Goal: Transaction & Acquisition: Purchase product/service

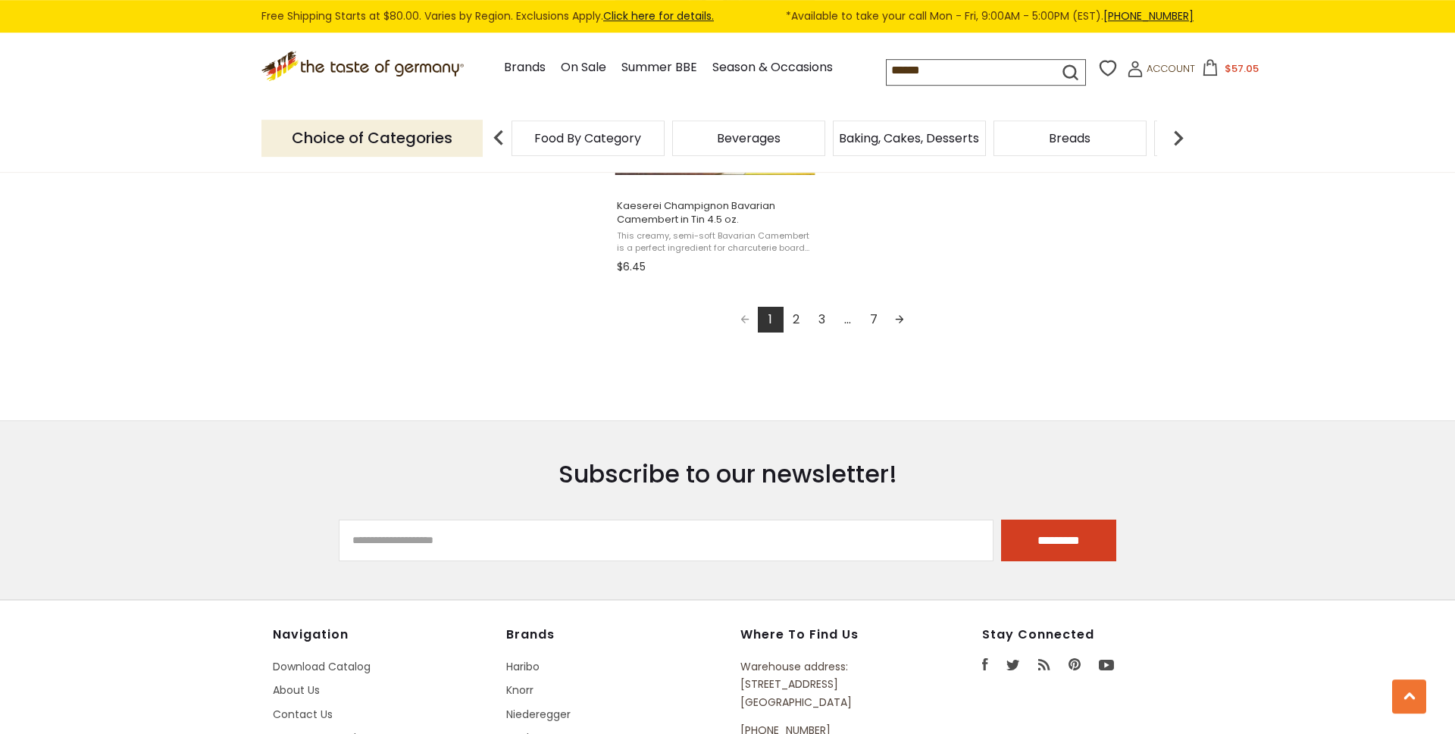
scroll to position [2834, 0]
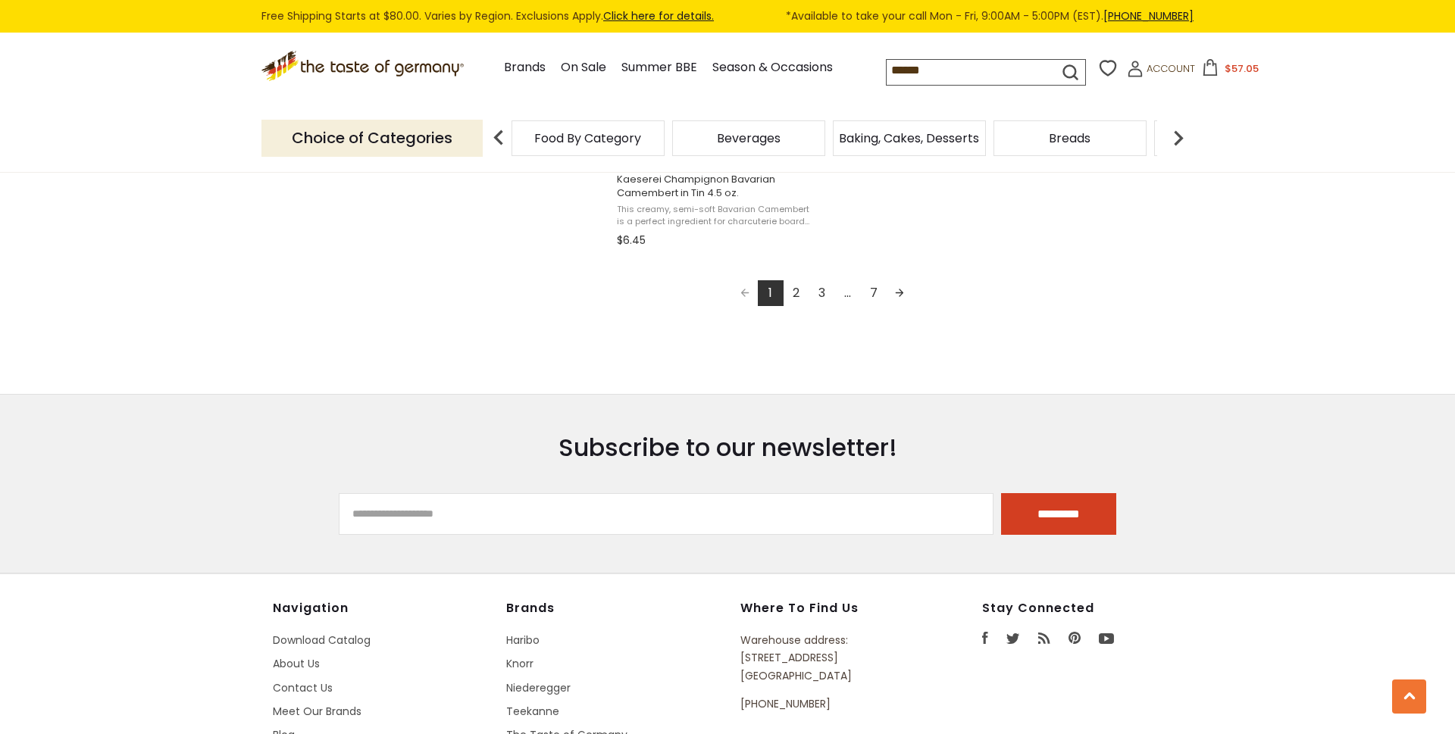
click at [937, 133] on span "Baking, Cakes, Desserts" at bounding box center [909, 138] width 140 height 11
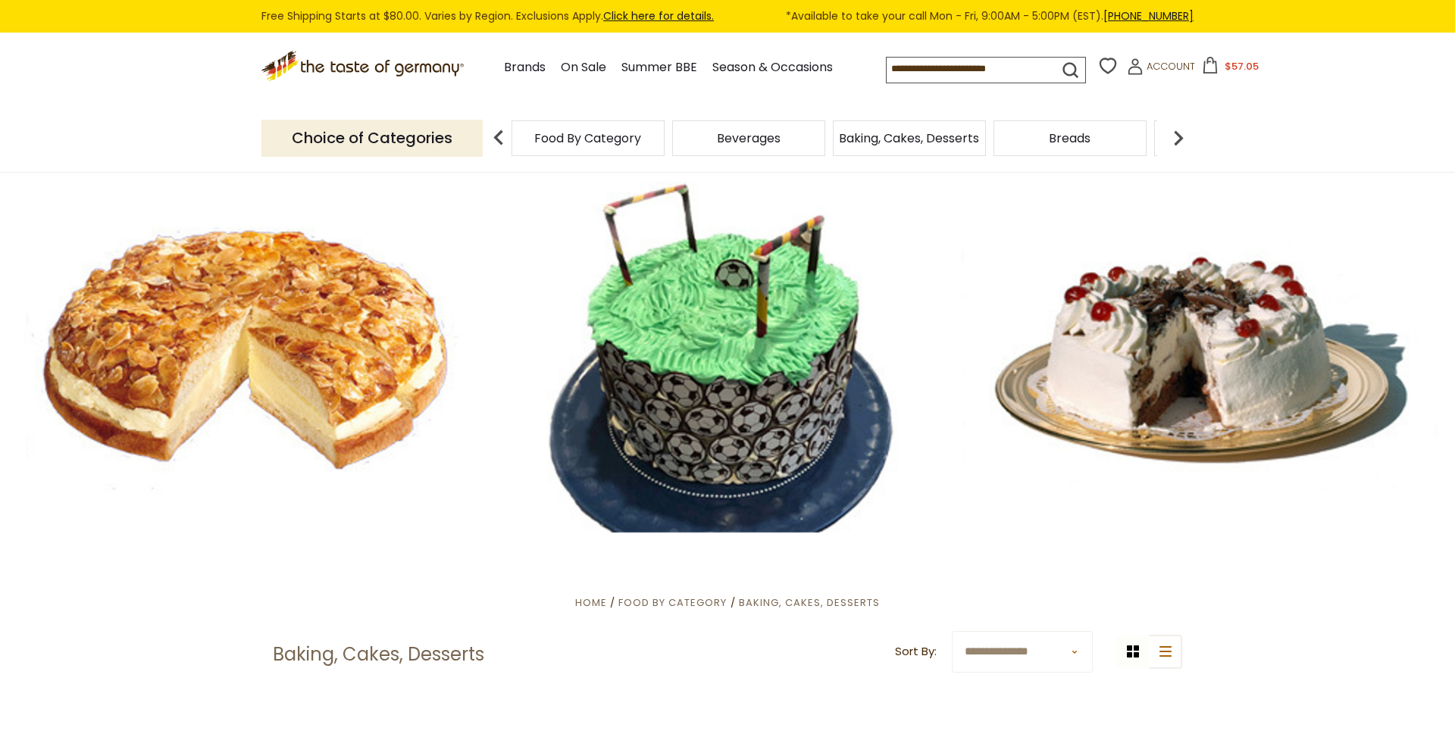
click at [746, 133] on span "Beverages" at bounding box center [749, 138] width 64 height 11
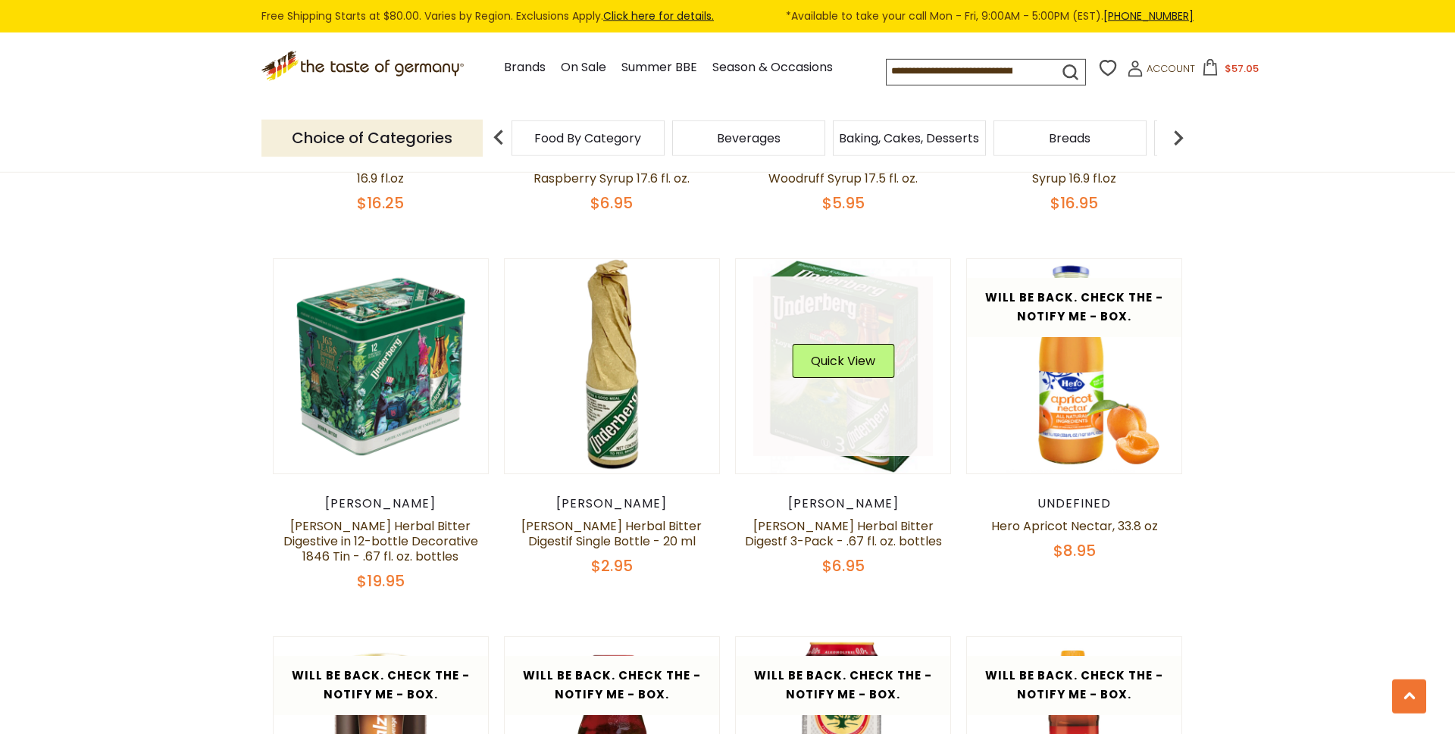
scroll to position [1804, 0]
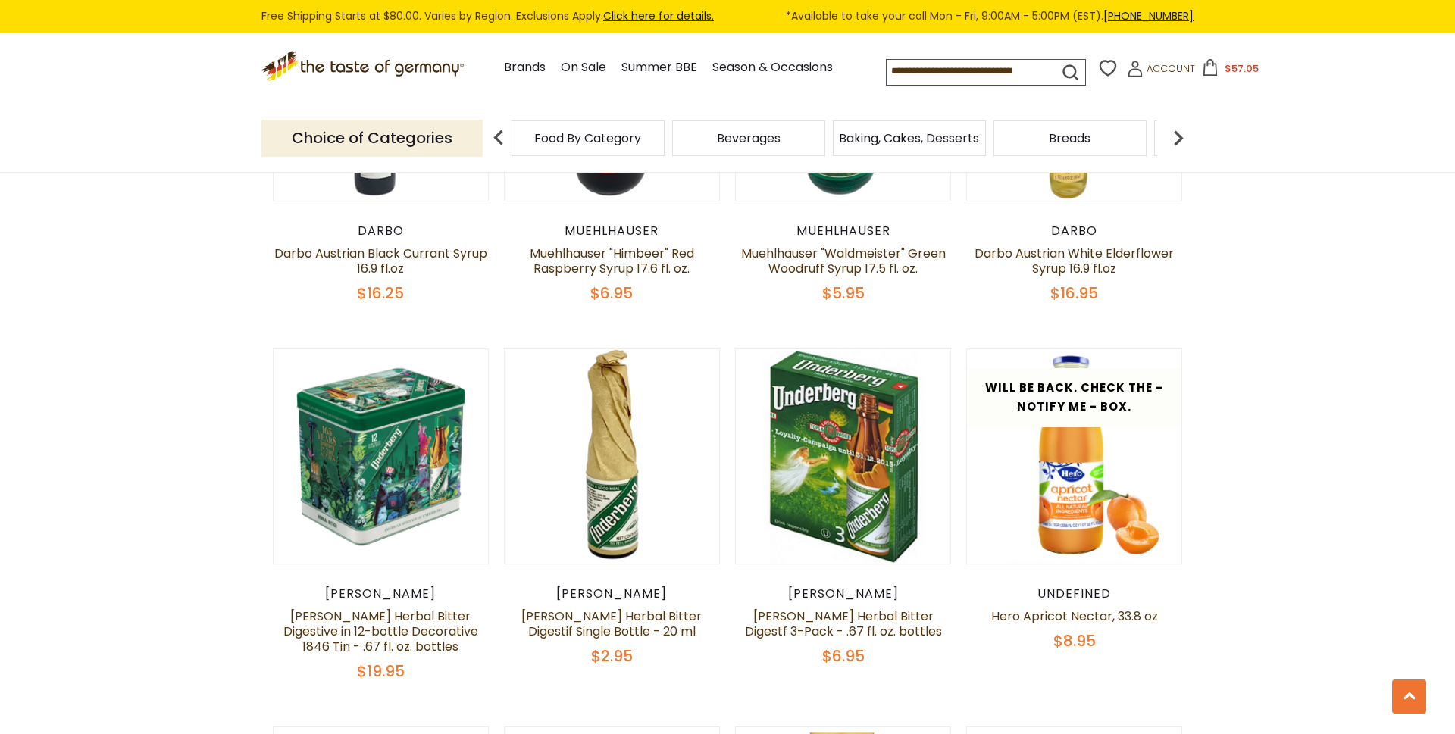
click at [632, 137] on span "Food By Category" at bounding box center [587, 138] width 107 height 11
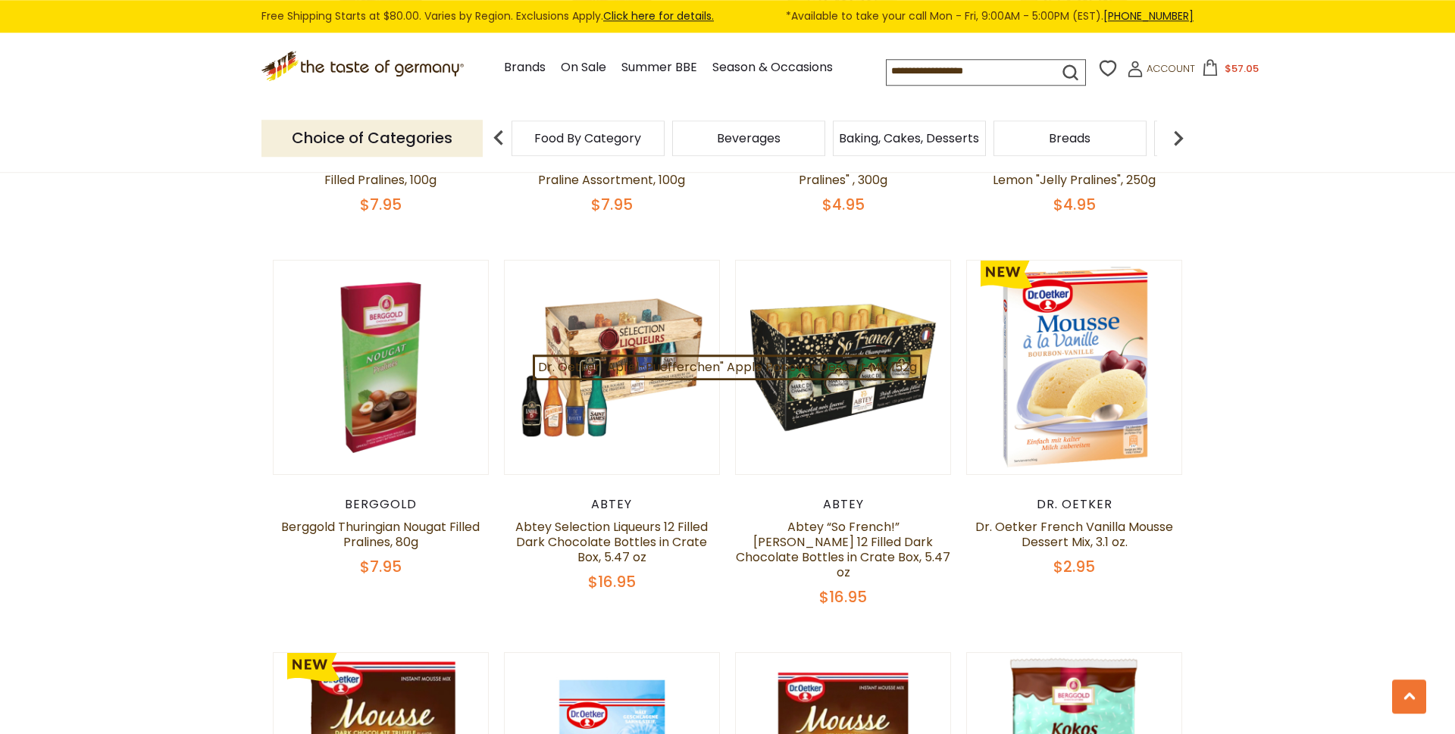
scroll to position [902, 0]
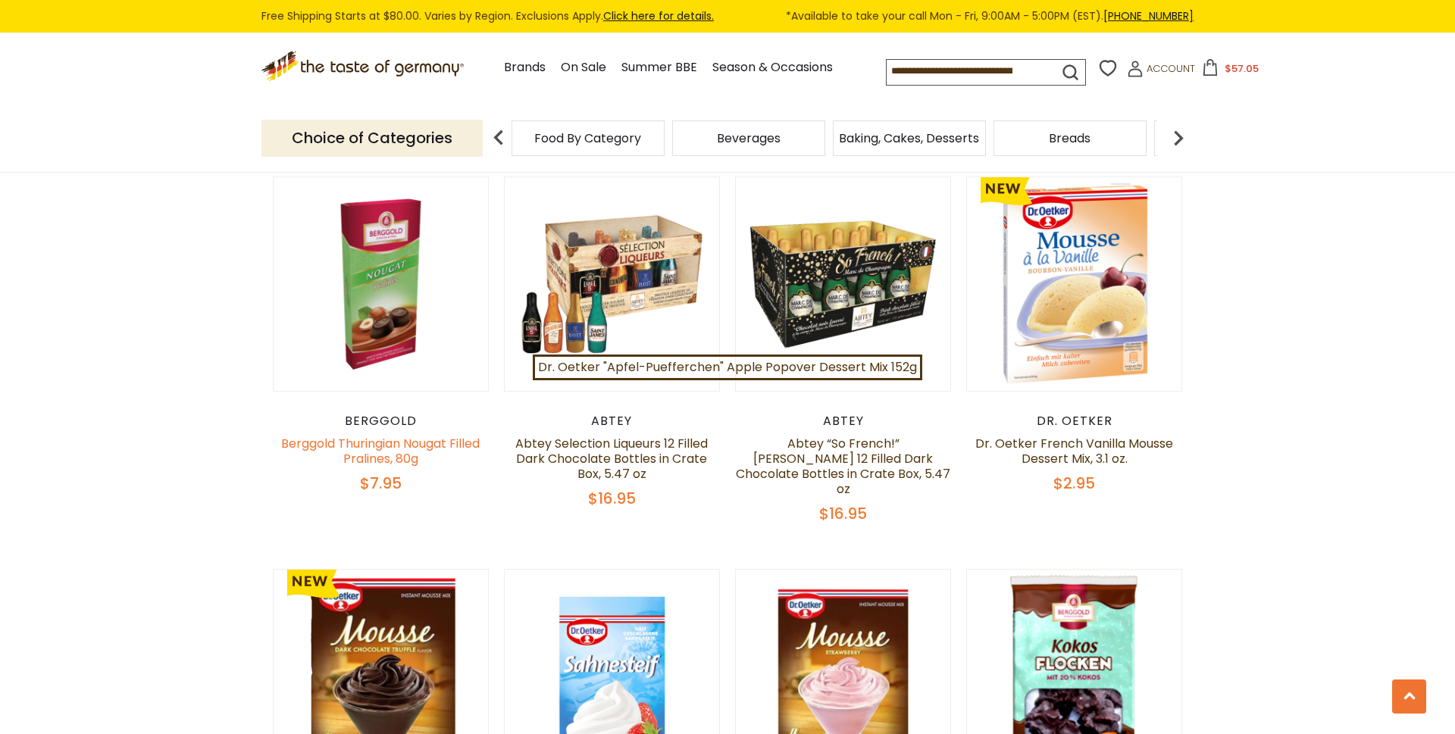
click at [395, 442] on link "Berggold Thuringian Nougat Filled Pralines, 80g" at bounding box center [380, 451] width 199 height 33
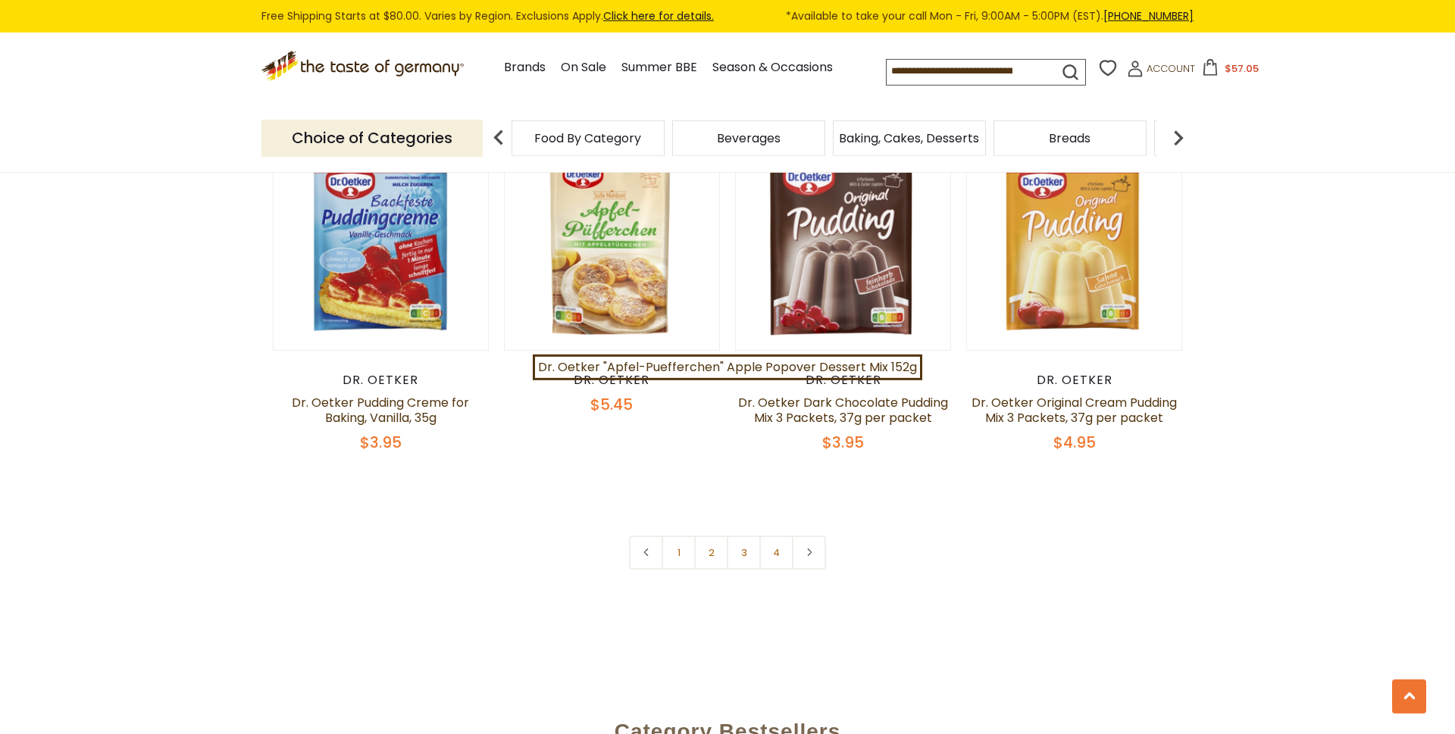
scroll to position [3221, 0]
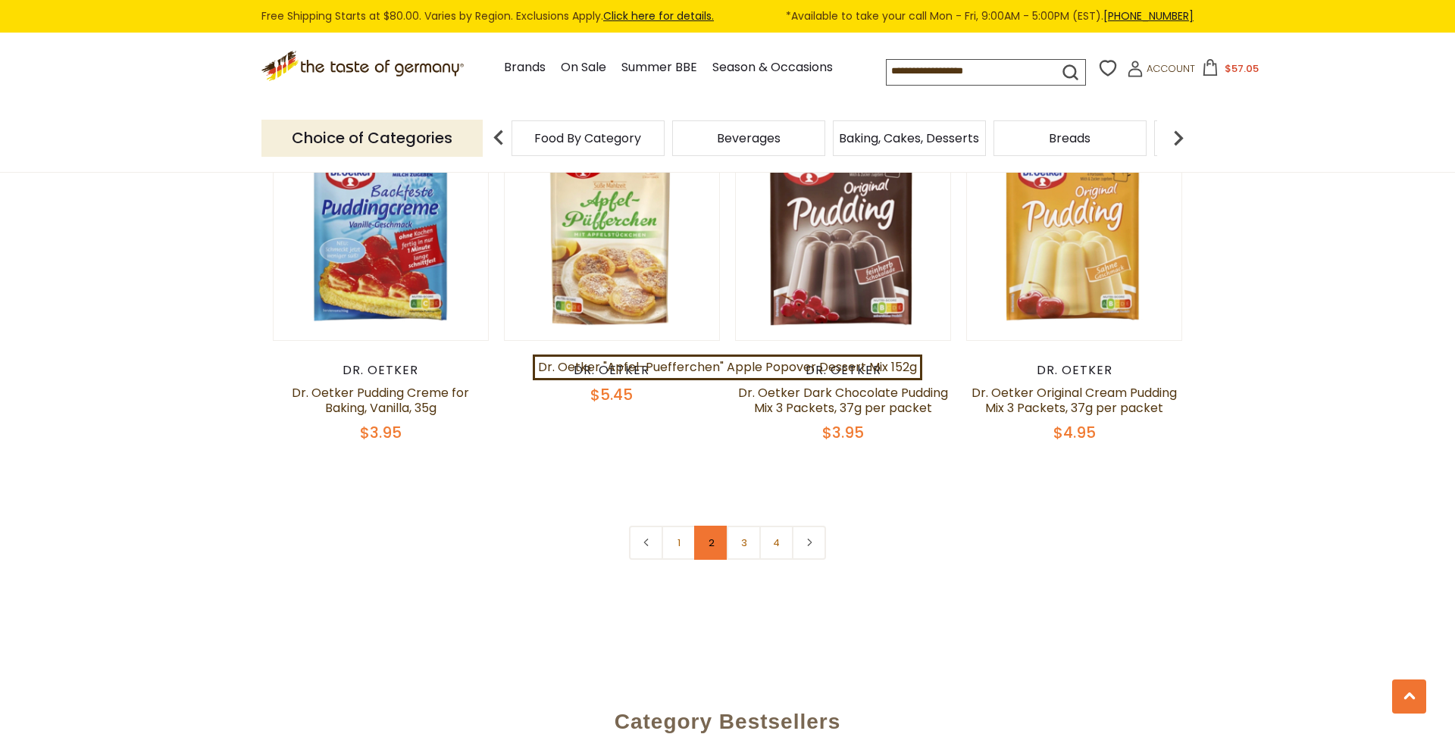
click at [716, 529] on link "2" at bounding box center [711, 543] width 34 height 34
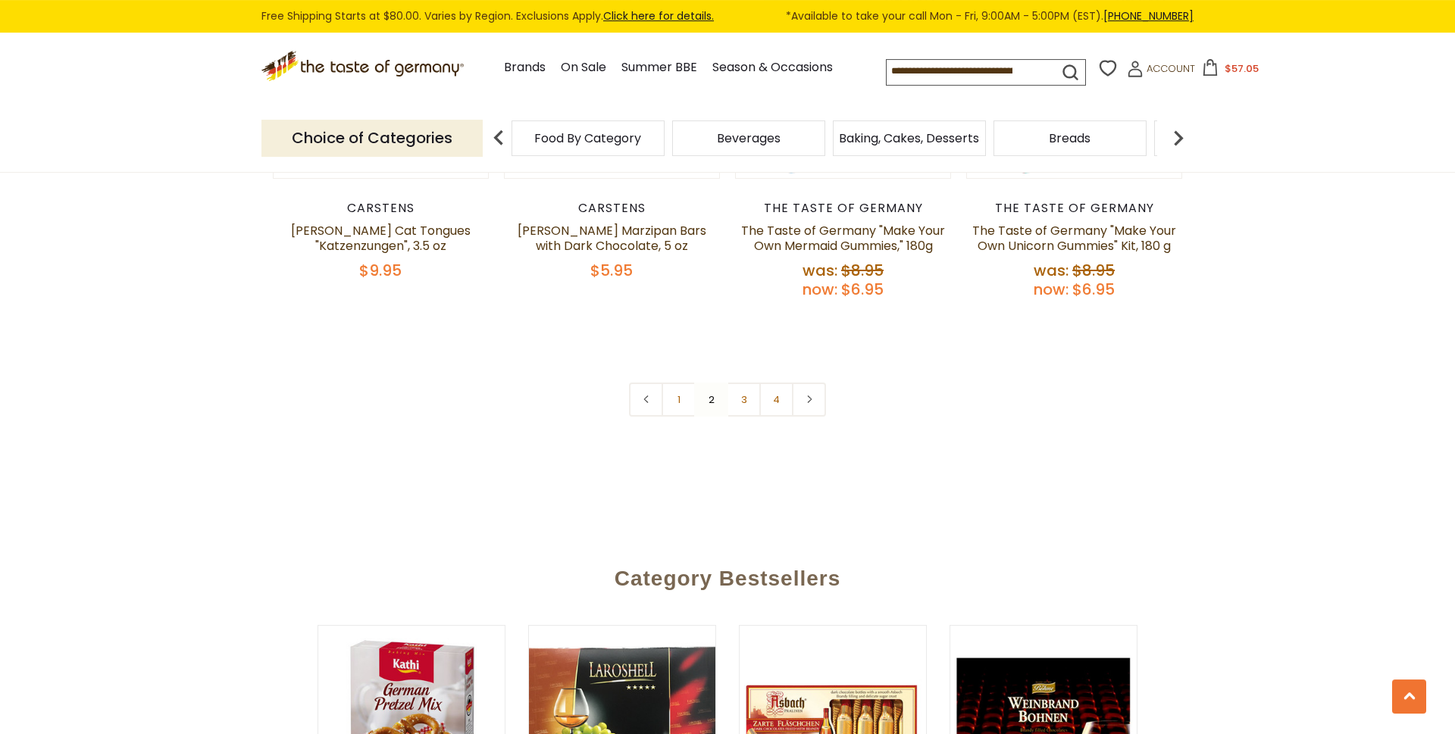
scroll to position [3488, 0]
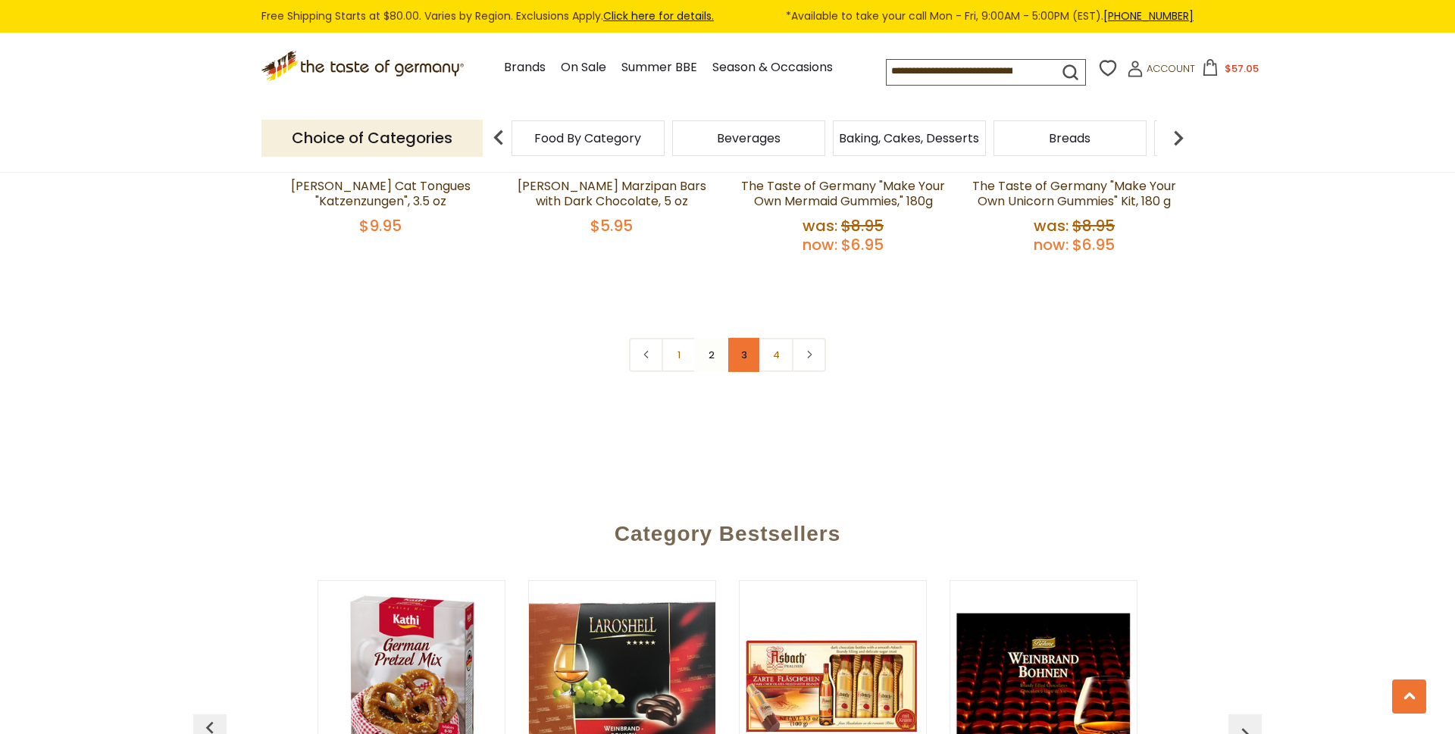
click at [749, 338] on link "3" at bounding box center [744, 355] width 34 height 34
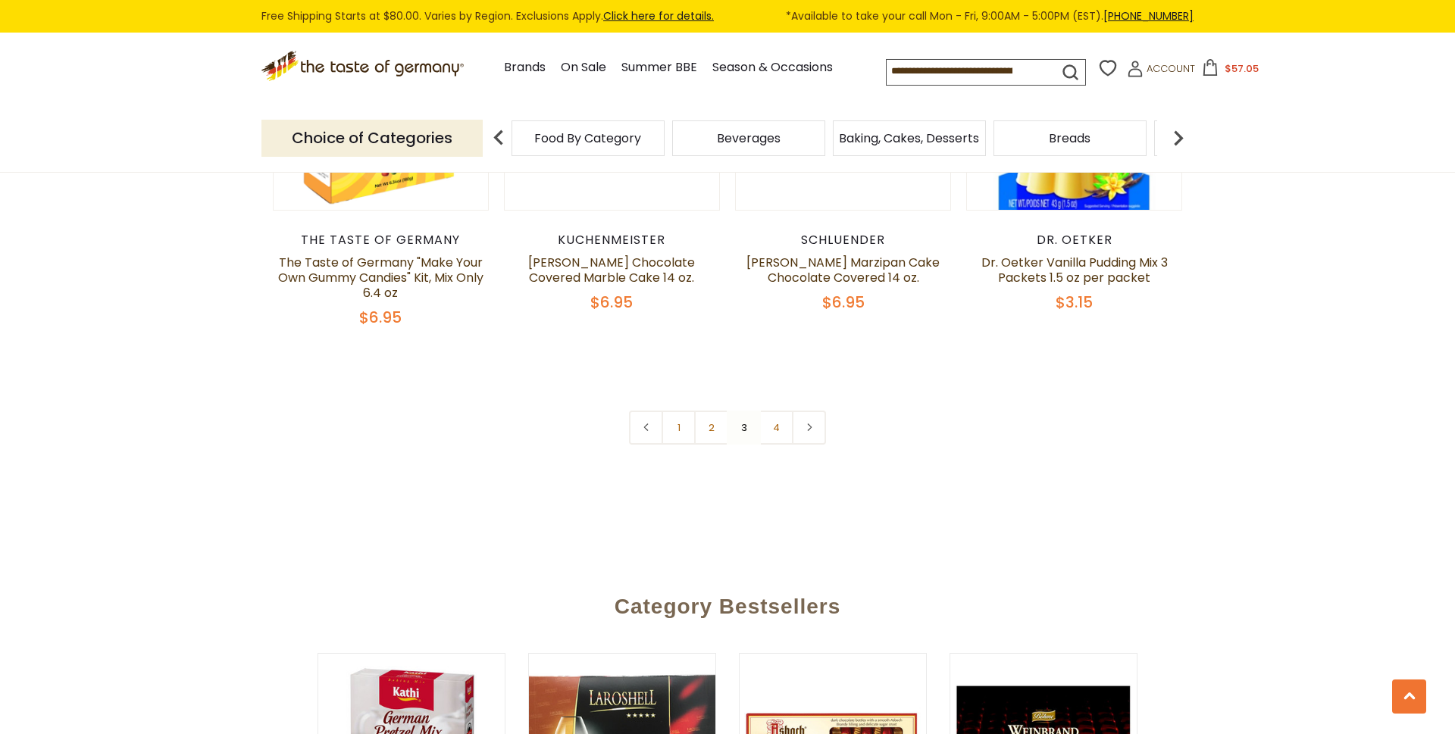
scroll to position [3359, 0]
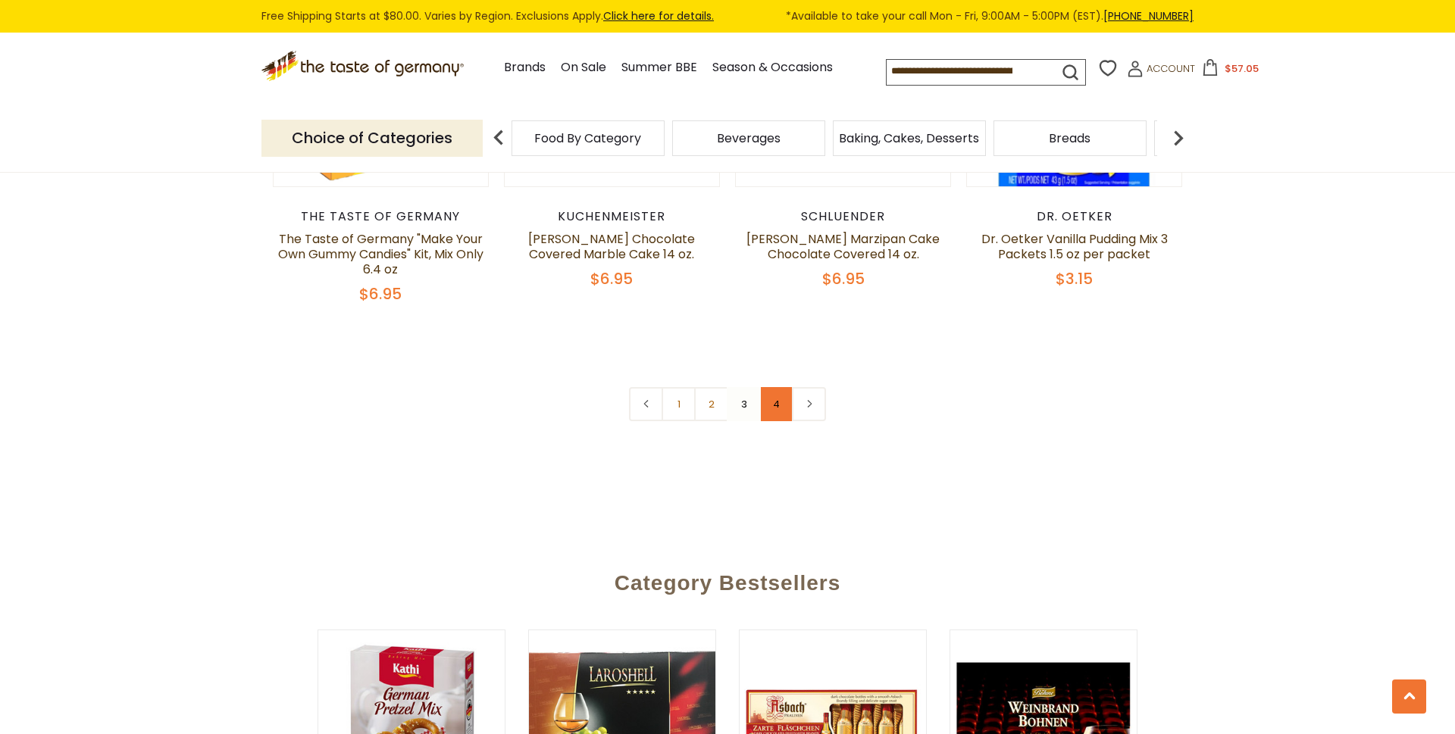
click at [770, 387] on link "4" at bounding box center [776, 404] width 34 height 34
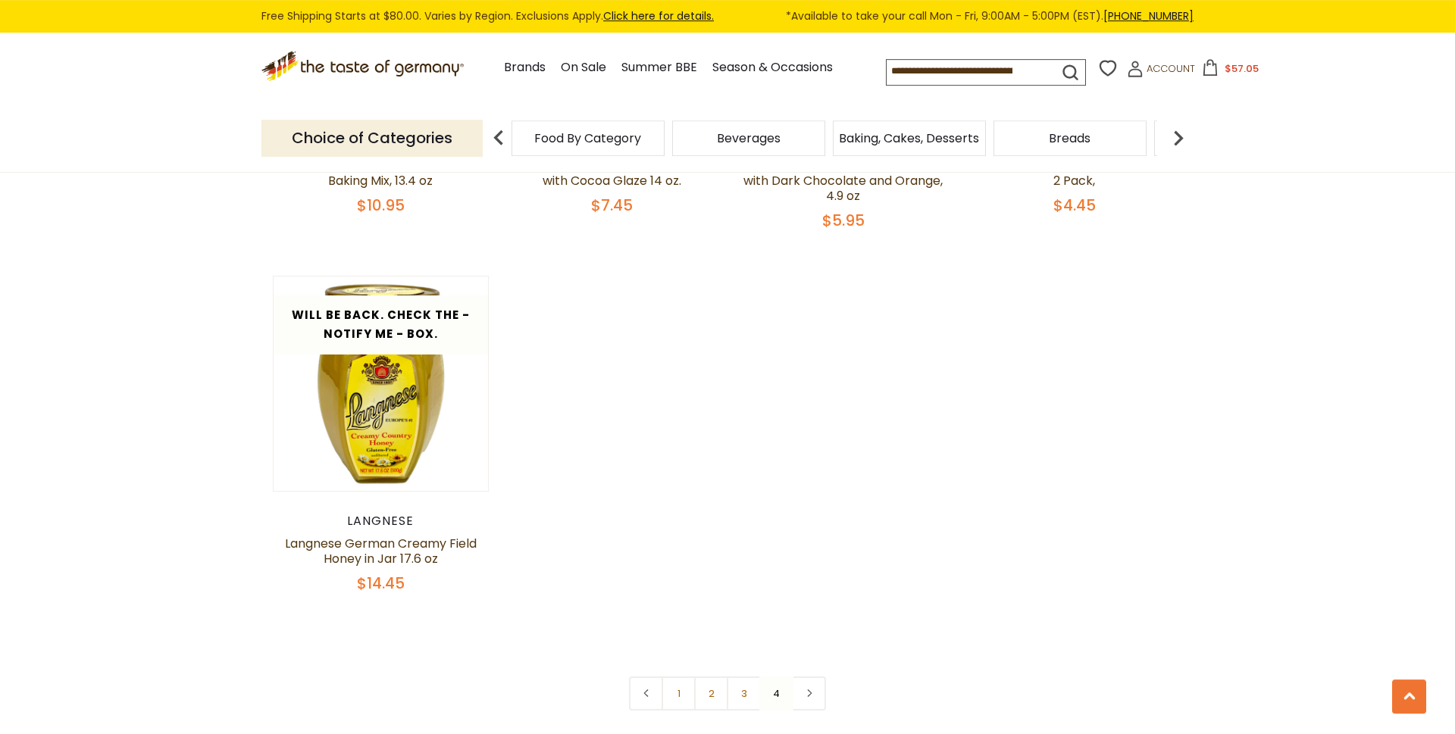
scroll to position [1941, 0]
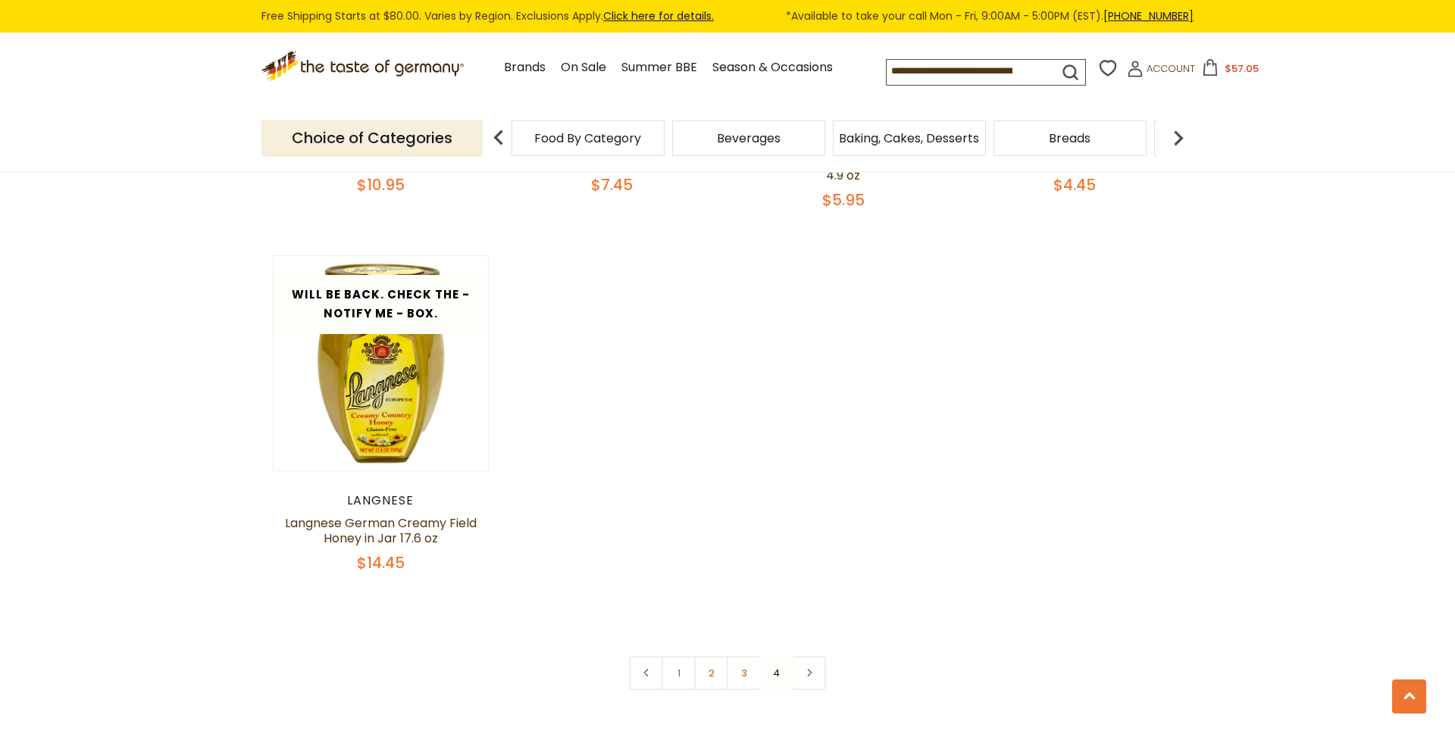
click at [771, 656] on nav "1 2 3 4" at bounding box center [727, 673] width 197 height 34
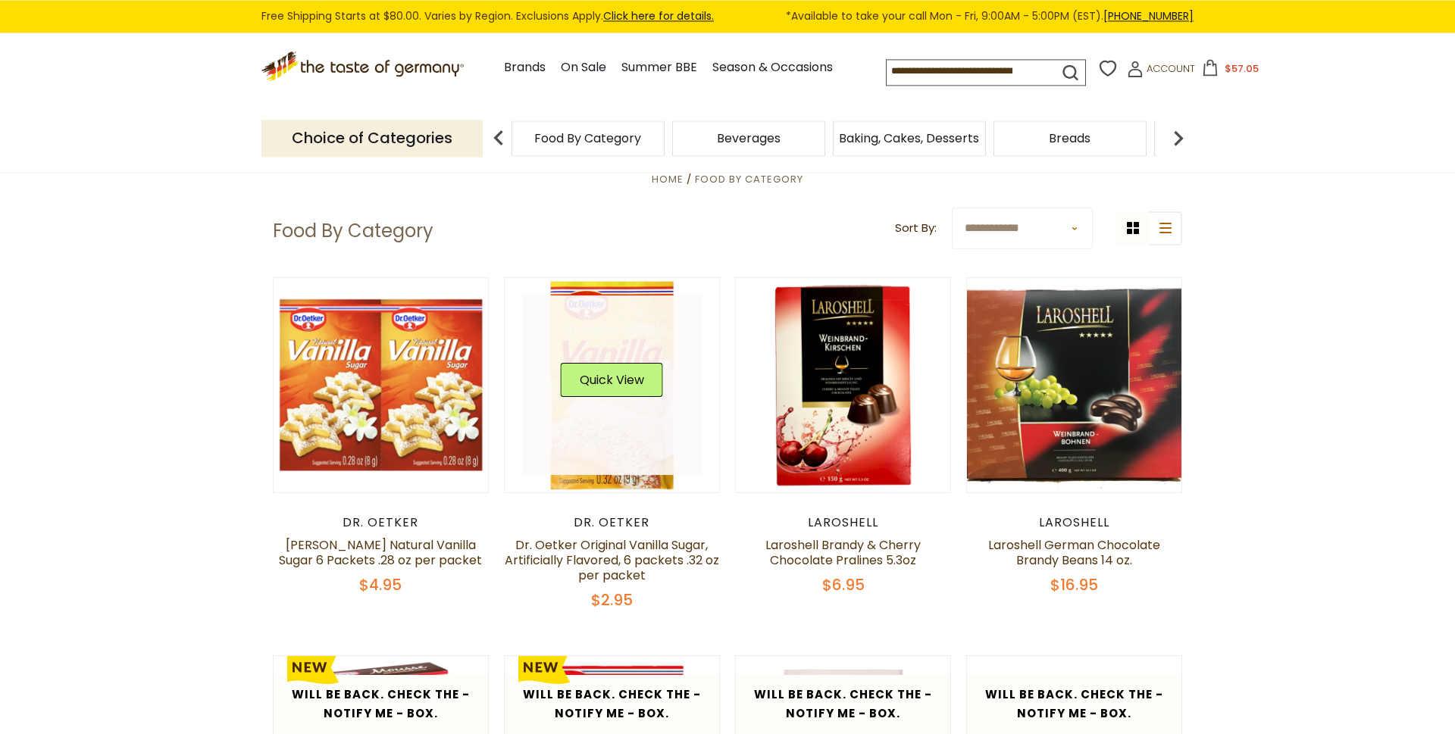
scroll to position [0, 0]
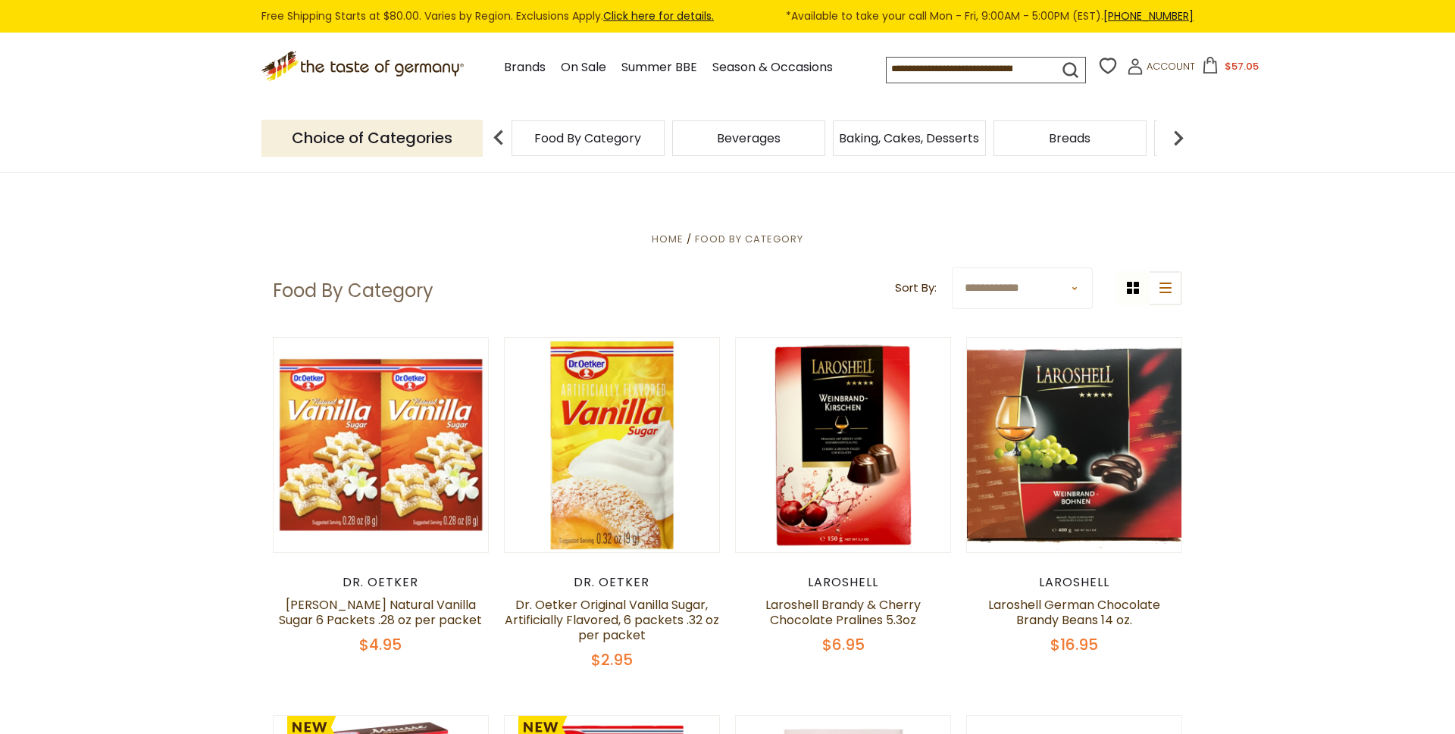
click at [490, 132] on img at bounding box center [498, 138] width 30 height 30
click at [499, 130] on img at bounding box center [498, 138] width 30 height 30
click at [713, 61] on link "Season & Occasions" at bounding box center [772, 68] width 120 height 20
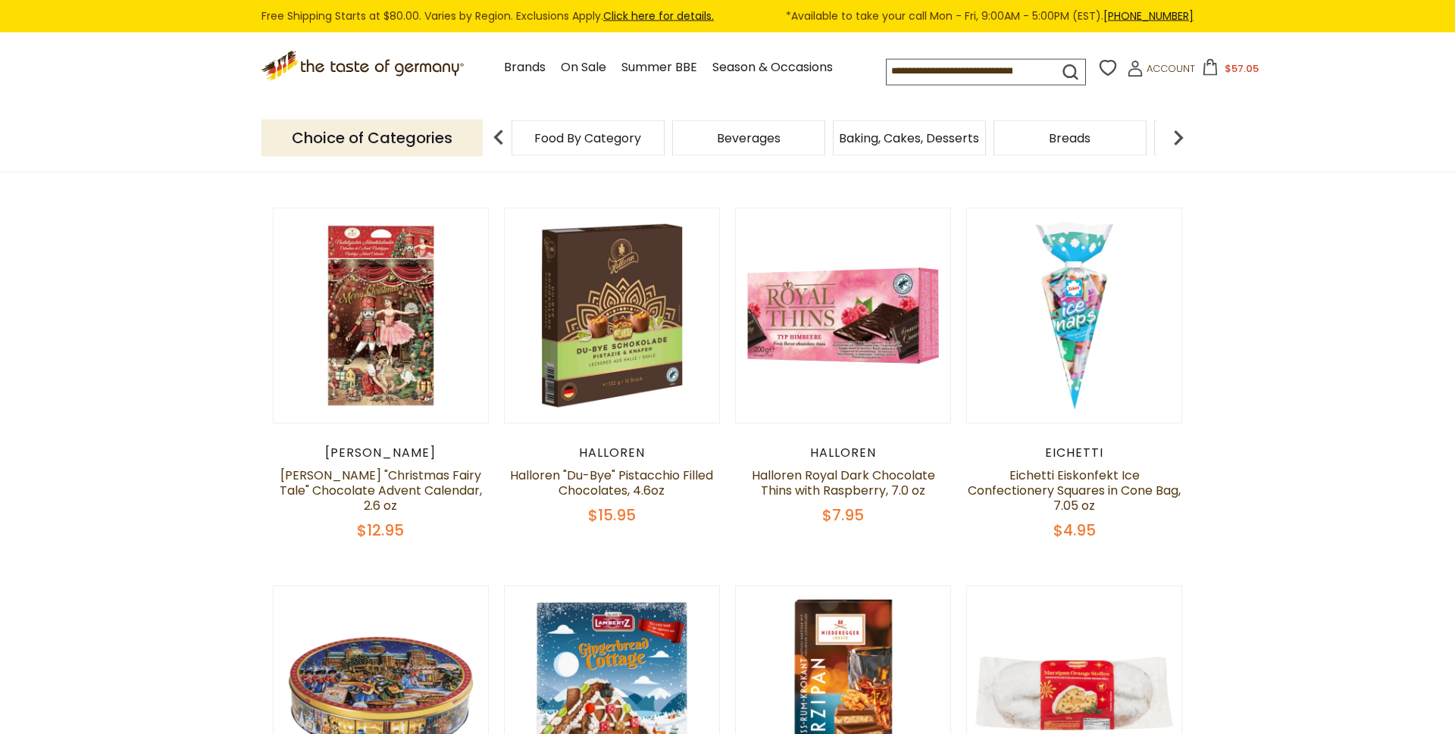
scroll to position [515, 0]
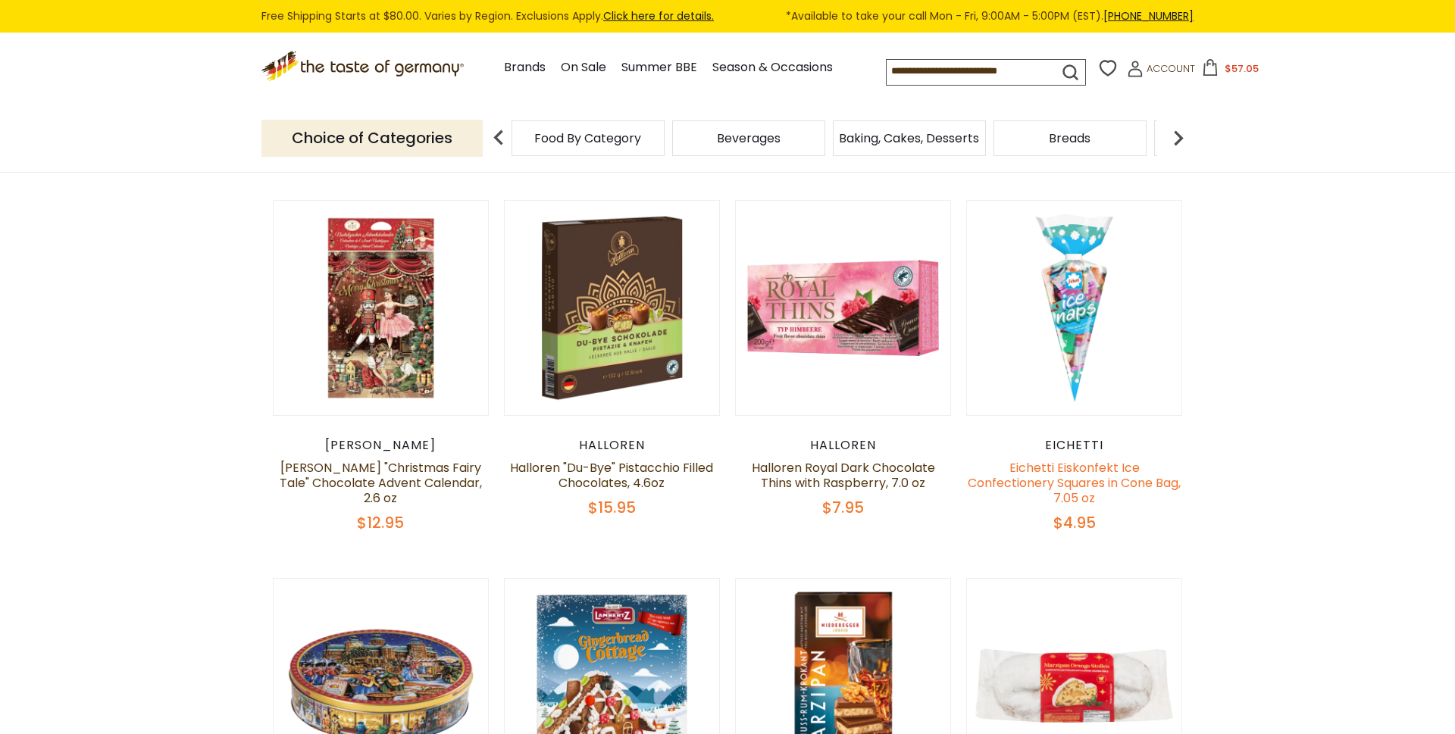
click at [1071, 459] on link "Eichetti Eiskonfekt Ice Confectionery Squares in Cone Bag, 7.05 oz" at bounding box center [1074, 483] width 213 height 48
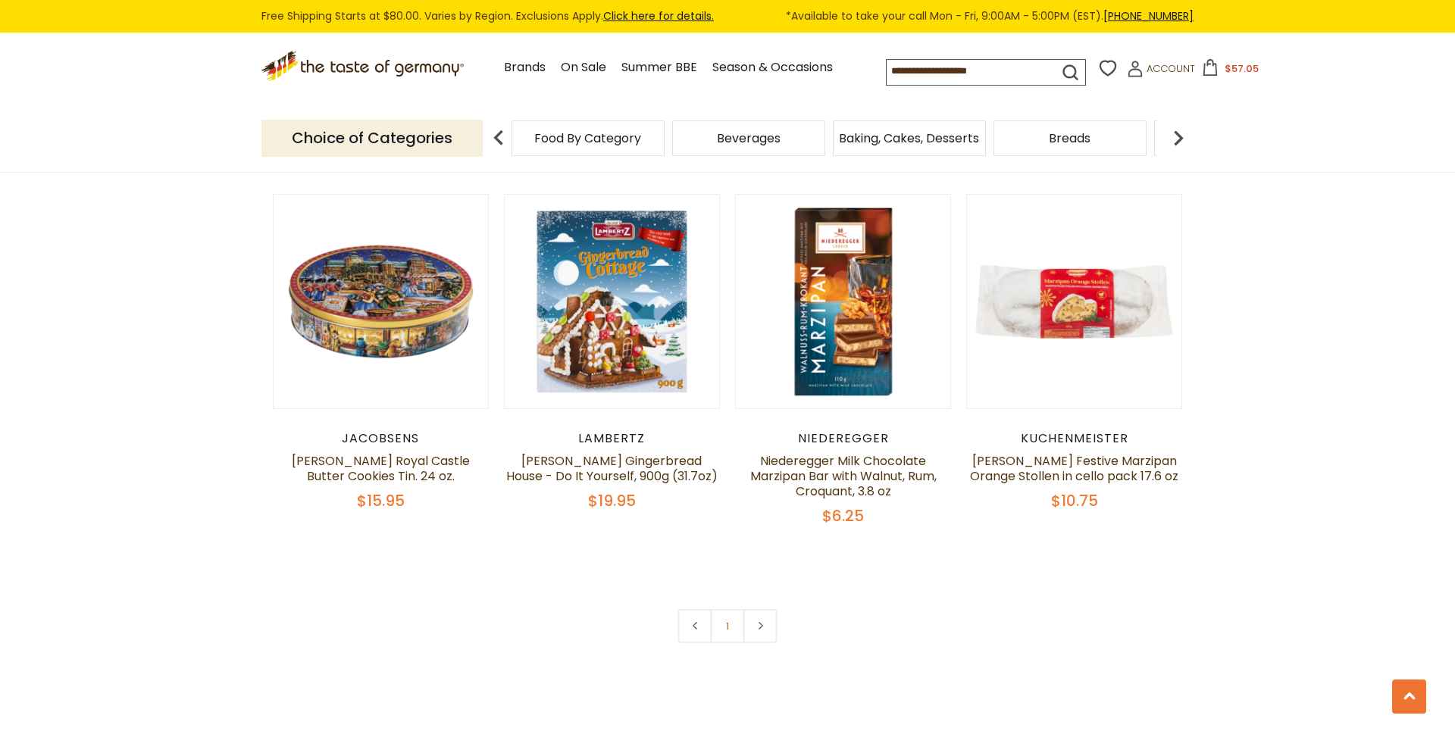
scroll to position [902, 0]
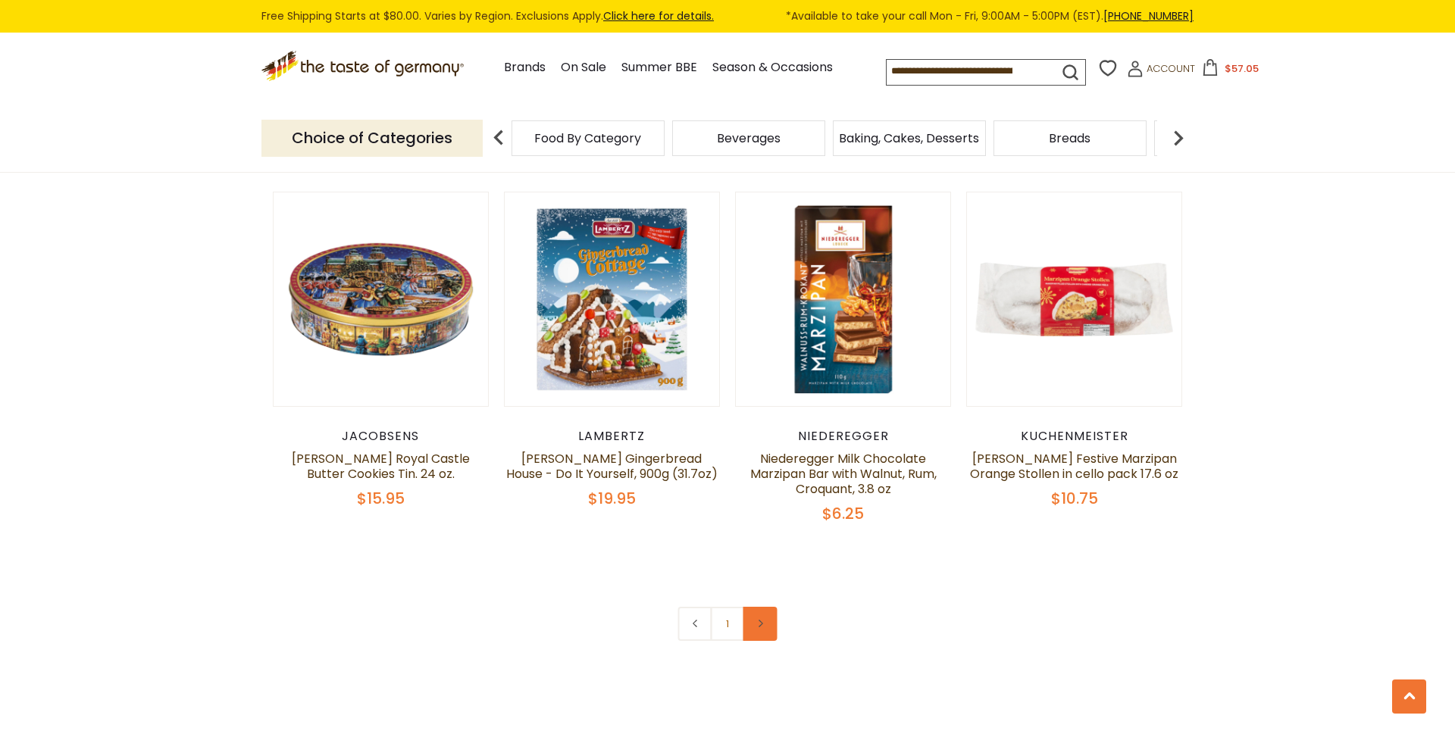
click at [759, 620] on icon at bounding box center [760, 624] width 9 height 8
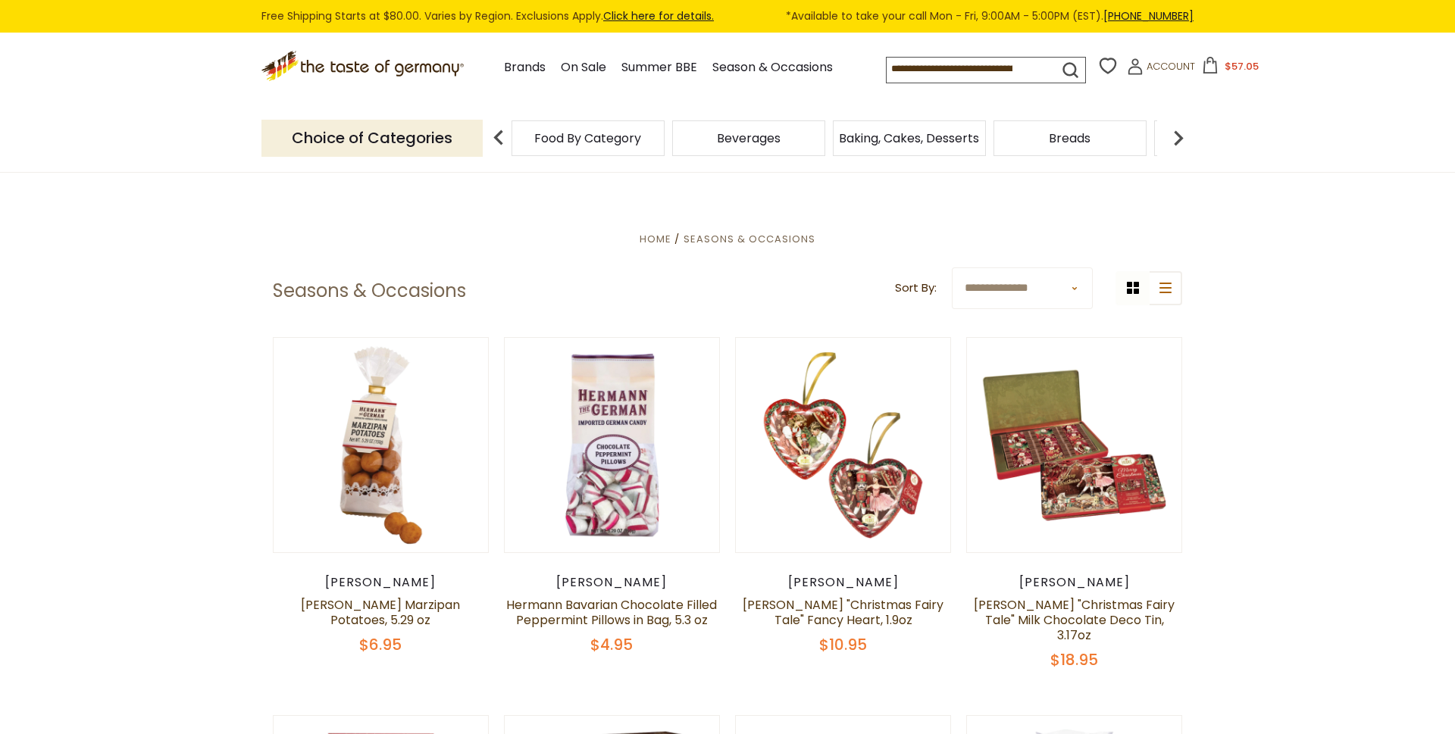
click at [1012, 74] on input at bounding box center [959, 68] width 145 height 21
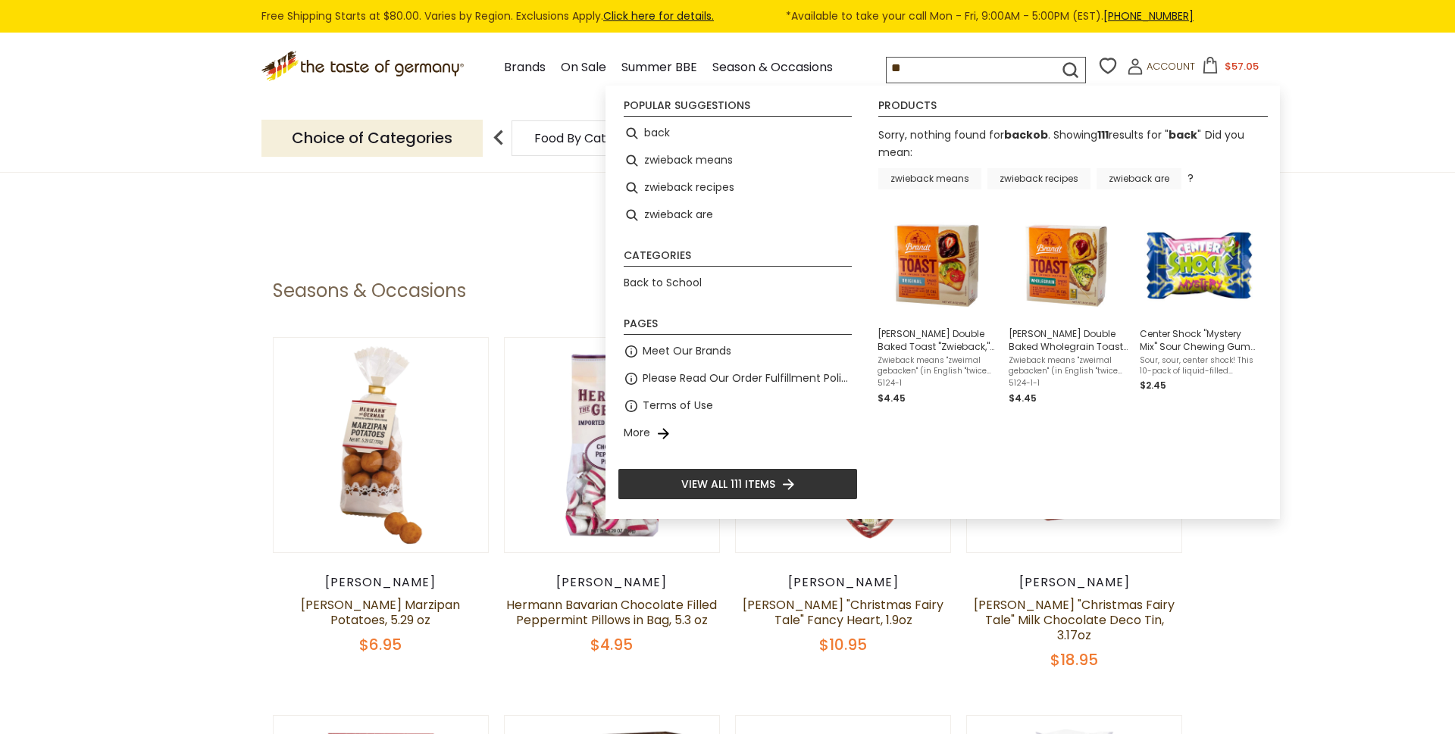
type input "*"
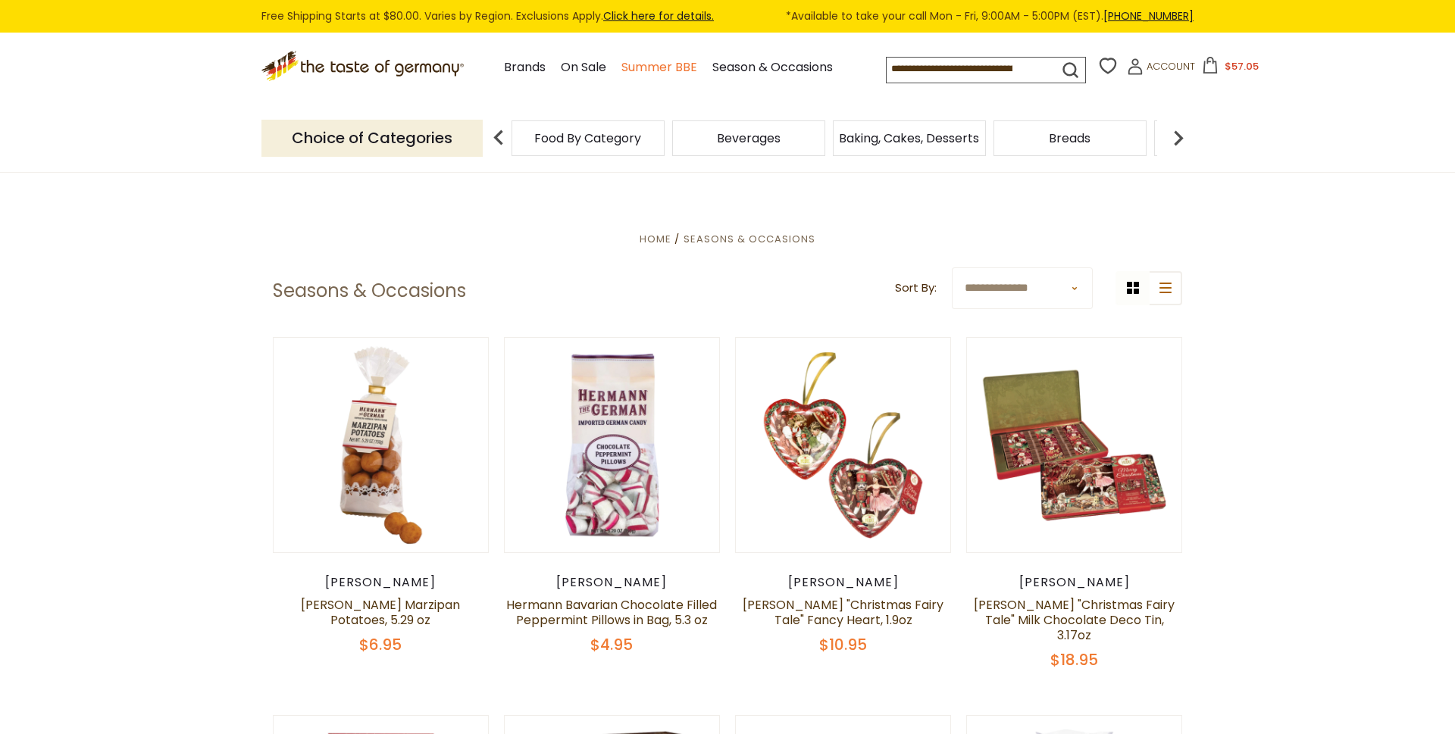
click at [621, 64] on link "Summer BBE" at bounding box center [659, 68] width 76 height 20
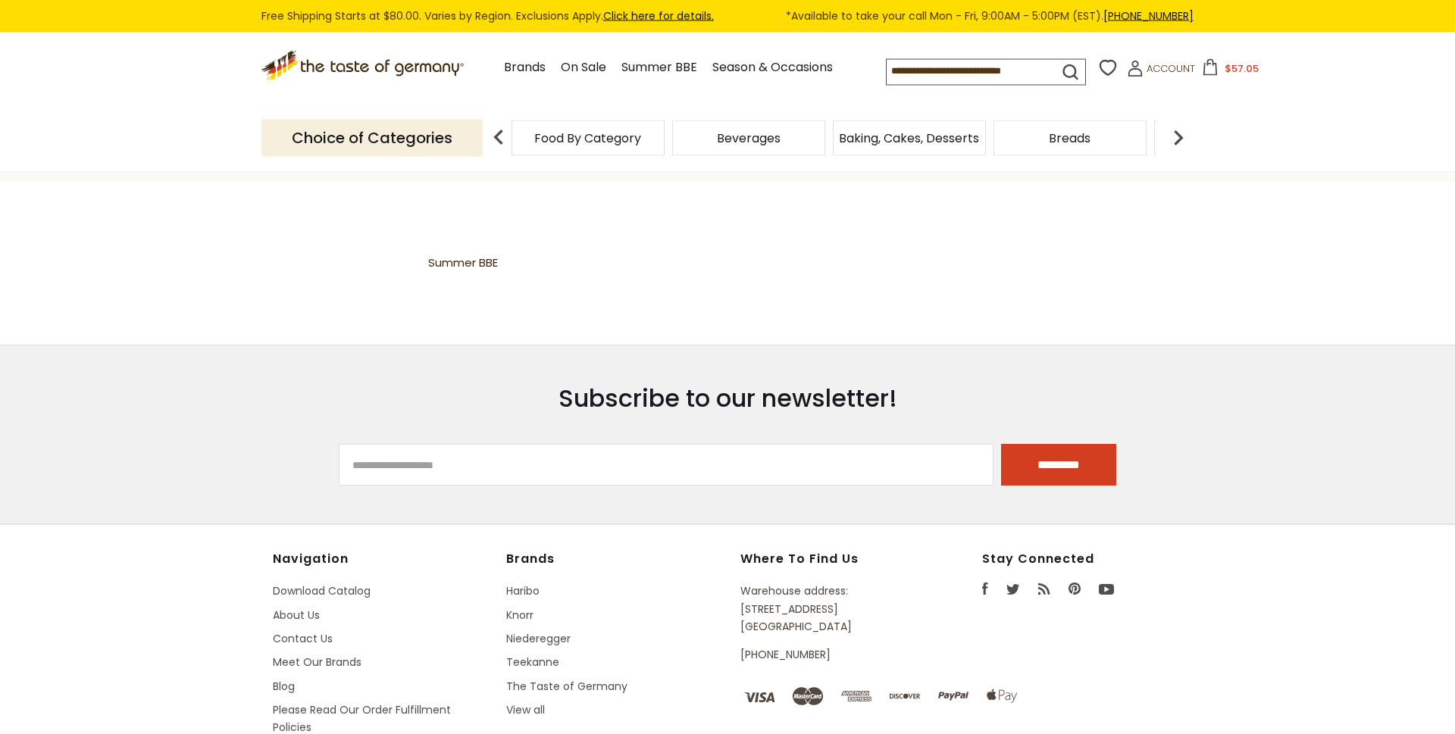
scroll to position [129, 0]
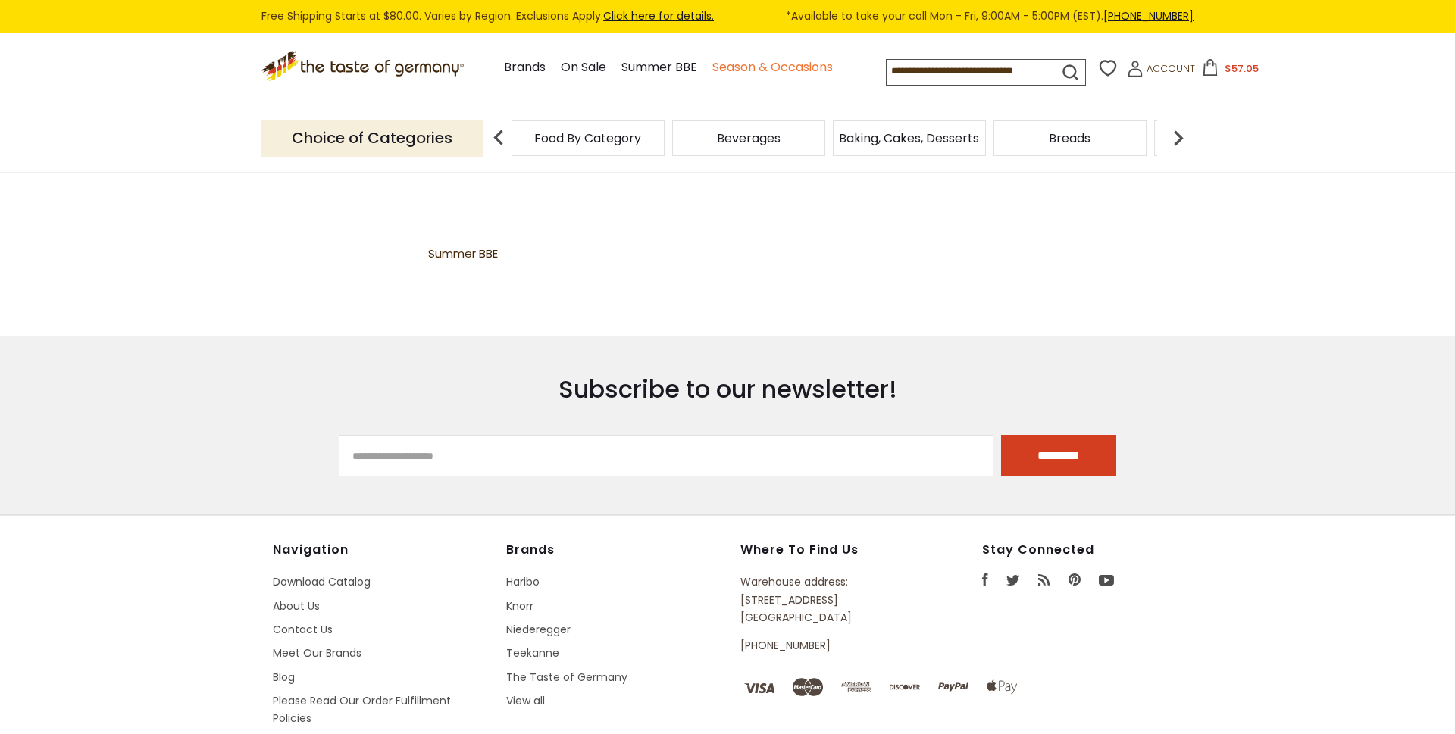
click at [720, 64] on link "Season & Occasions" at bounding box center [772, 68] width 120 height 20
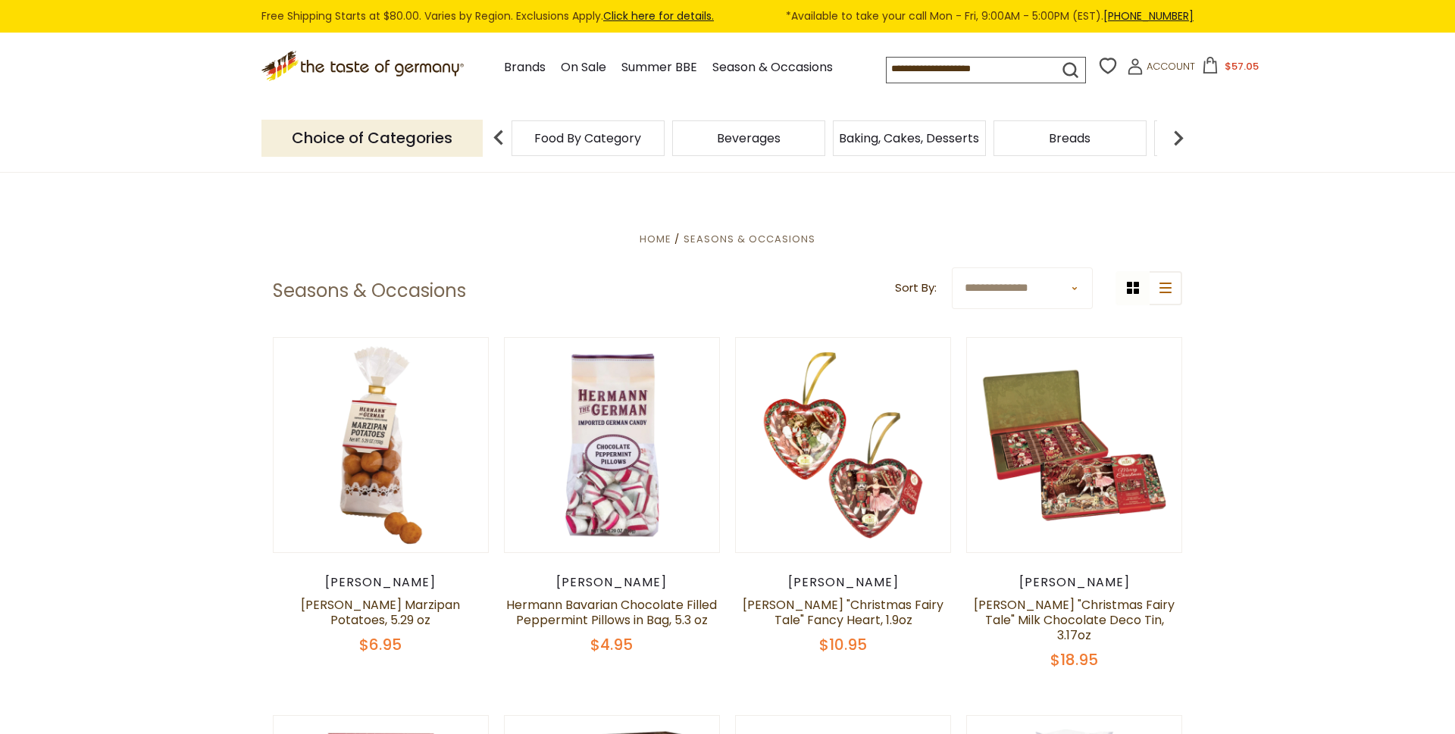
click at [561, 67] on link "On Sale" at bounding box center [583, 68] width 45 height 20
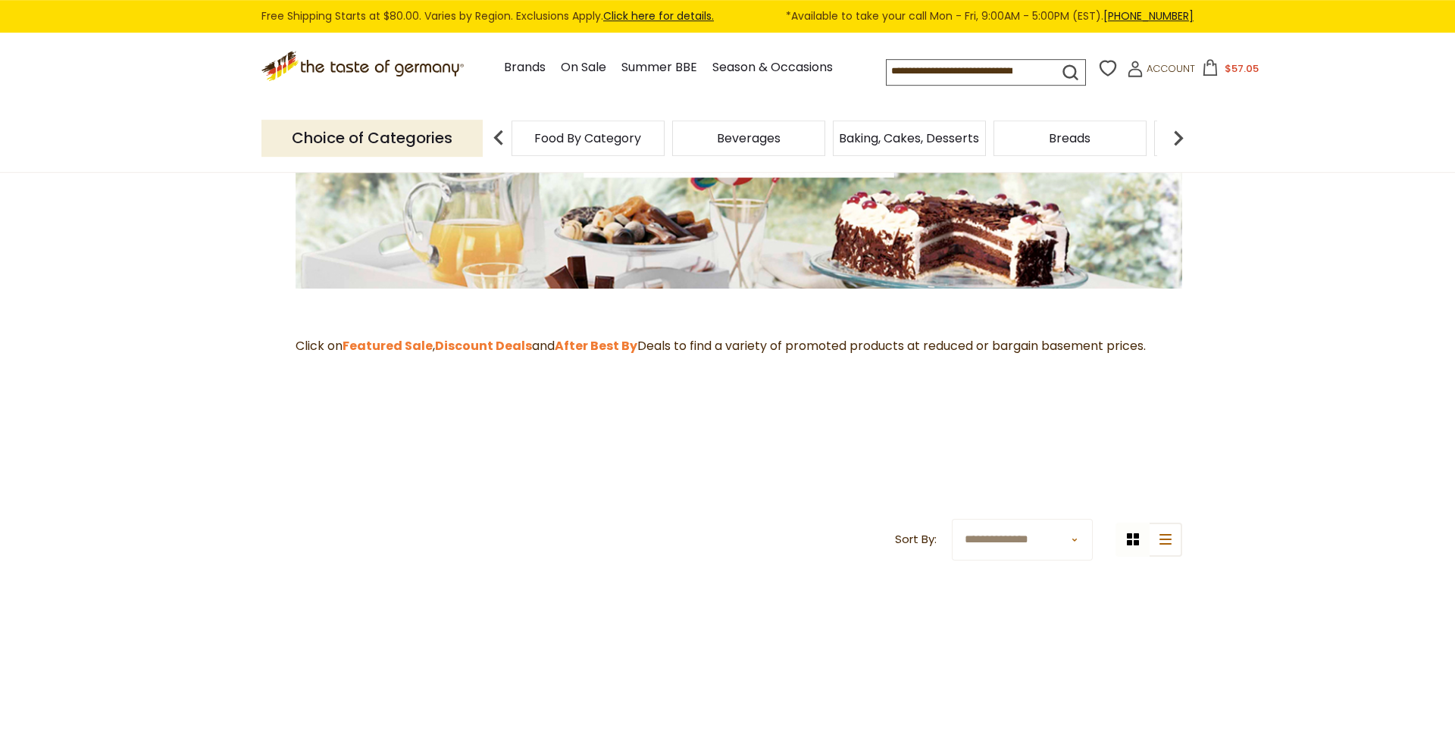
scroll to position [258, 0]
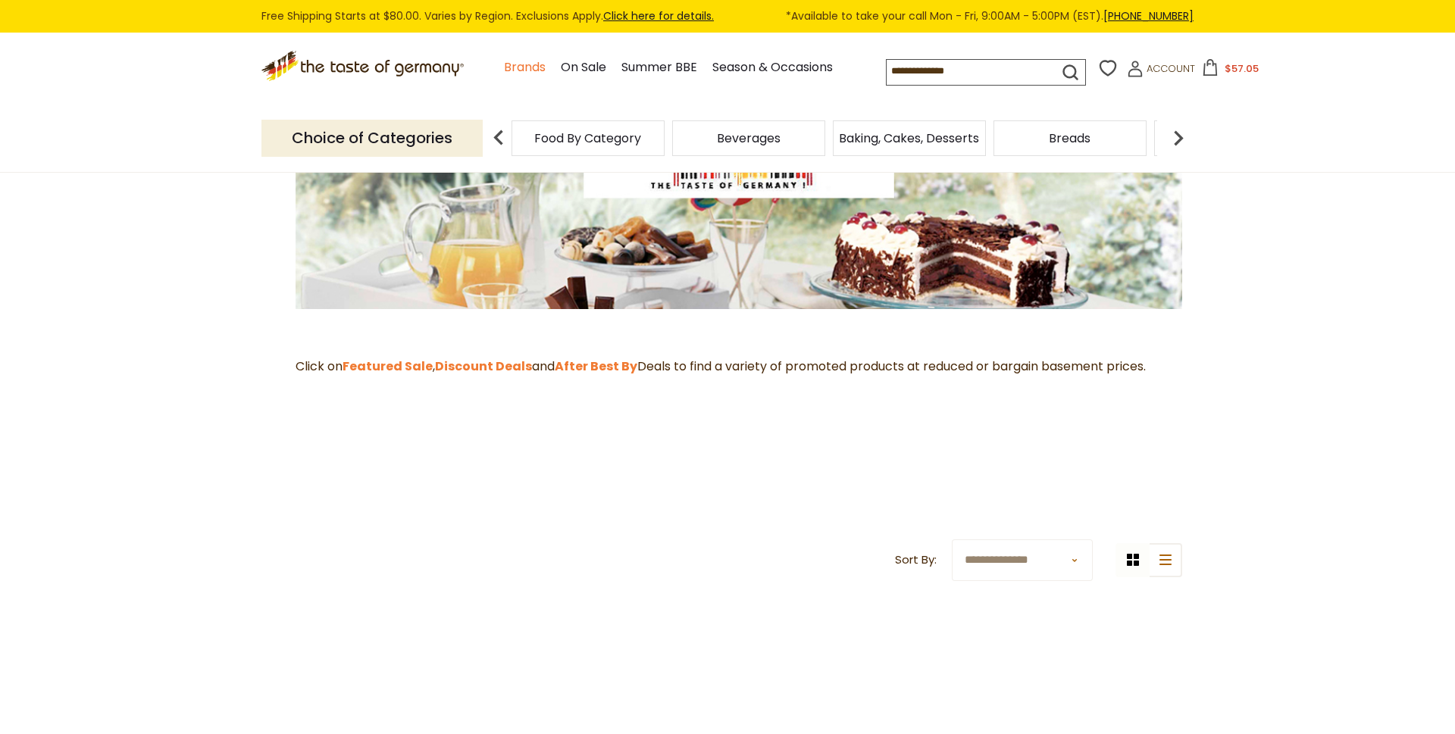
click at [504, 60] on link "Brands" at bounding box center [525, 68] width 42 height 20
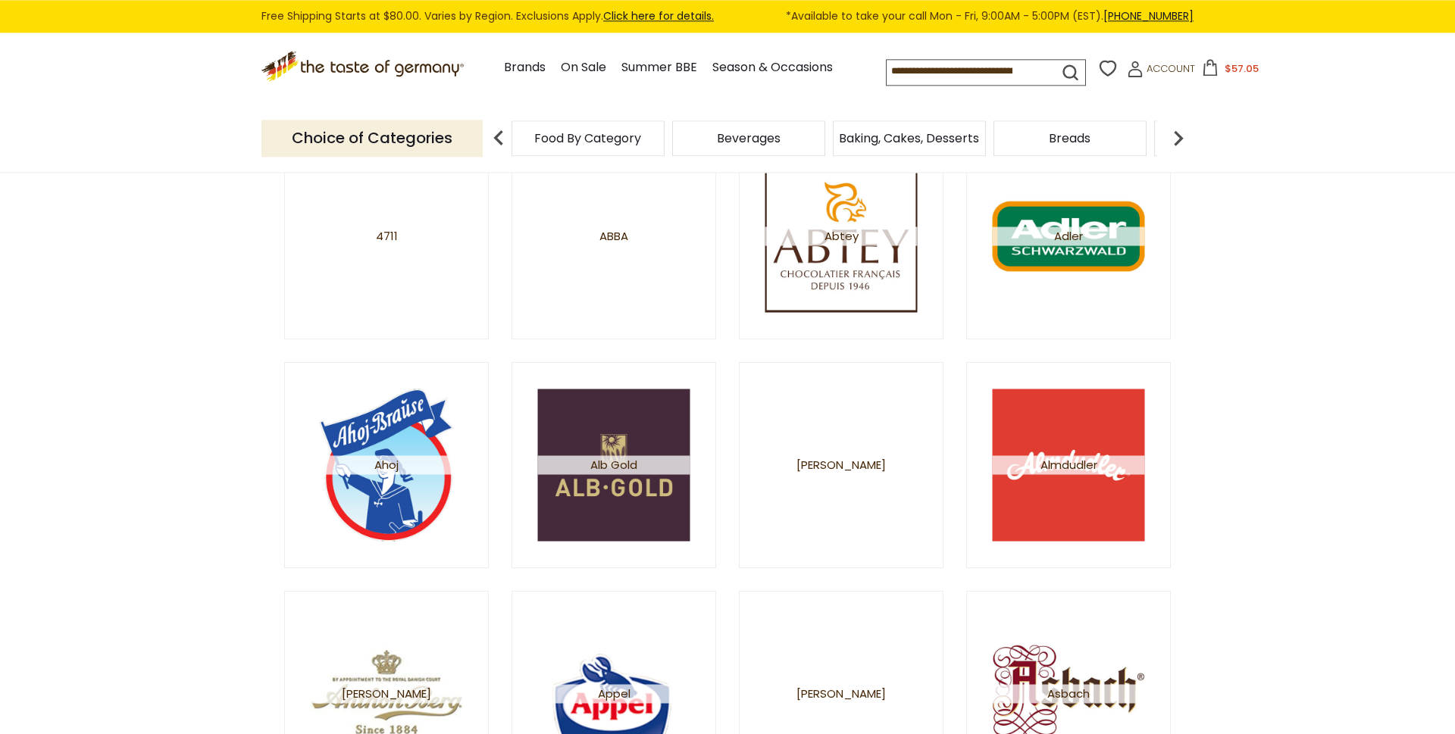
scroll to position [258, 0]
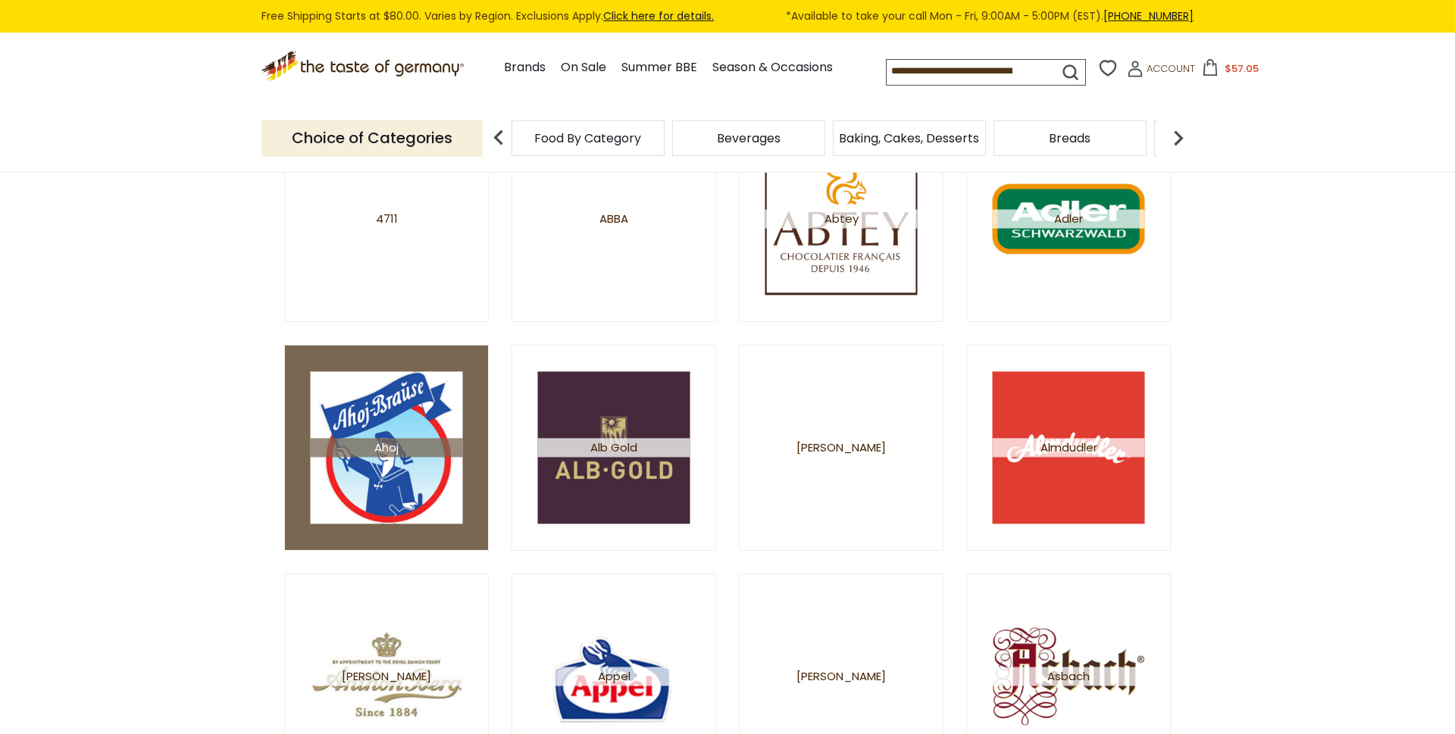
click at [409, 429] on img at bounding box center [387, 448] width 152 height 152
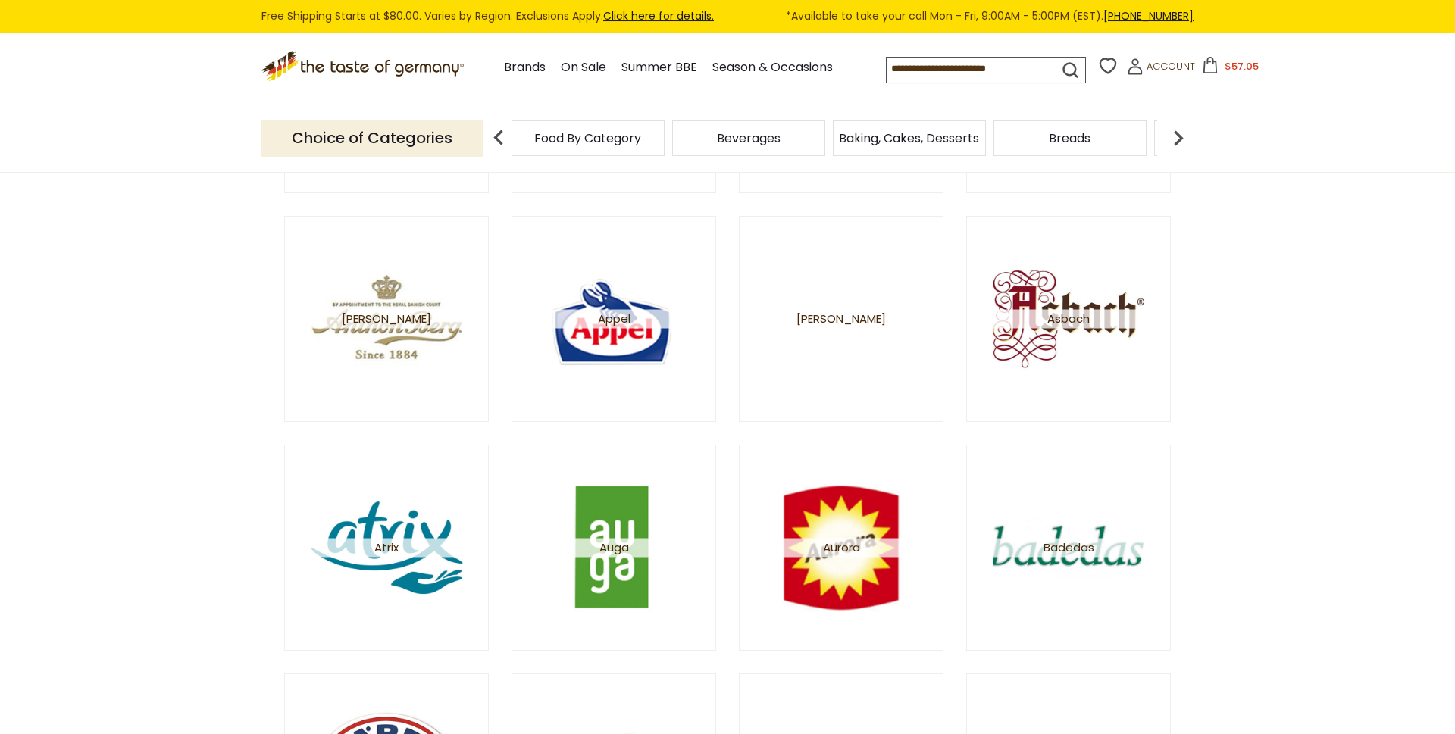
scroll to position [644, 0]
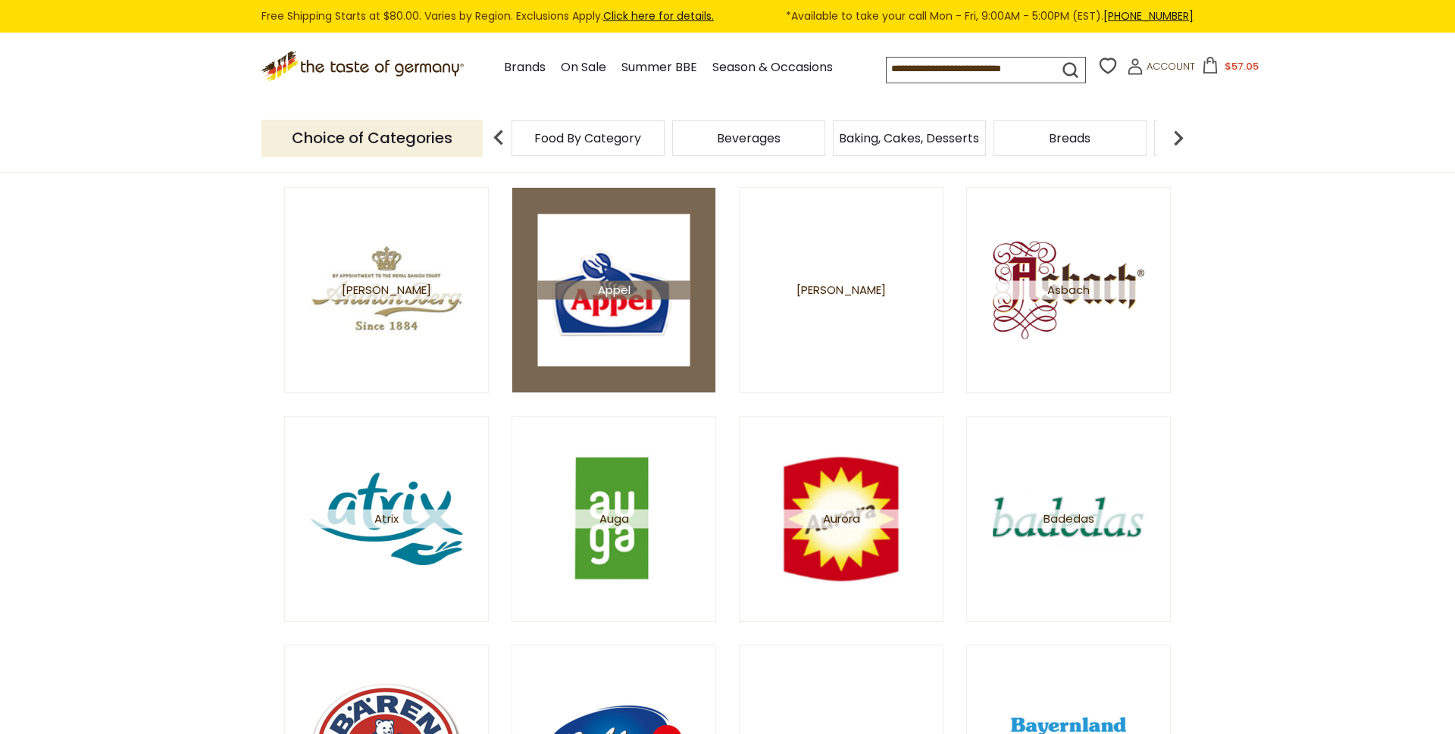
click at [605, 294] on span "Appel" at bounding box center [614, 290] width 152 height 19
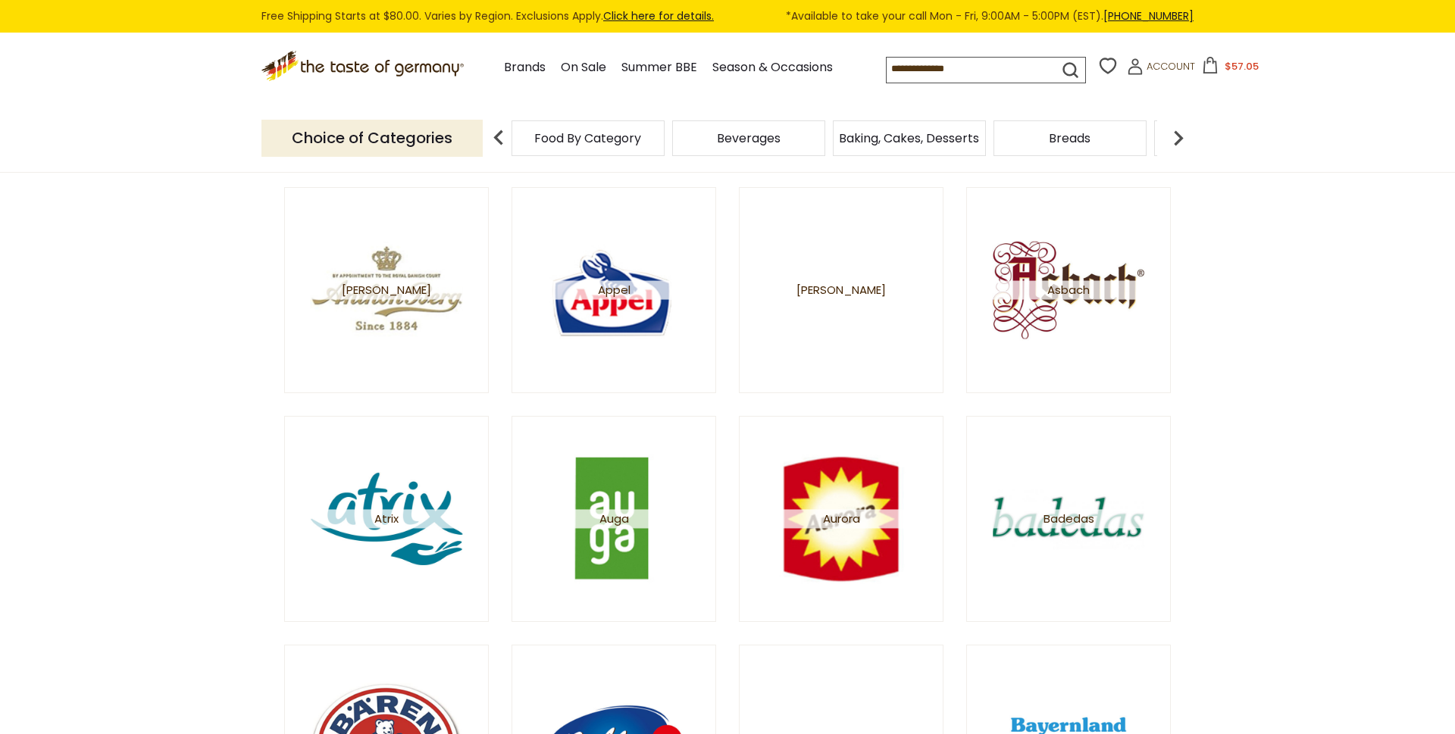
scroll to position [644, 0]
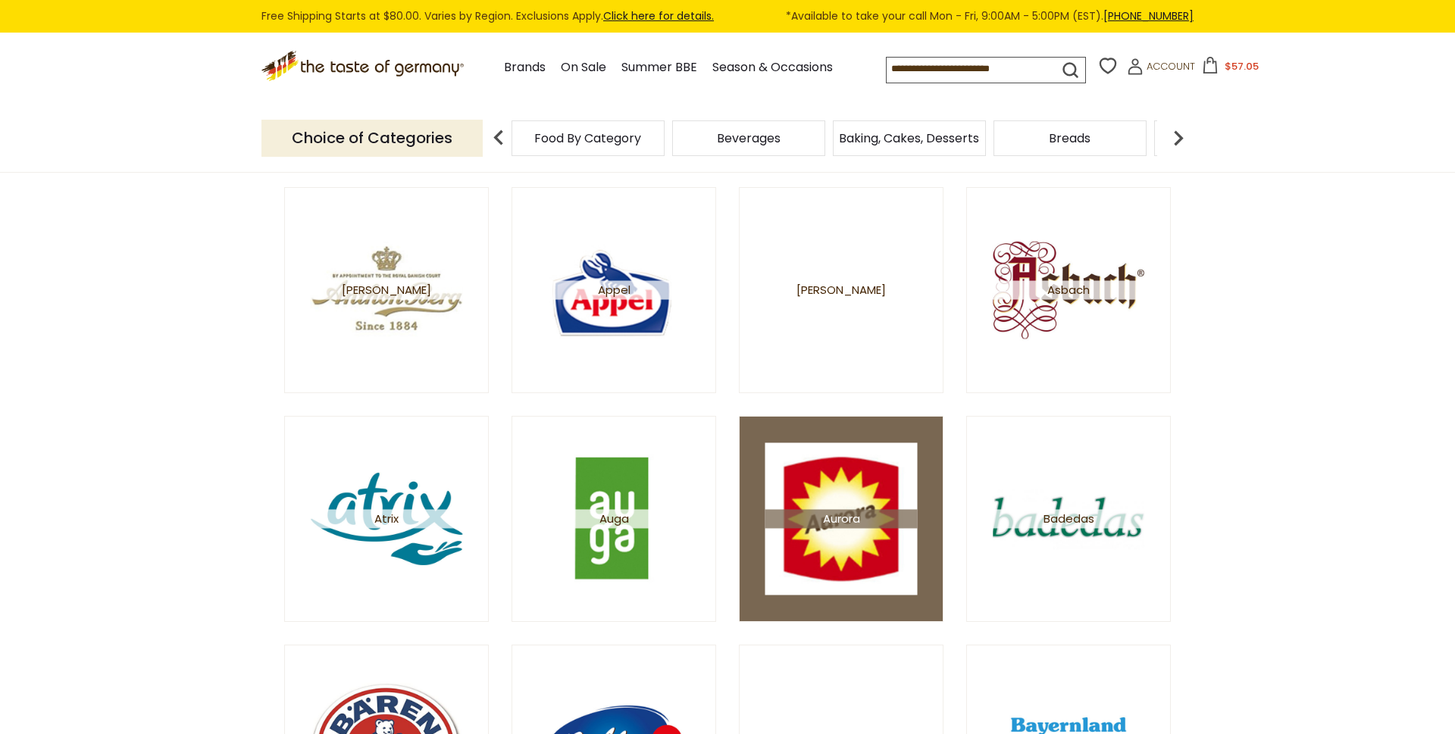
click at [853, 587] on img at bounding box center [841, 519] width 152 height 152
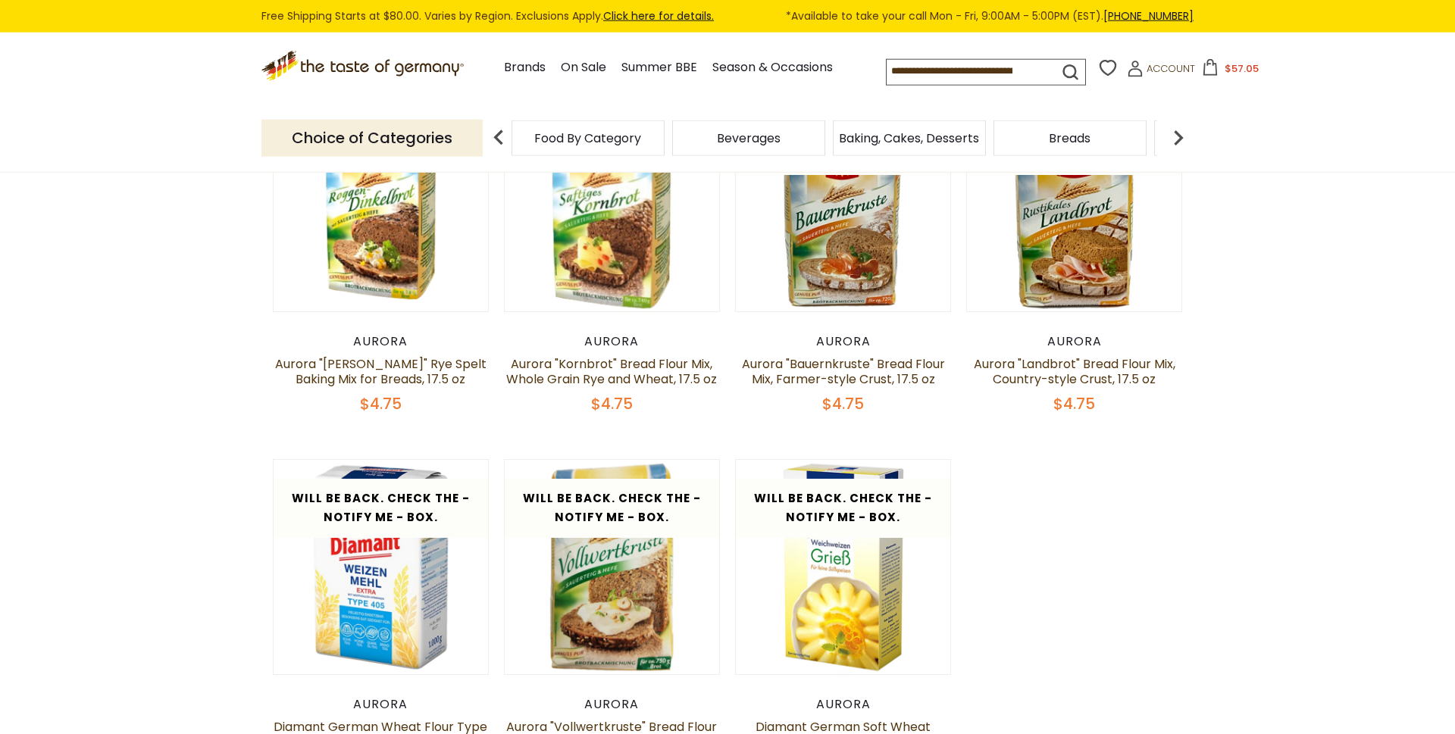
scroll to position [129, 0]
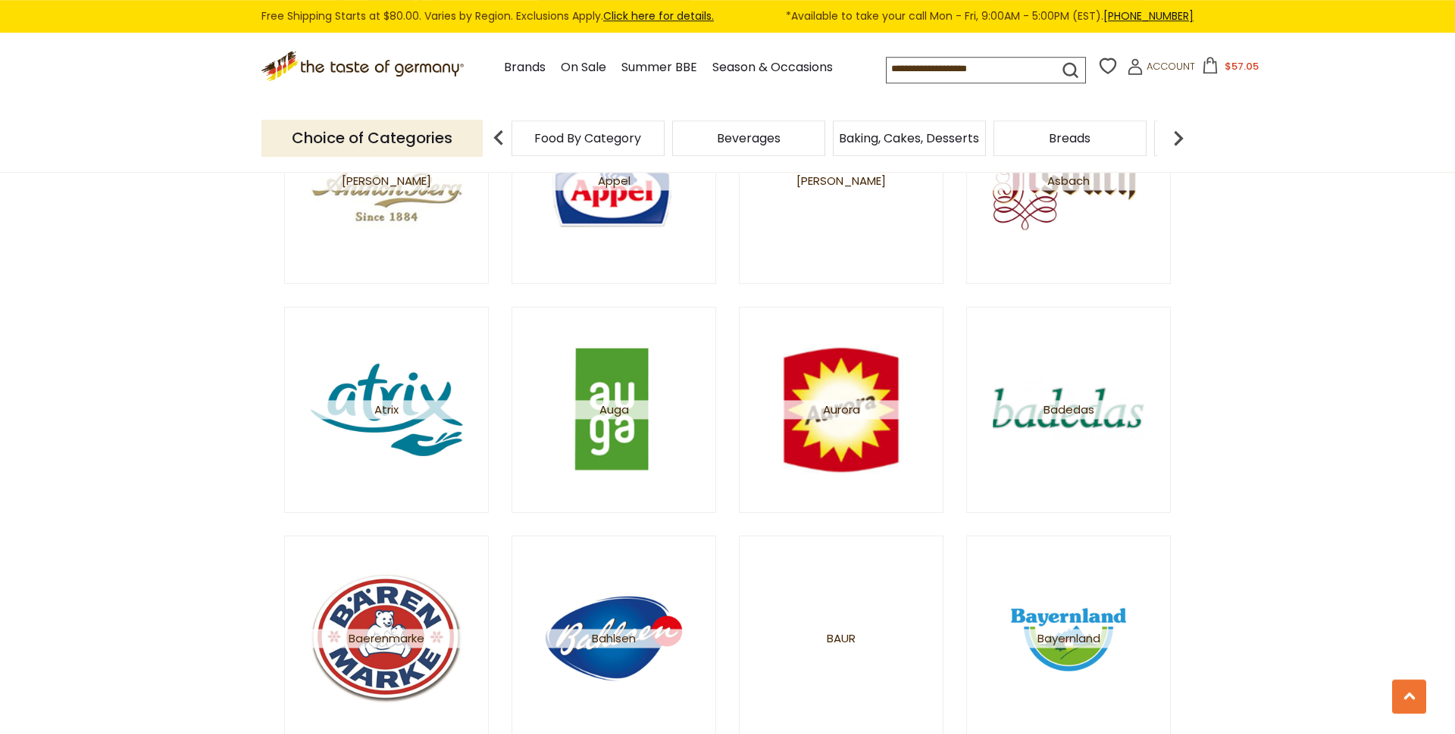
scroll to position [773, 0]
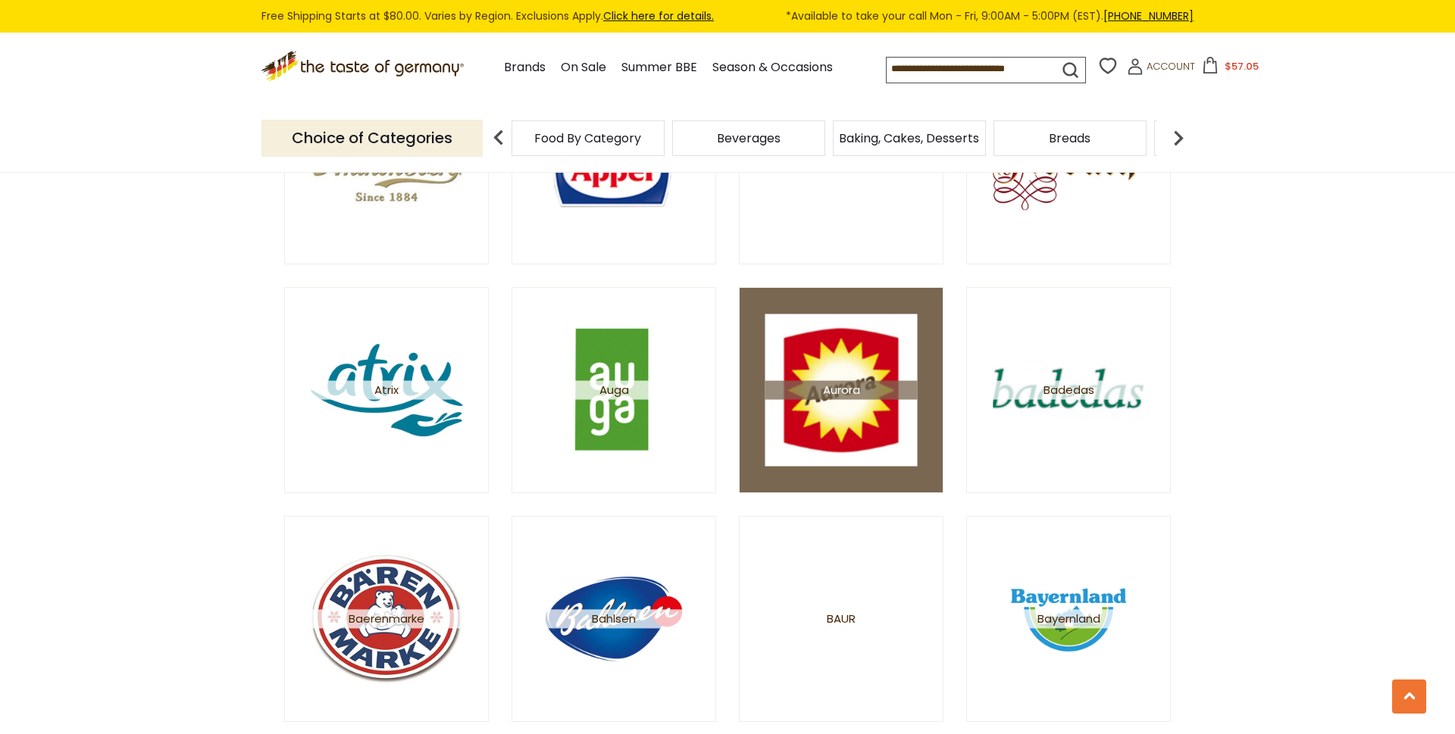
click at [865, 426] on img at bounding box center [841, 390] width 152 height 152
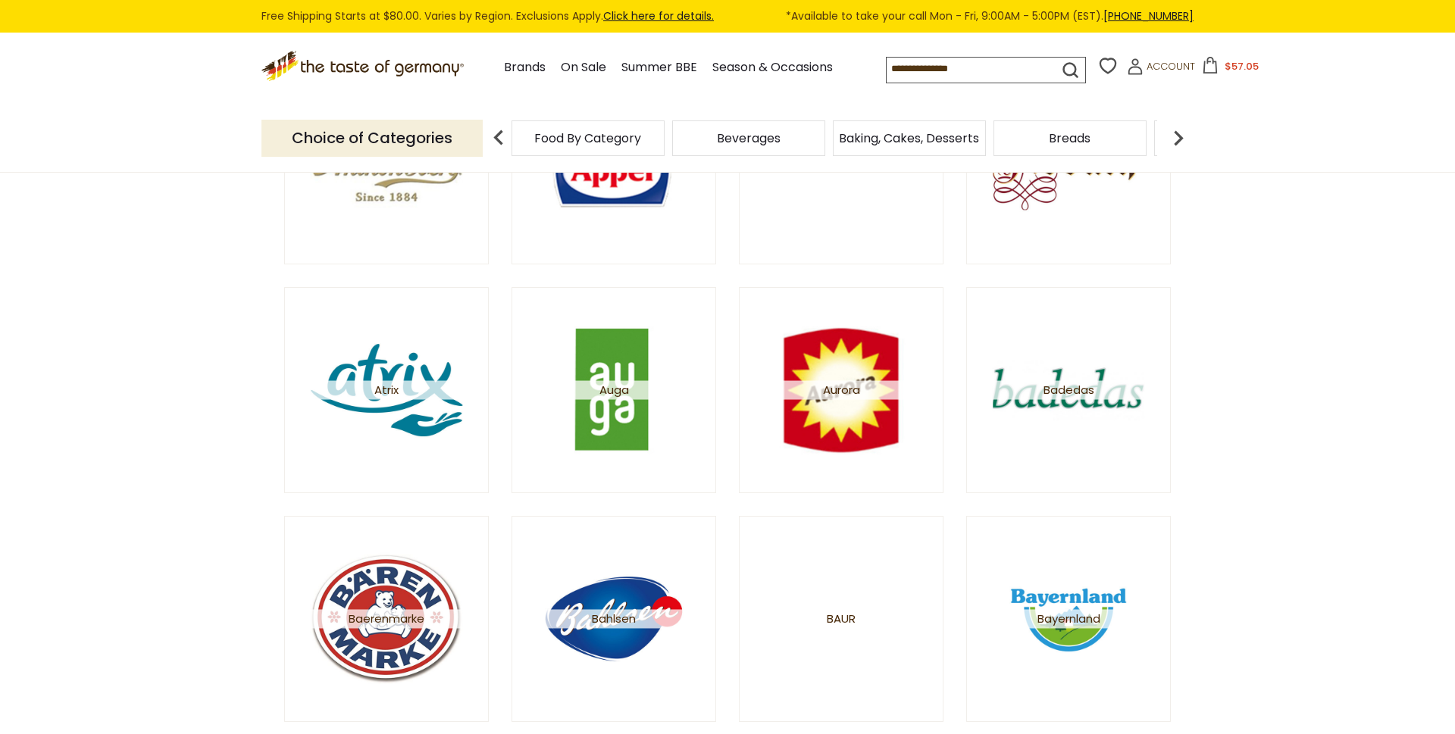
scroll to position [773, 0]
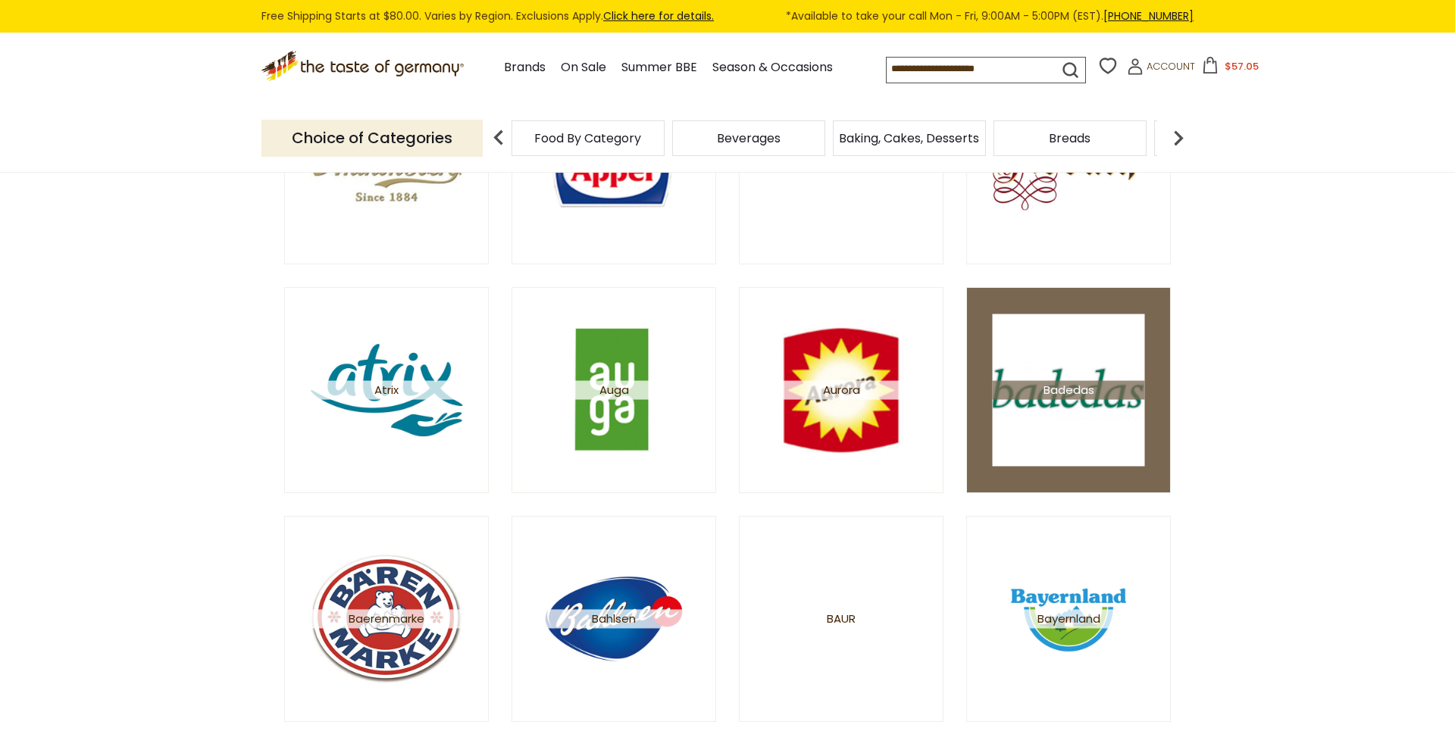
click at [1087, 427] on img at bounding box center [1069, 390] width 152 height 152
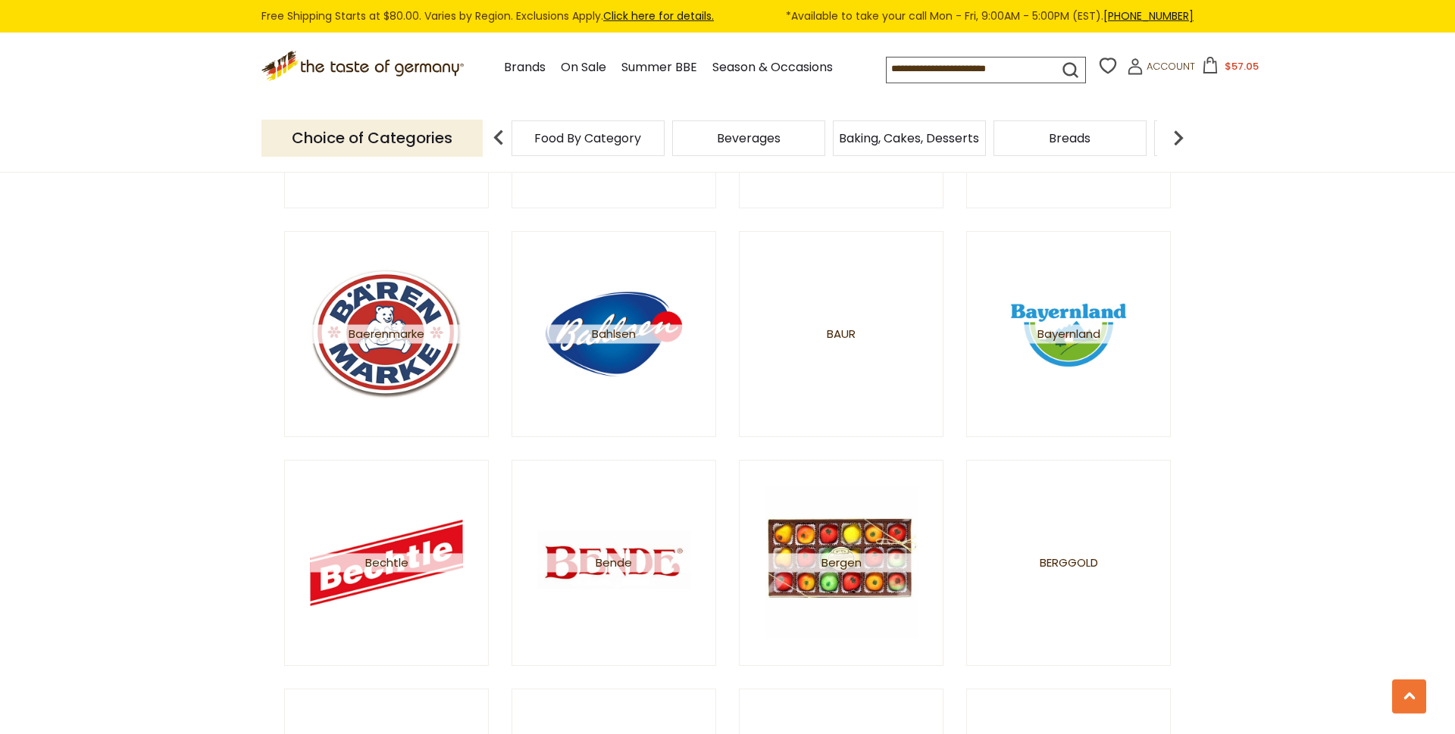
scroll to position [1159, 0]
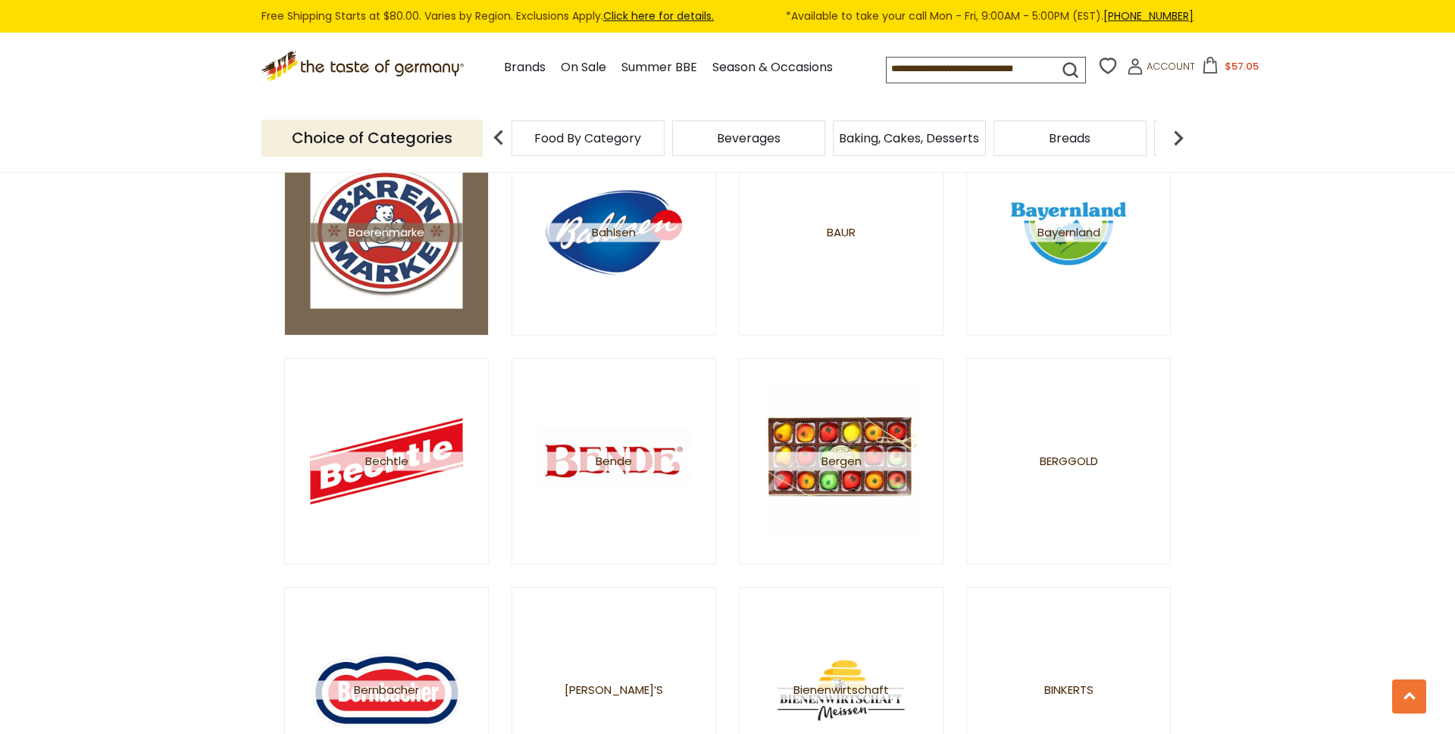
click at [329, 280] on img at bounding box center [387, 233] width 152 height 152
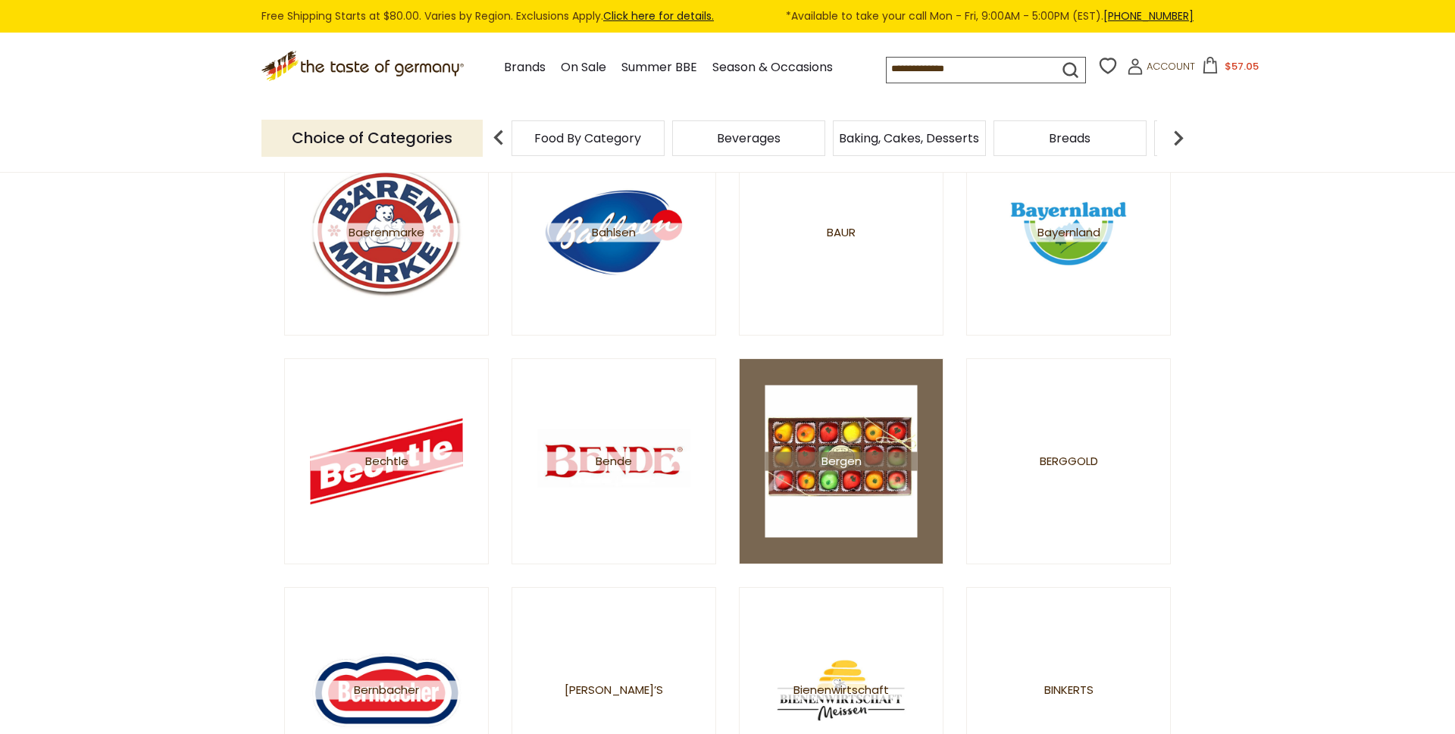
scroll to position [1159, 0]
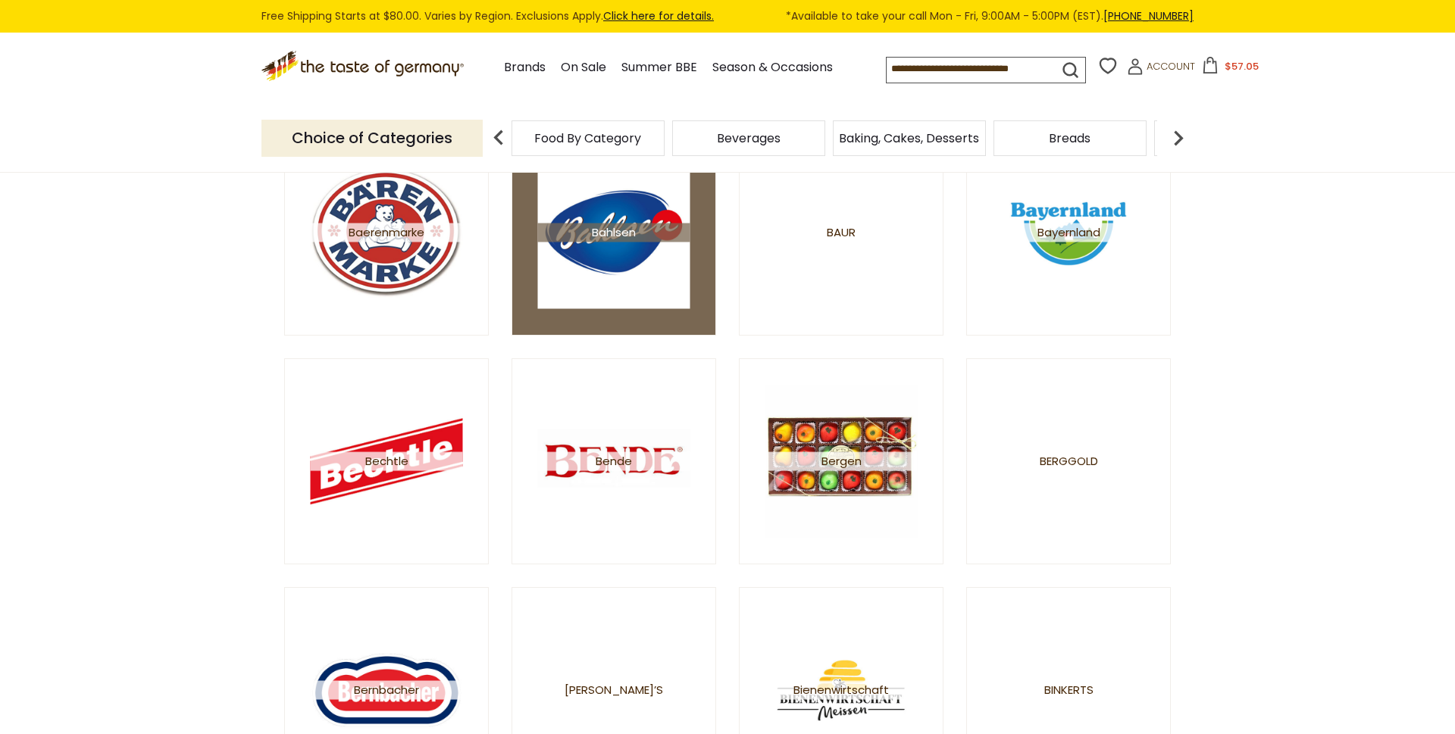
click at [665, 276] on img at bounding box center [614, 233] width 152 height 152
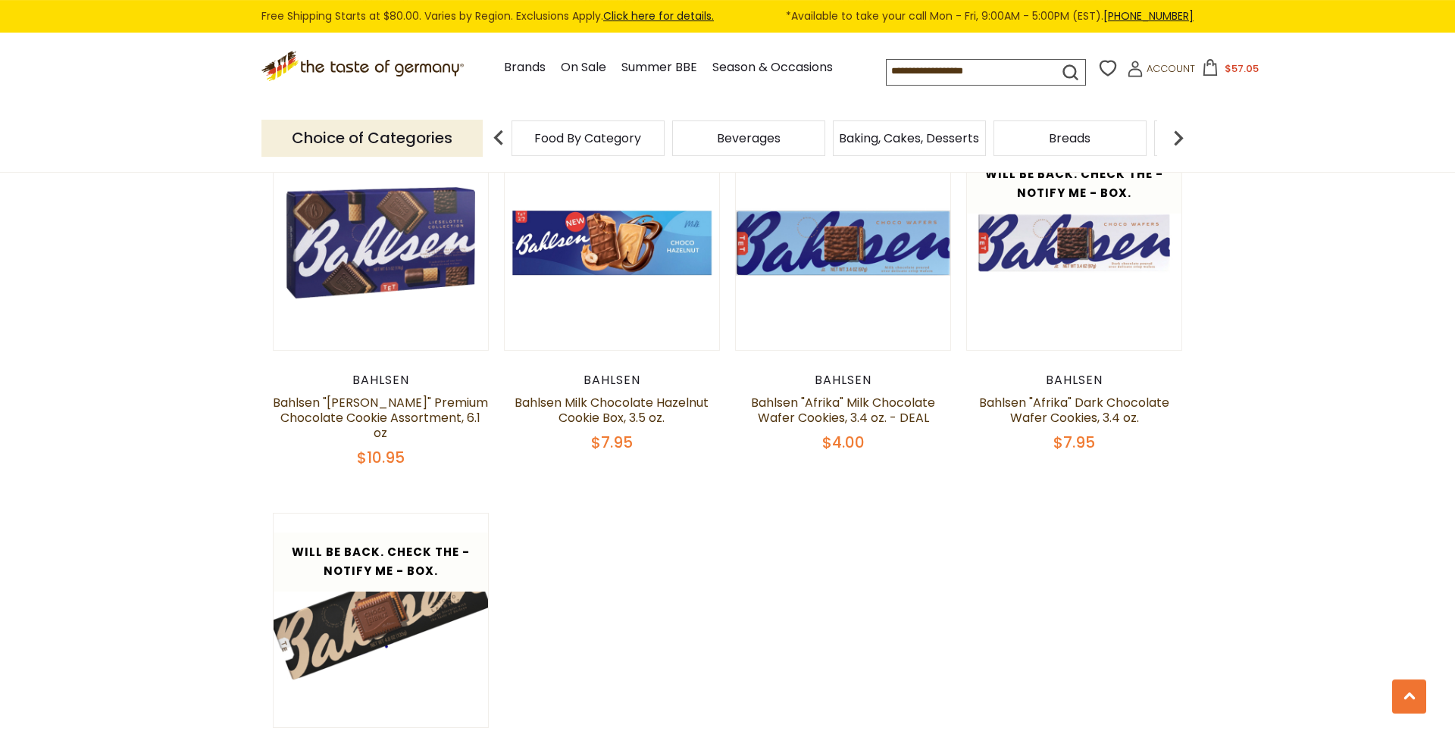
scroll to position [2061, 0]
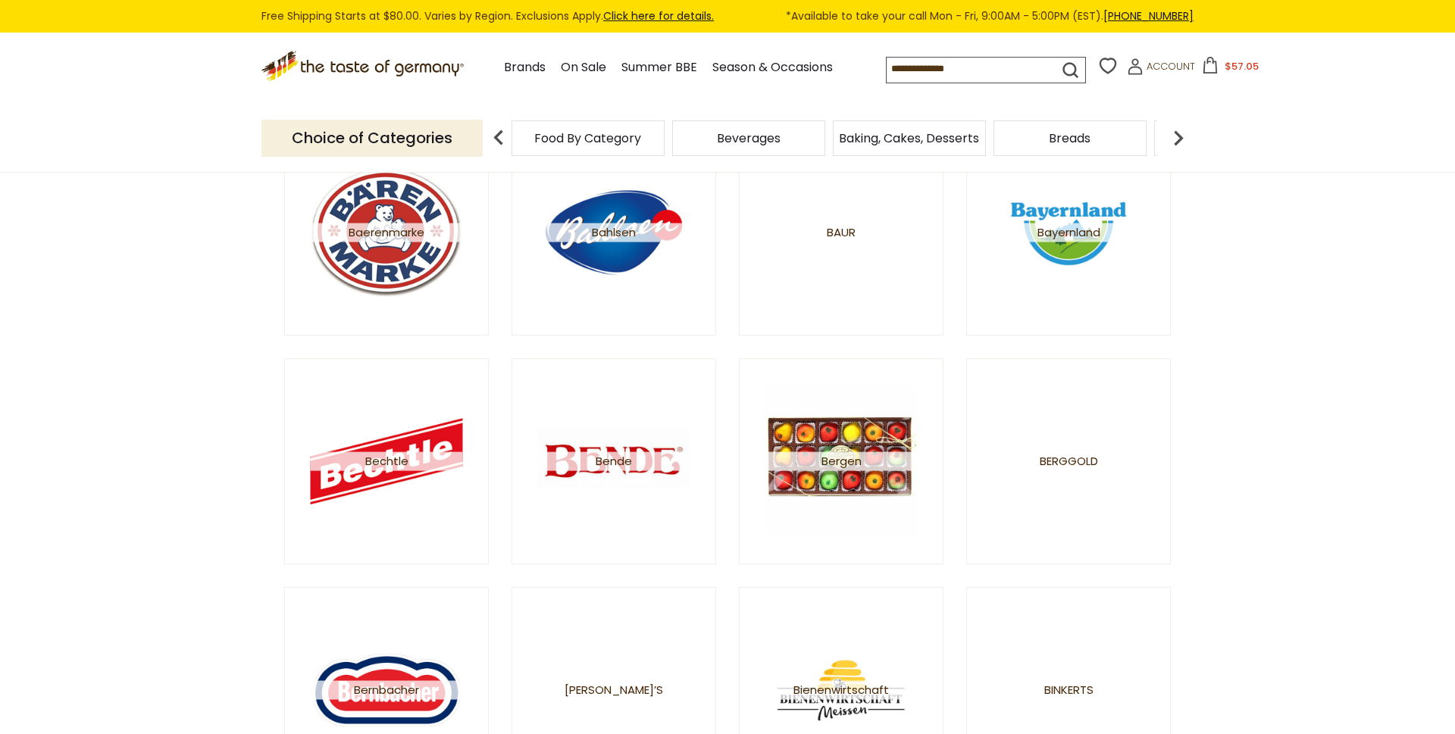
scroll to position [1159, 0]
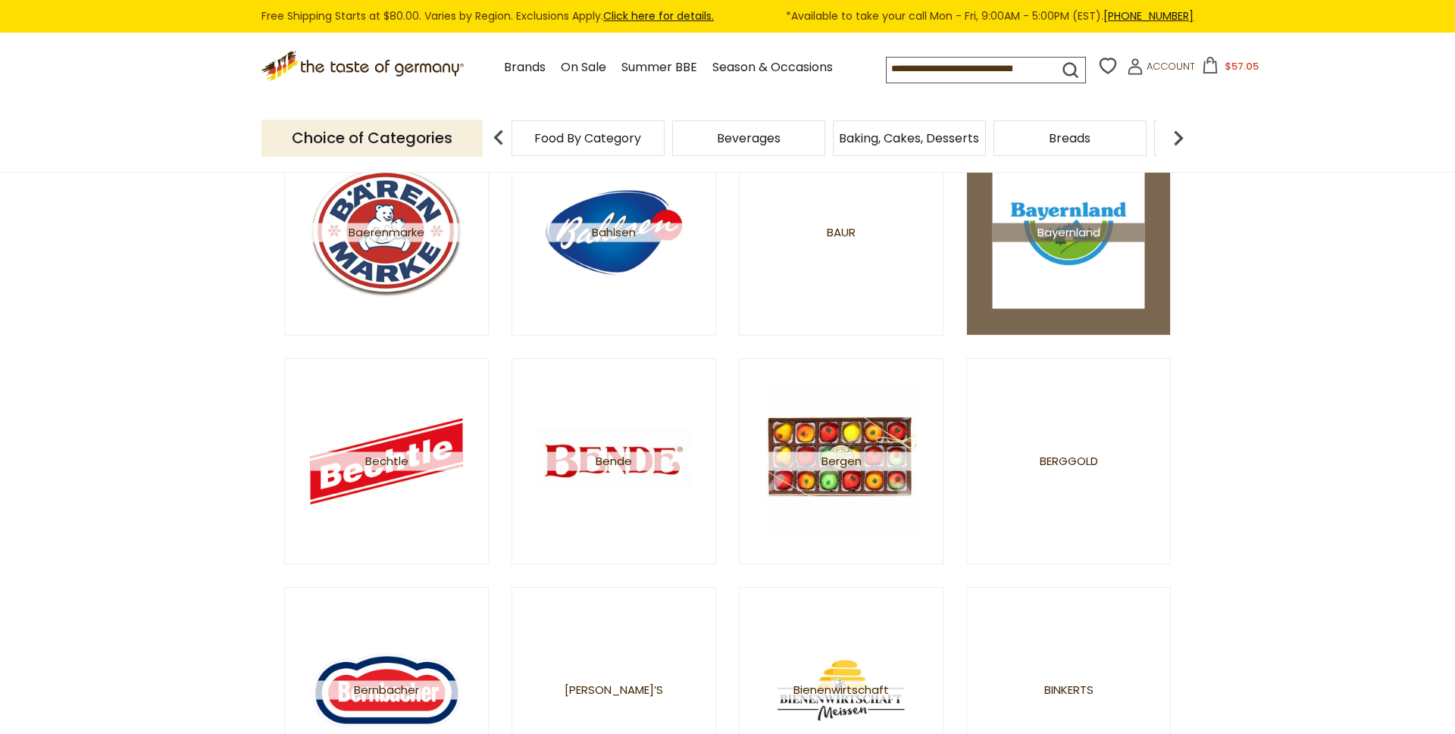
click at [1093, 288] on img at bounding box center [1069, 233] width 152 height 152
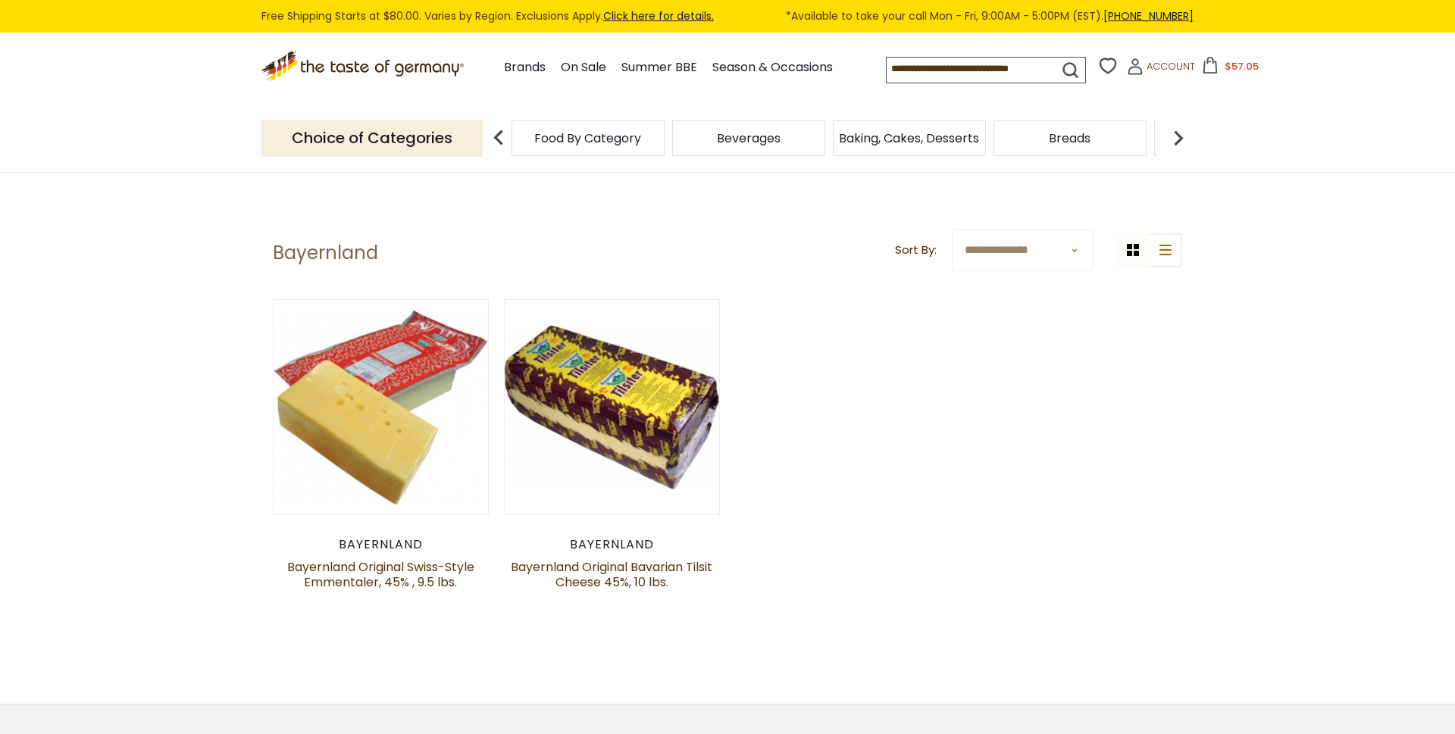
click at [499, 136] on img at bounding box center [498, 138] width 30 height 30
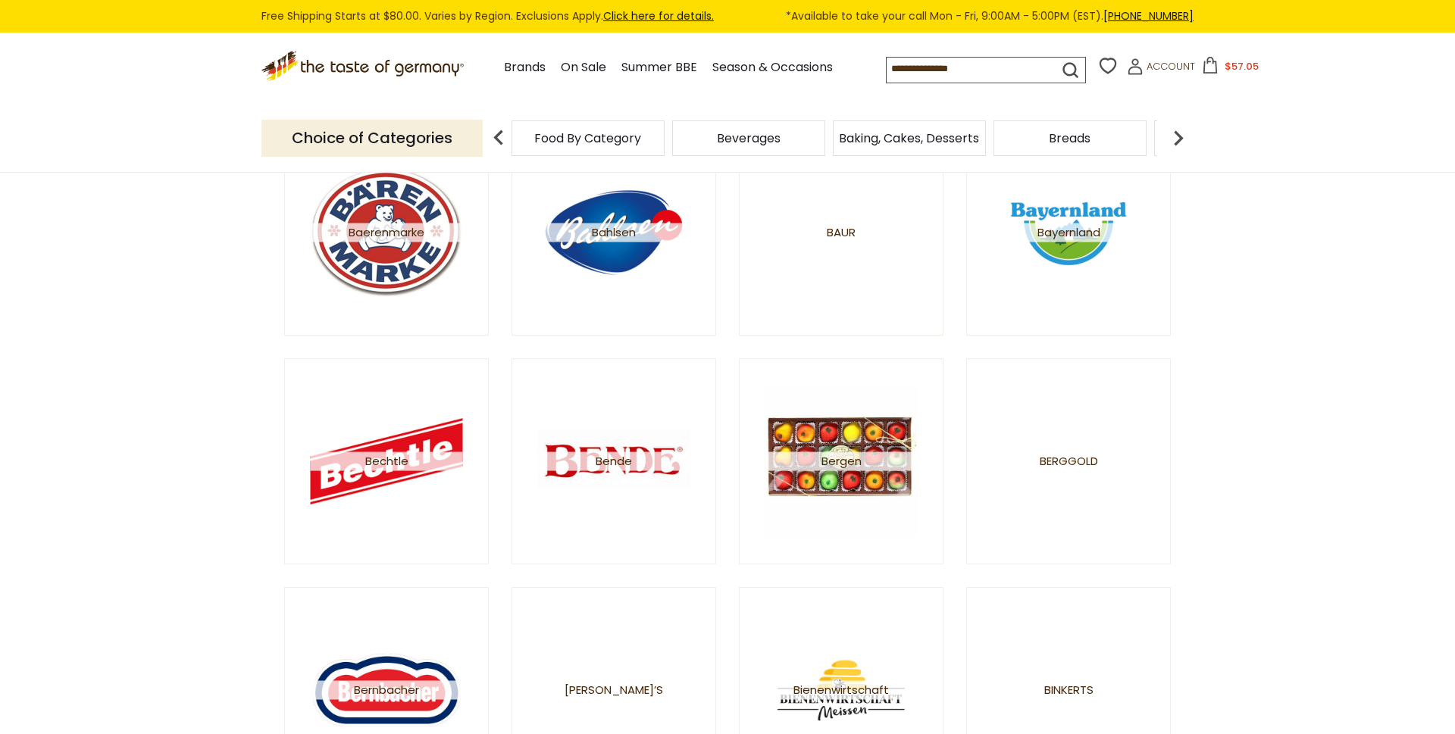
scroll to position [1159, 0]
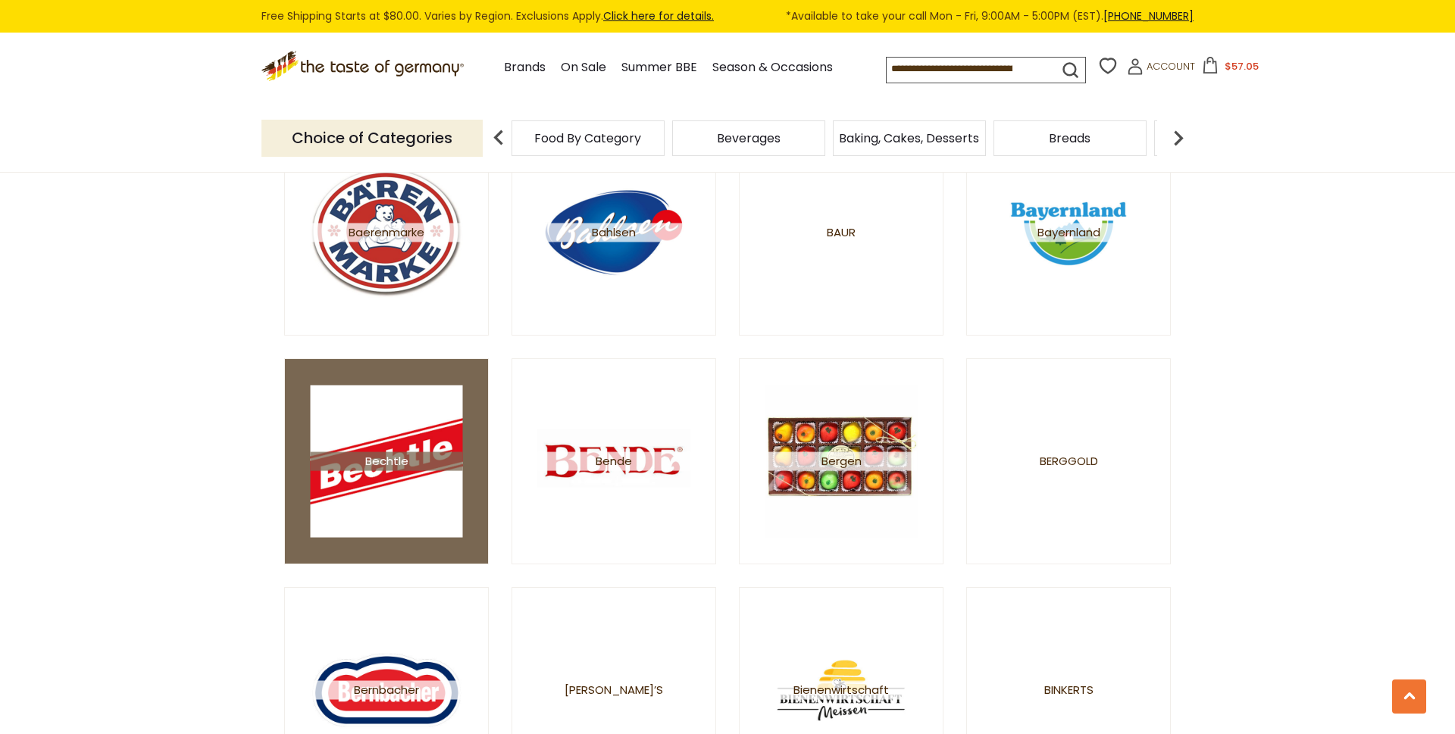
click at [432, 505] on img at bounding box center [387, 462] width 152 height 152
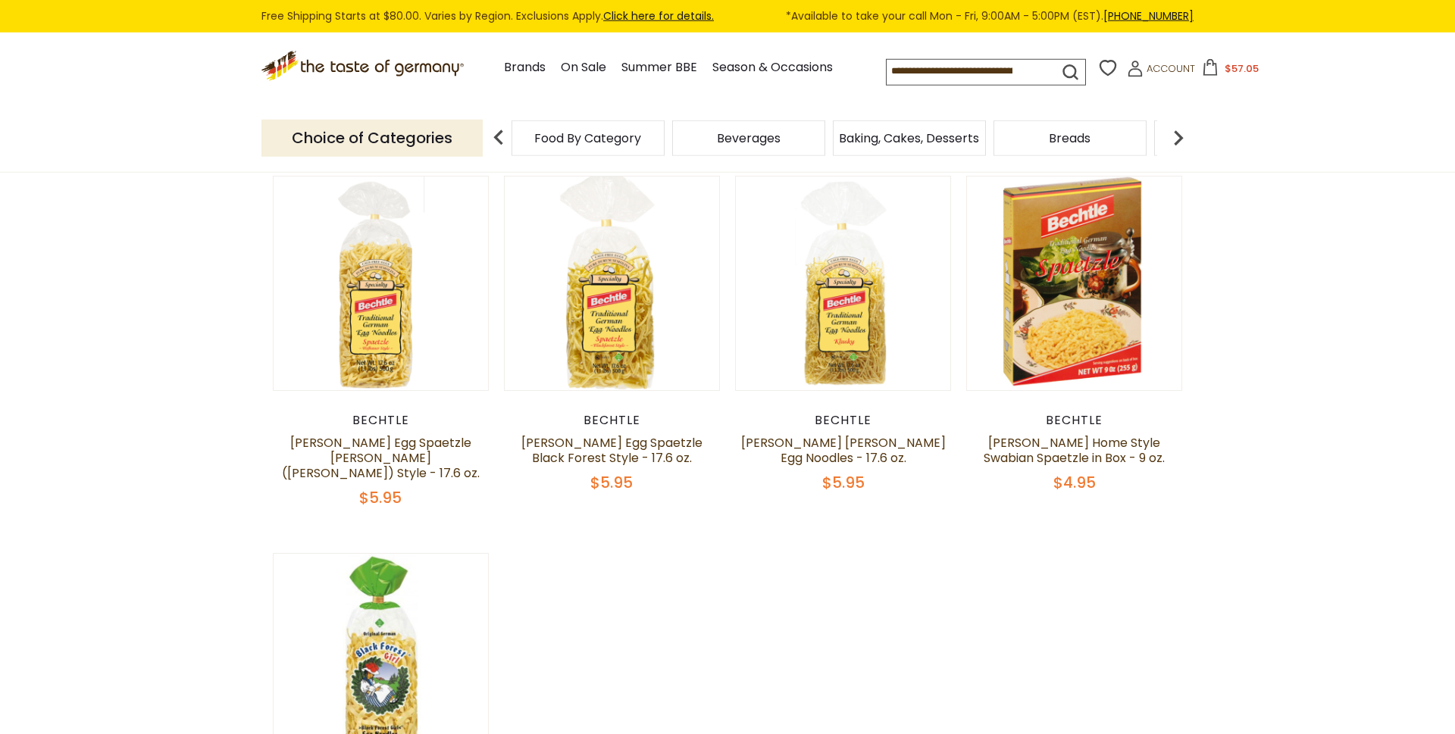
scroll to position [902, 0]
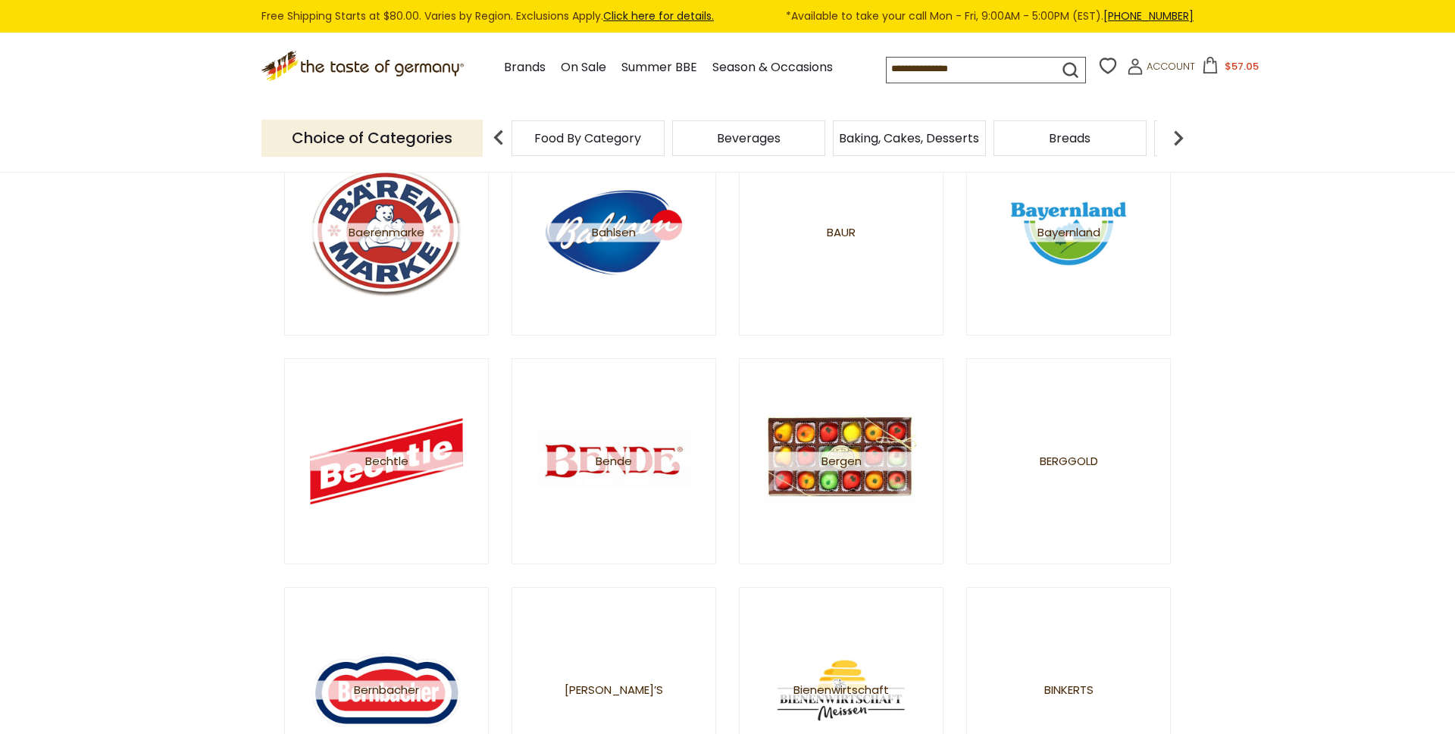
scroll to position [1159, 0]
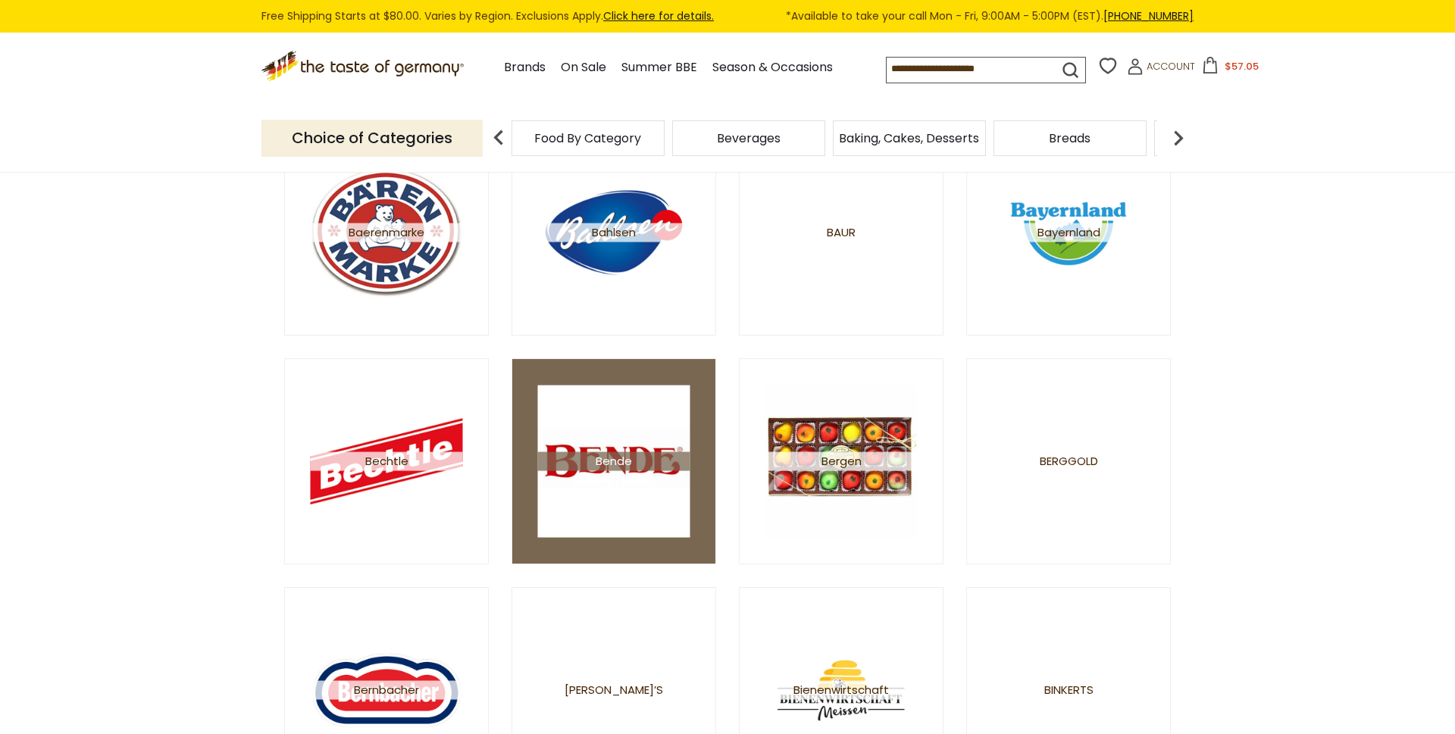
click at [605, 521] on img at bounding box center [614, 462] width 152 height 152
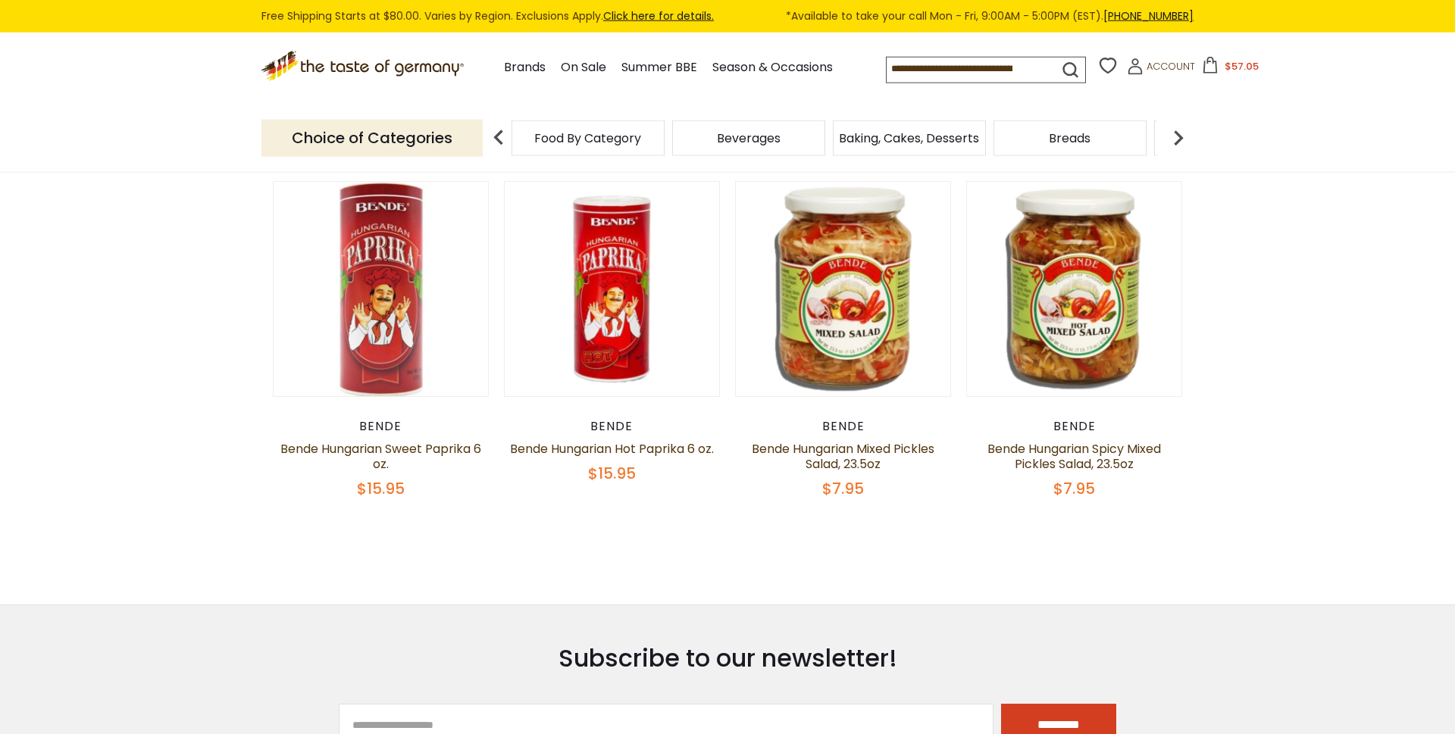
scroll to position [129, 0]
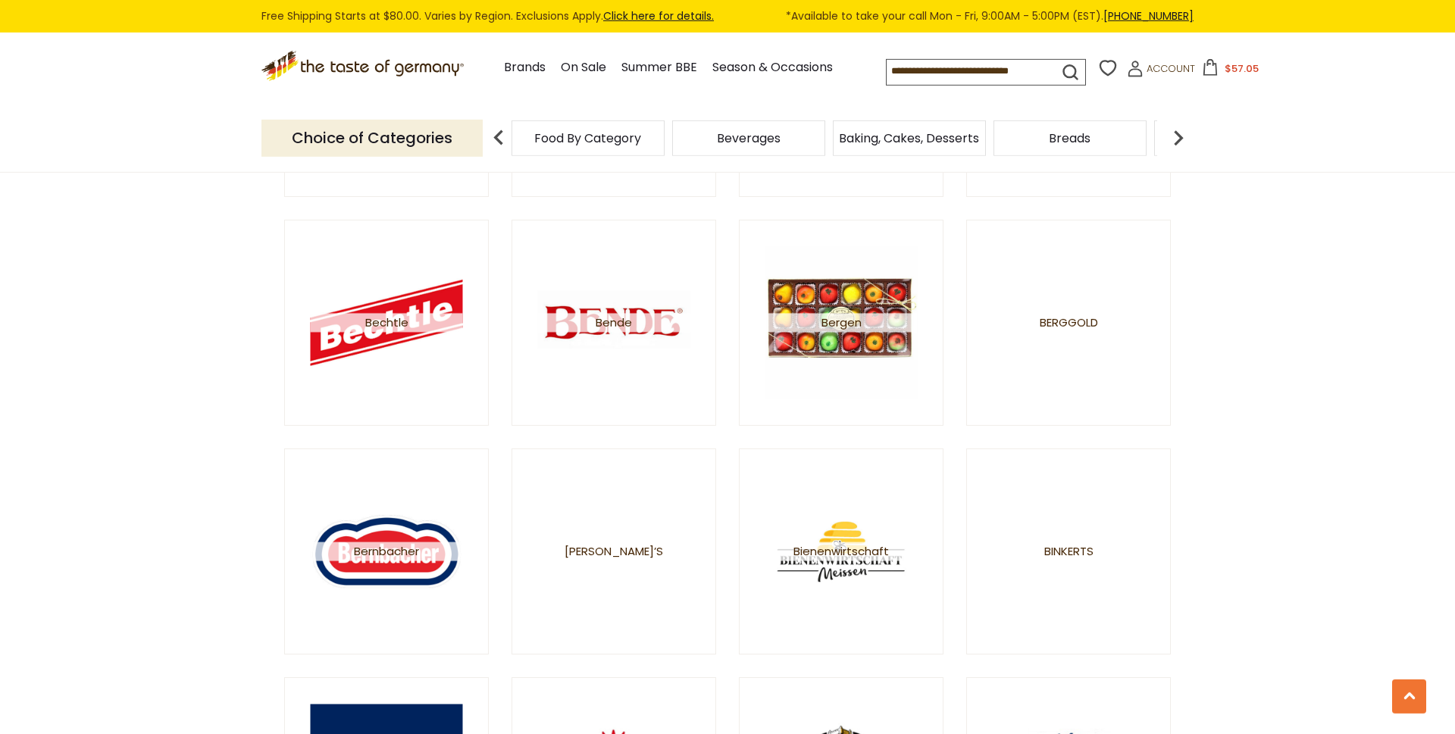
scroll to position [1417, 0]
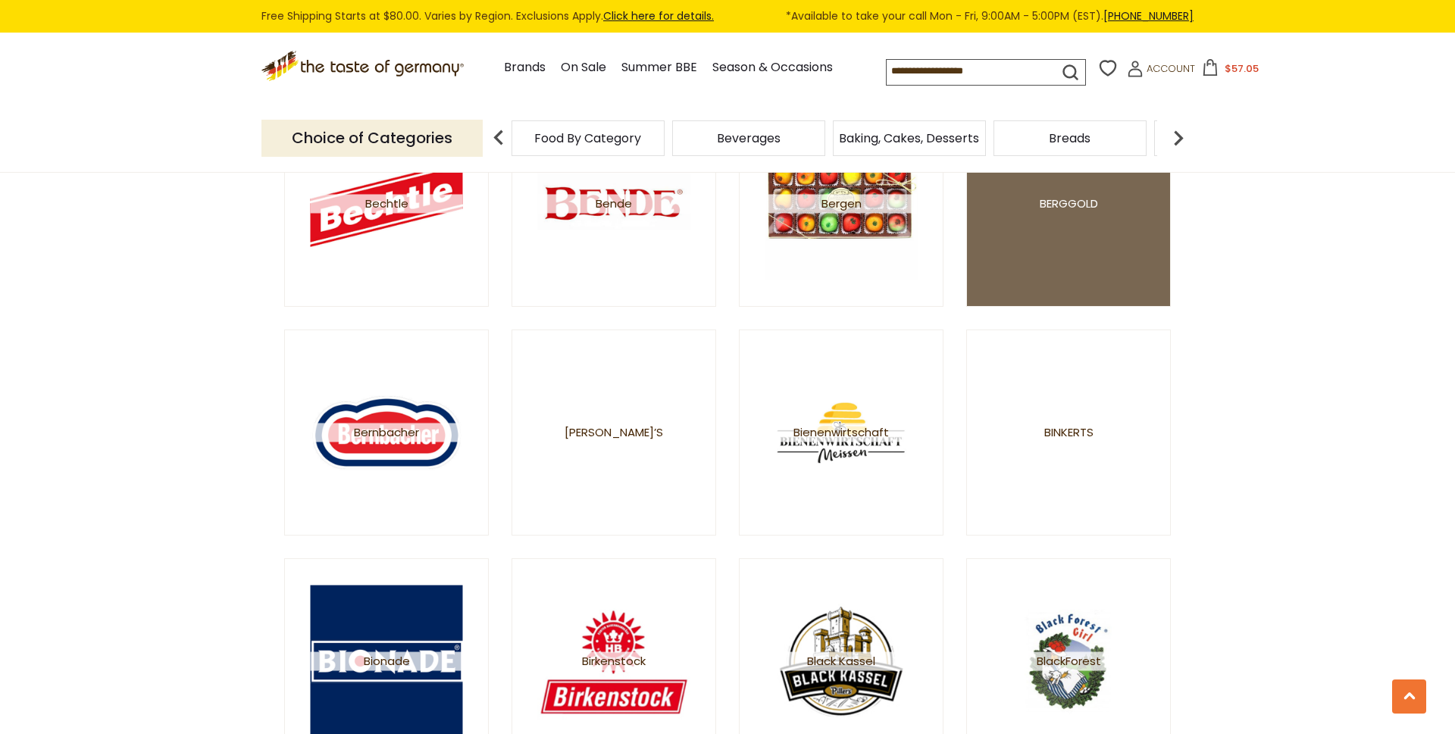
click at [1029, 222] on link "Berggold" at bounding box center [1068, 204] width 205 height 206
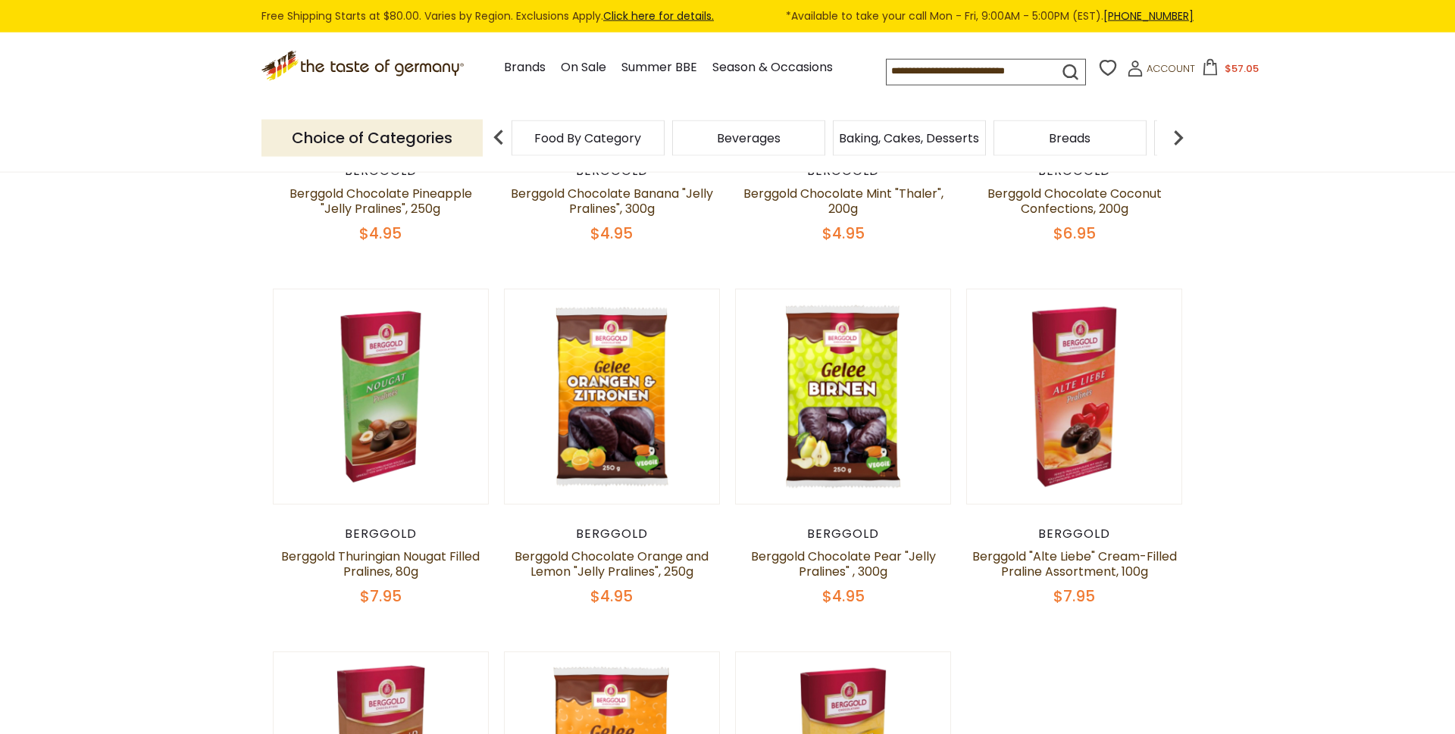
scroll to position [386, 0]
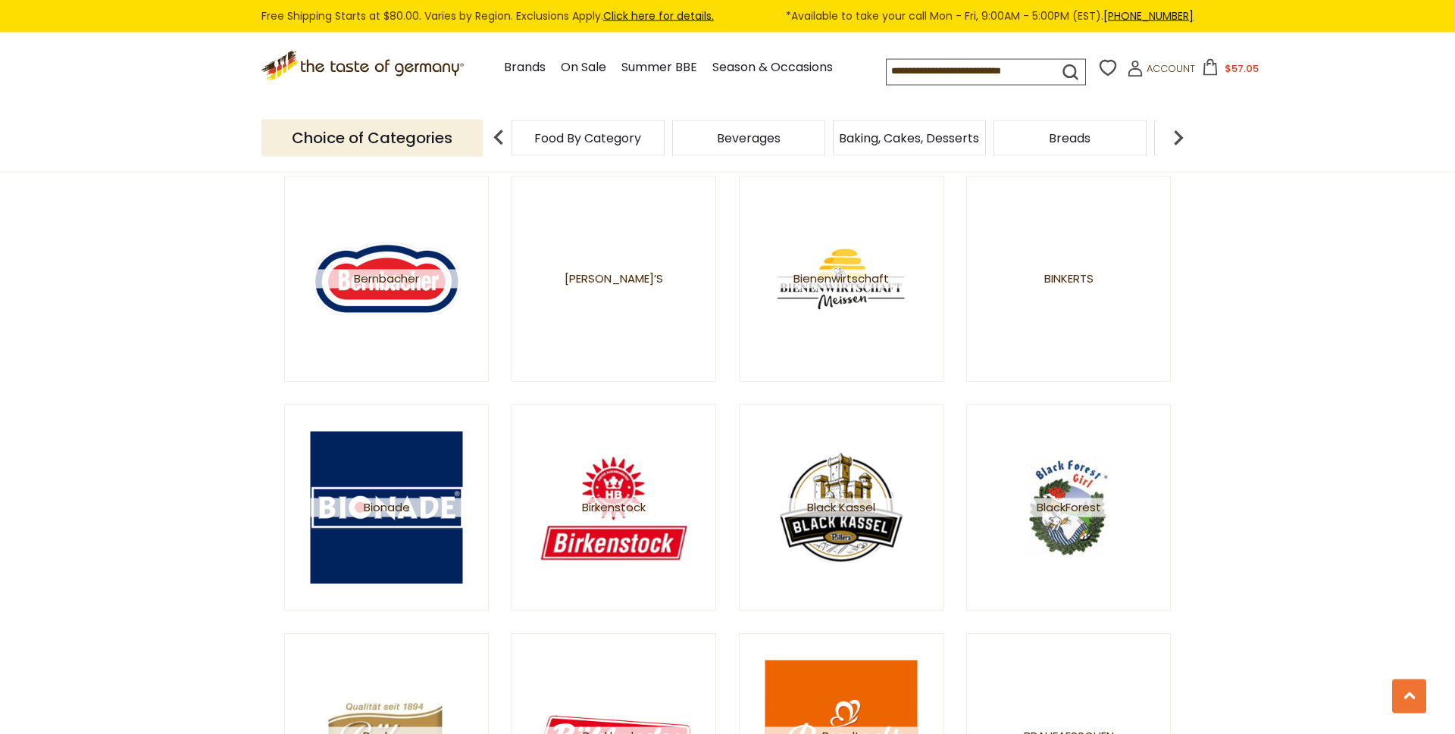
scroll to position [1546, 0]
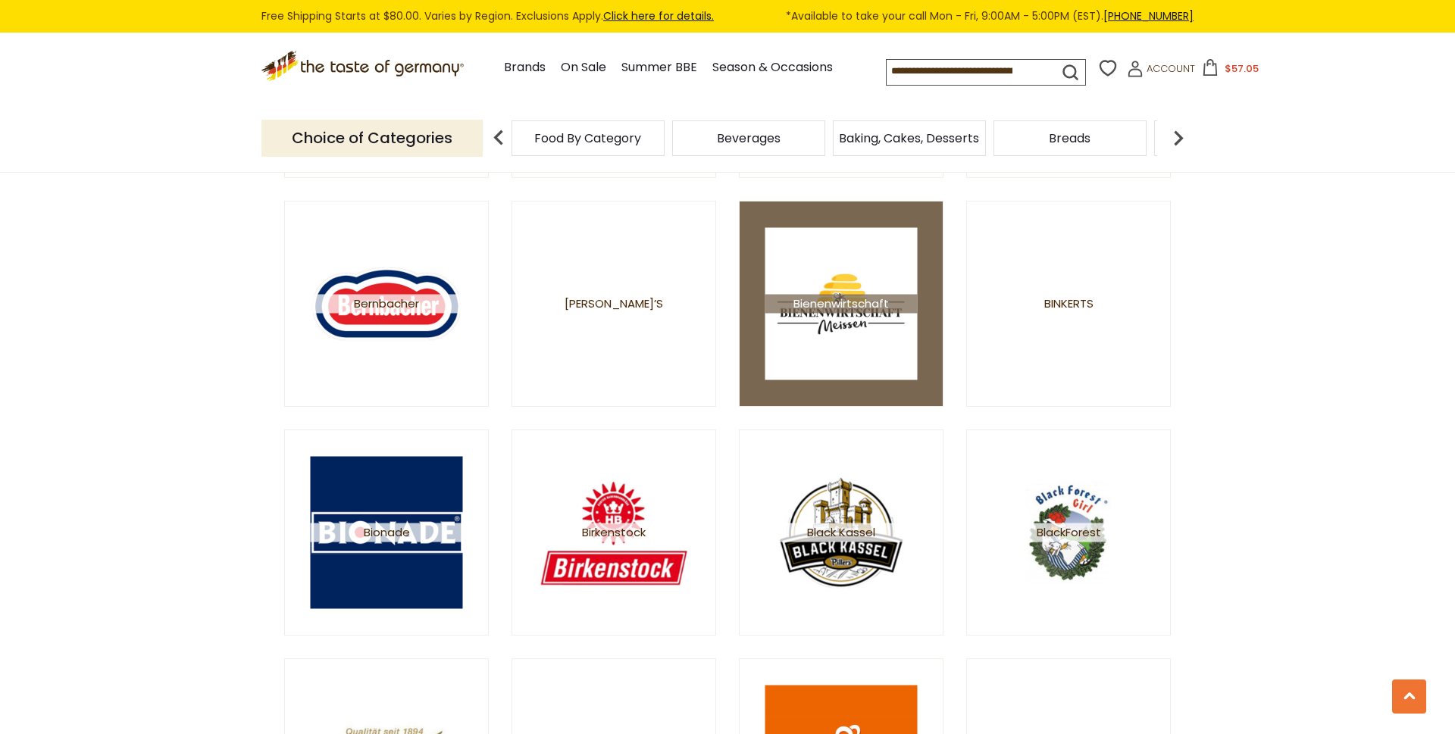
click at [874, 350] on img at bounding box center [841, 304] width 152 height 152
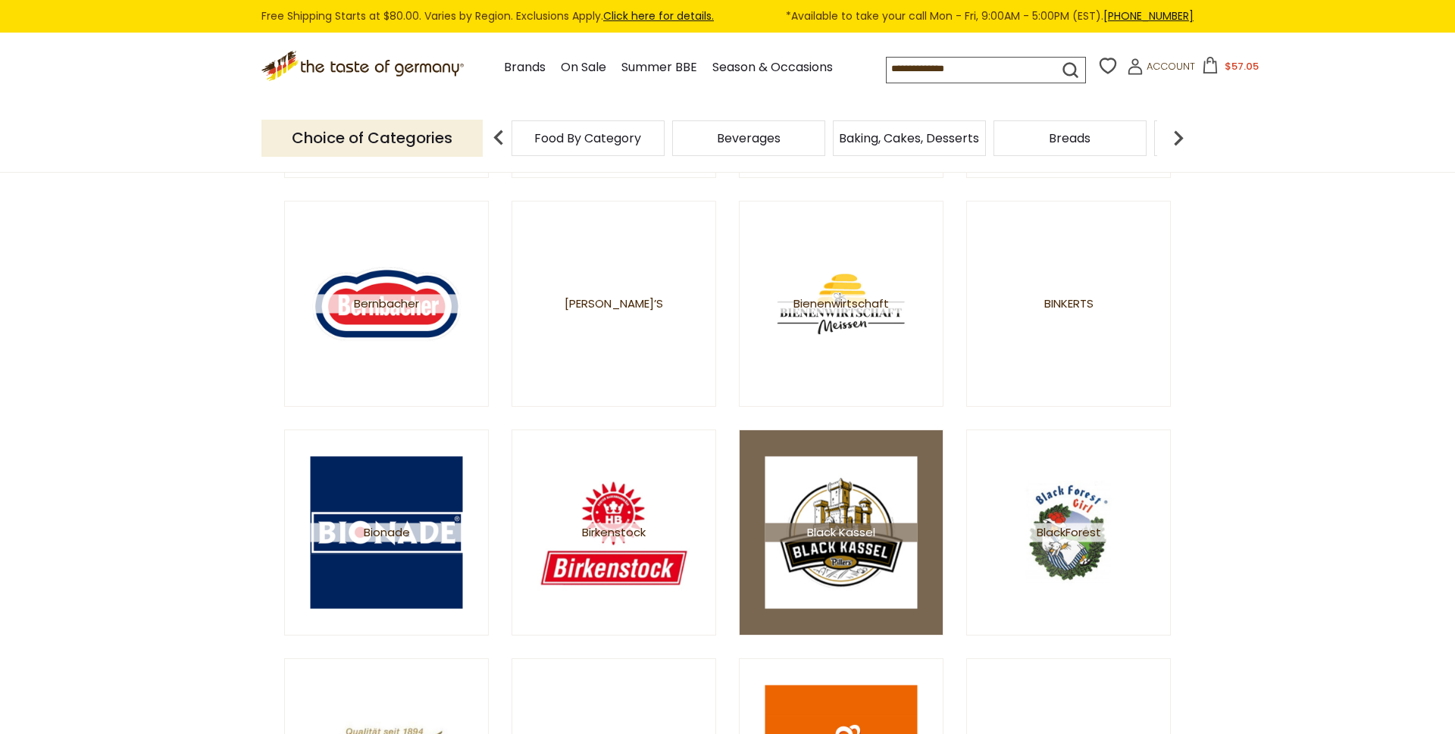
scroll to position [1546, 0]
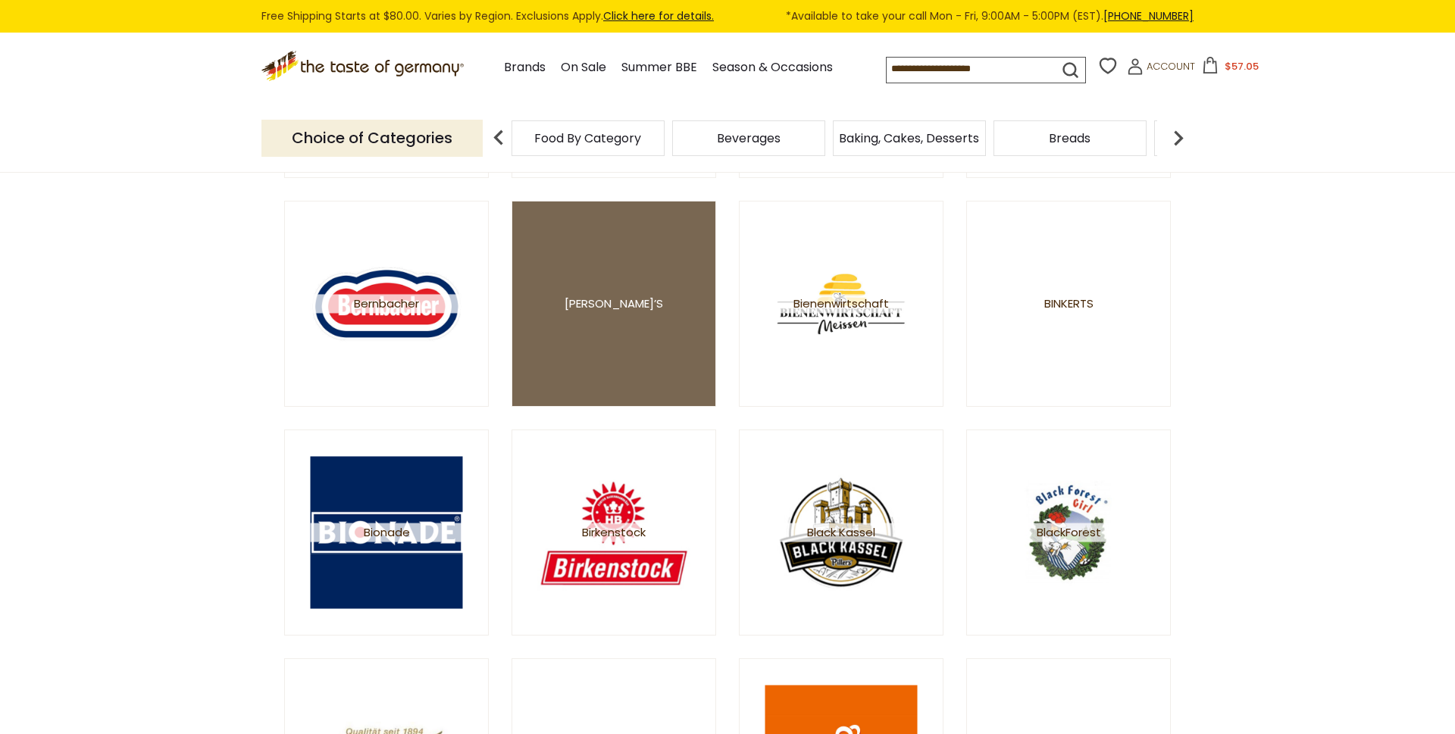
click at [547, 311] on link "[PERSON_NAME]’s" at bounding box center [614, 304] width 205 height 206
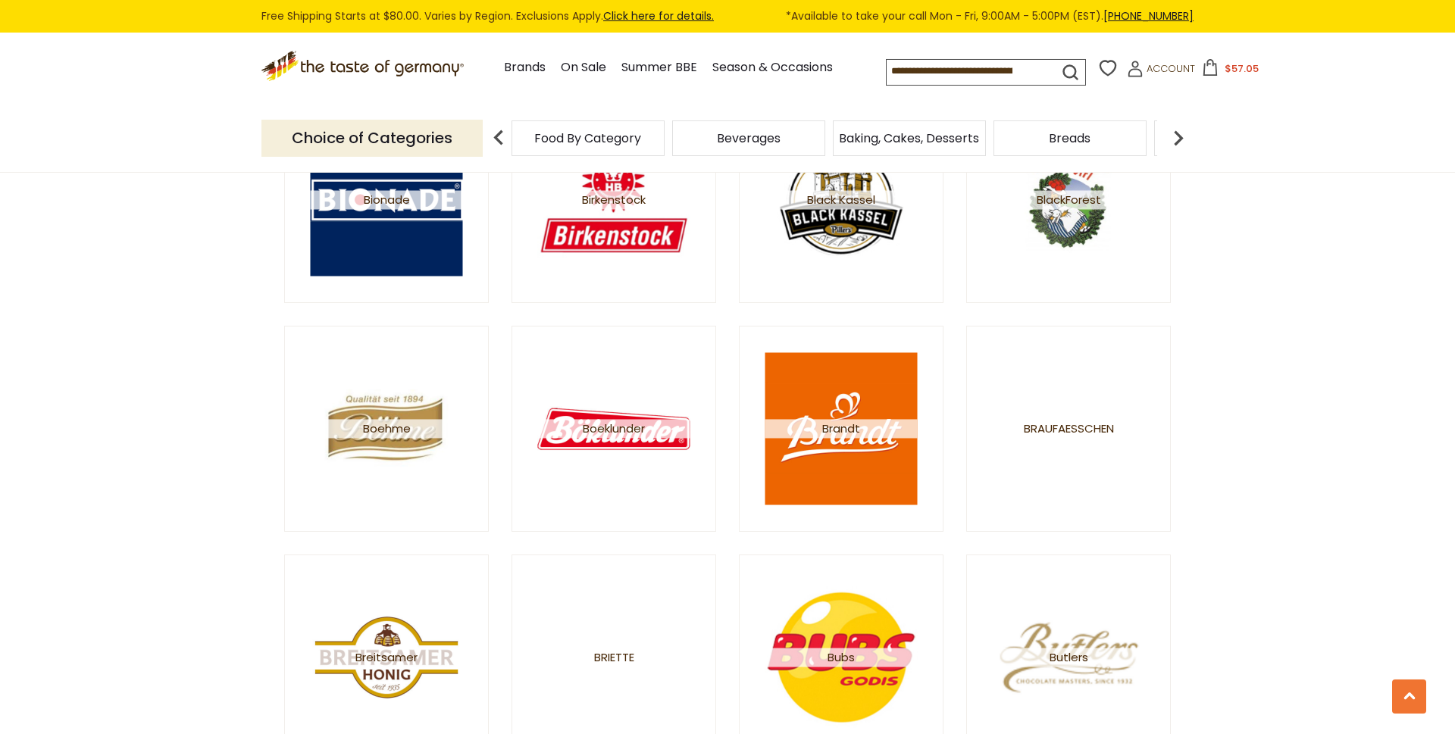
scroll to position [1804, 0]
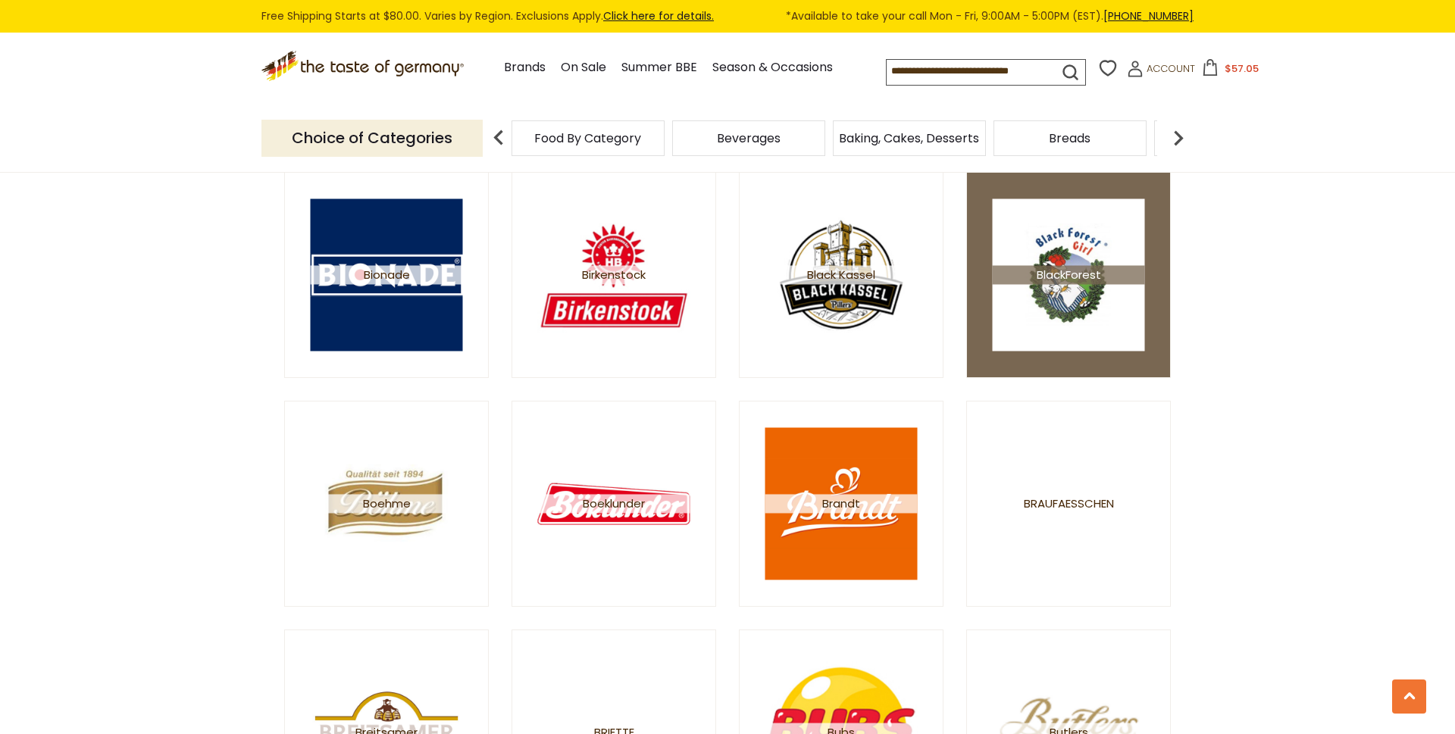
click at [1075, 315] on img at bounding box center [1069, 275] width 152 height 152
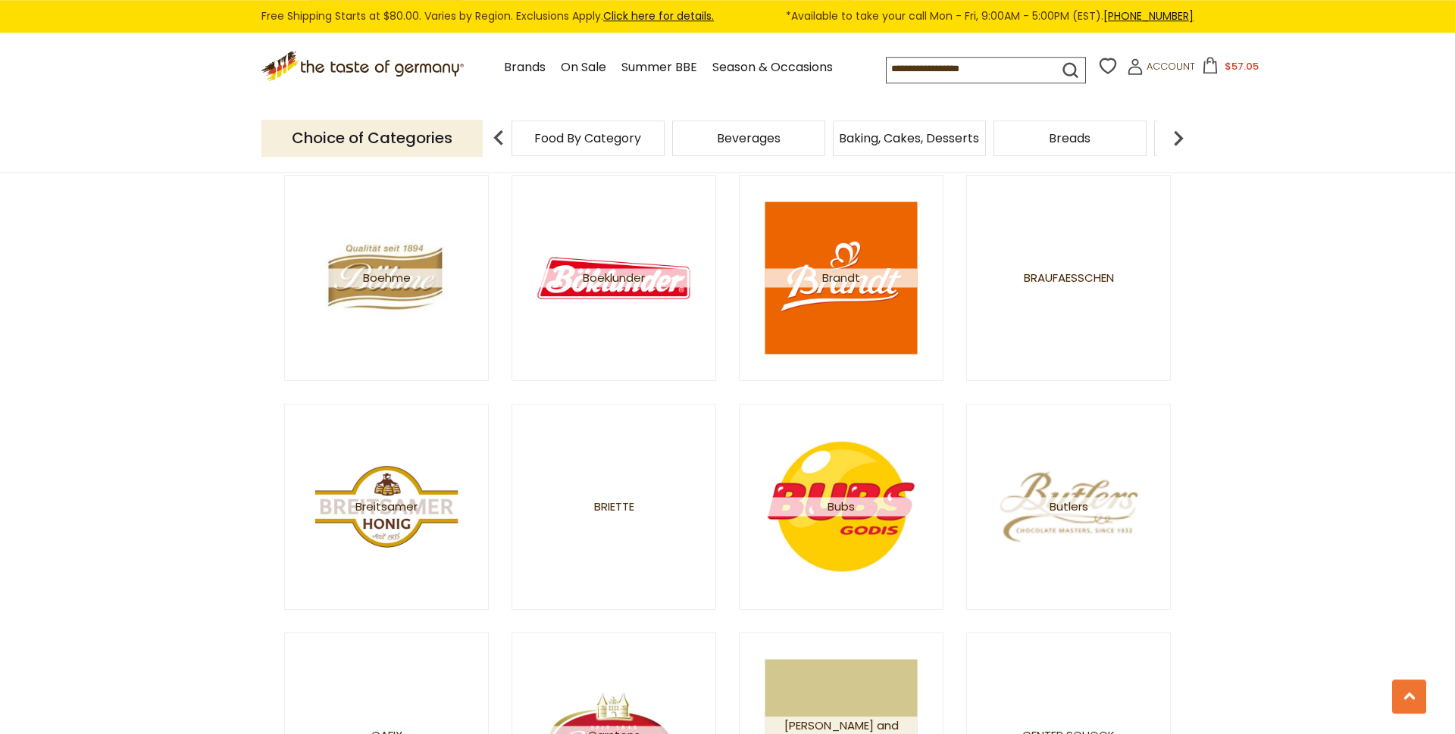
scroll to position [2061, 0]
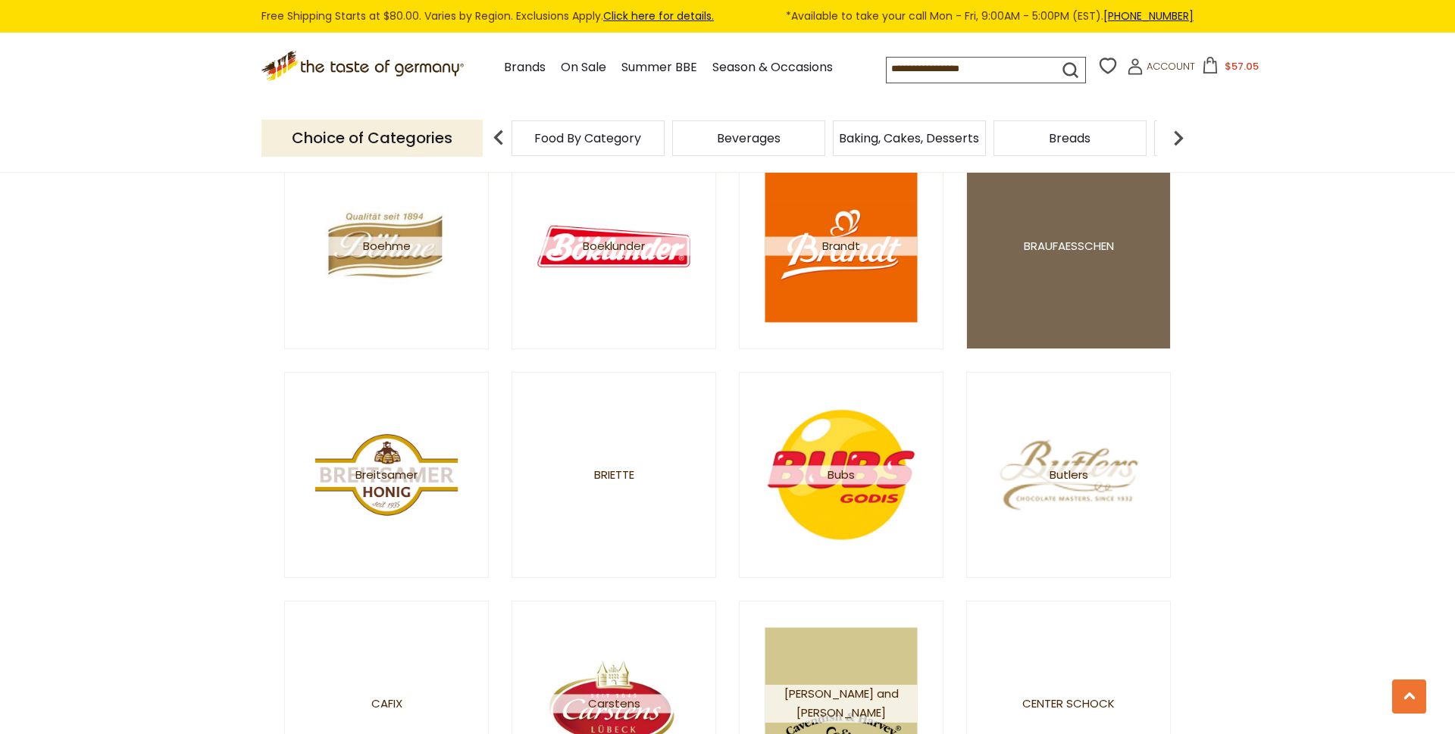
click at [1050, 214] on link "Braufaesschen" at bounding box center [1068, 246] width 205 height 206
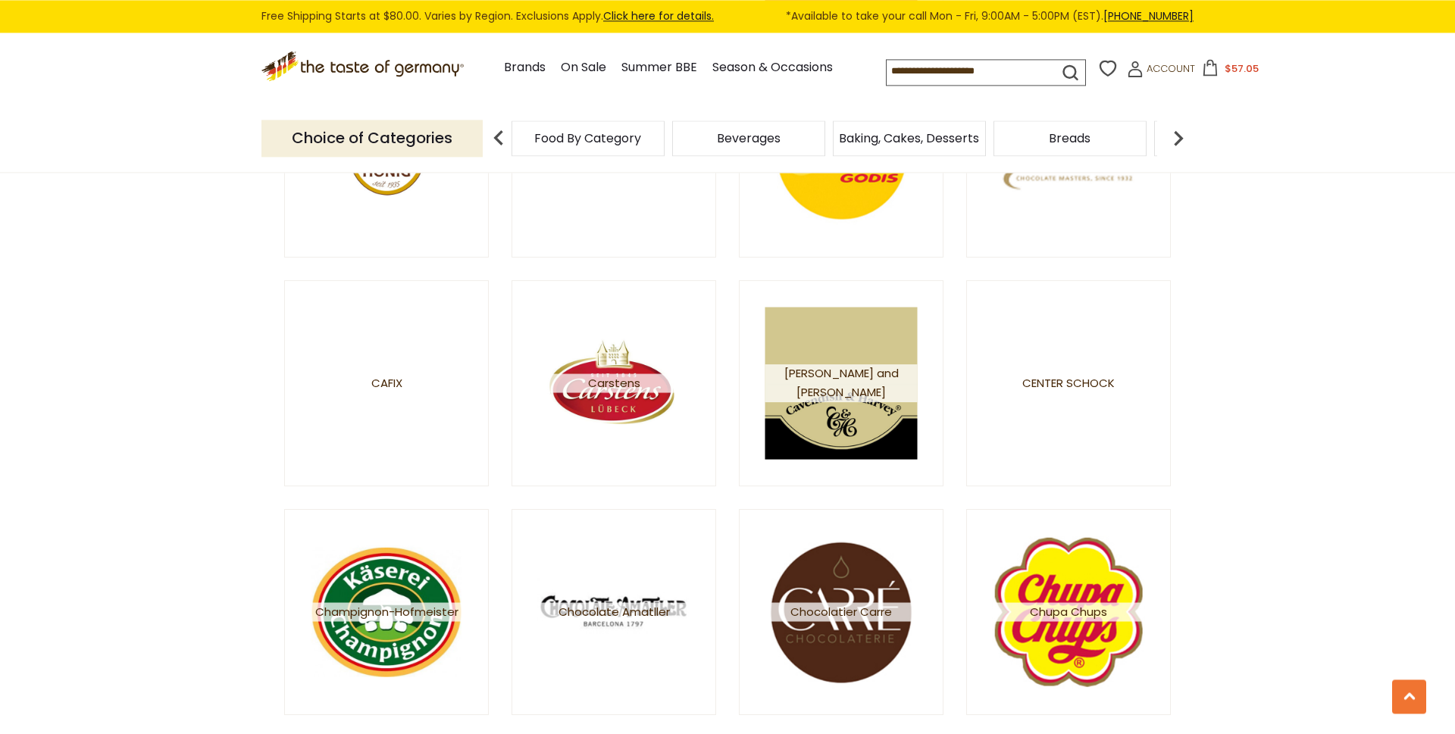
scroll to position [2448, 0]
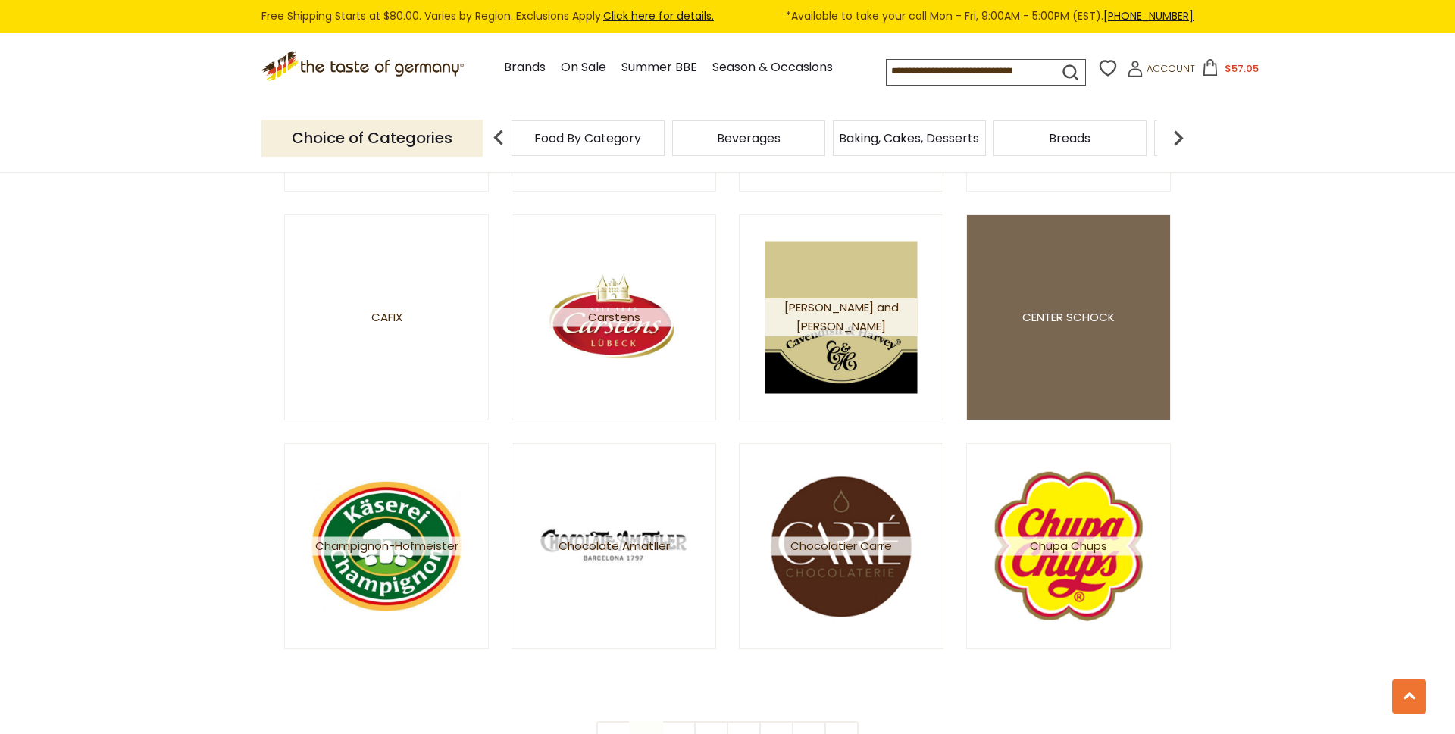
click at [1065, 396] on link "Center Schock" at bounding box center [1068, 317] width 205 height 206
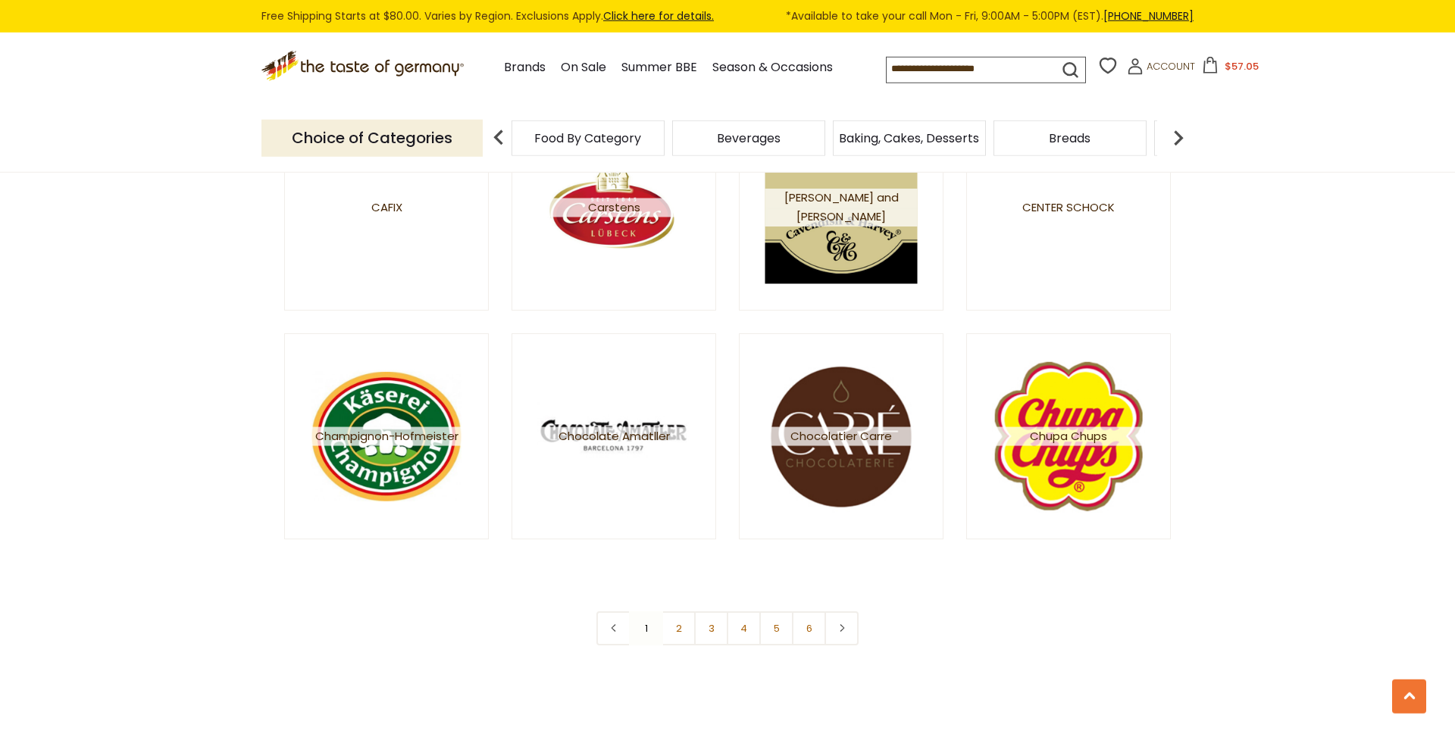
scroll to position [2576, 0]
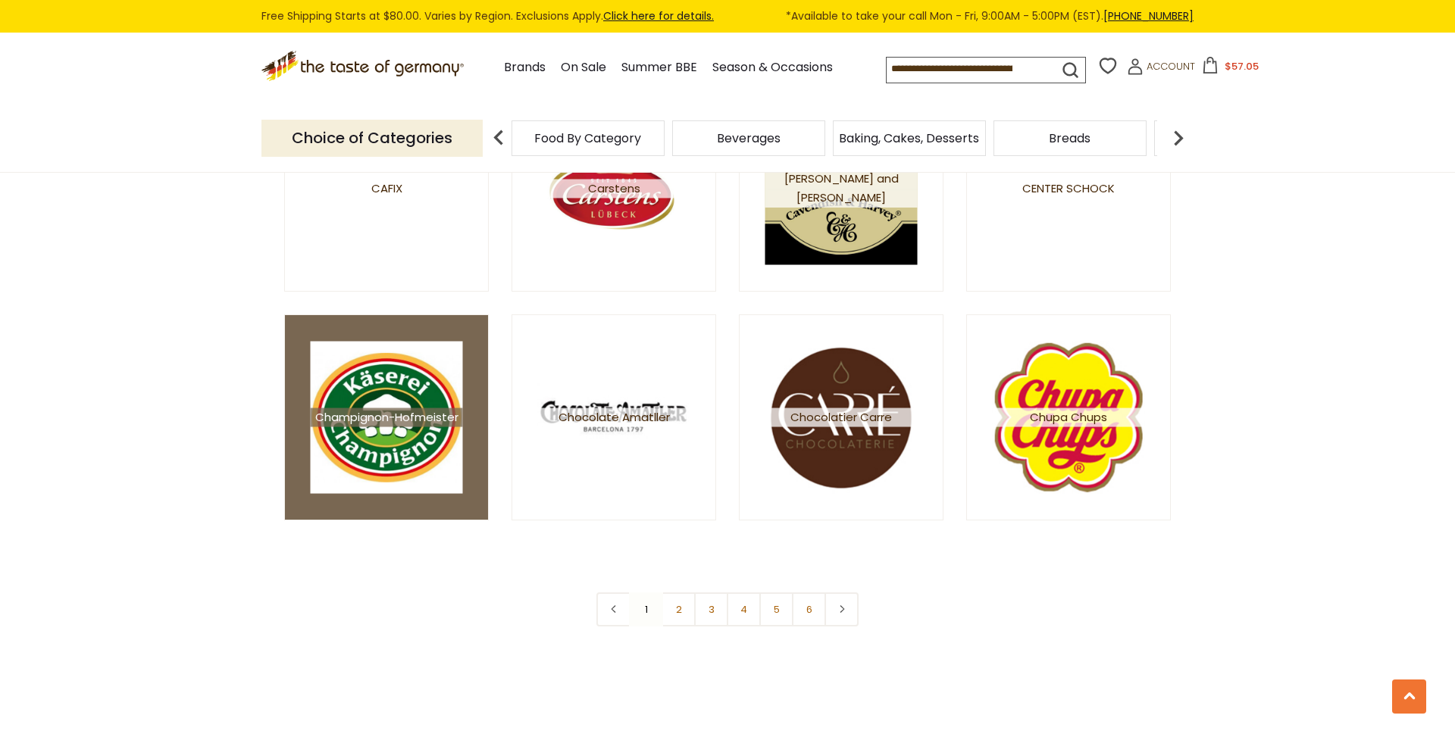
click at [322, 447] on img at bounding box center [387, 418] width 152 height 152
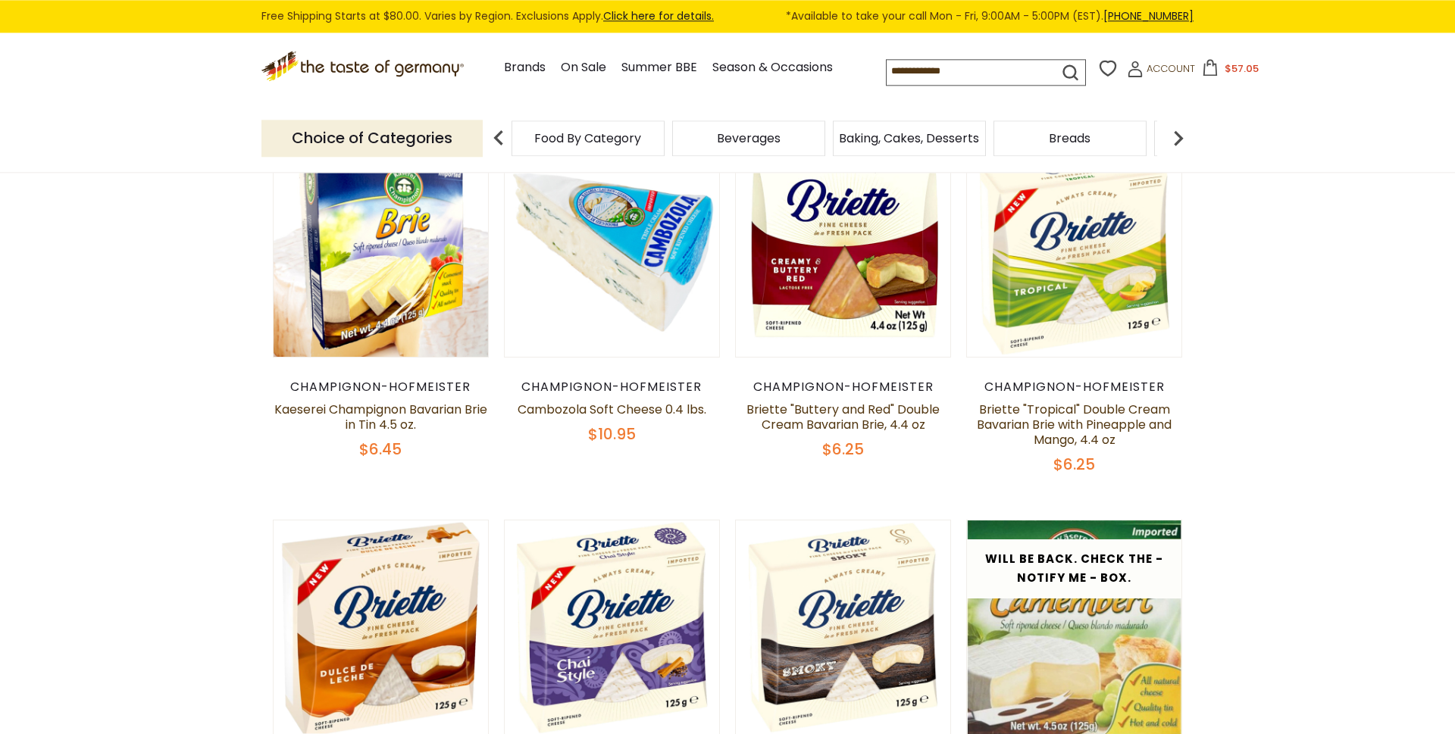
scroll to position [129, 0]
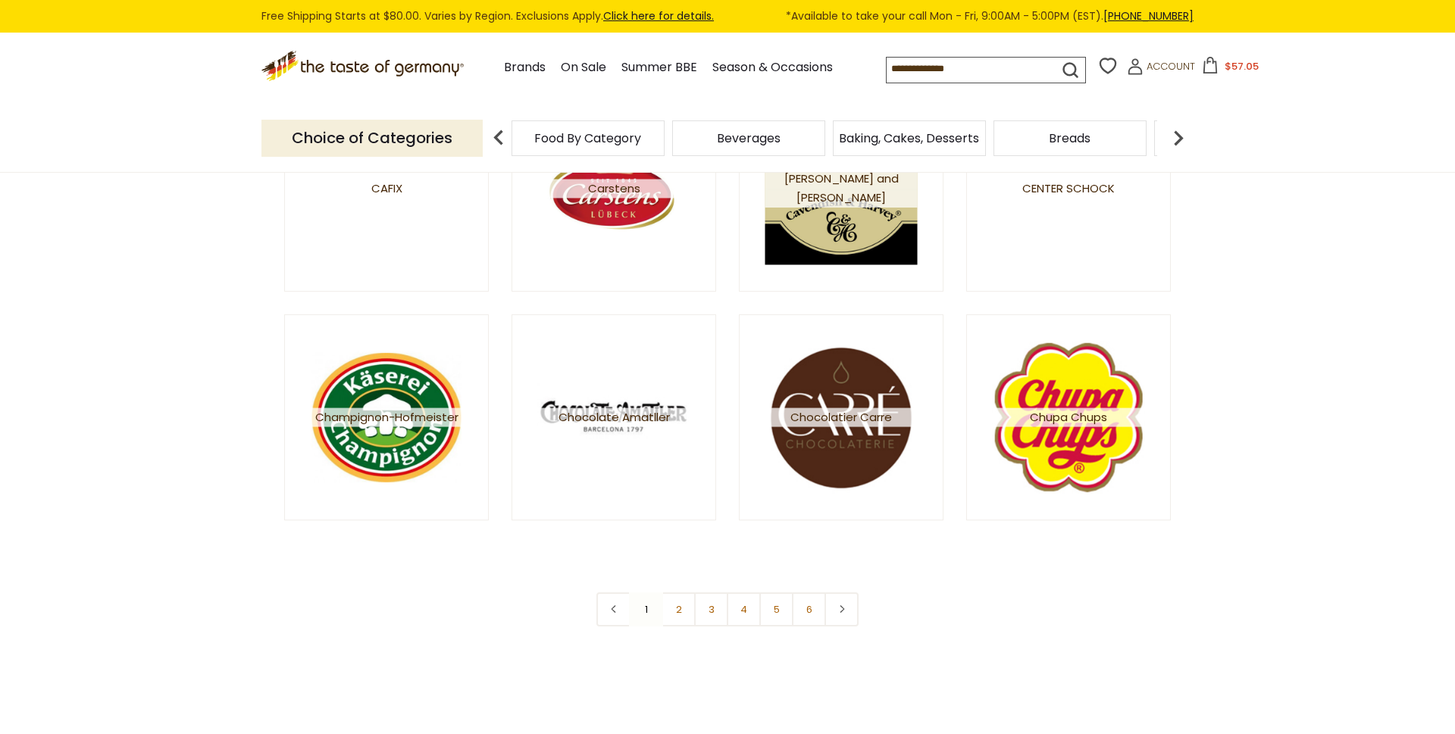
scroll to position [2576, 0]
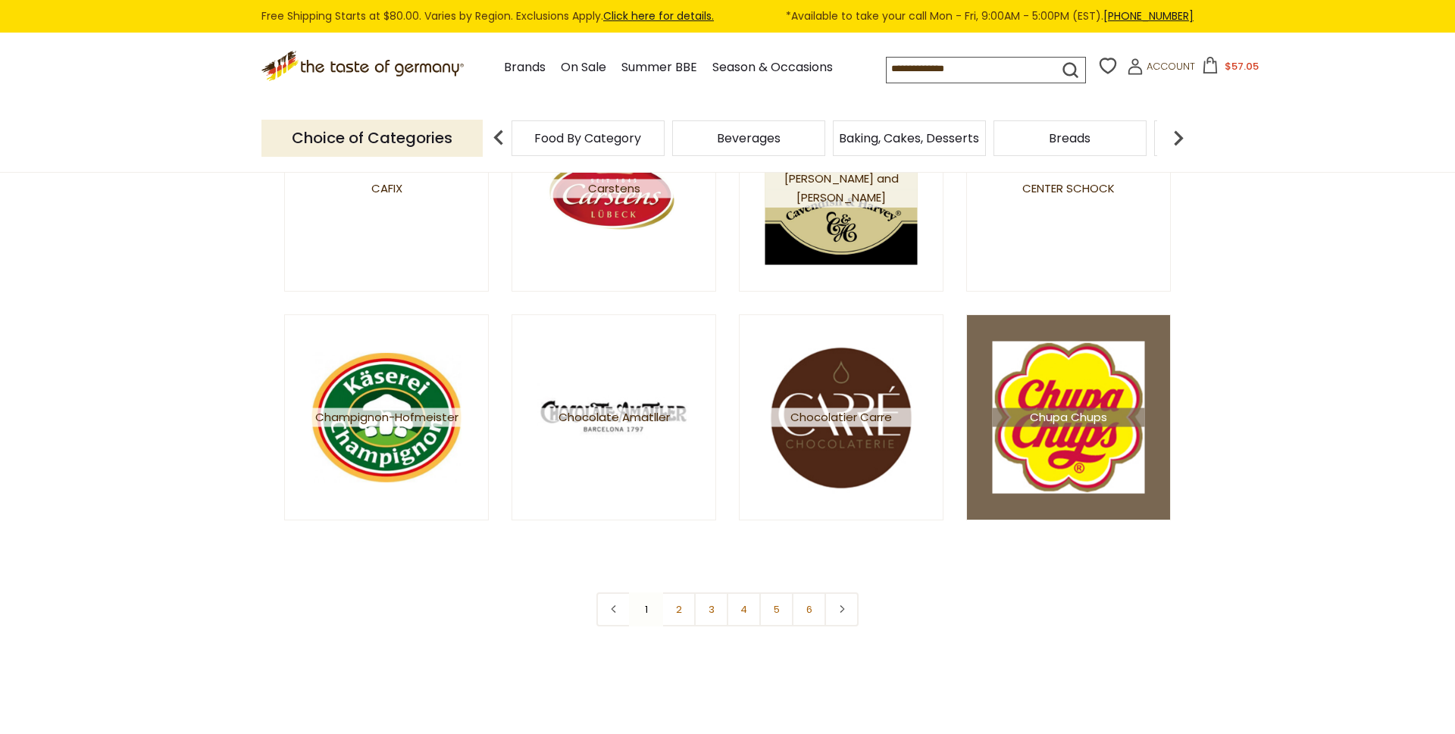
click at [1127, 455] on img at bounding box center [1069, 418] width 152 height 152
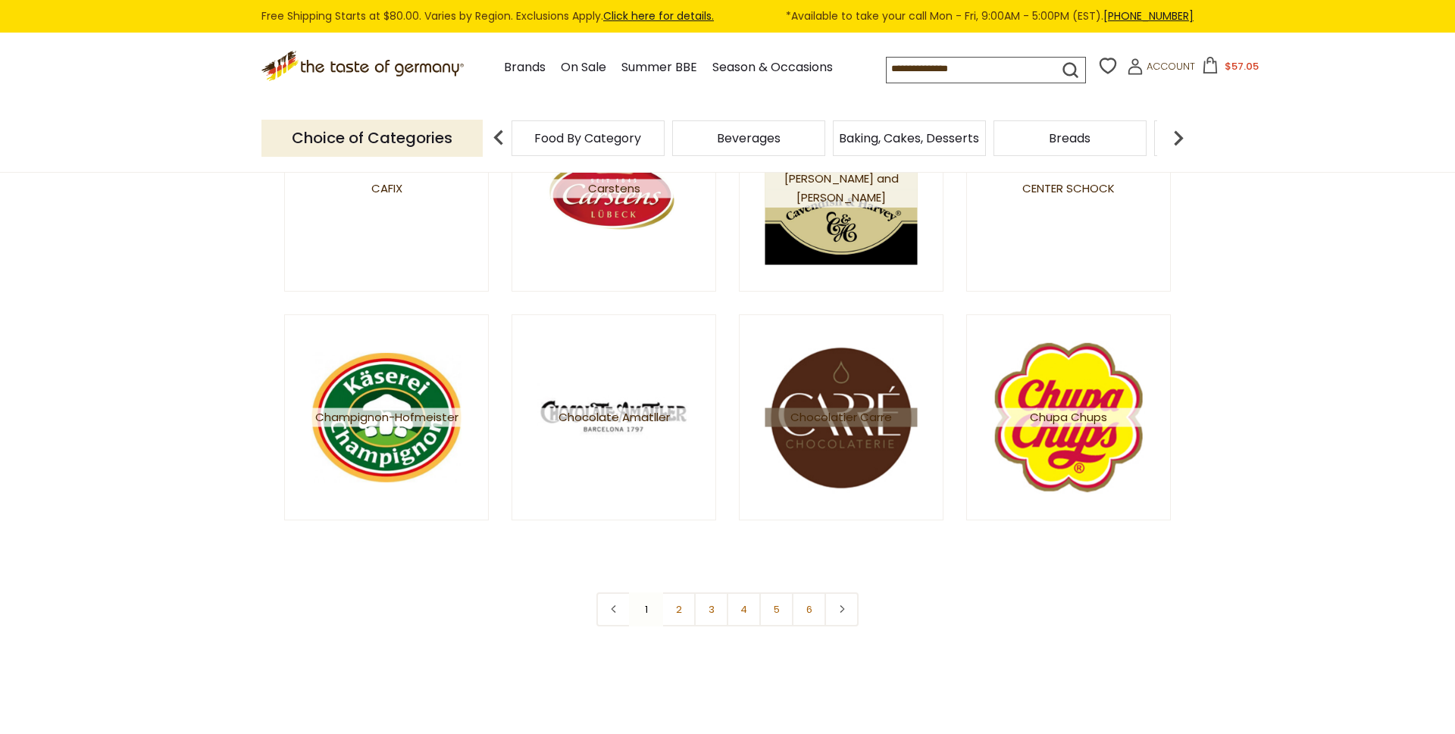
scroll to position [2576, 0]
click at [684, 611] on link "2" at bounding box center [679, 610] width 34 height 34
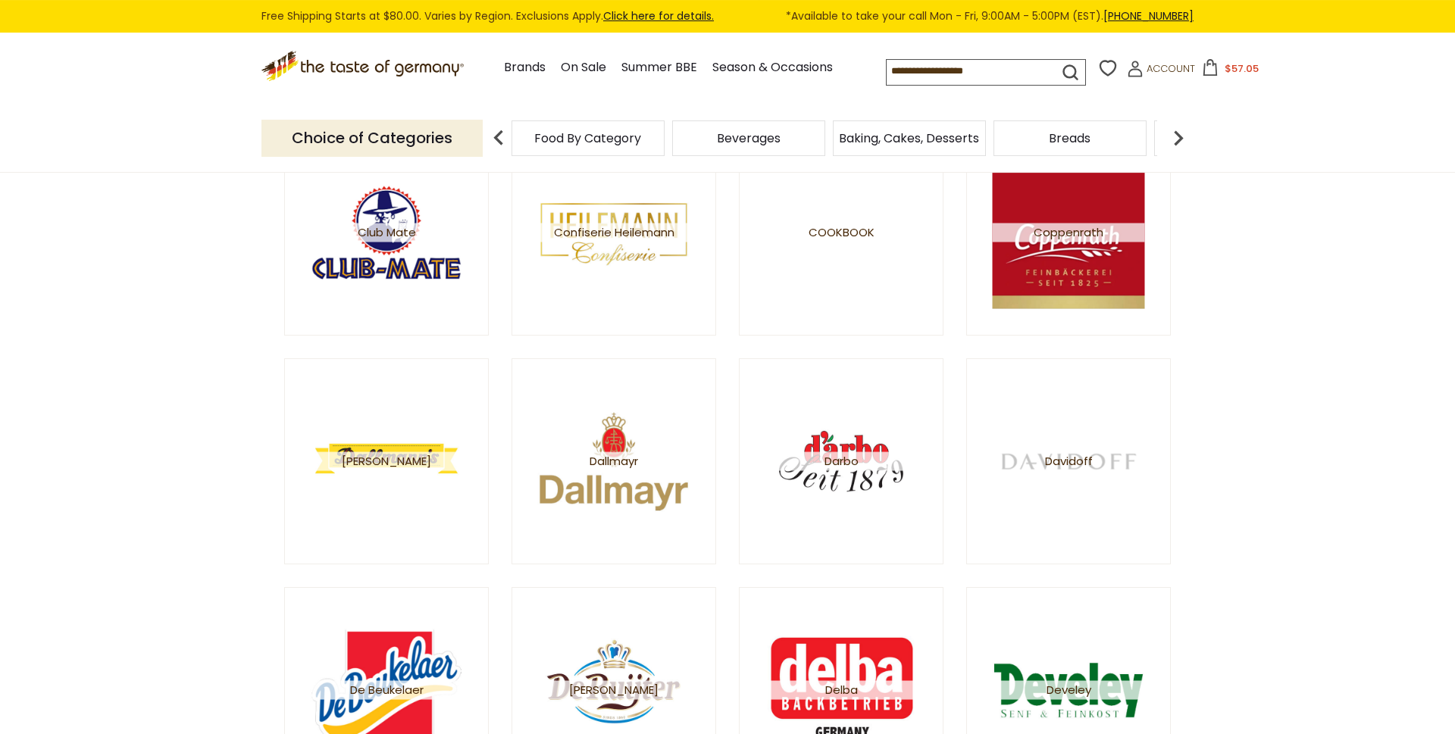
scroll to position [258, 0]
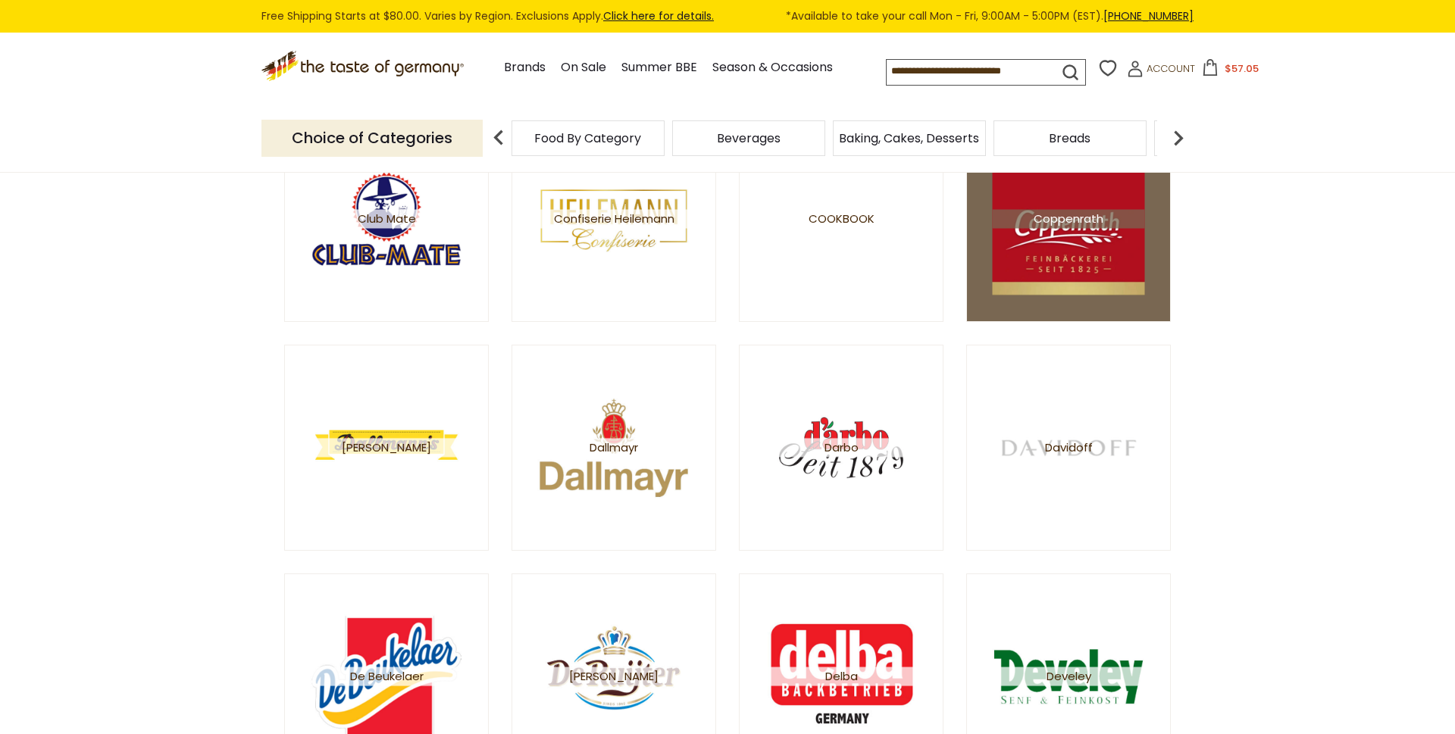
click at [1129, 249] on img at bounding box center [1069, 219] width 152 height 152
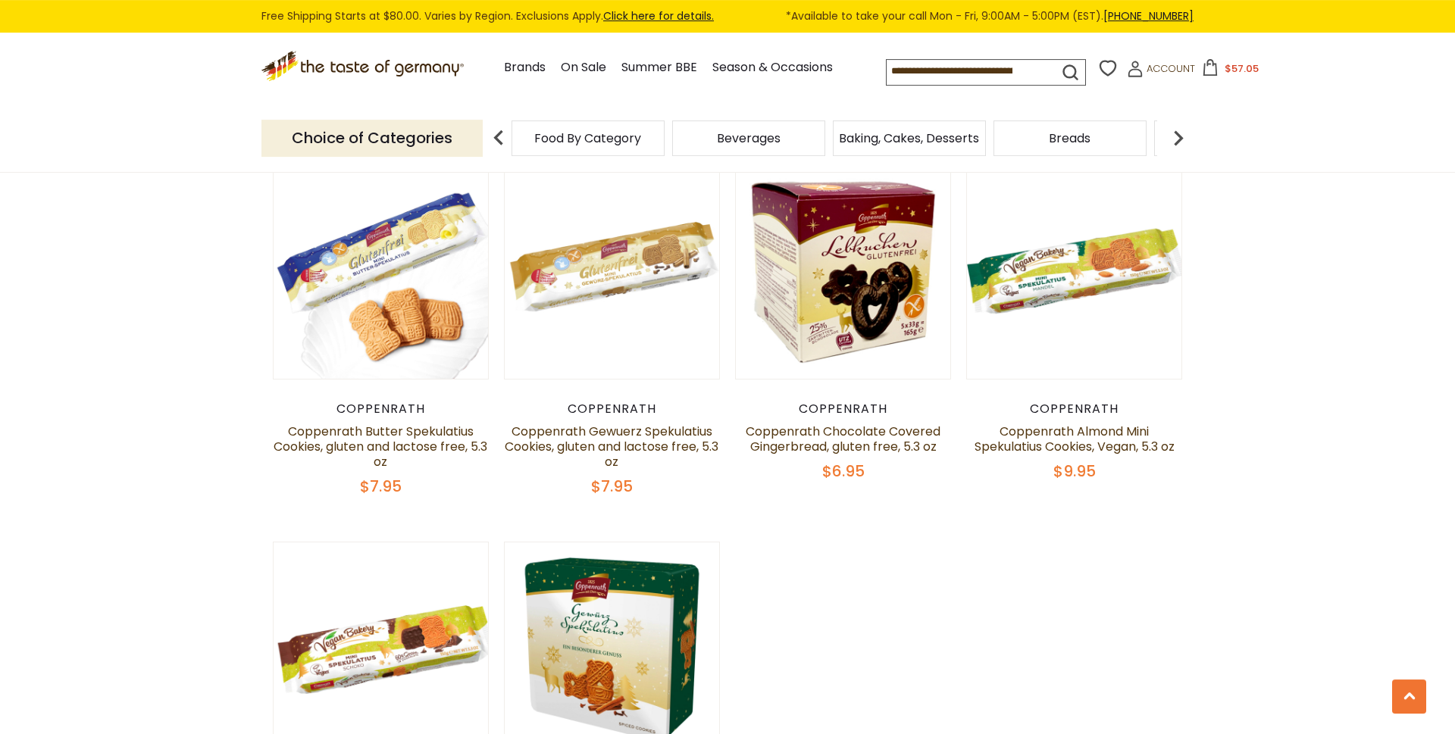
scroll to position [1031, 0]
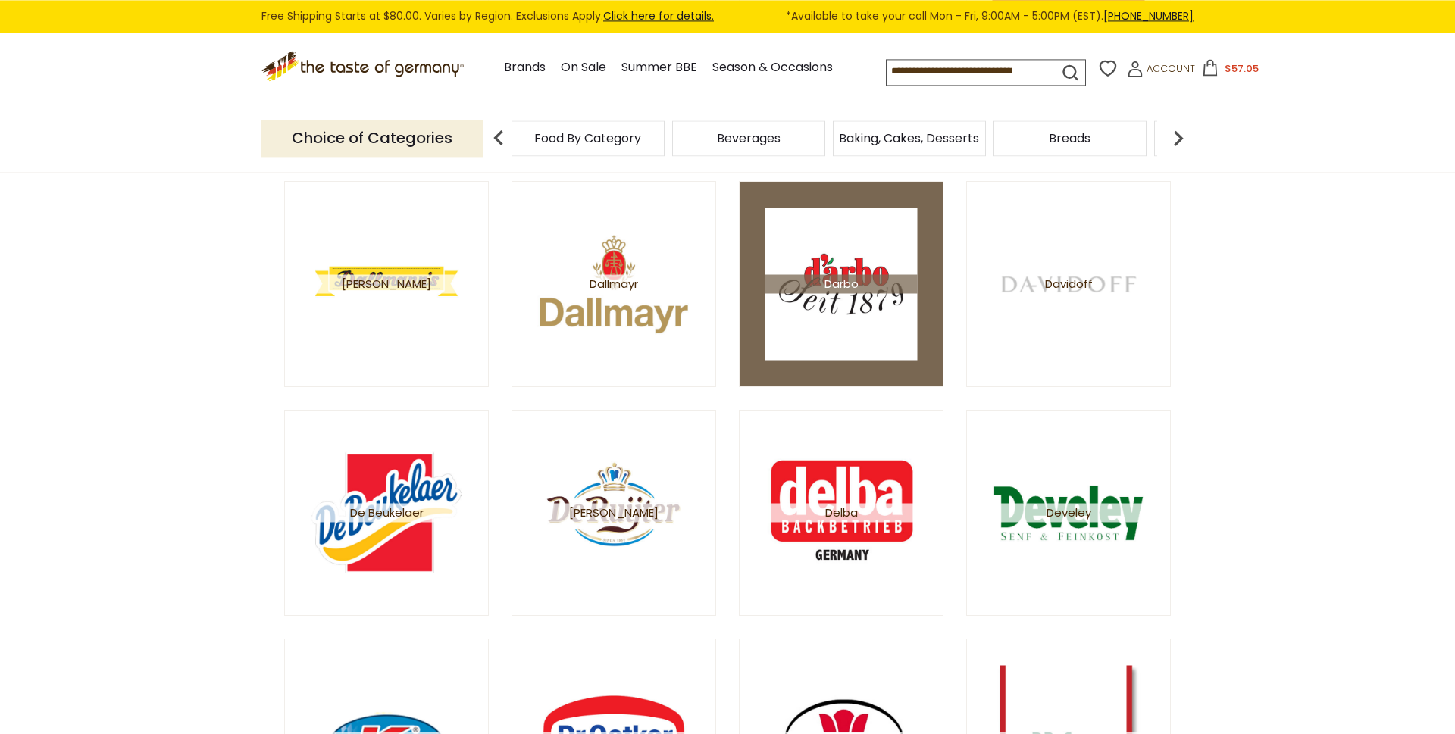
scroll to position [515, 0]
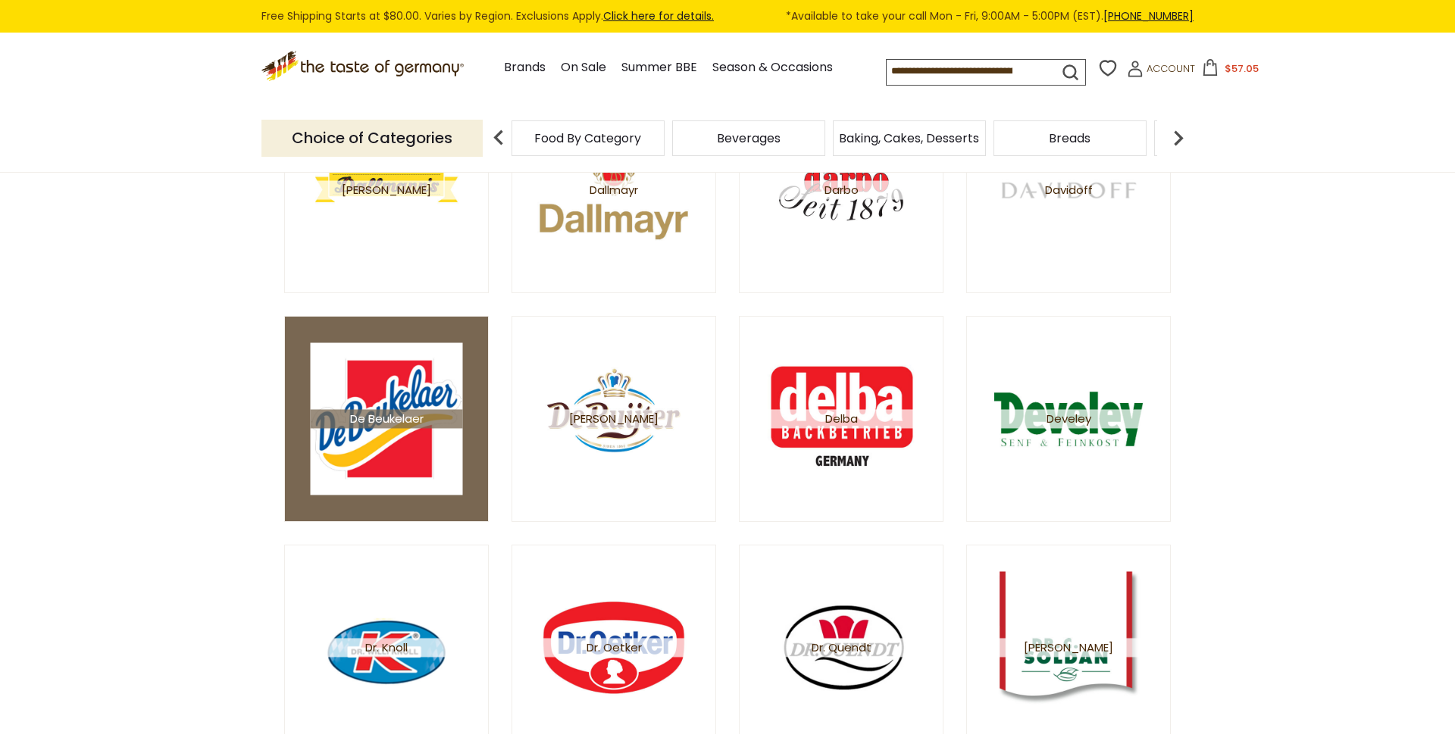
click at [393, 441] on img at bounding box center [387, 419] width 152 height 152
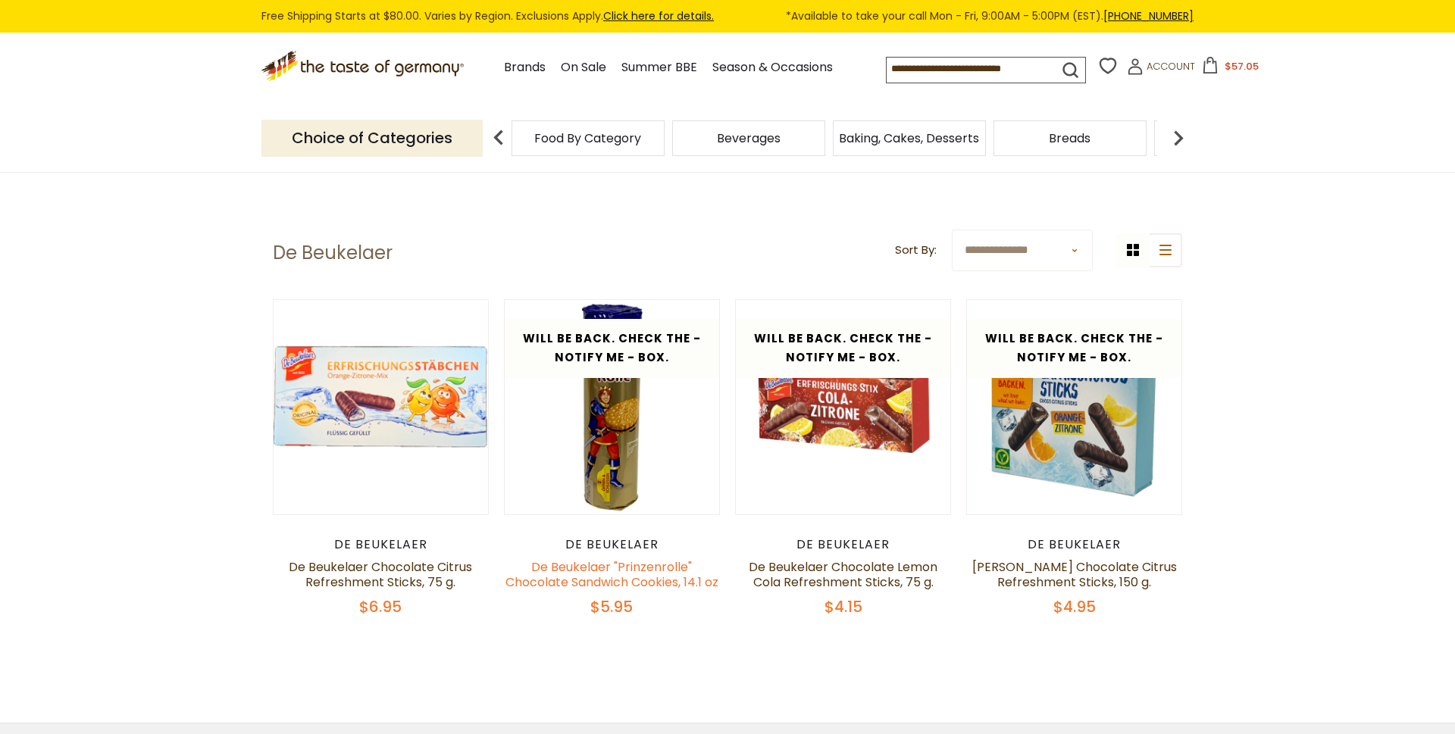
click at [627, 570] on link "De Beukelaer "Prinzenrolle" Chocolate Sandwich Cookies, 14.1 oz" at bounding box center [611, 574] width 213 height 33
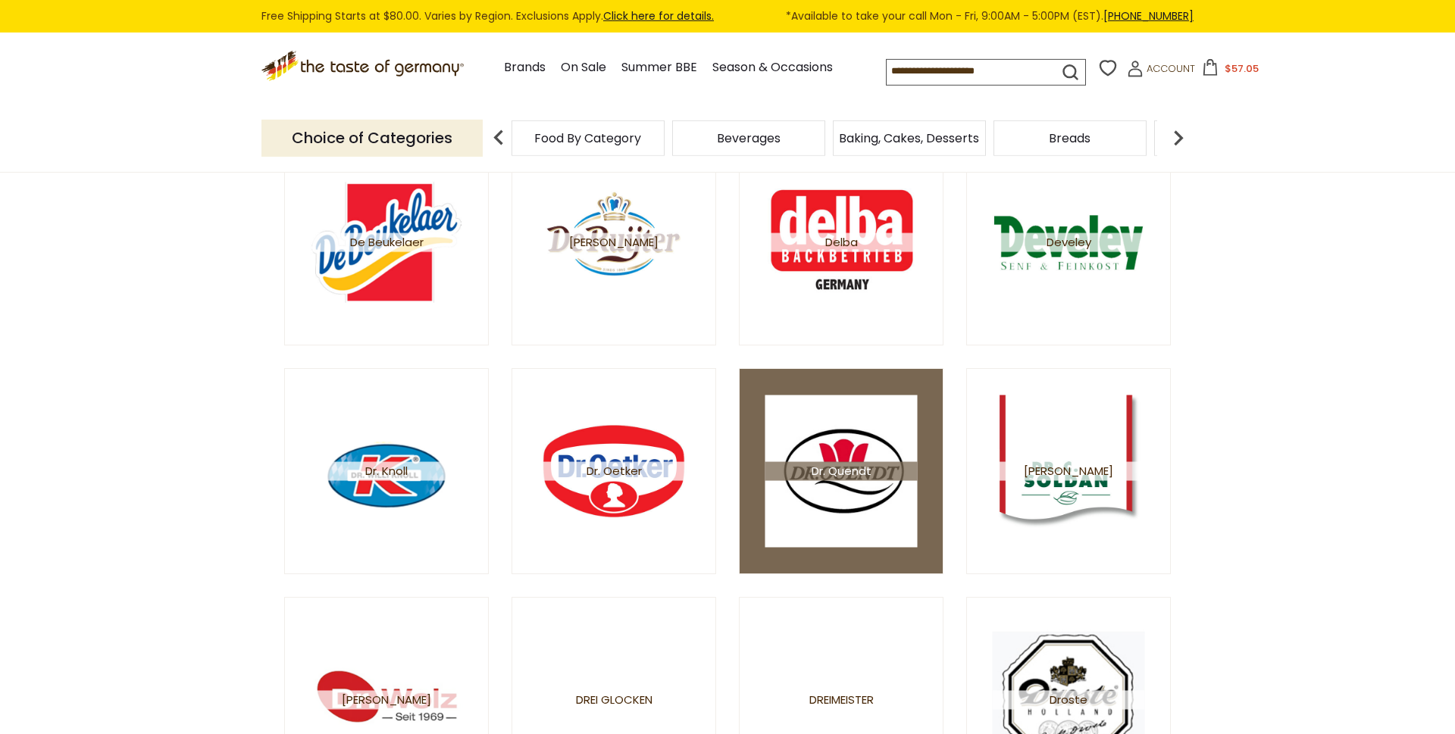
scroll to position [773, 0]
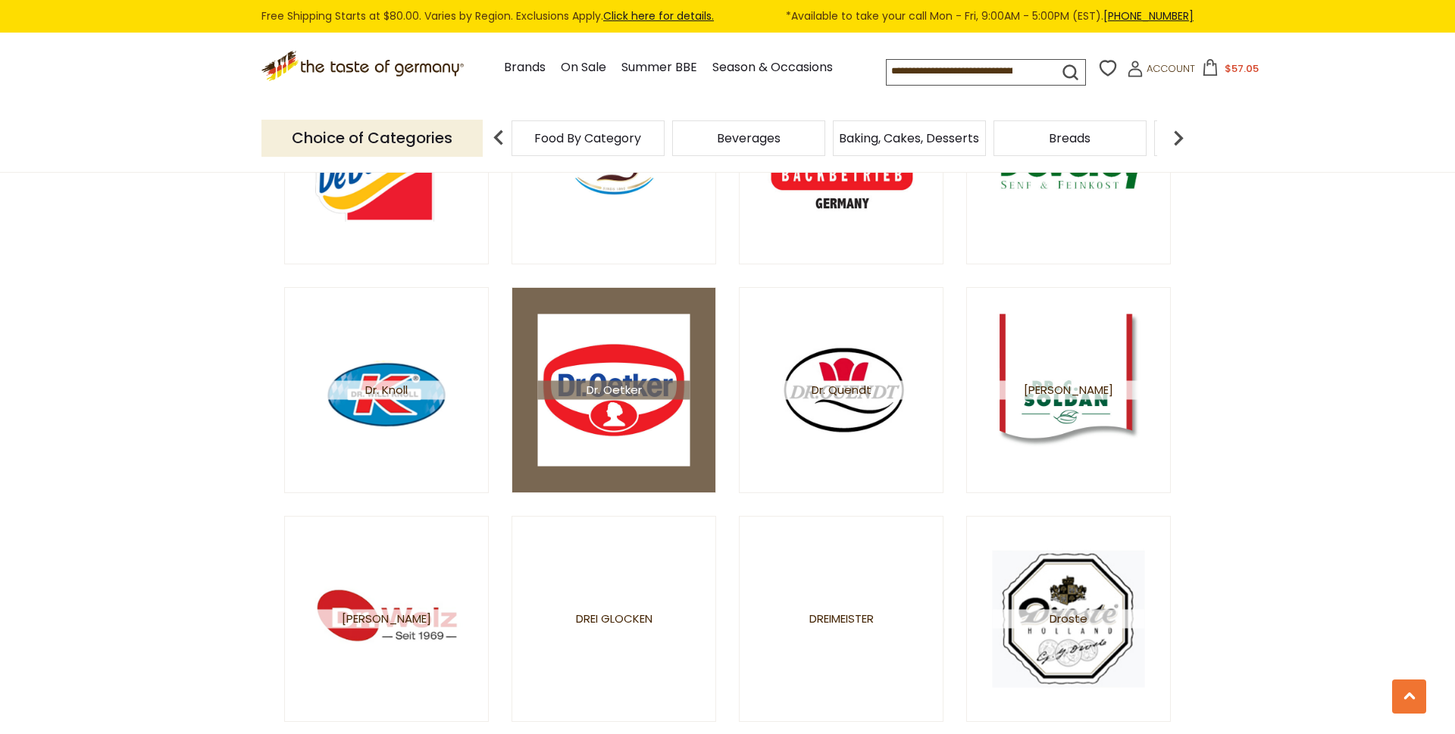
click at [670, 443] on img at bounding box center [614, 390] width 152 height 152
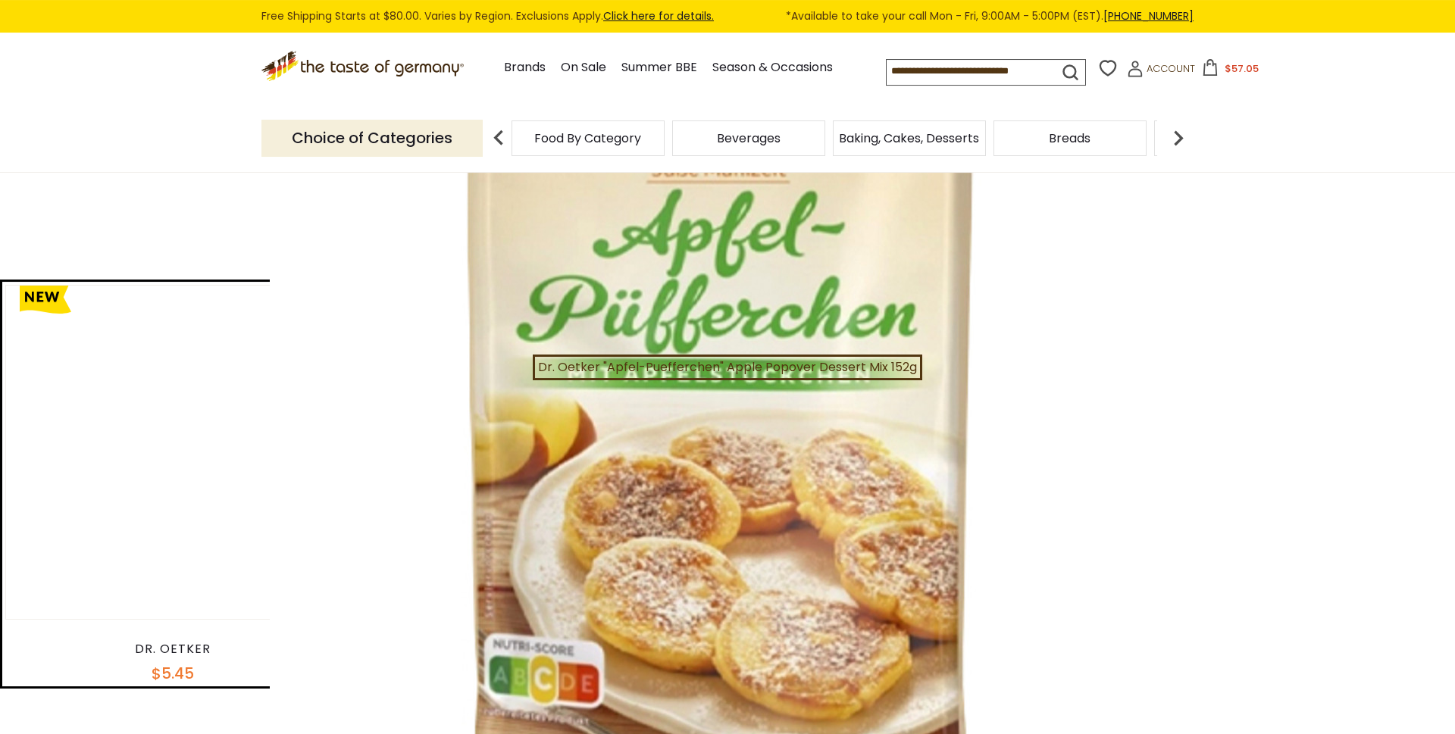
scroll to position [386, 0]
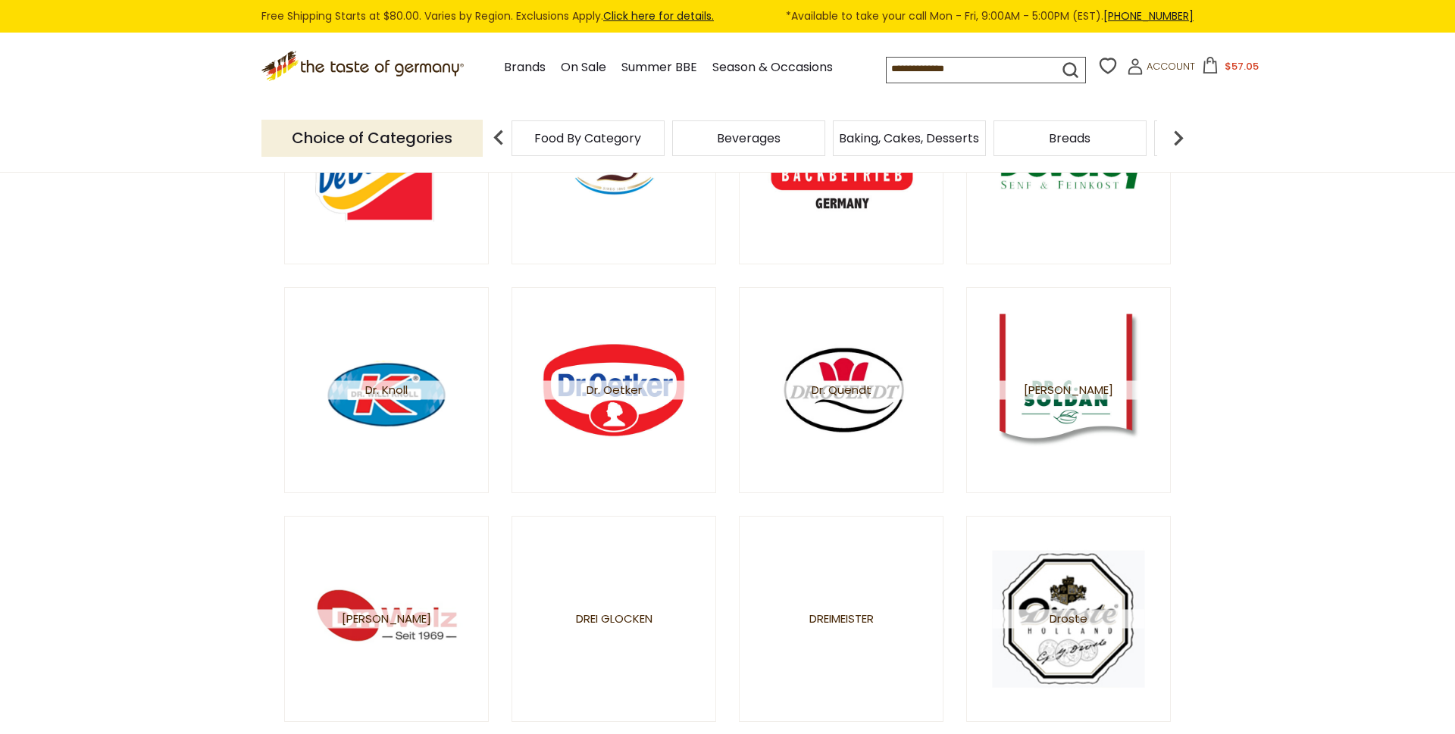
scroll to position [773, 0]
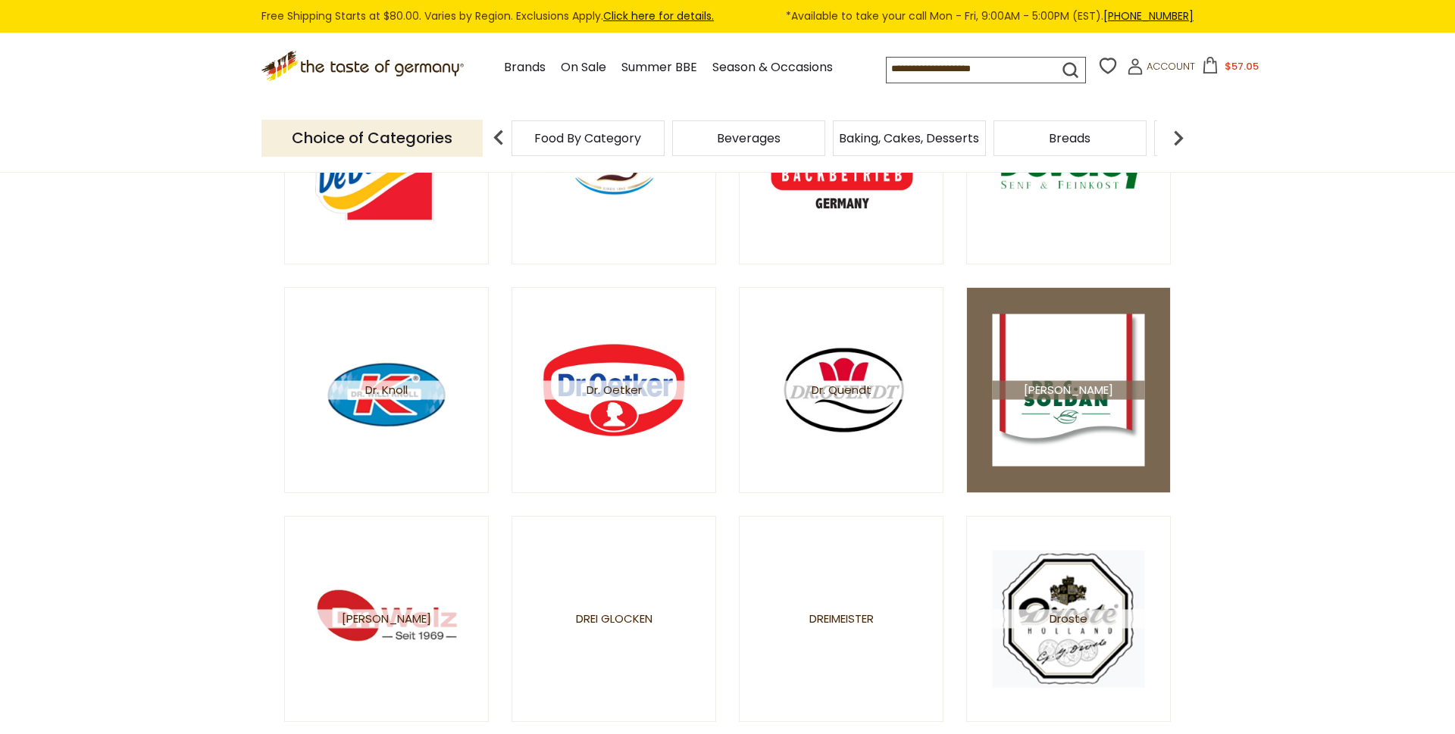
click at [1067, 421] on img at bounding box center [1069, 390] width 152 height 152
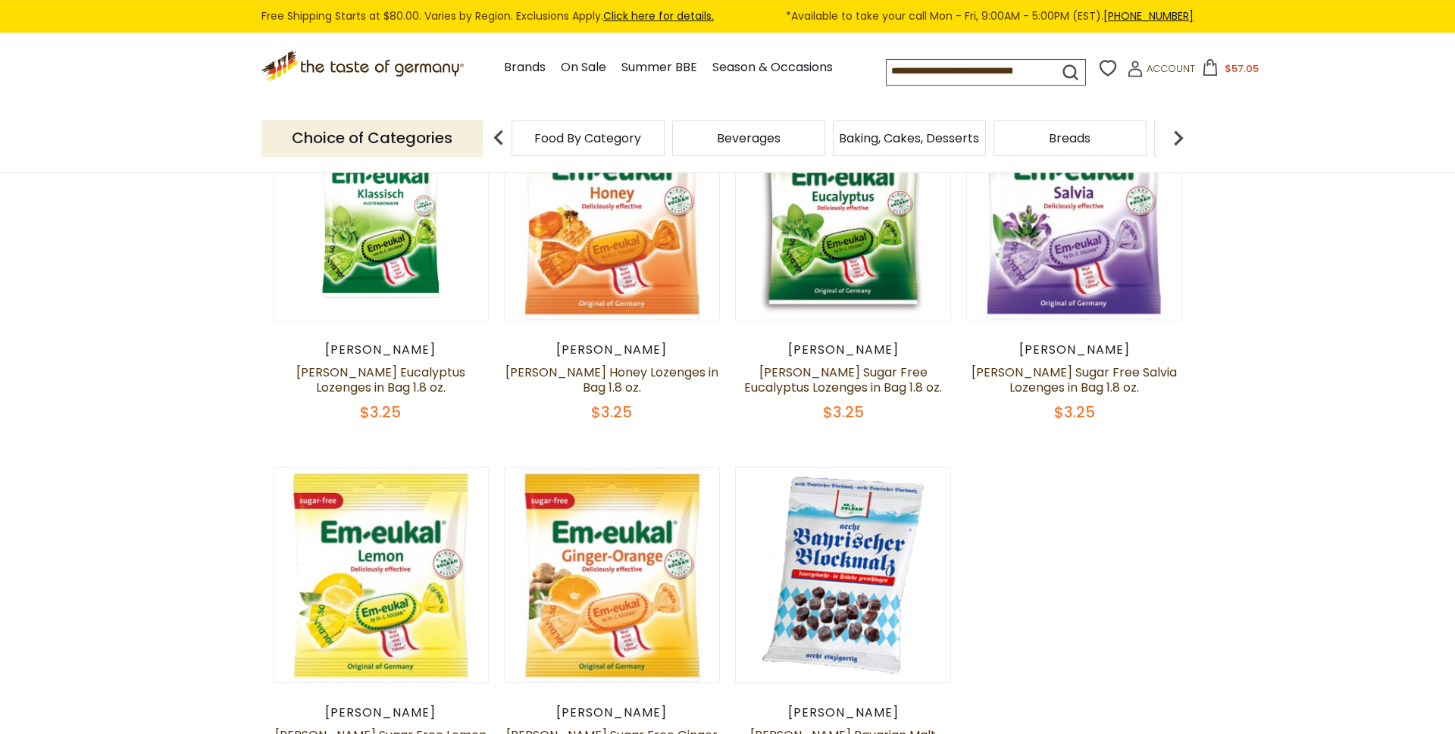
scroll to position [258, 0]
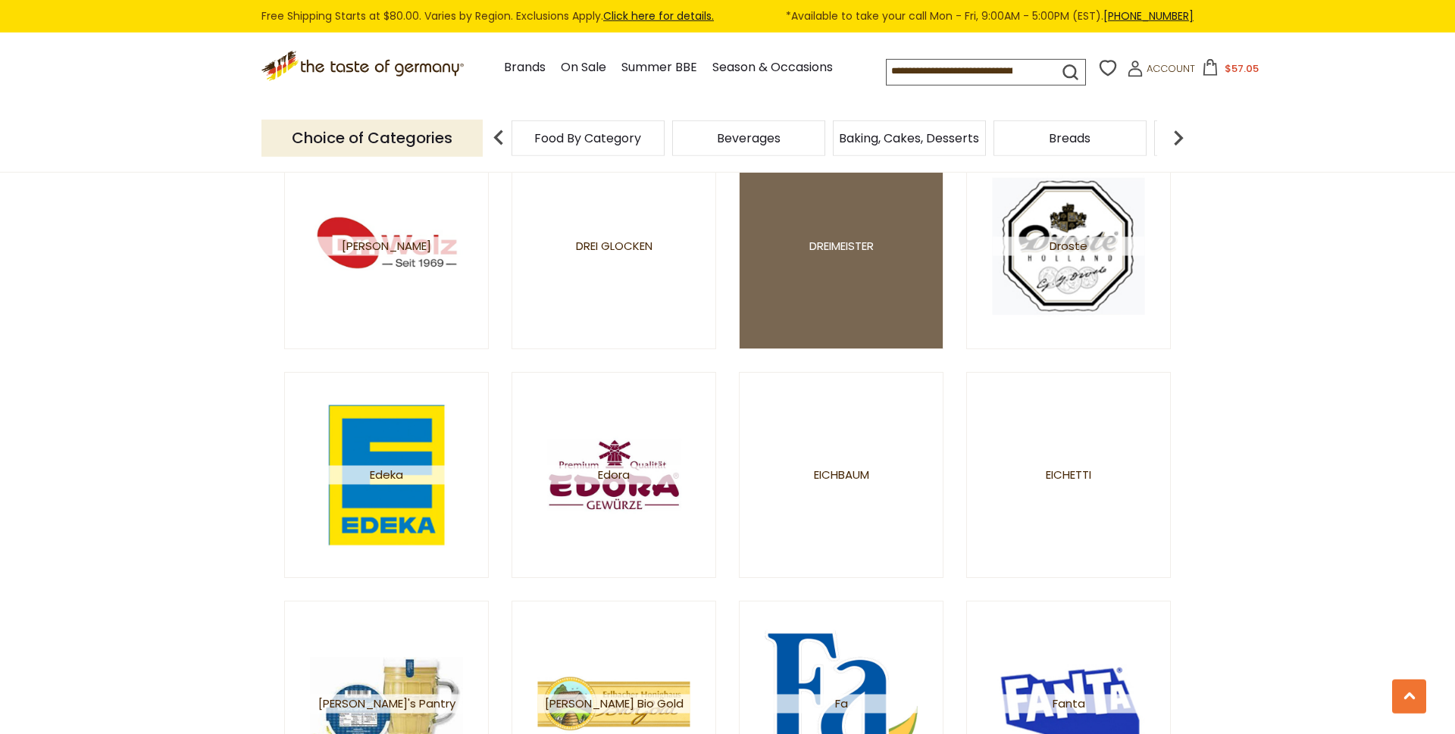
scroll to position [1159, 0]
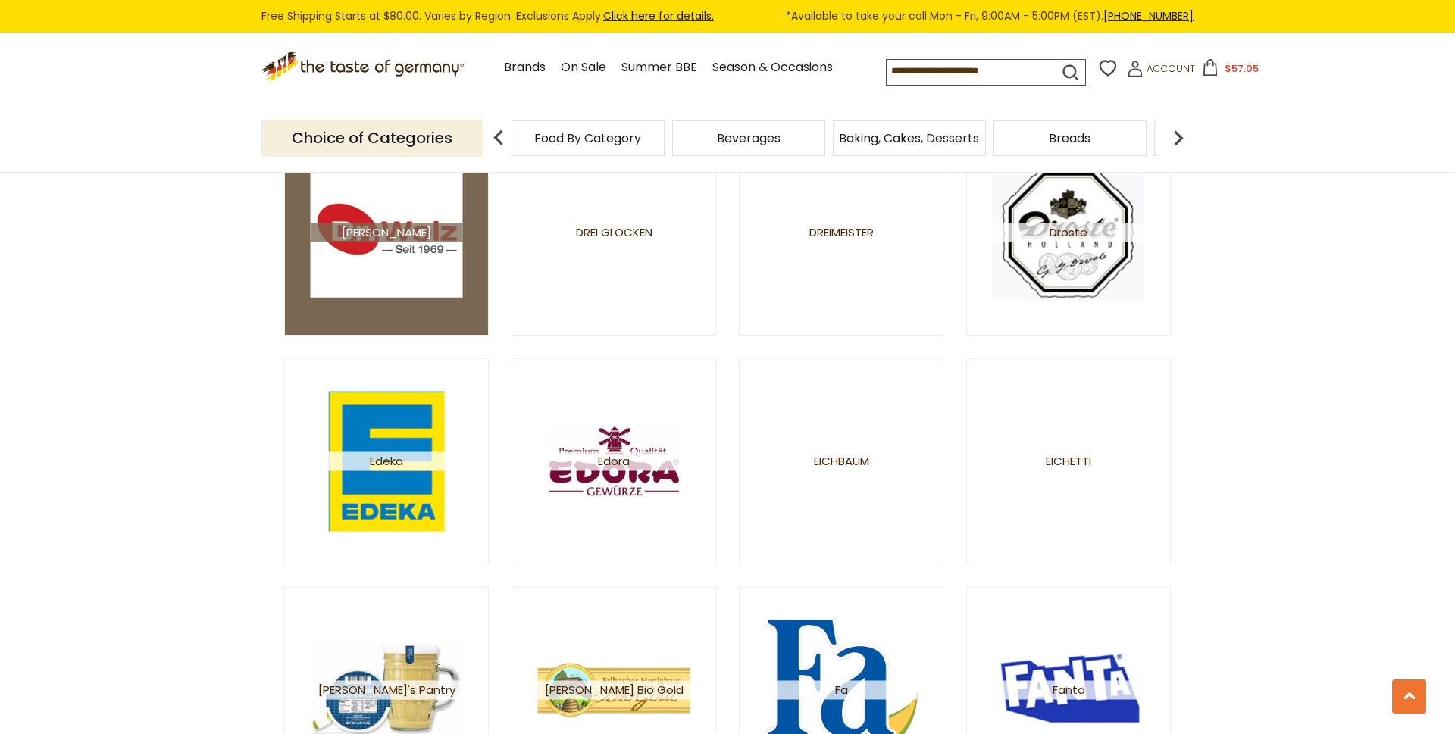
click at [408, 258] on img at bounding box center [387, 232] width 152 height 129
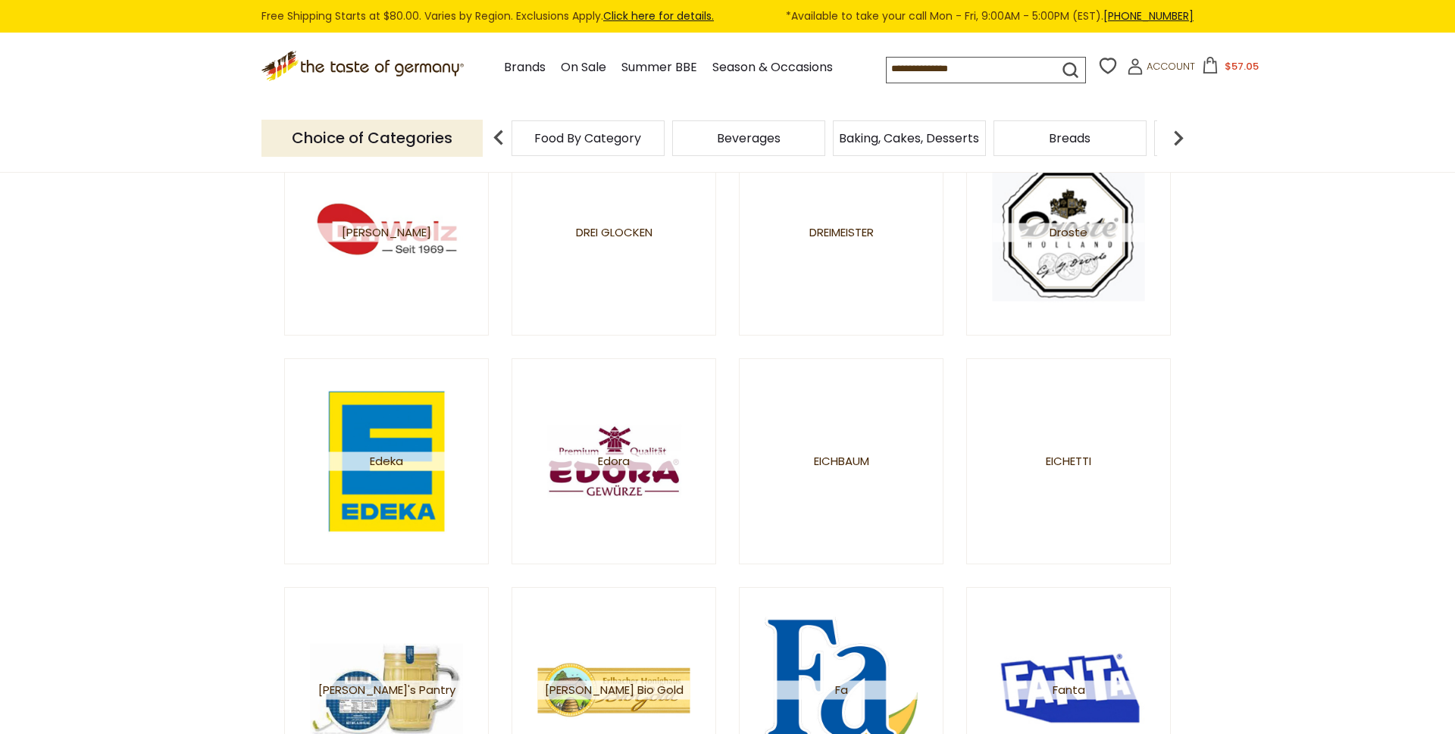
scroll to position [1159, 0]
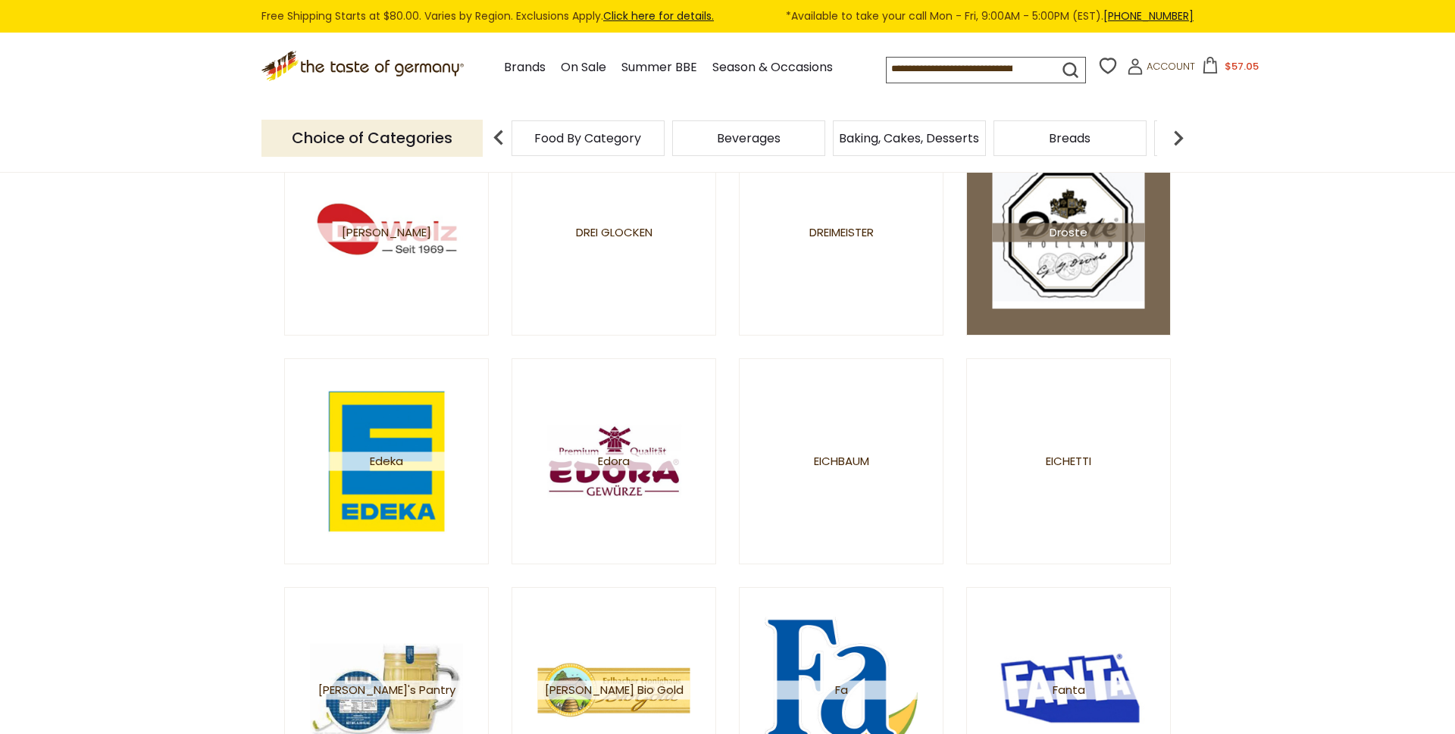
click at [996, 198] on img at bounding box center [1069, 233] width 152 height 152
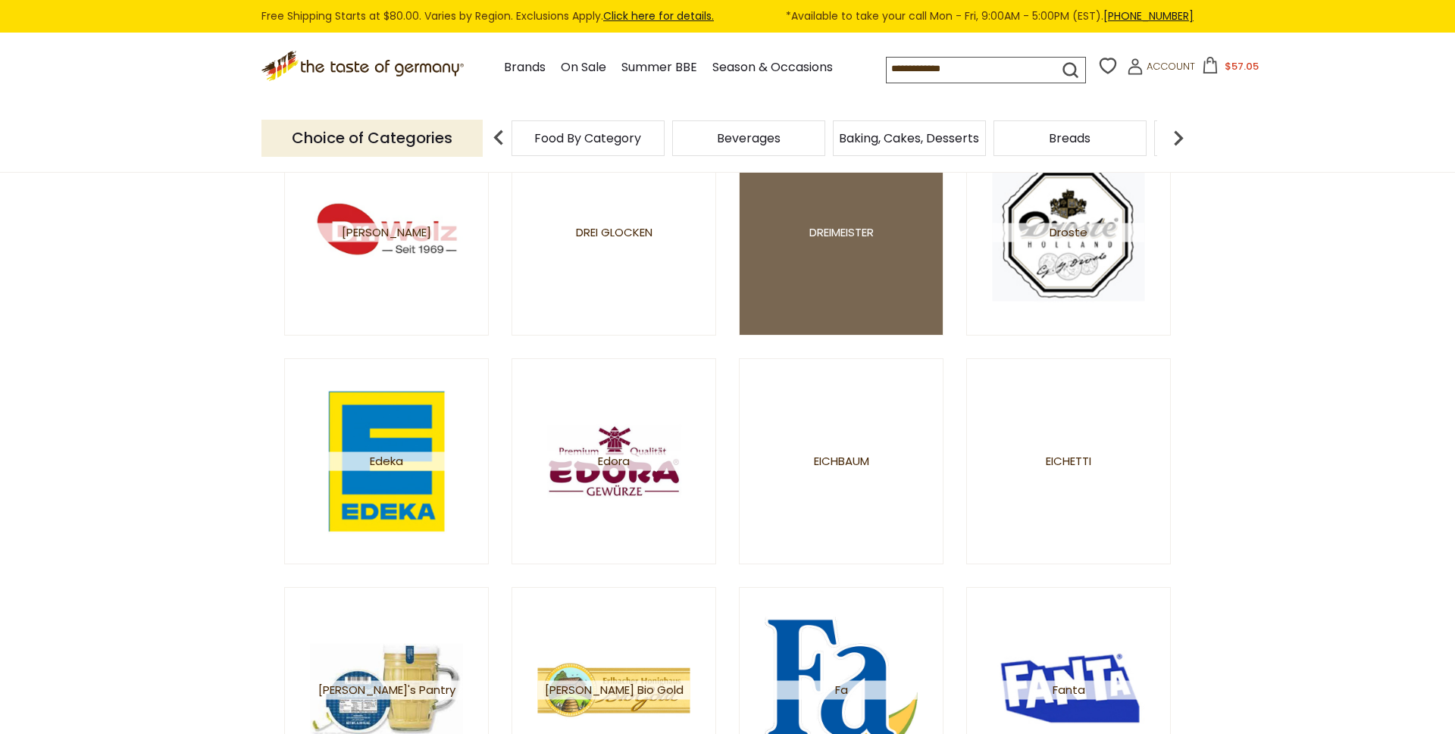
scroll to position [1159, 0]
click at [822, 262] on link "Dreimeister" at bounding box center [841, 233] width 205 height 206
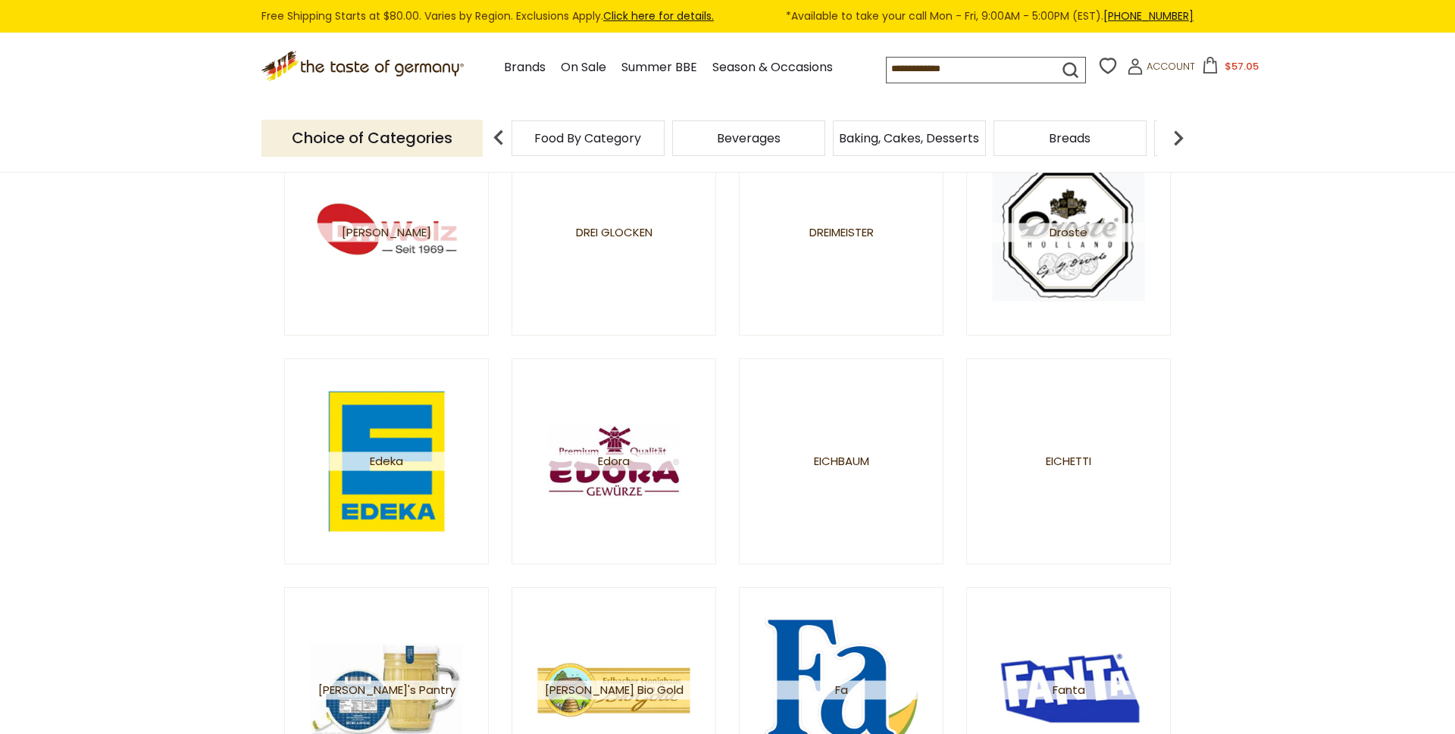
scroll to position [1159, 0]
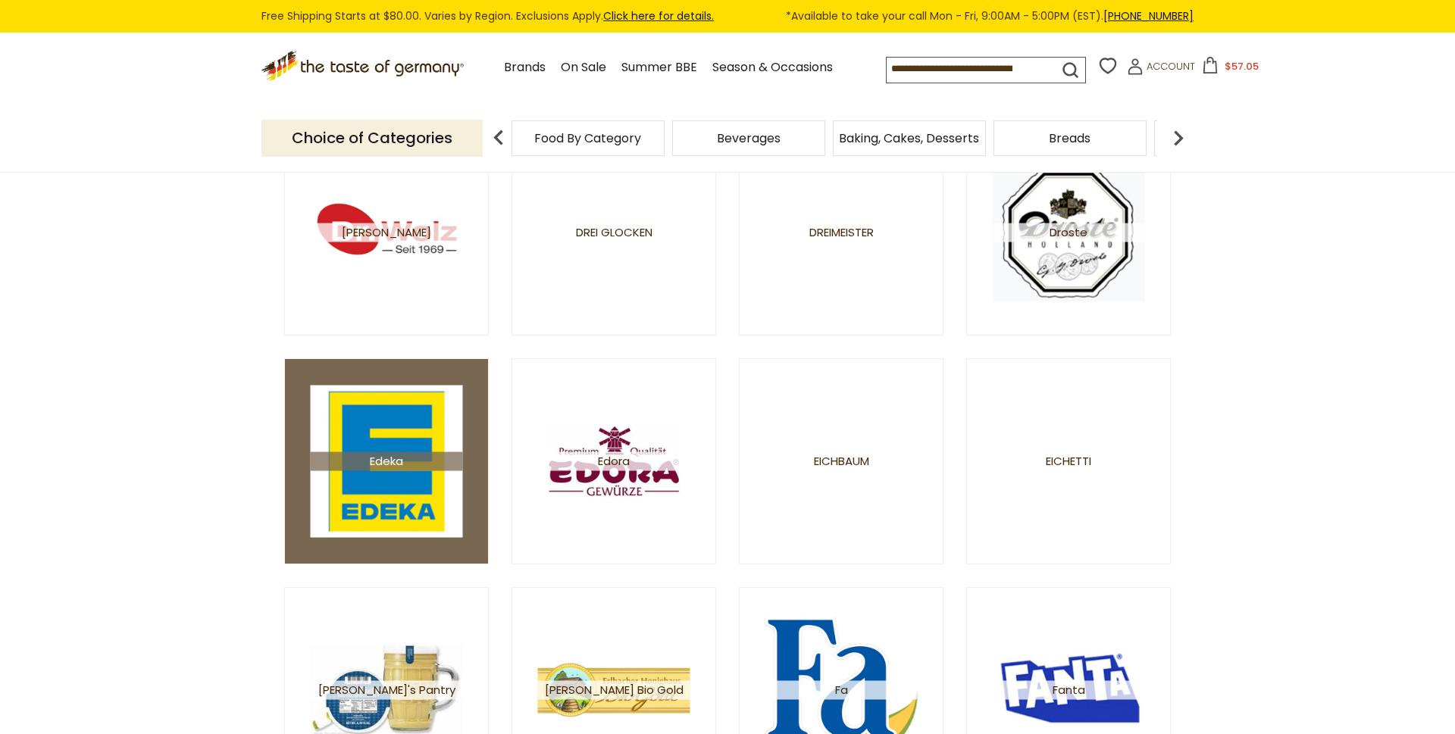
click at [402, 480] on img at bounding box center [387, 462] width 152 height 152
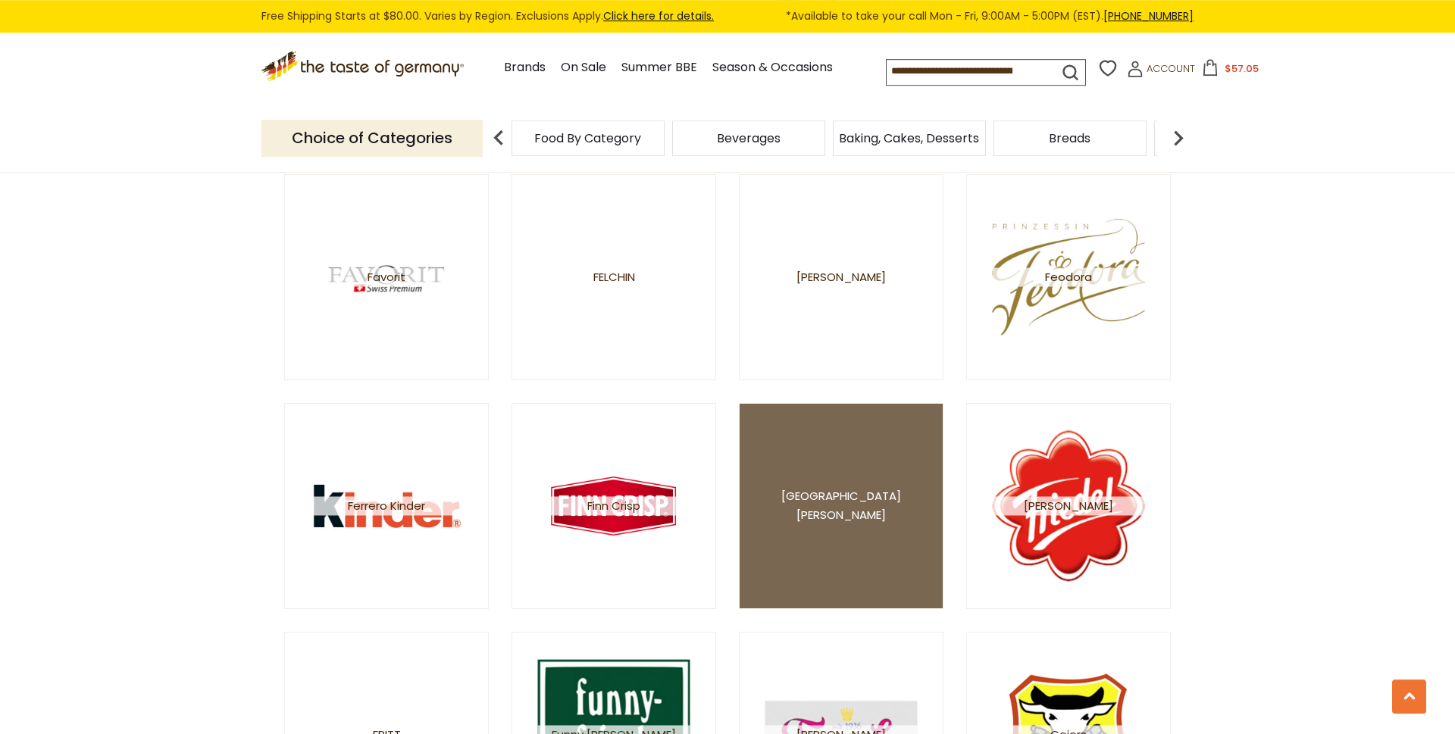
scroll to position [1804, 0]
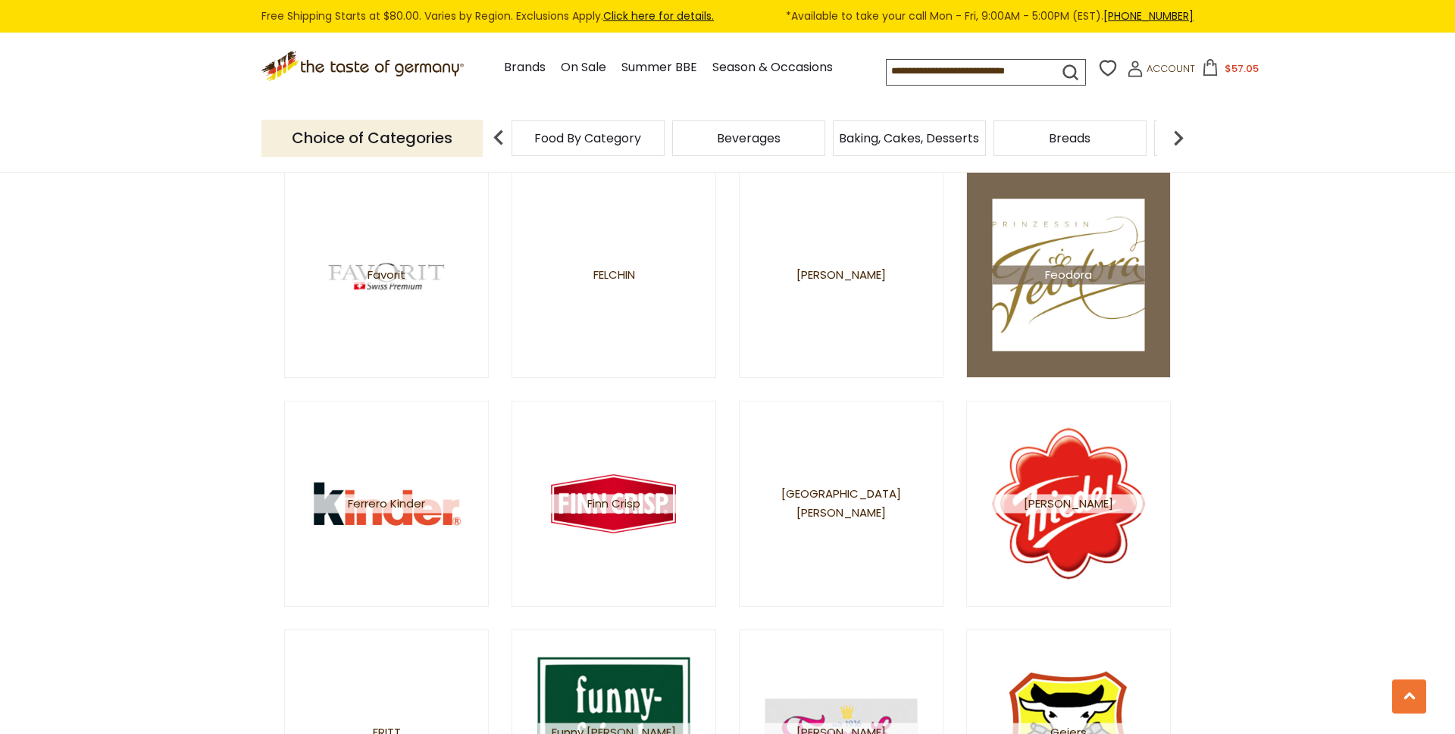
click at [1056, 330] on img at bounding box center [1069, 275] width 152 height 152
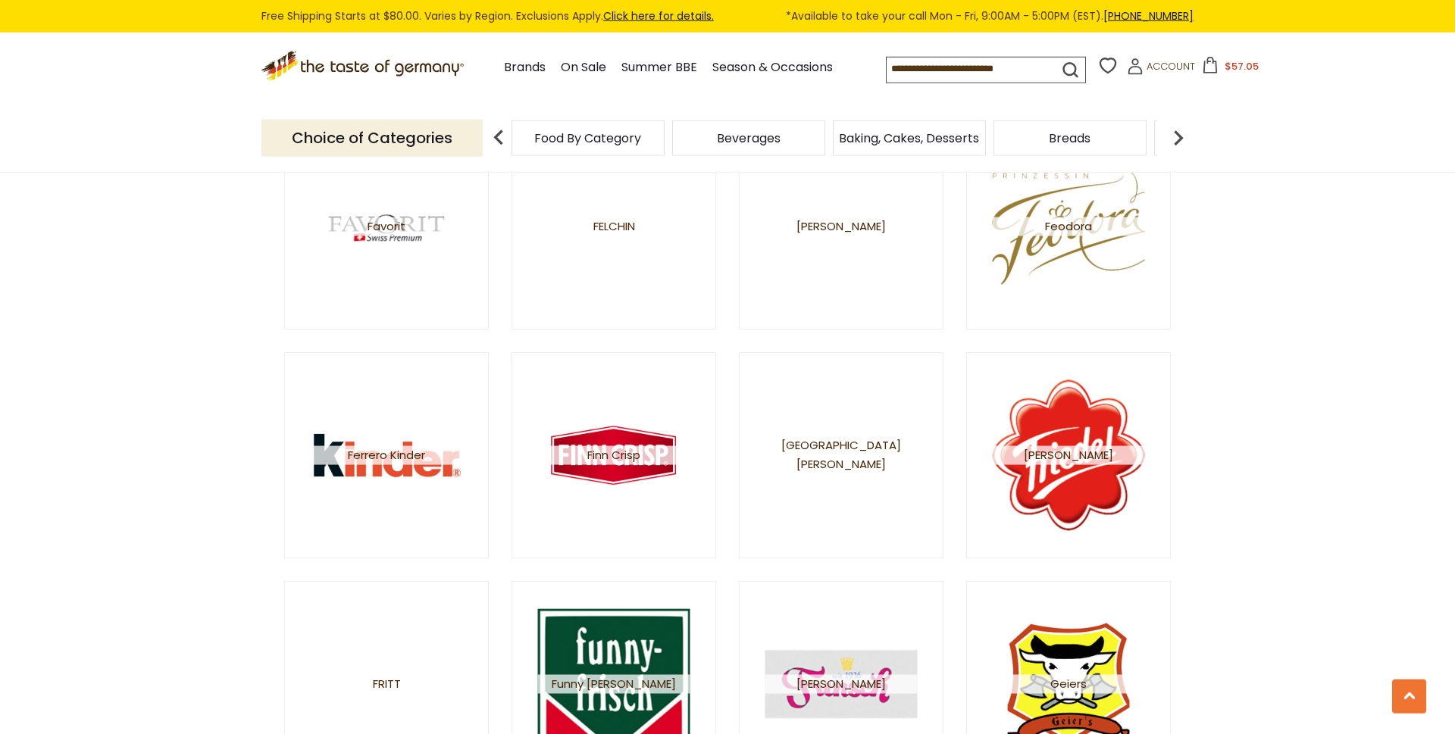
scroll to position [1932, 0]
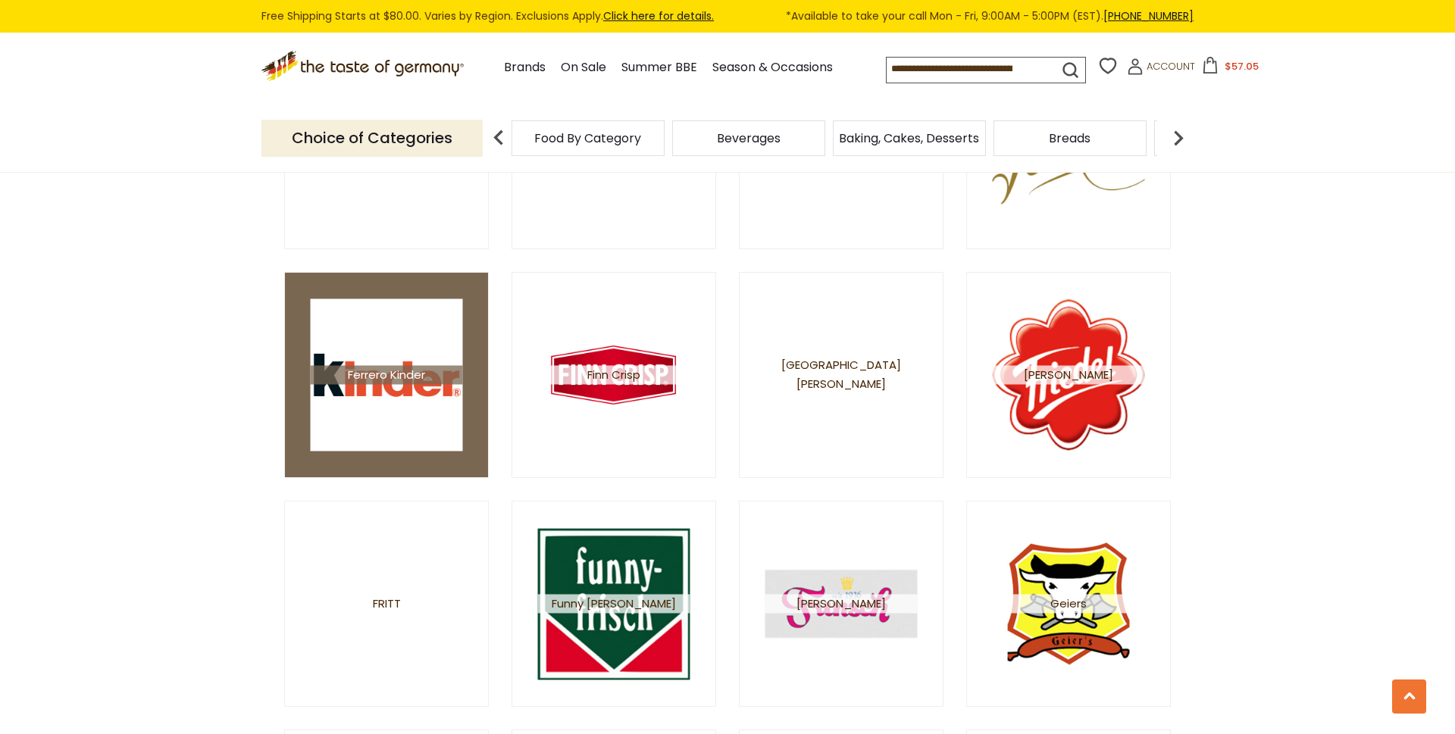
click at [445, 435] on img at bounding box center [387, 375] width 152 height 152
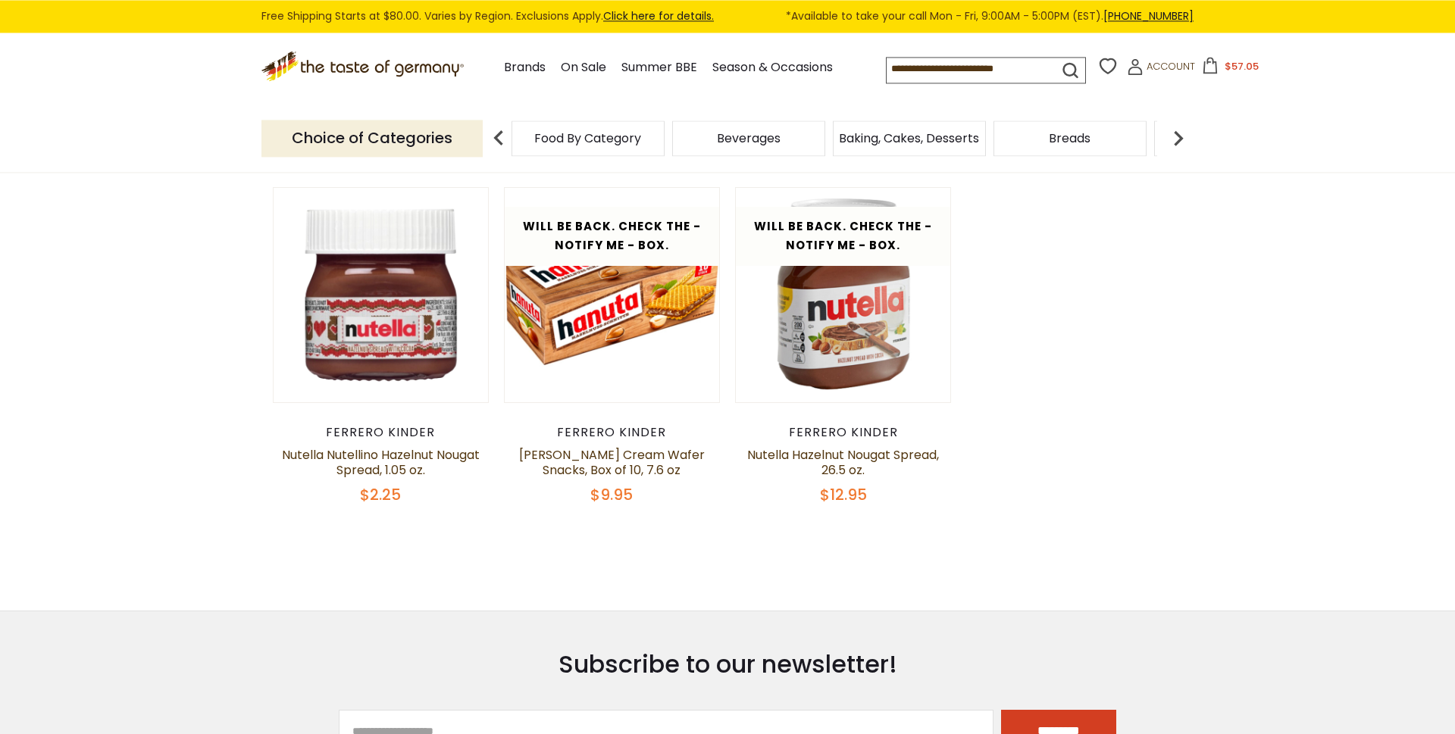
scroll to position [129, 0]
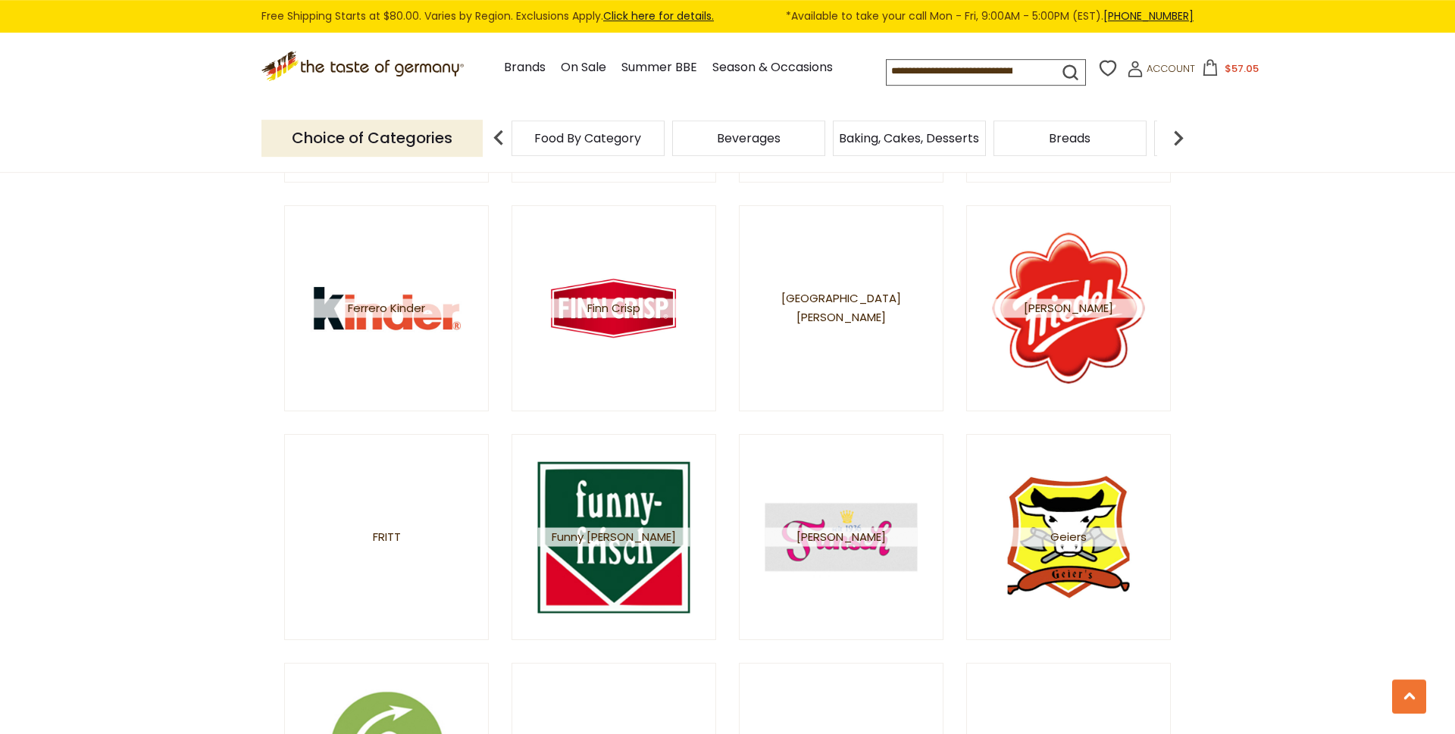
scroll to position [2061, 0]
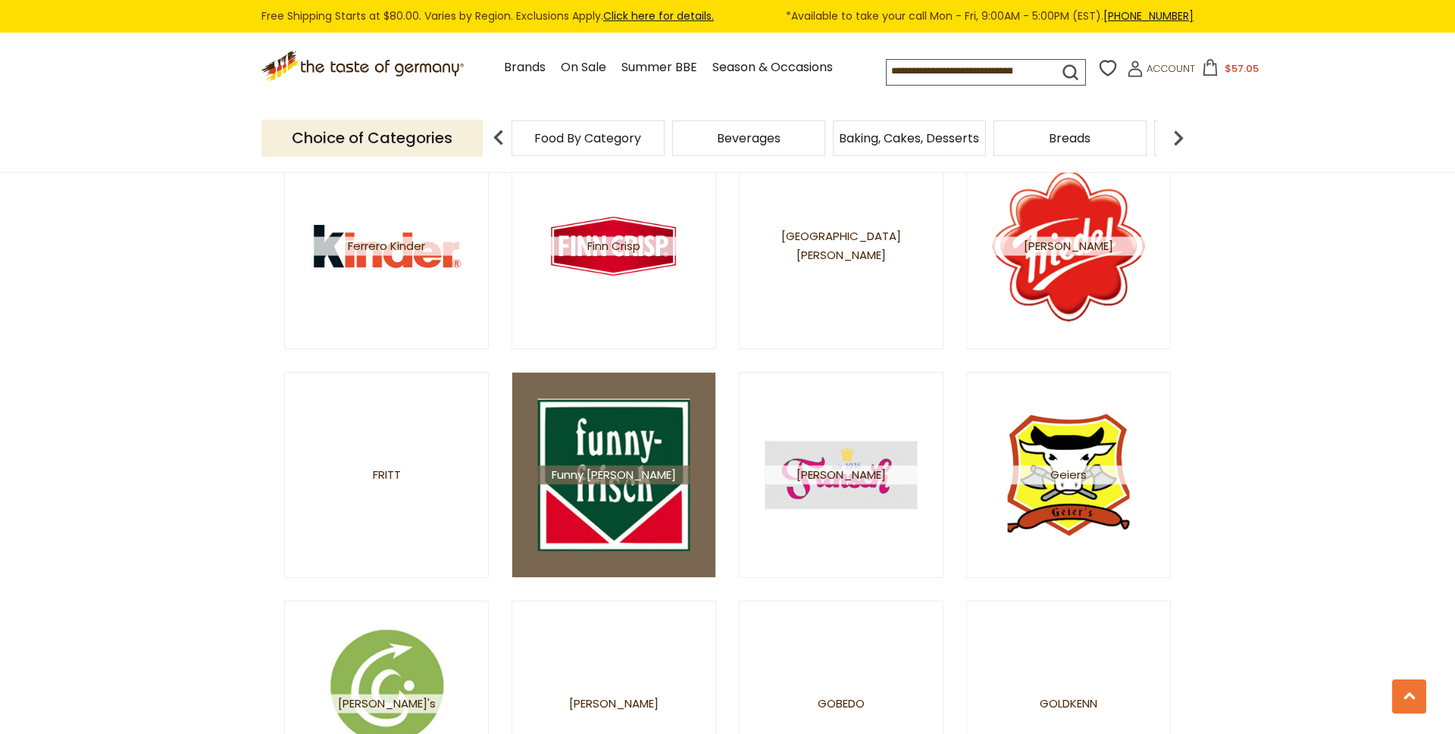
click at [597, 504] on img at bounding box center [614, 475] width 152 height 152
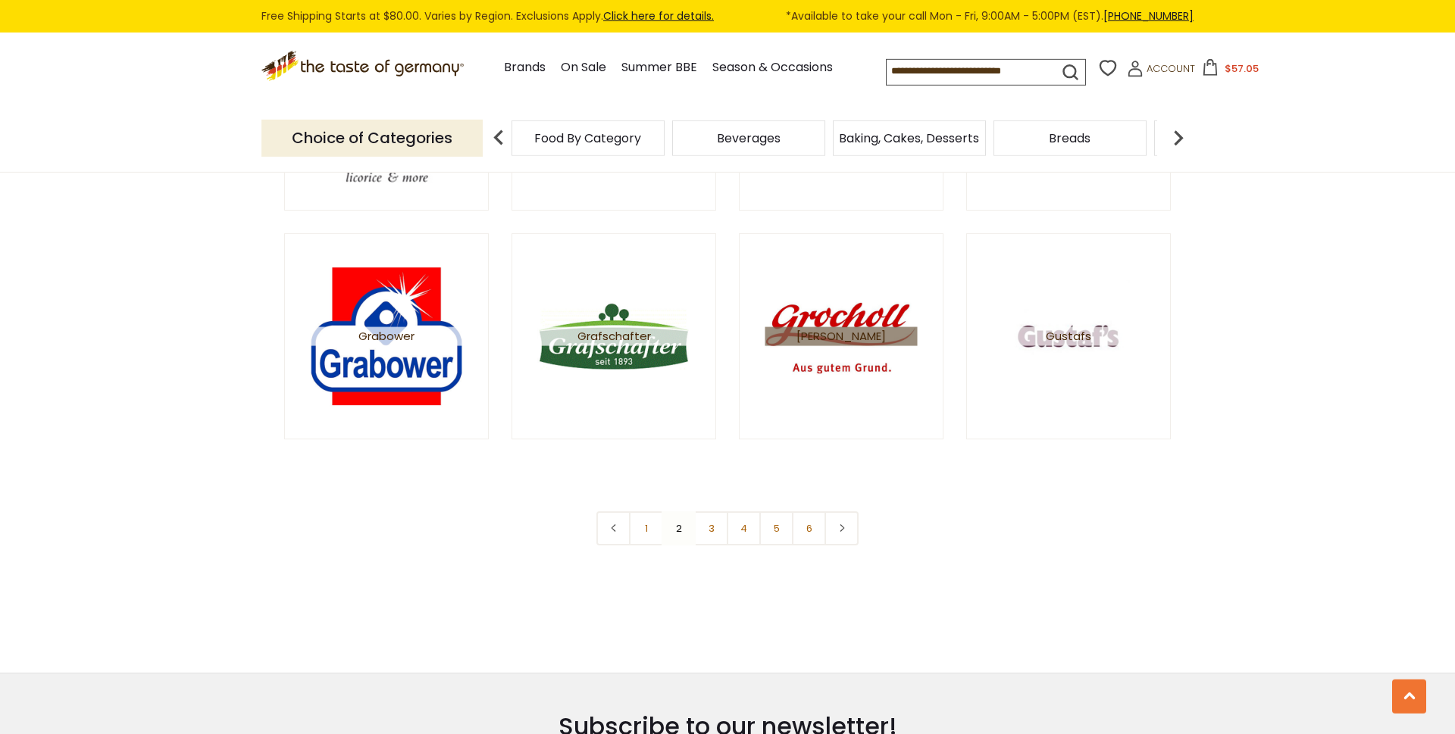
scroll to position [2834, 0]
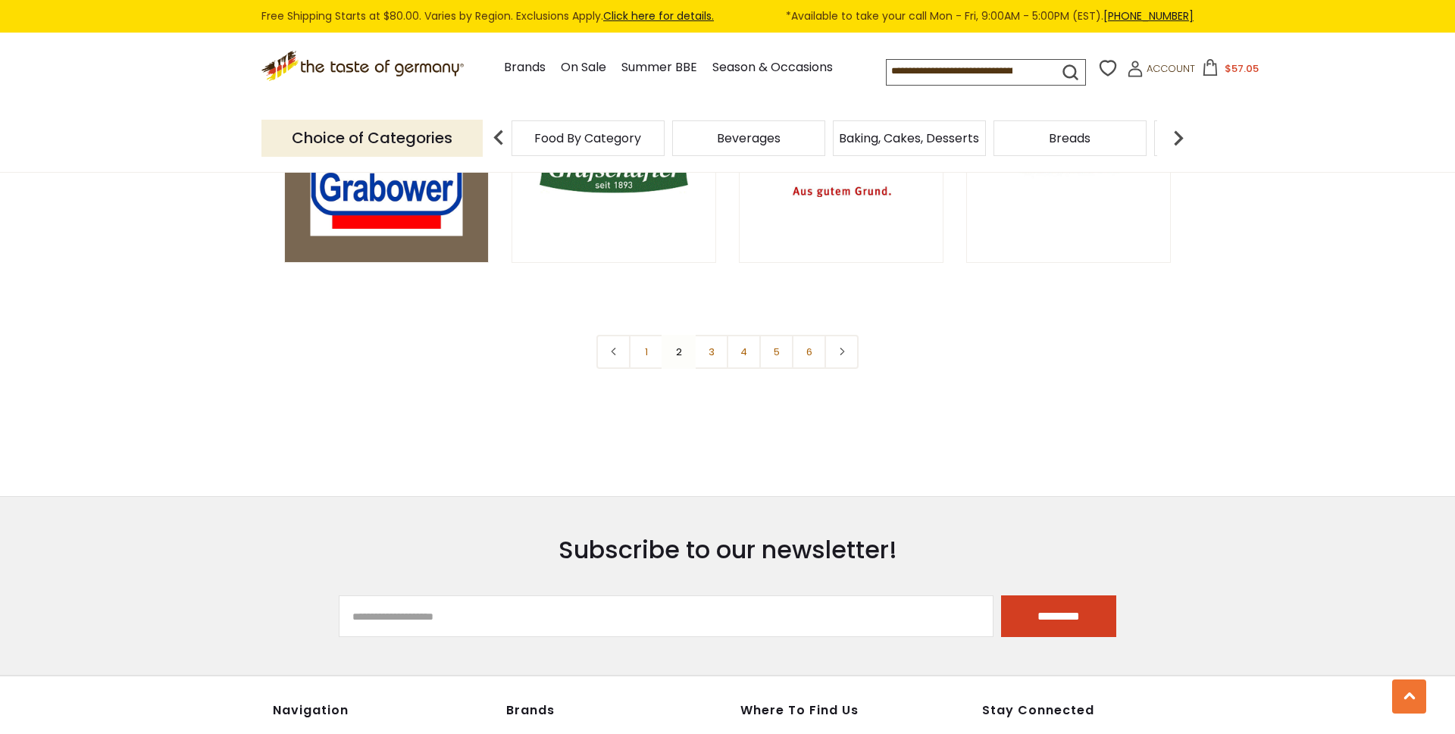
click at [399, 216] on img at bounding box center [387, 160] width 152 height 152
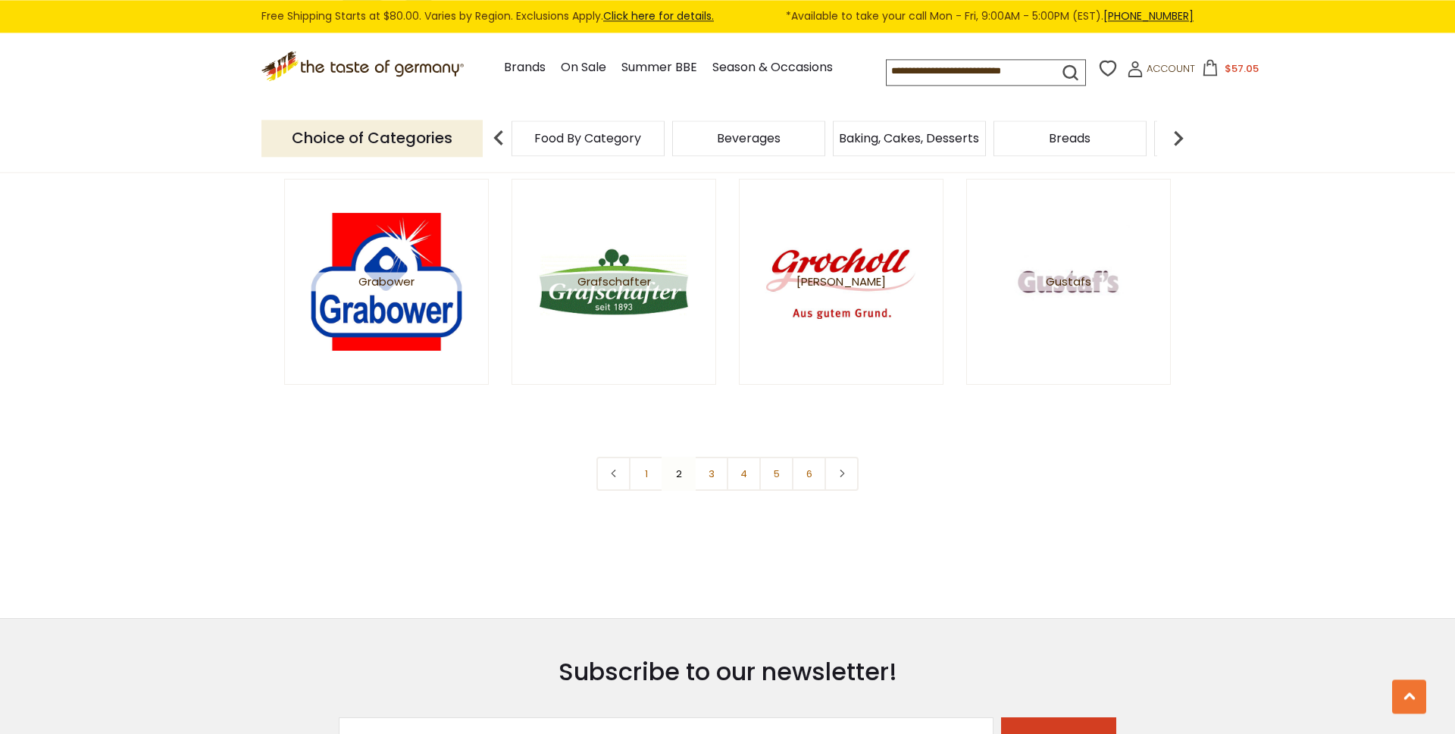
scroll to position [2705, 0]
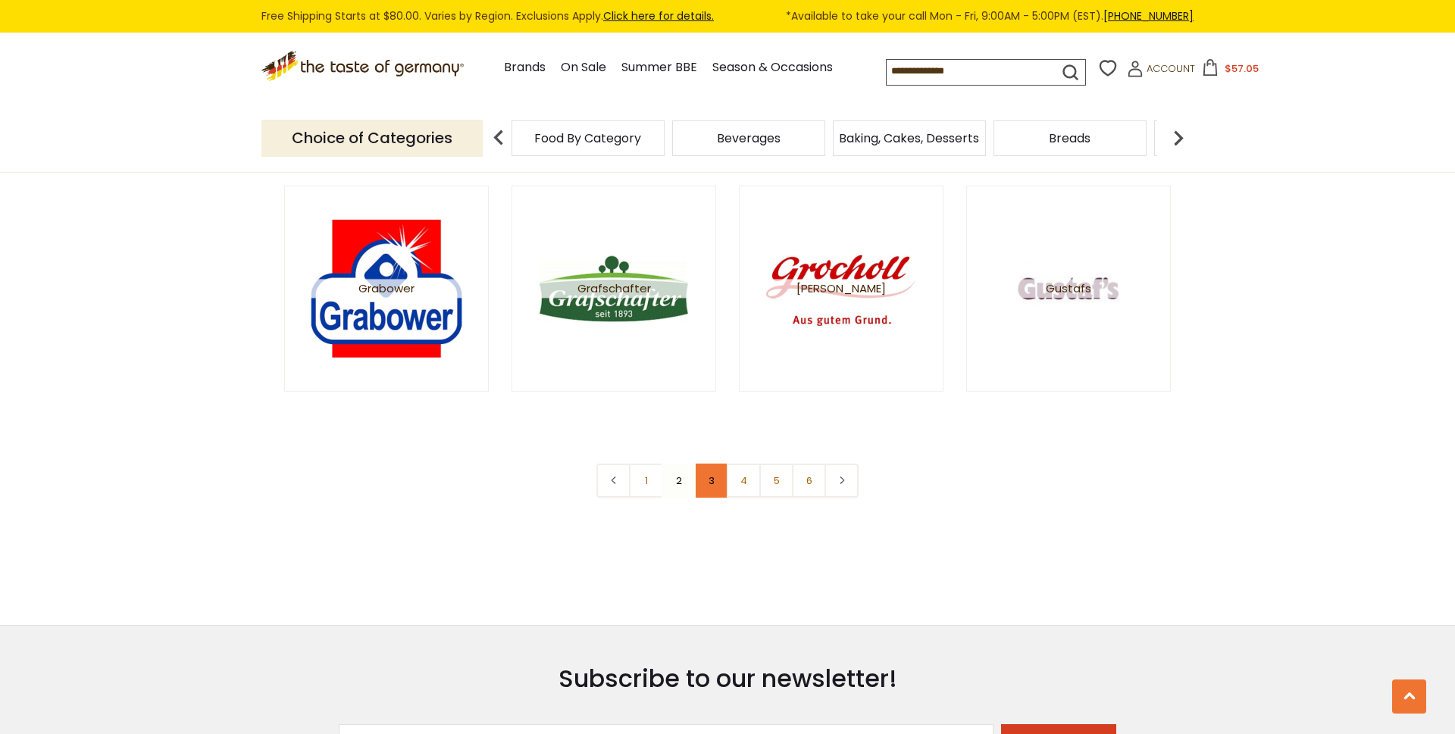
click at [705, 478] on link "3" at bounding box center [711, 481] width 34 height 34
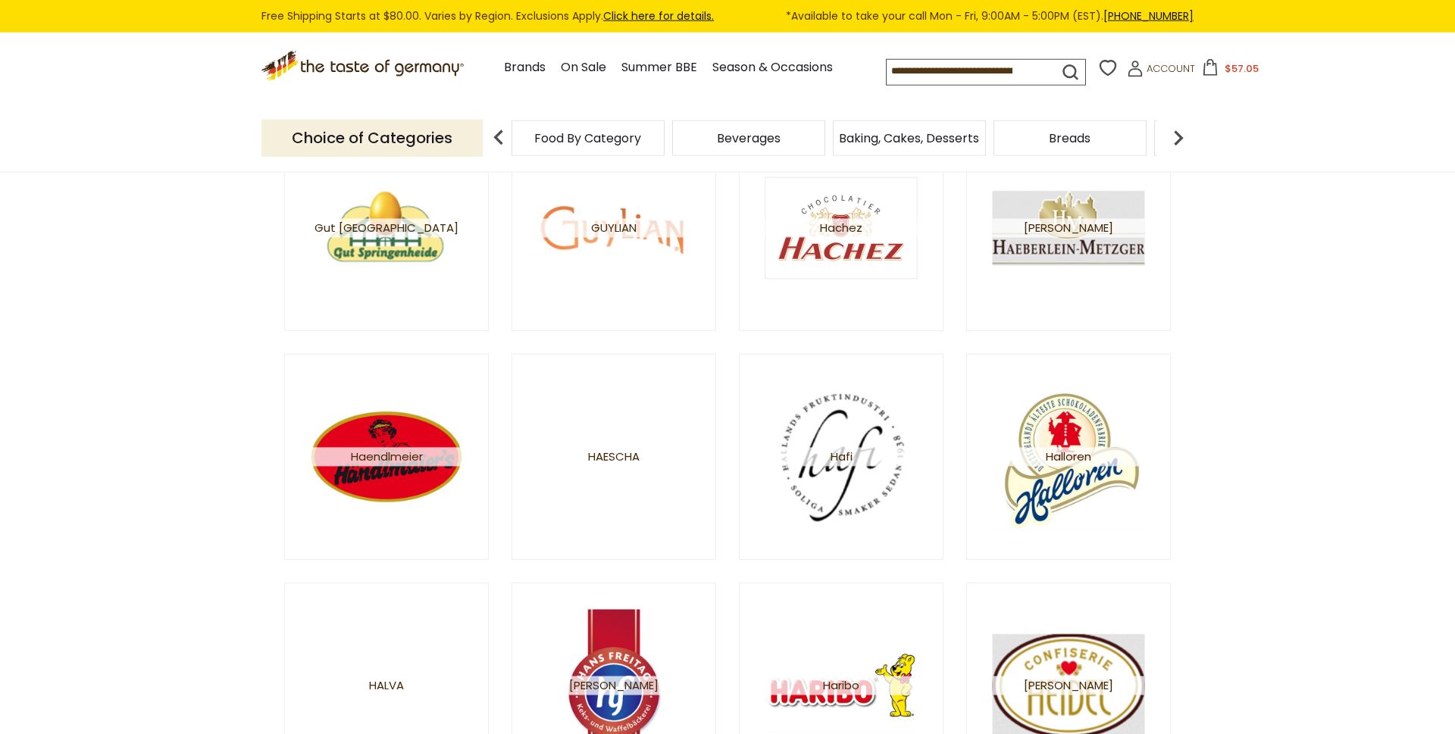
scroll to position [258, 0]
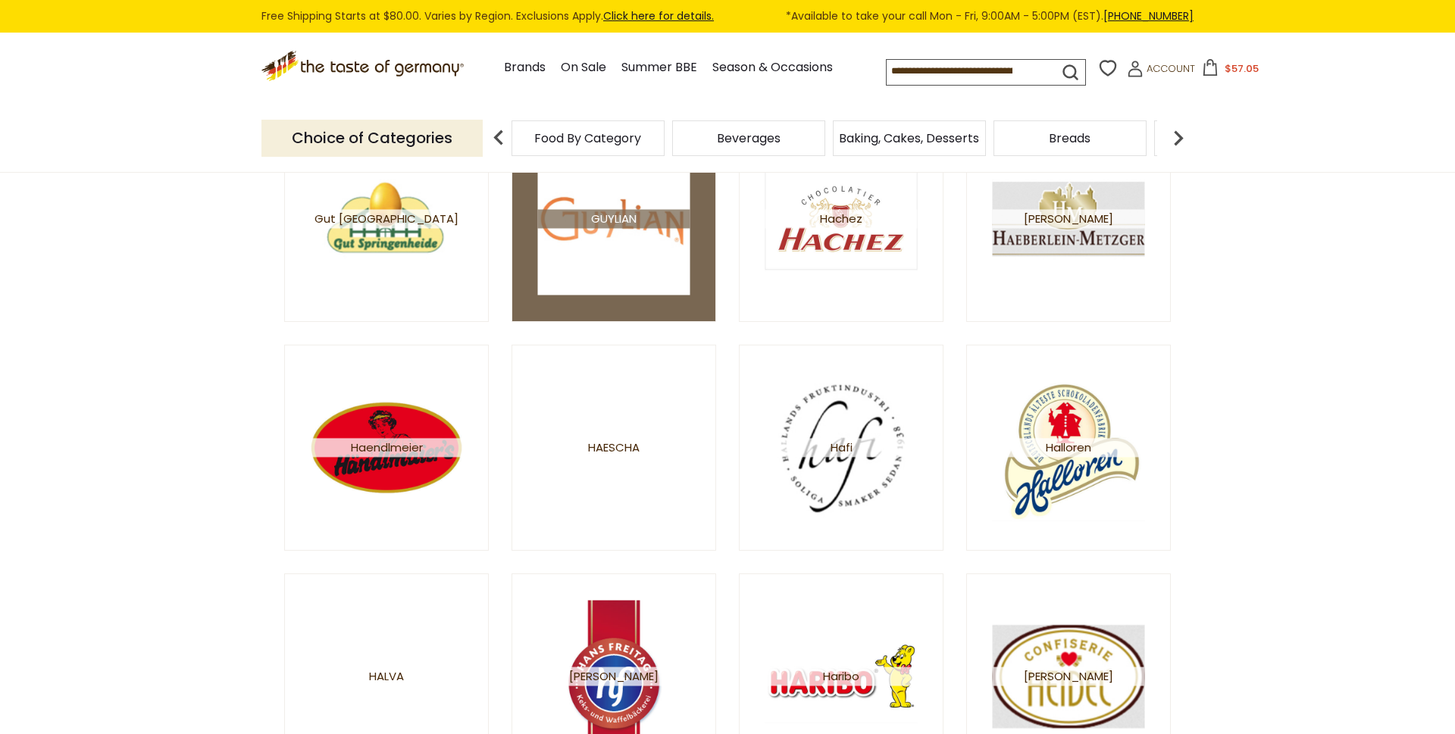
click at [634, 273] on img at bounding box center [614, 219] width 152 height 152
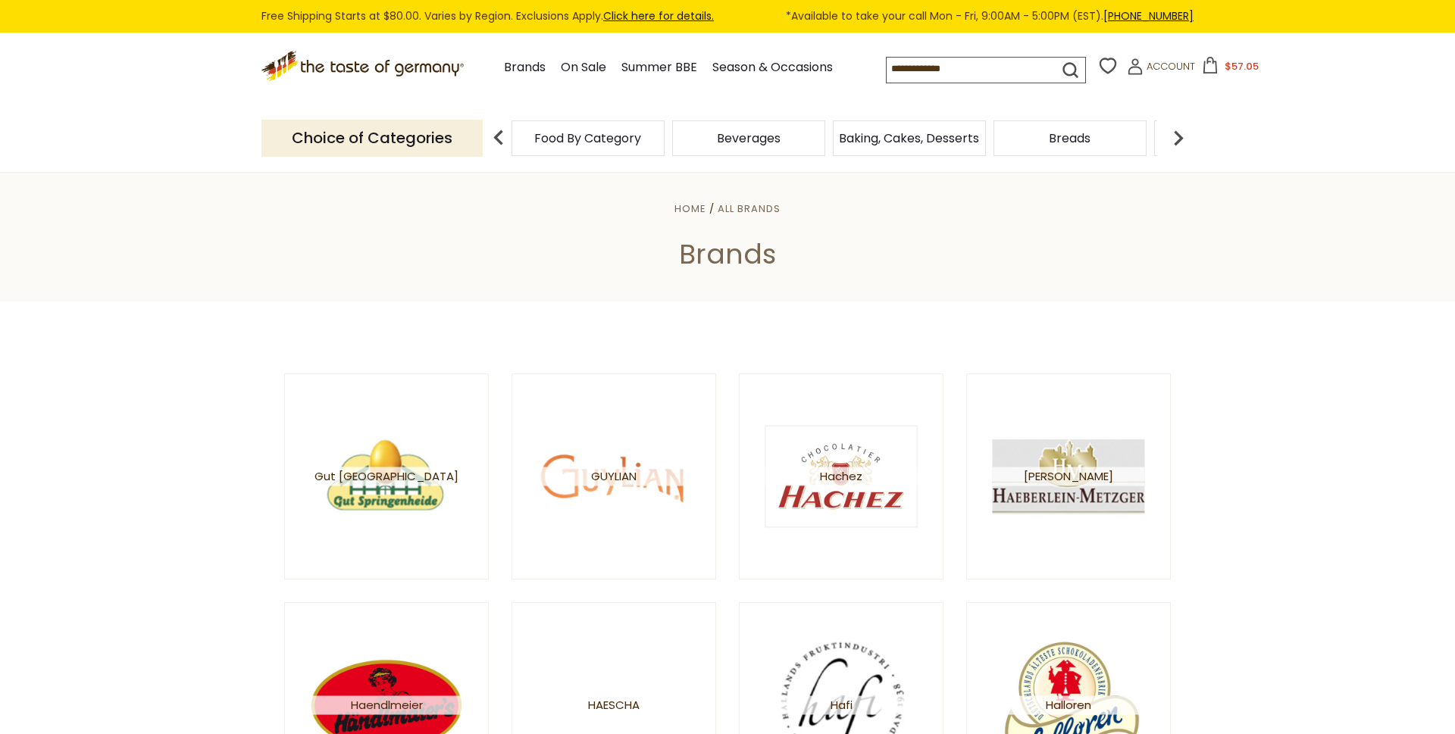
scroll to position [258, 0]
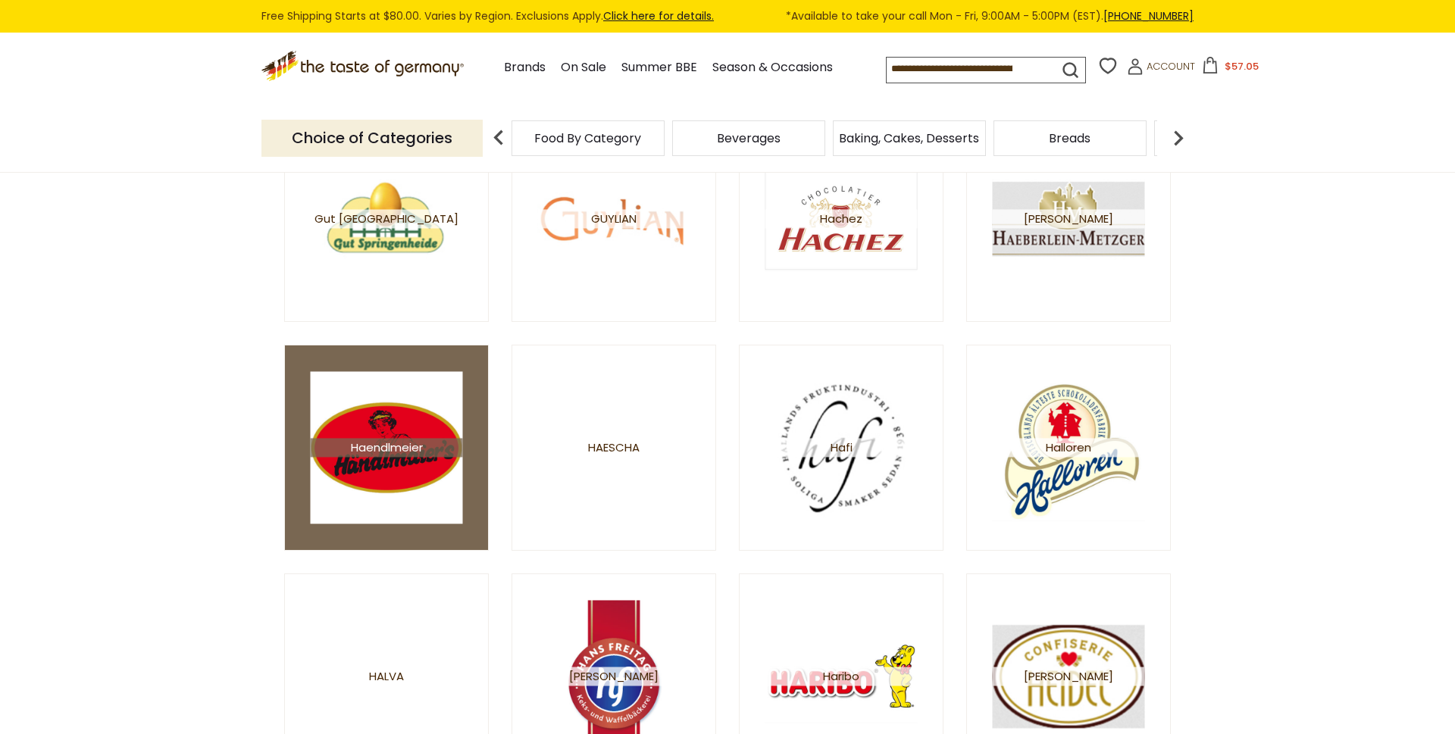
click at [414, 513] on img at bounding box center [387, 448] width 152 height 152
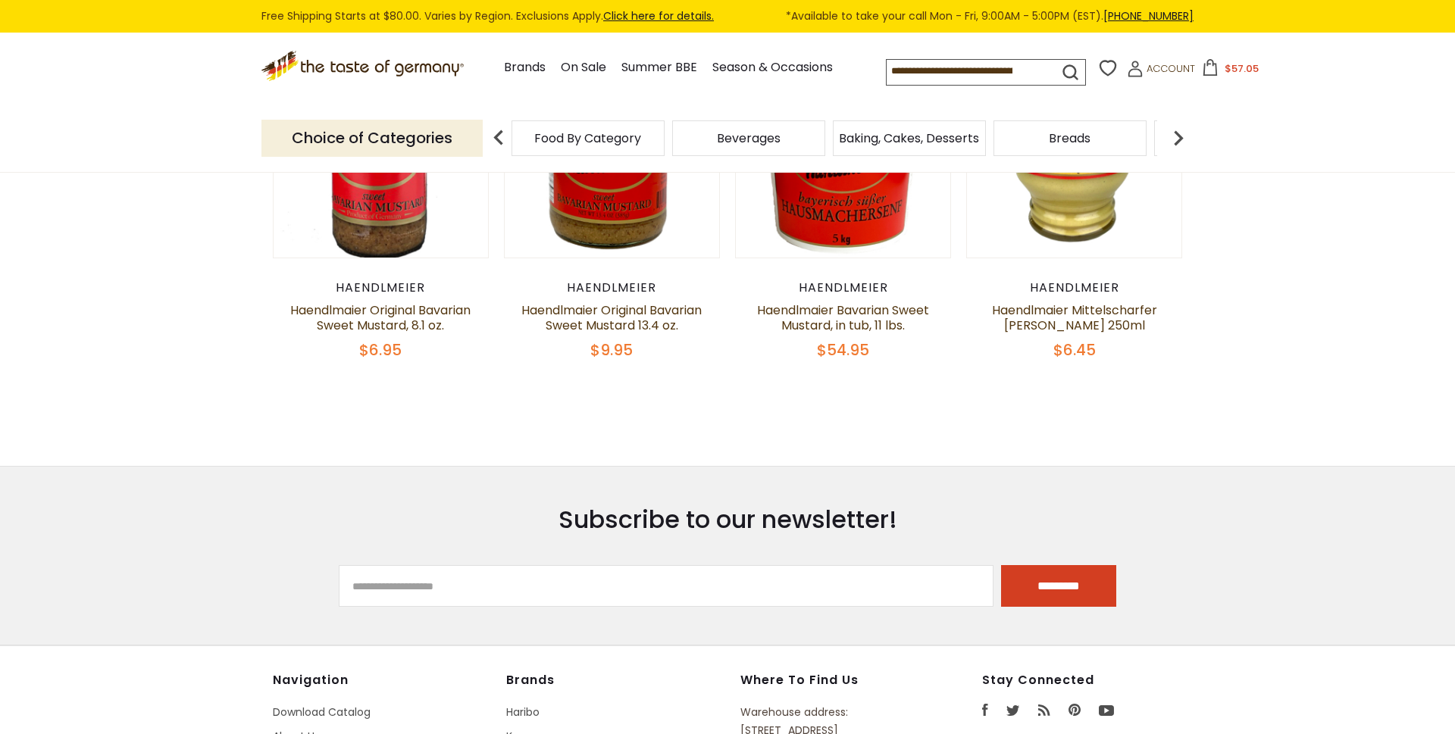
scroll to position [258, 0]
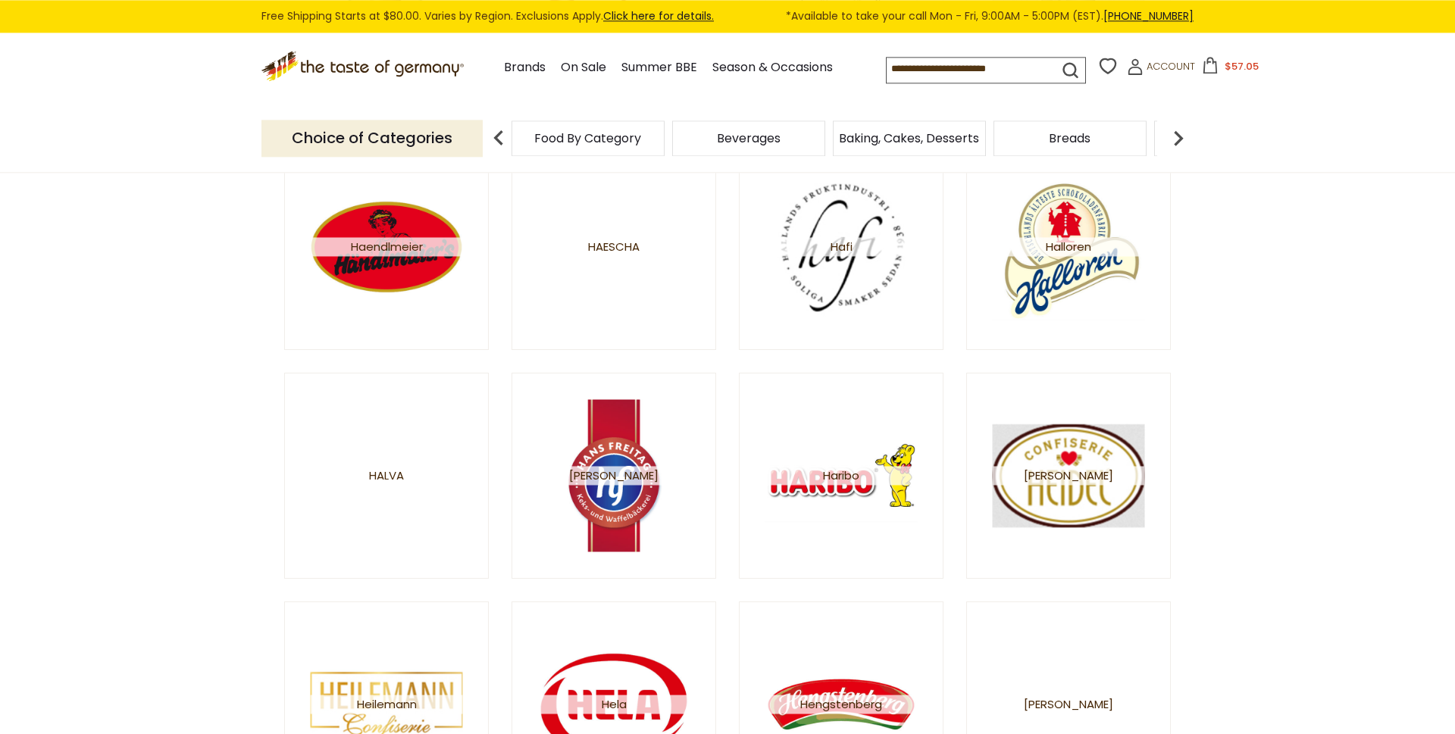
scroll to position [515, 0]
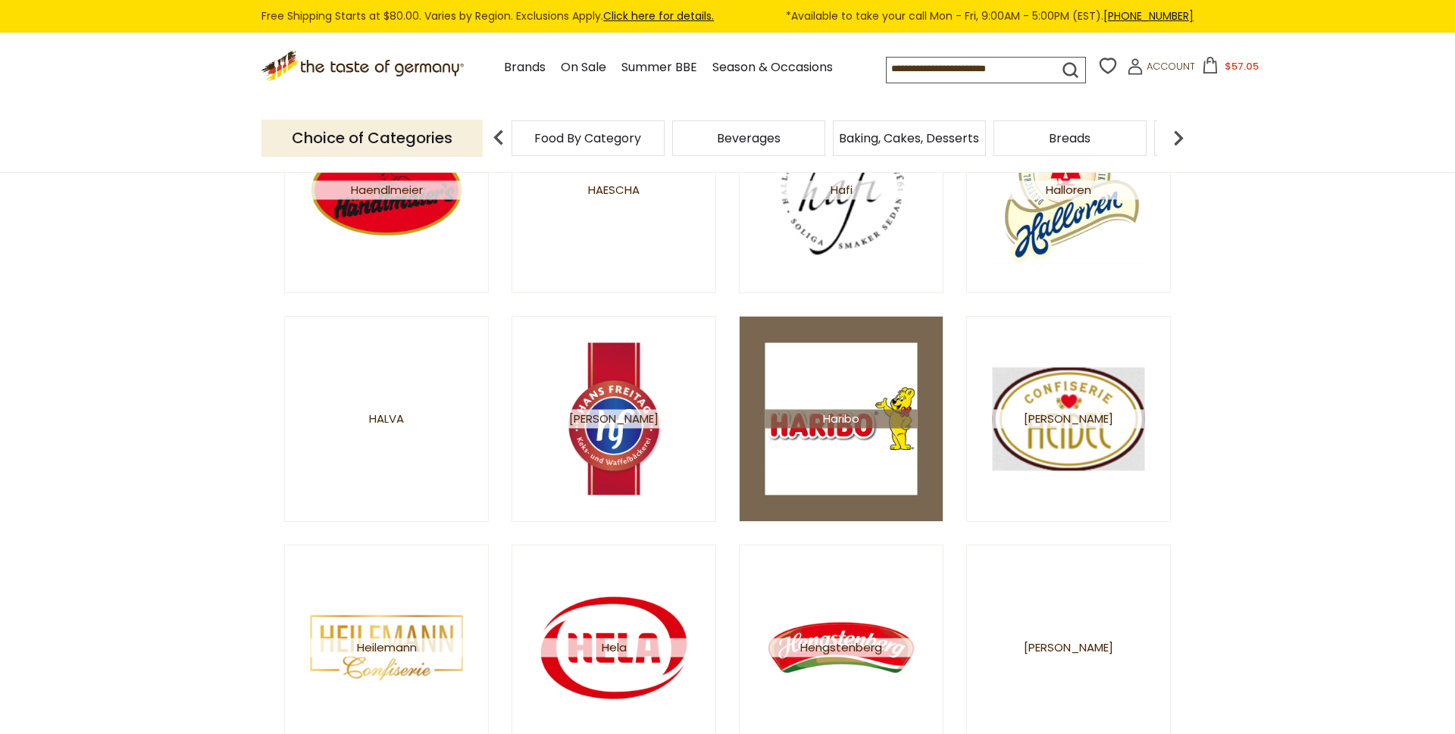
click at [898, 400] on img at bounding box center [841, 419] width 152 height 152
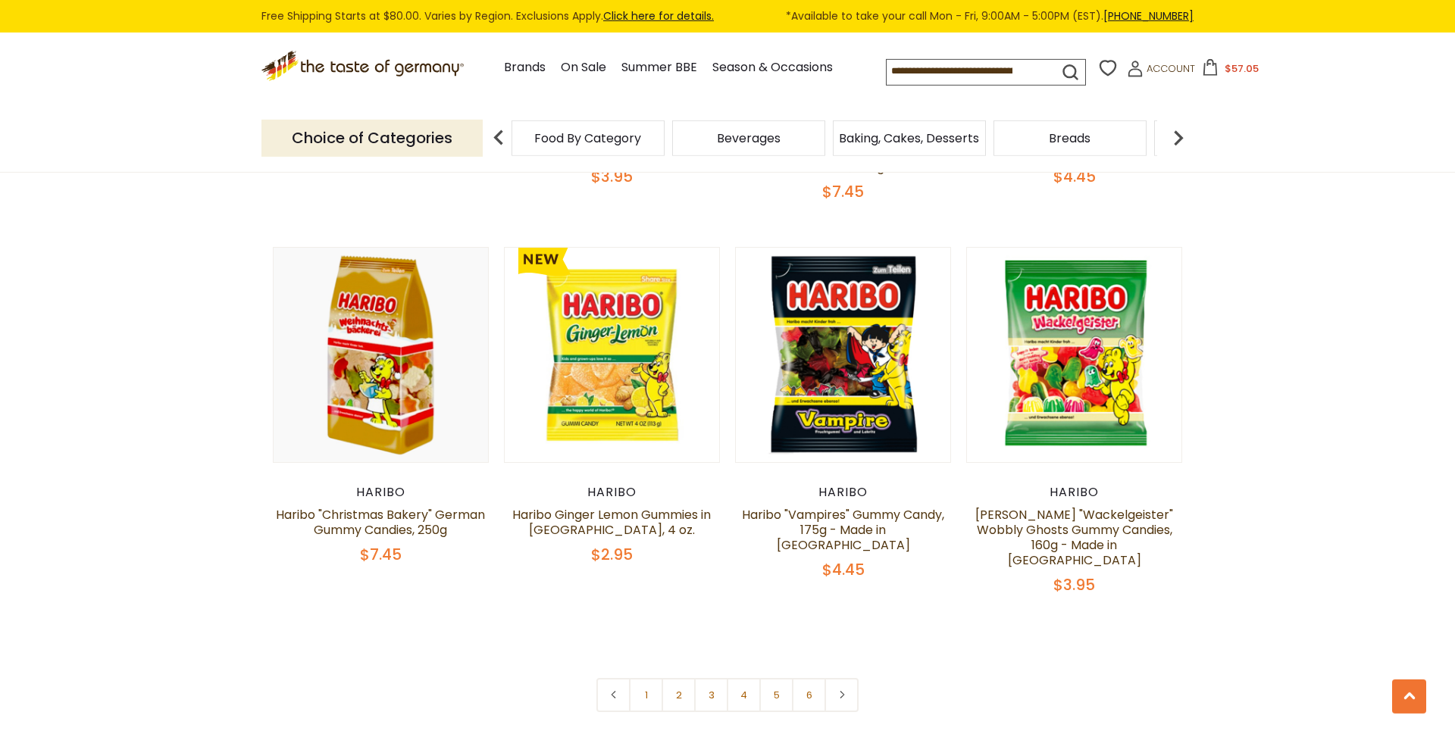
scroll to position [3092, 0]
click at [684, 677] on link "2" at bounding box center [679, 694] width 34 height 34
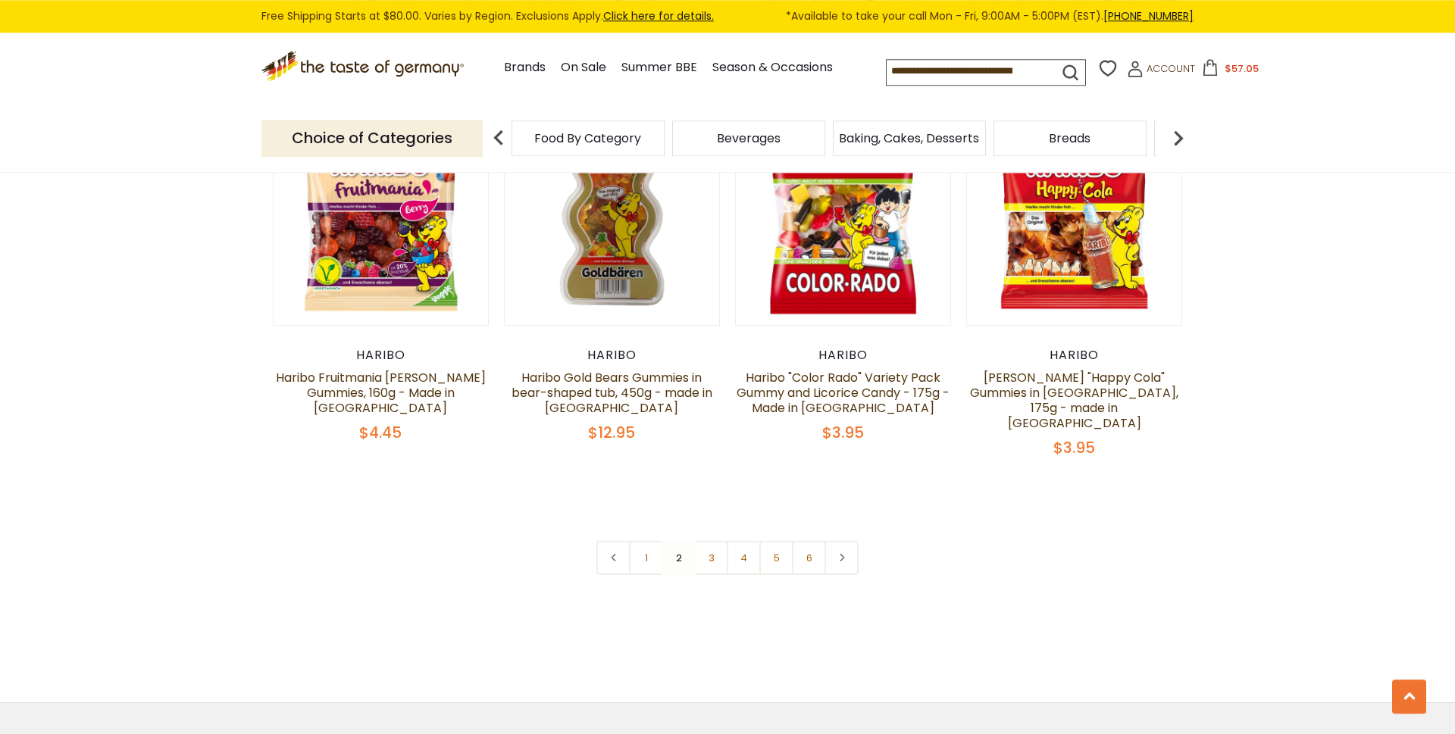
scroll to position [3221, 0]
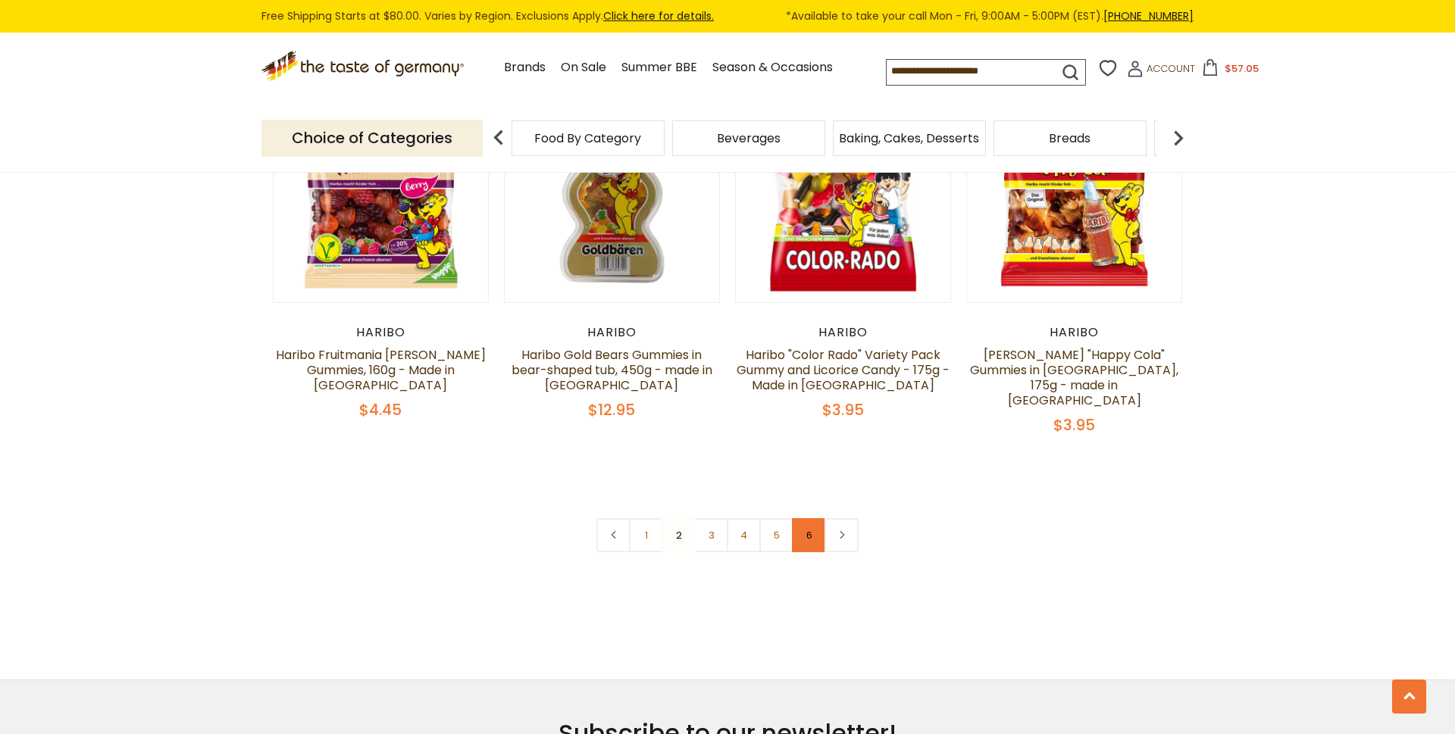
click at [813, 518] on link "6" at bounding box center [809, 535] width 34 height 34
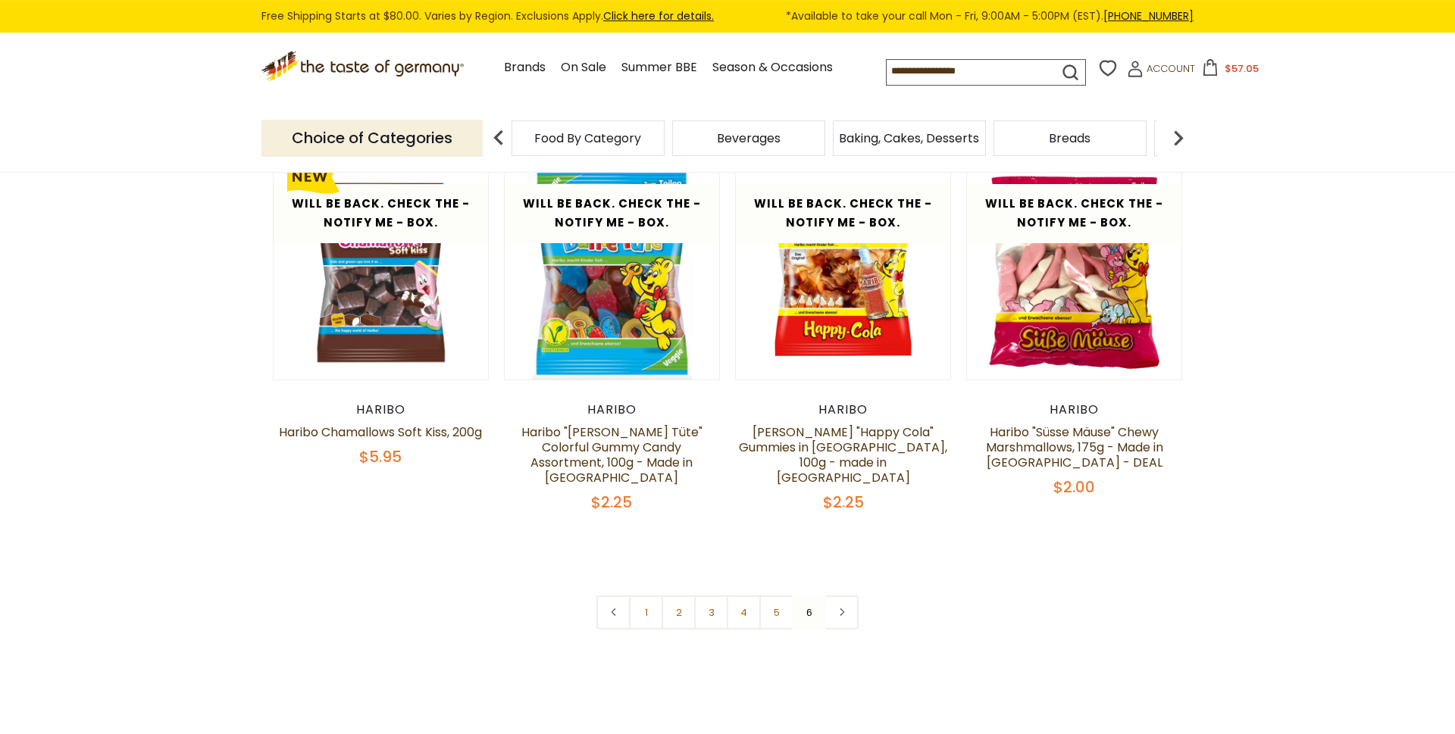
scroll to position [258, 0]
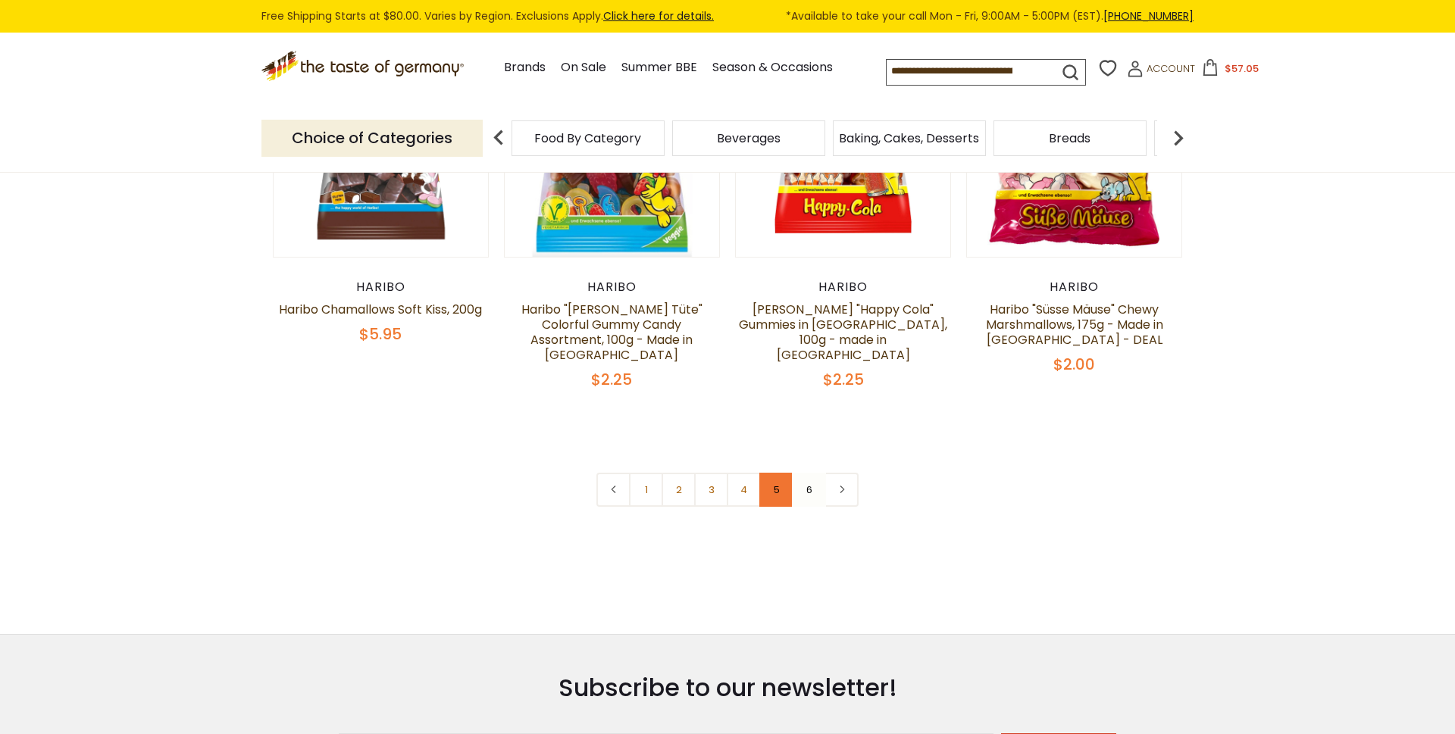
click at [772, 473] on link "5" at bounding box center [776, 490] width 34 height 34
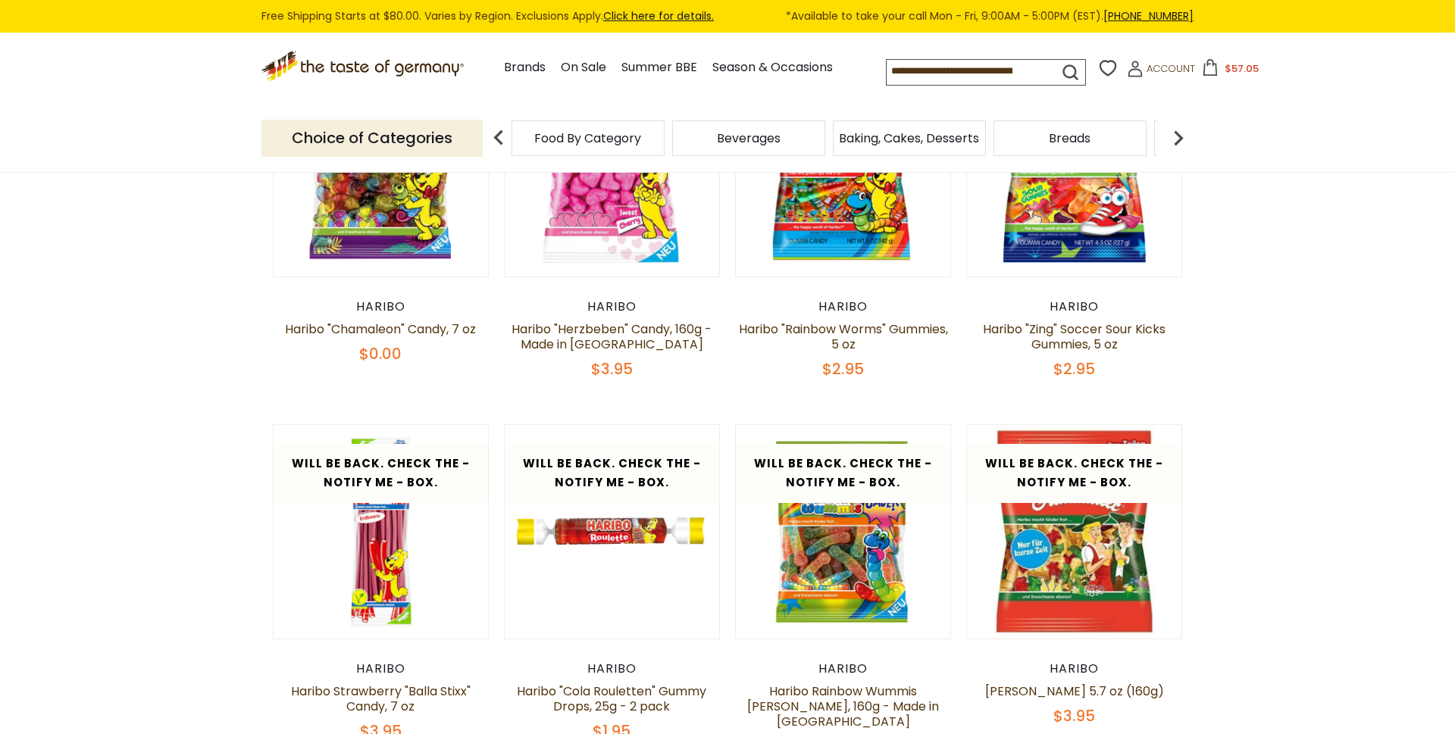
scroll to position [0, 0]
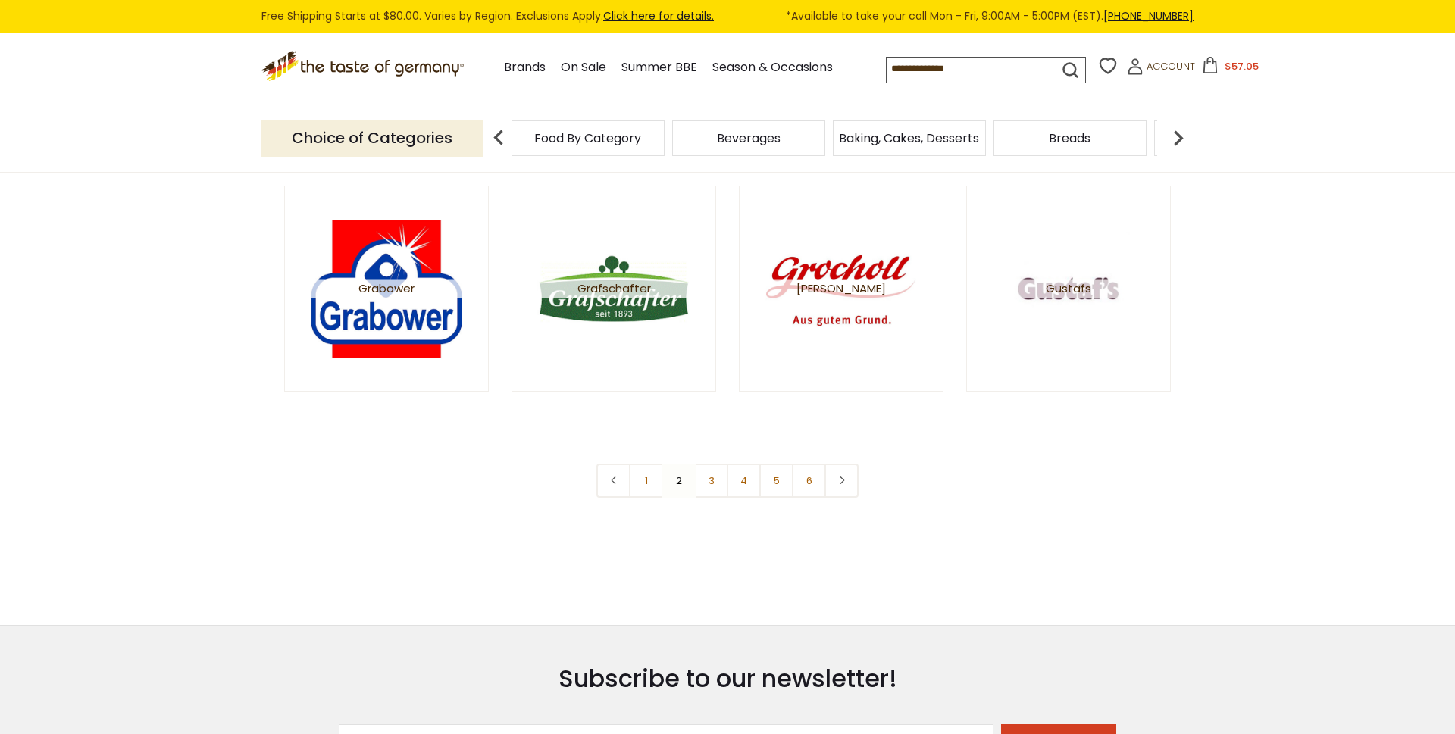
scroll to position [2705, 0]
click at [706, 477] on link "3" at bounding box center [711, 481] width 34 height 34
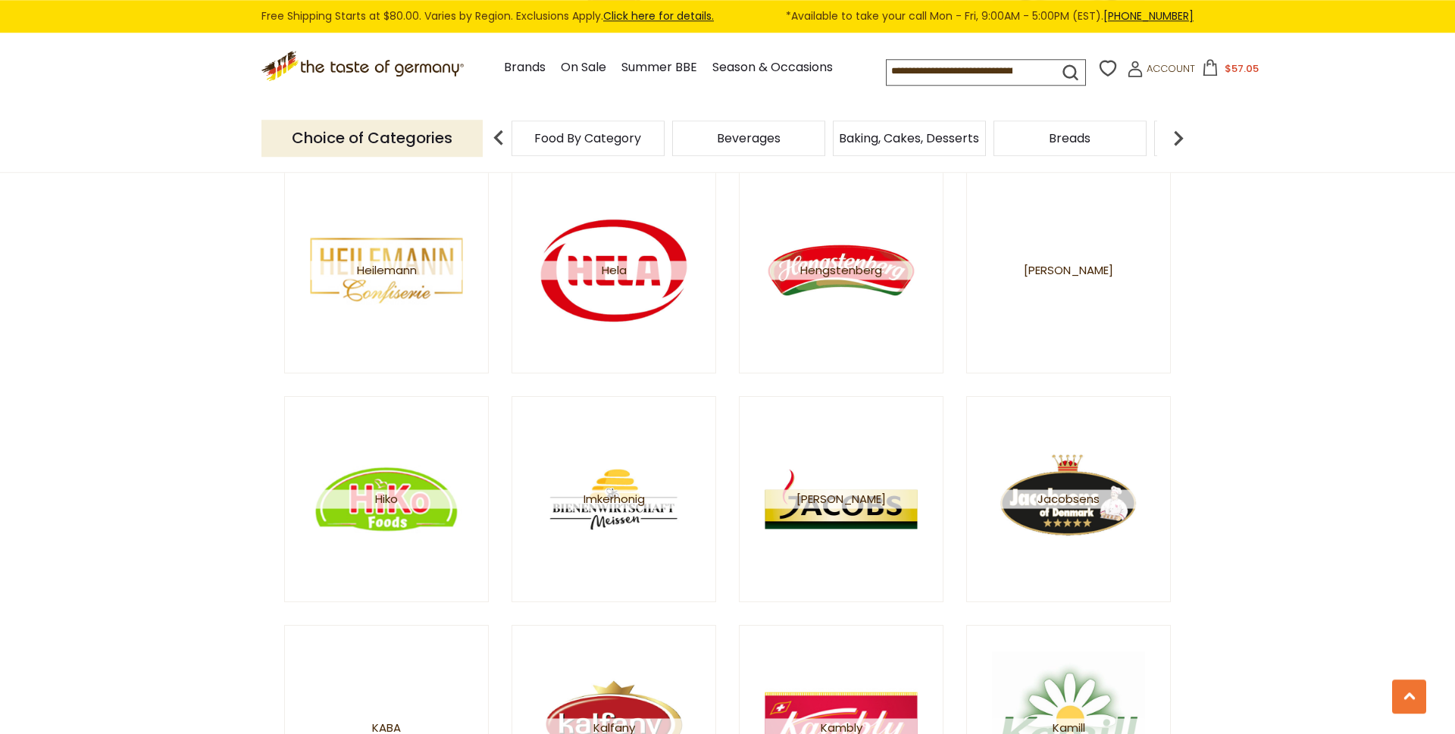
scroll to position [902, 0]
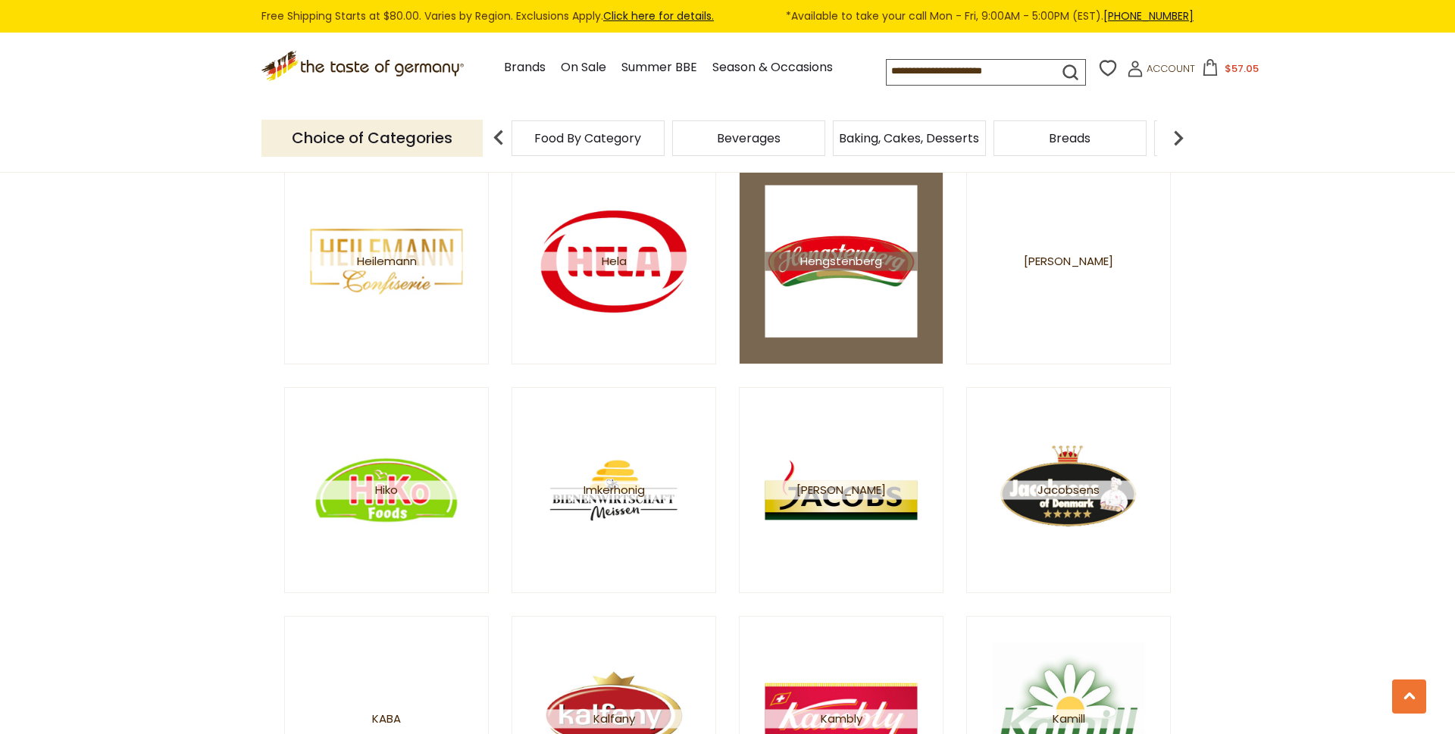
click at [865, 290] on img at bounding box center [841, 262] width 152 height 152
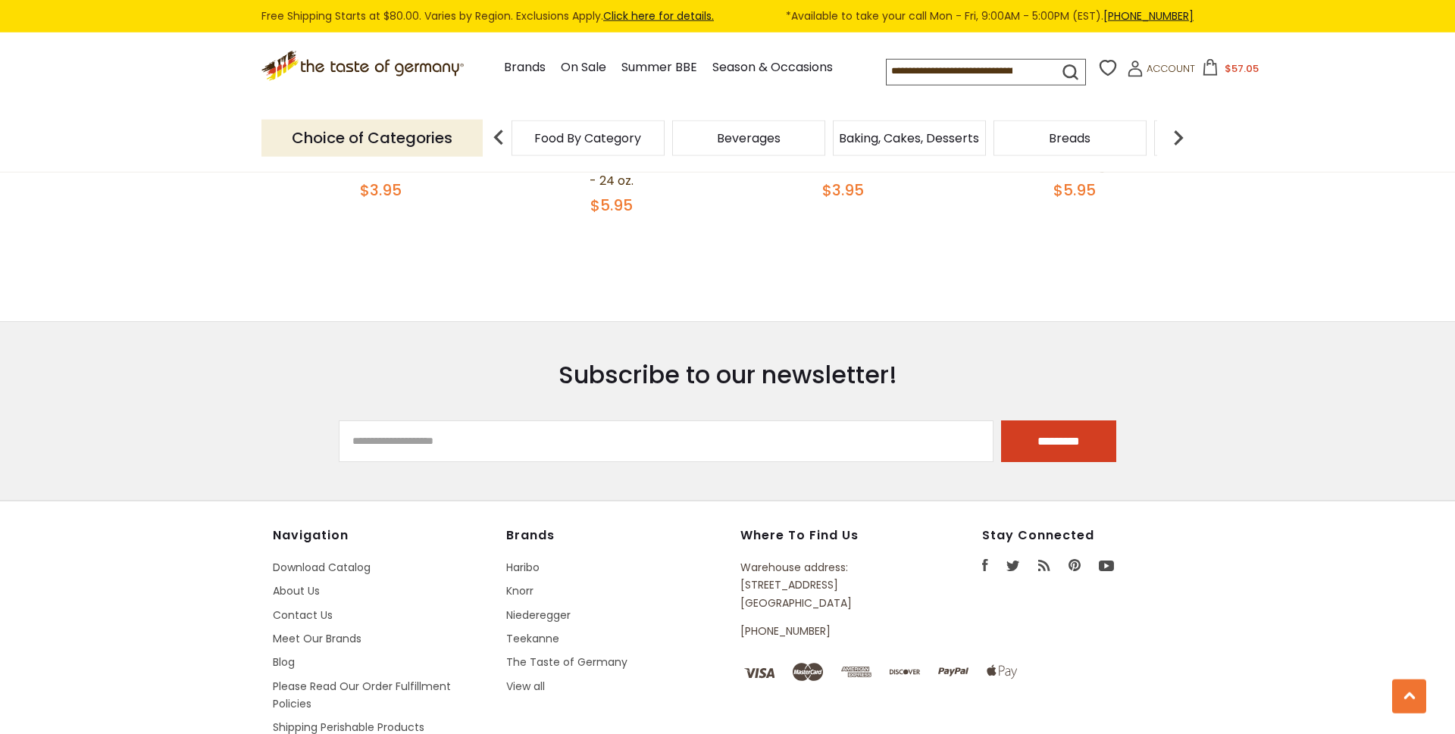
scroll to position [3349, 0]
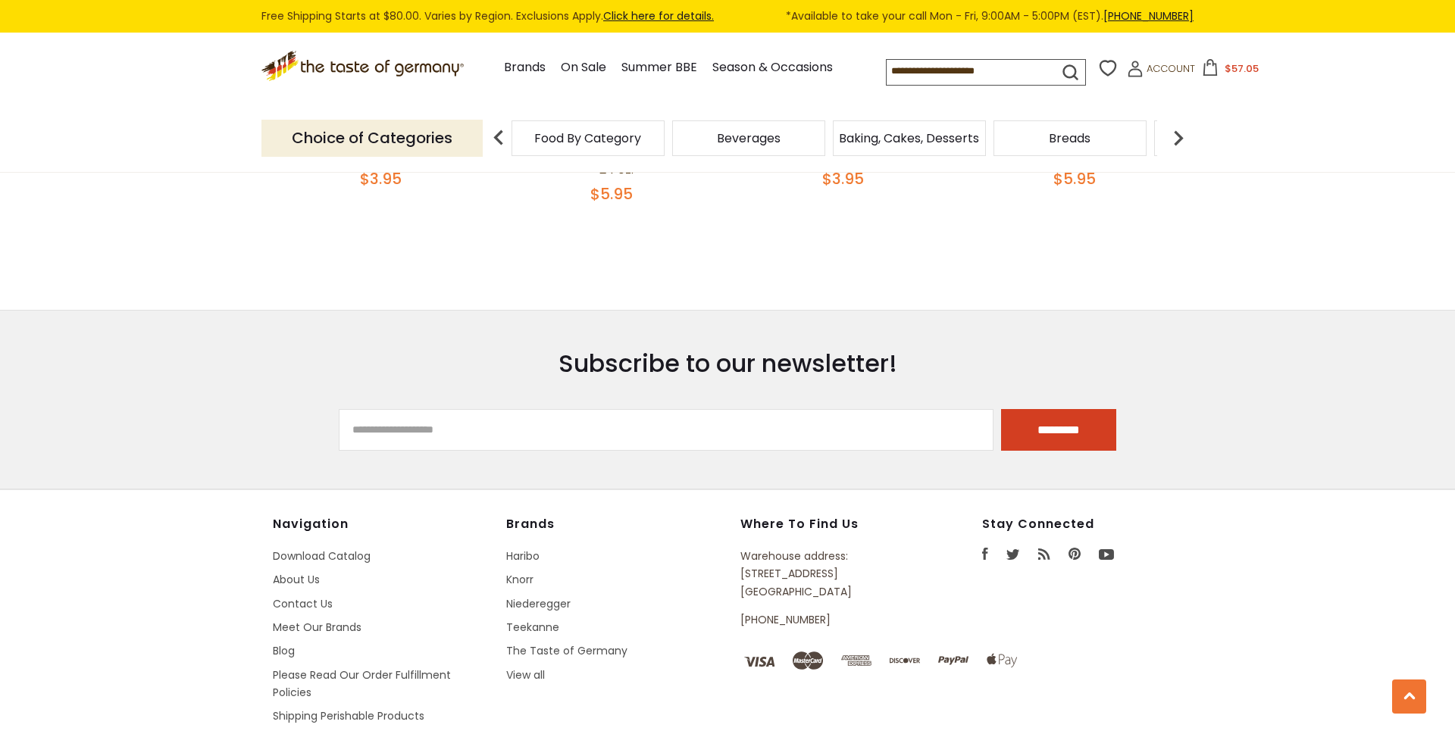
click at [1225, 71] on span "$57.05" at bounding box center [1242, 68] width 34 height 14
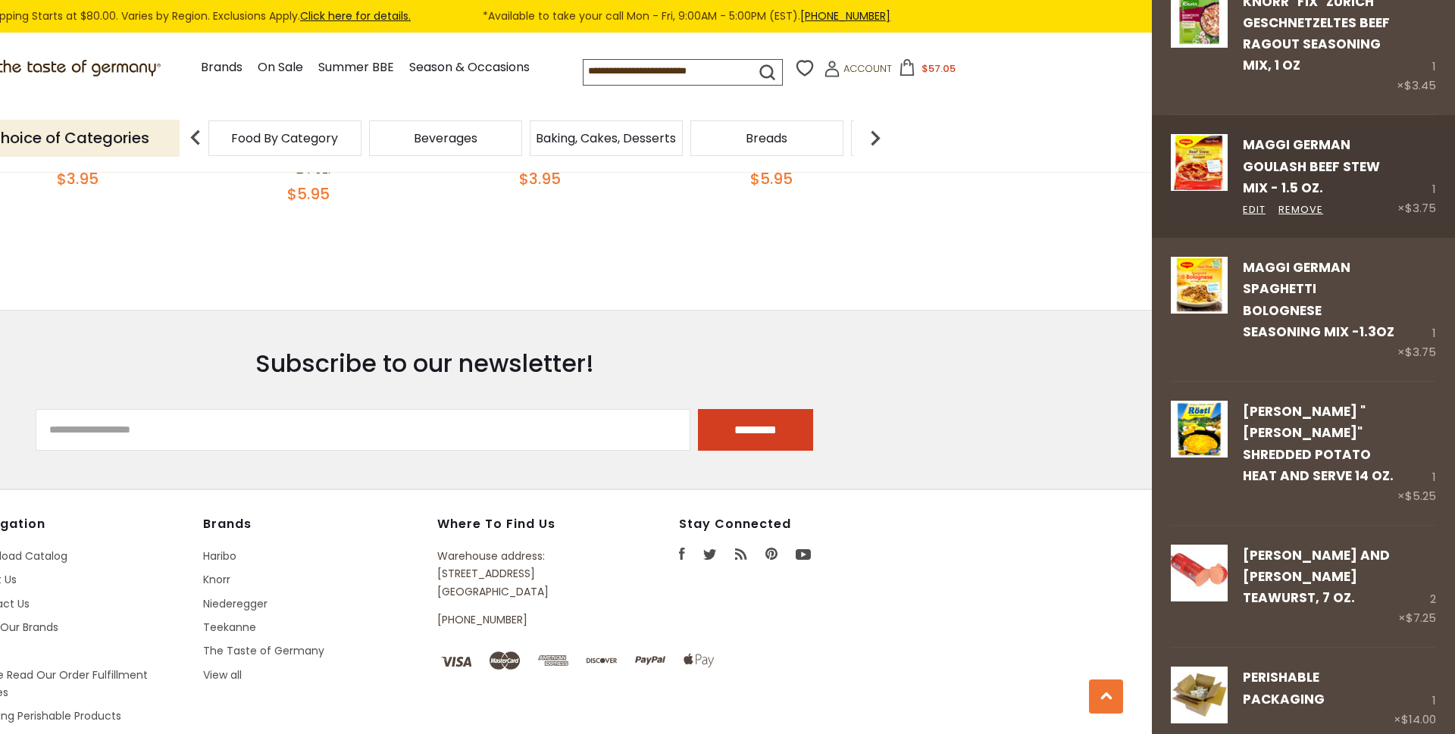
scroll to position [637, 0]
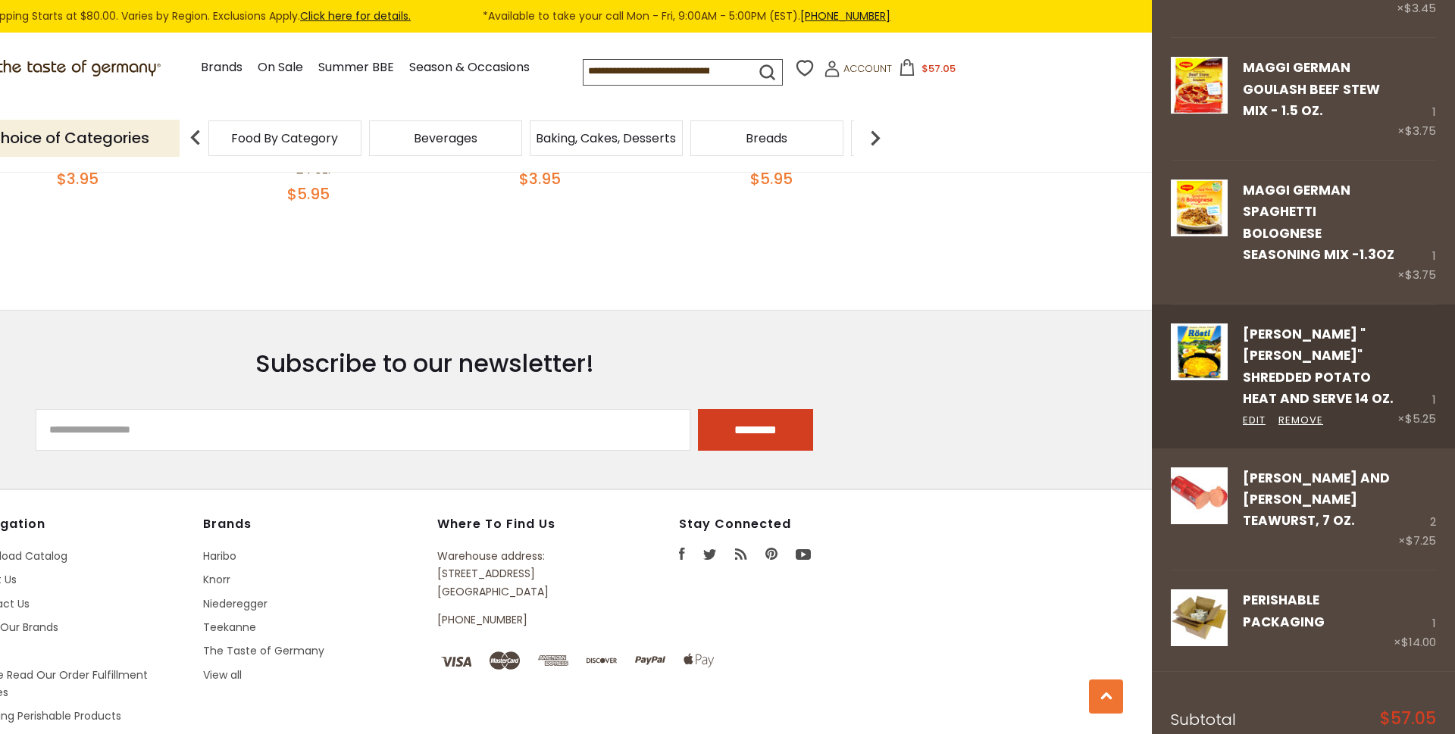
click at [1354, 325] on link "[PERSON_NAME] "[PERSON_NAME]" Shredded Potato Heat and Serve 14 oz." at bounding box center [1318, 366] width 151 height 83
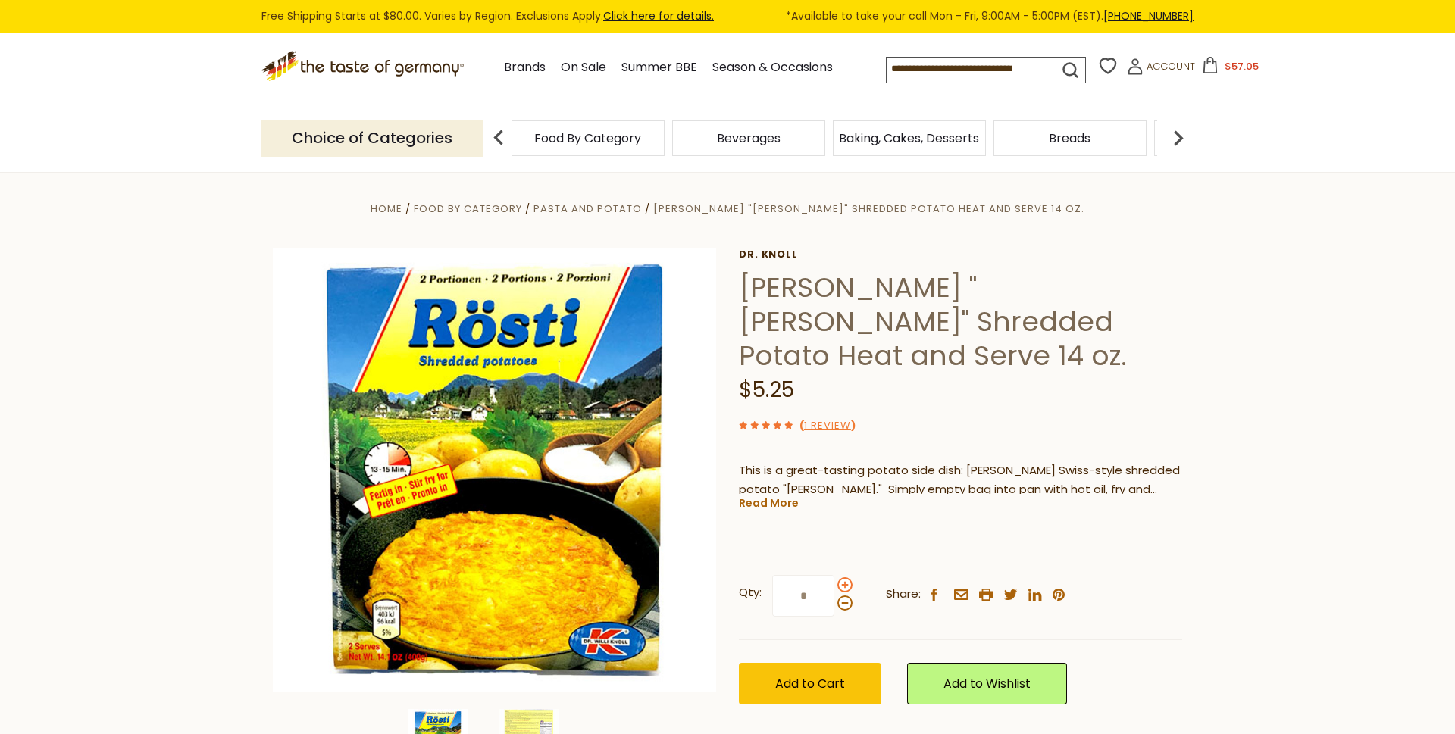
click at [844, 577] on span at bounding box center [844, 584] width 15 height 15
click at [834, 575] on input "*" at bounding box center [803, 596] width 62 height 42
click at [840, 596] on span at bounding box center [844, 603] width 15 height 15
click at [834, 575] on input "*" at bounding box center [803, 596] width 62 height 42
type input "*"
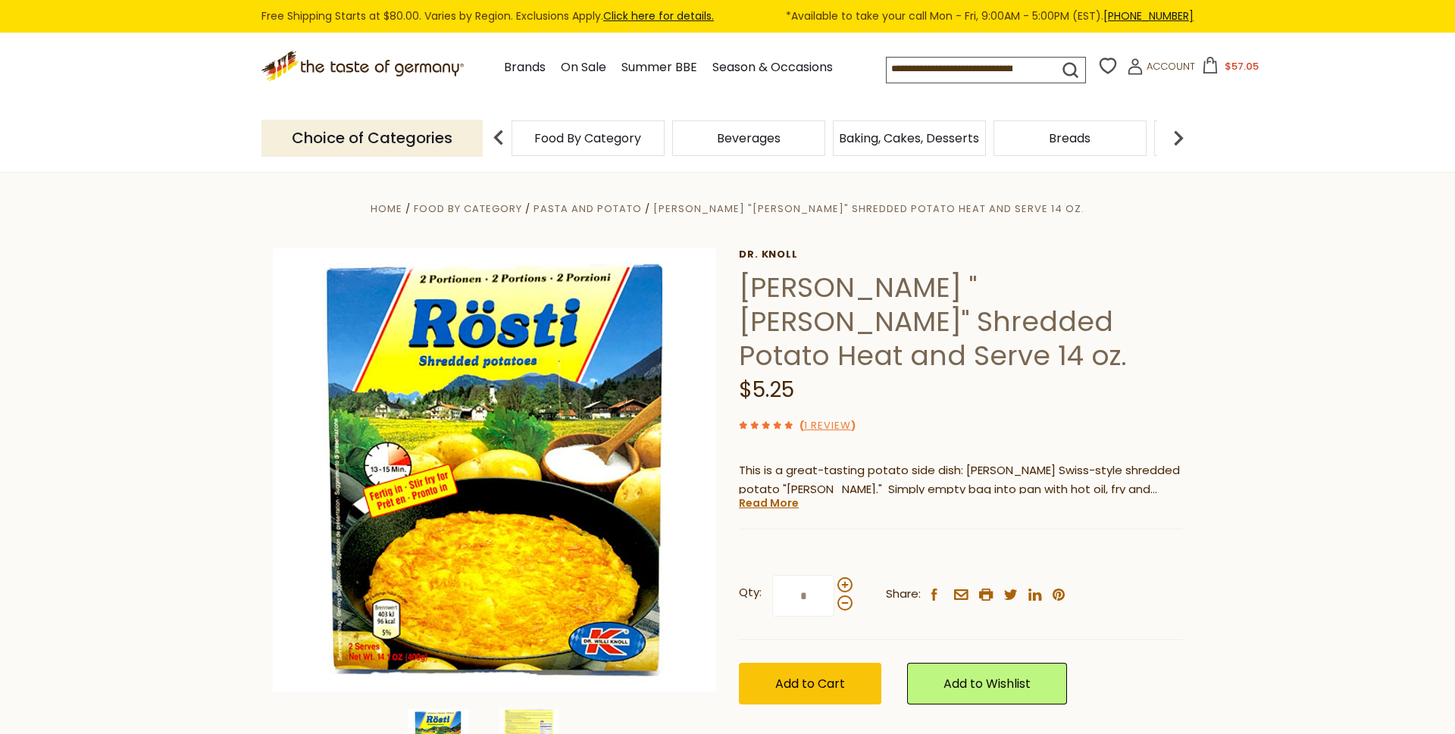
click at [916, 497] on div "Dr. Knoll Dr. Knoll "Roesti" Shredded Potato Heat and Serve 14 oz. $5.25 ( 1 Re…" at bounding box center [960, 494] width 443 height 490
click at [834, 663] on button "Add to Cart" at bounding box center [810, 684] width 142 height 42
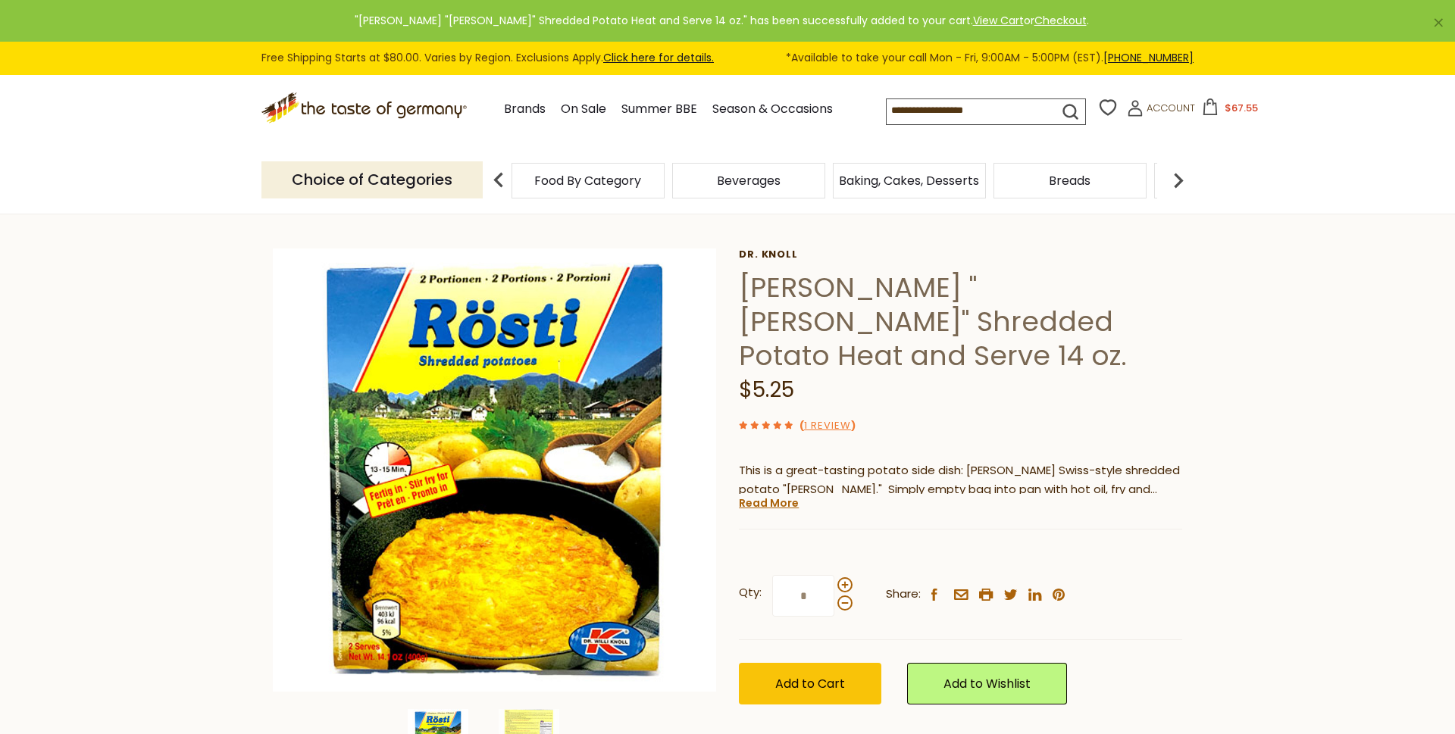
click at [1219, 98] on section ".st0{fill:#EDD300;} .st1{fill:#D33E21;} .st0{fill:#EDD300;} .st1{fill:#D33E21;}…" at bounding box center [727, 112] width 1455 height 70
click at [1225, 105] on span "$53.55" at bounding box center [1241, 108] width 33 height 14
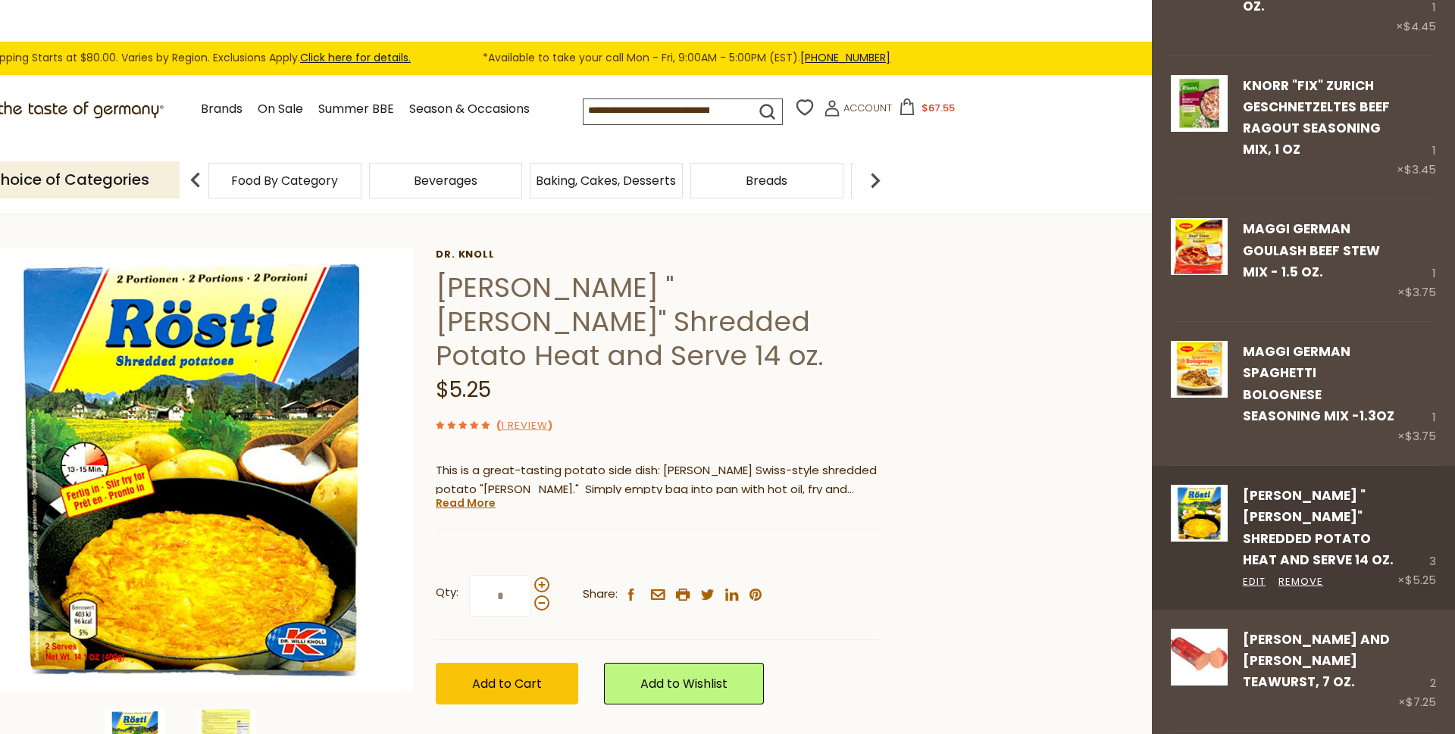
scroll to position [477, 0]
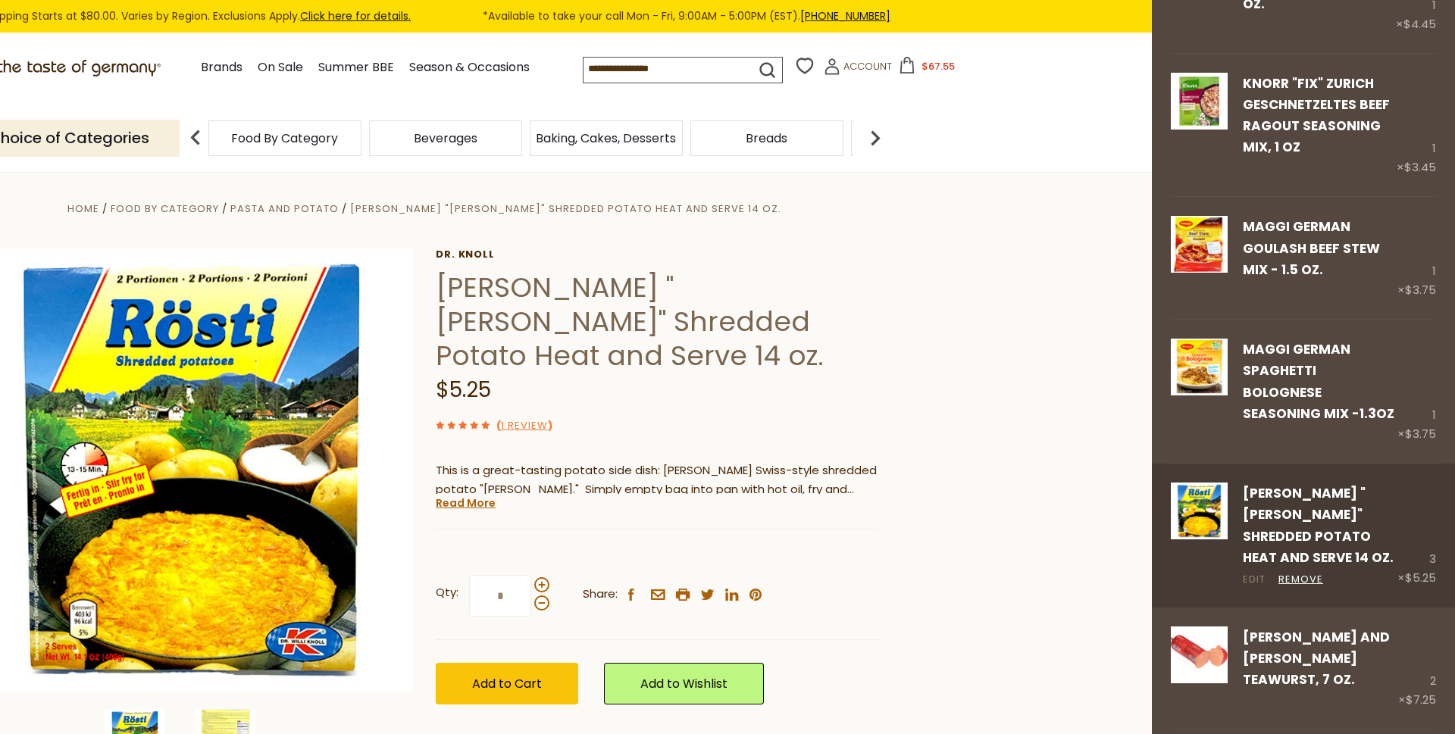
click at [1253, 572] on link "Edit" at bounding box center [1254, 580] width 23 height 16
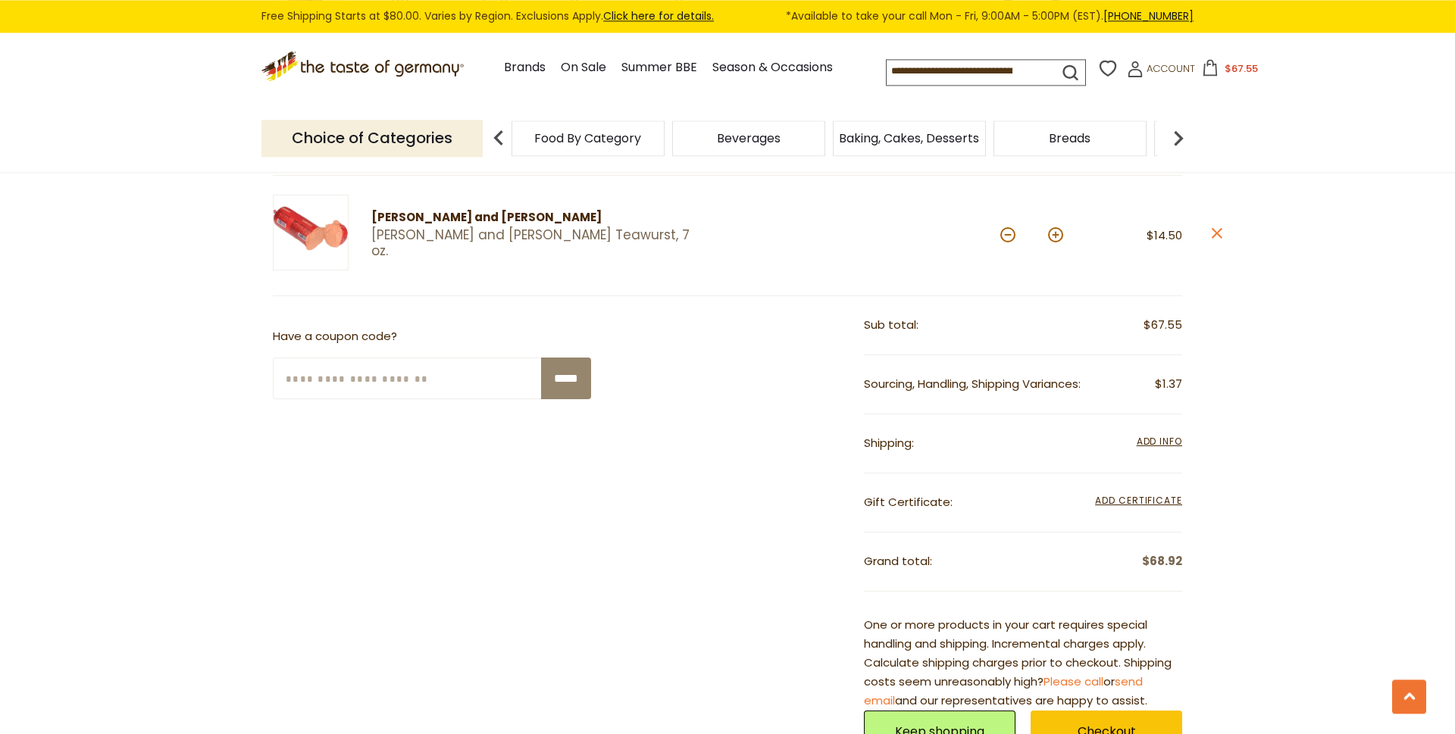
scroll to position [644, 0]
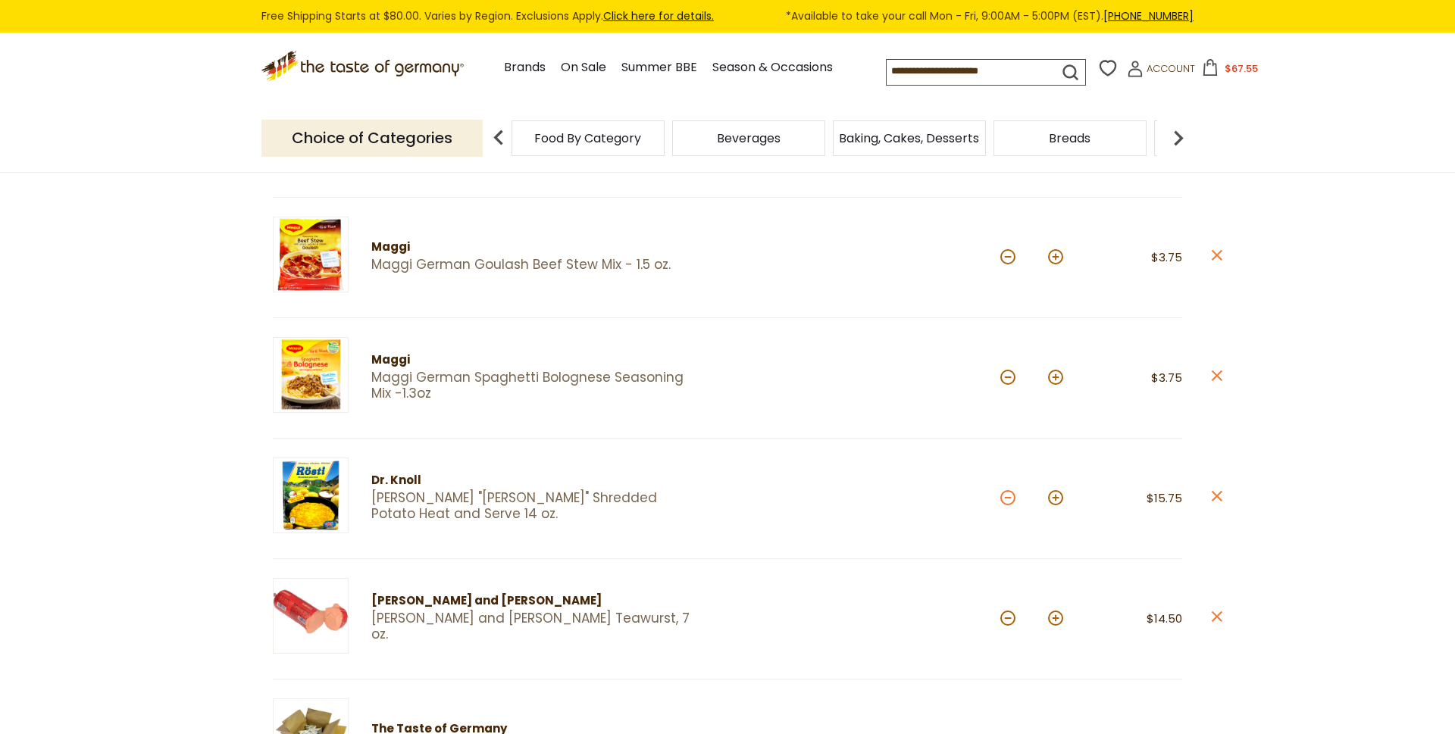
drag, startPoint x: 1008, startPoint y: 496, endPoint x: 980, endPoint y: 507, distance: 30.3
click at [1008, 495] on button at bounding box center [1007, 497] width 15 height 15
type input "*"
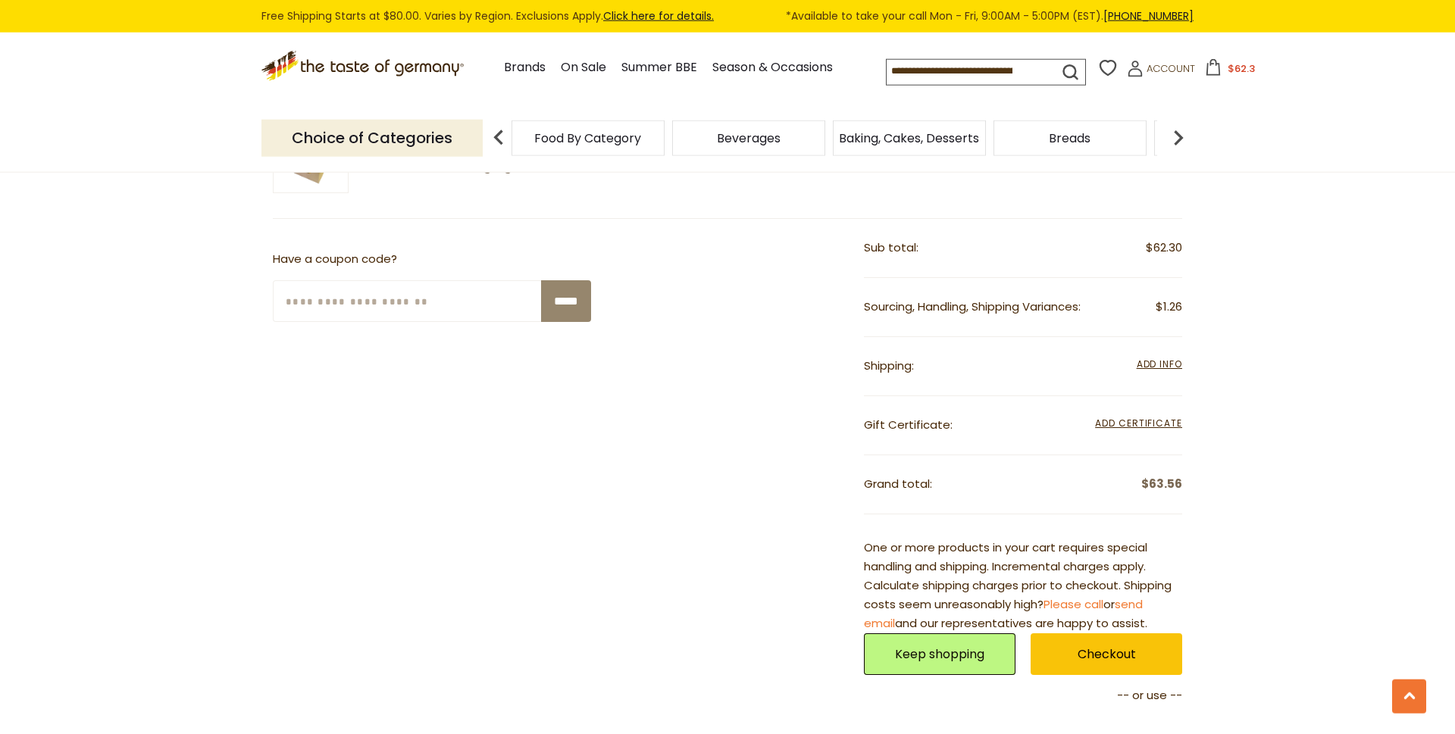
scroll to position [1159, 0]
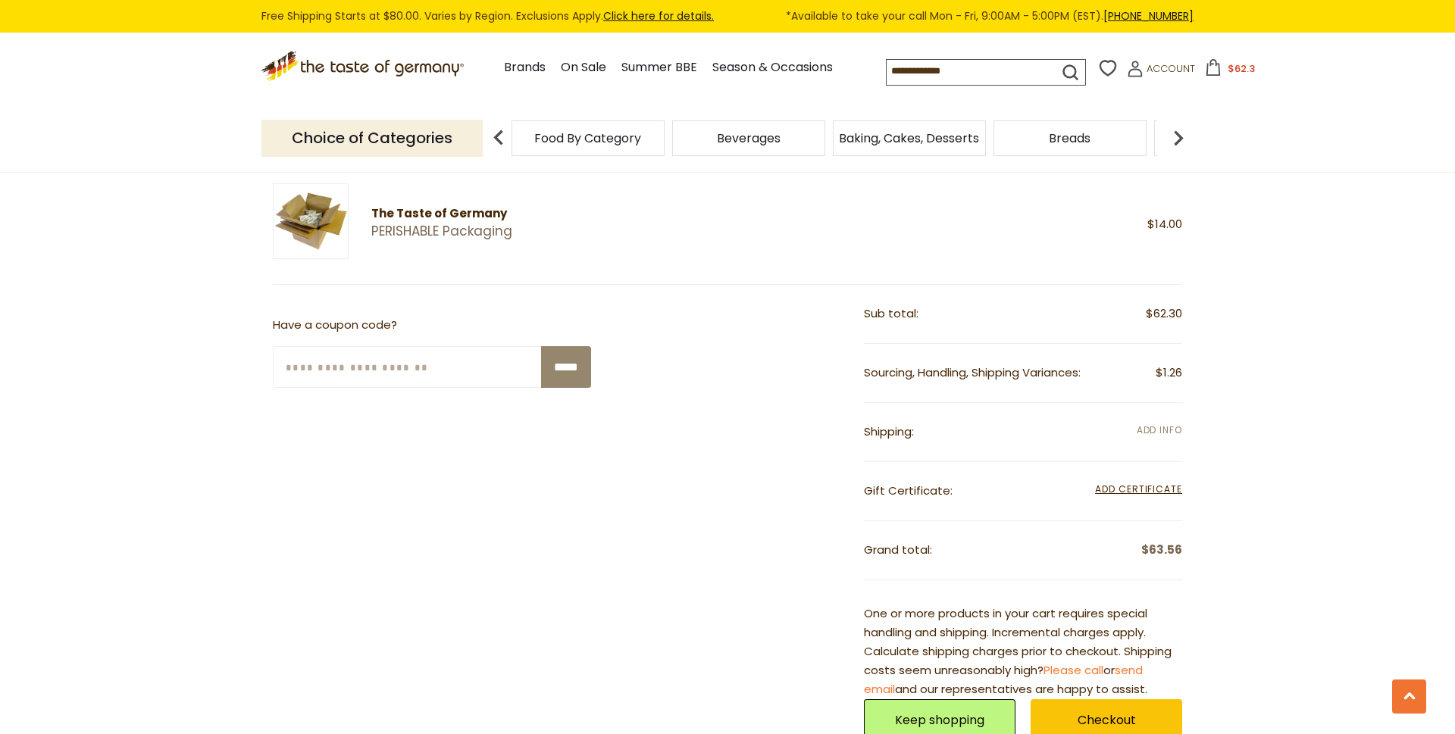
click at [1177, 424] on span "Add Info" at bounding box center [1159, 430] width 45 height 13
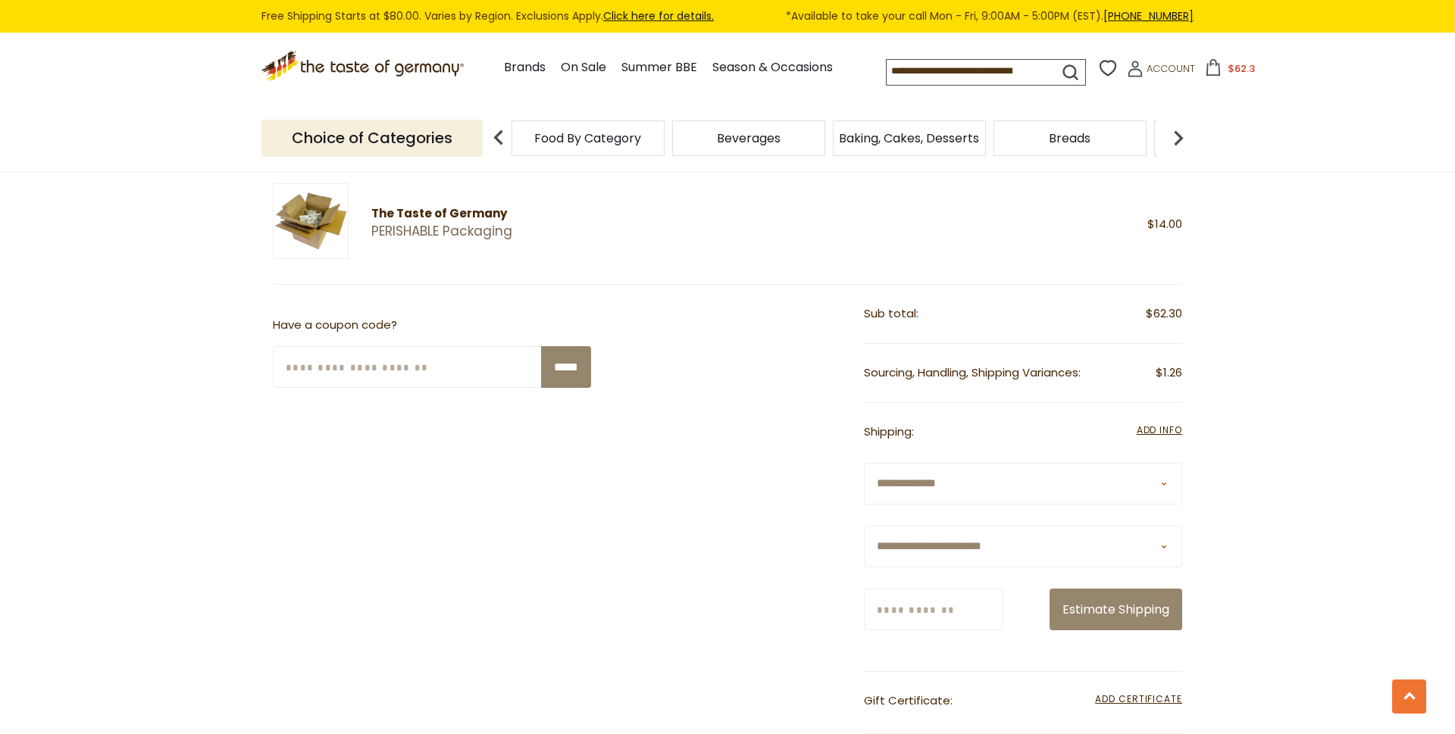
click at [864, 526] on select "**********" at bounding box center [1023, 547] width 318 height 42
select select "**"
click option "******" at bounding box center [0, 0] width 0 height 0
click at [983, 605] on input "Zip/Postcode" at bounding box center [933, 610] width 139 height 42
type input "**********"
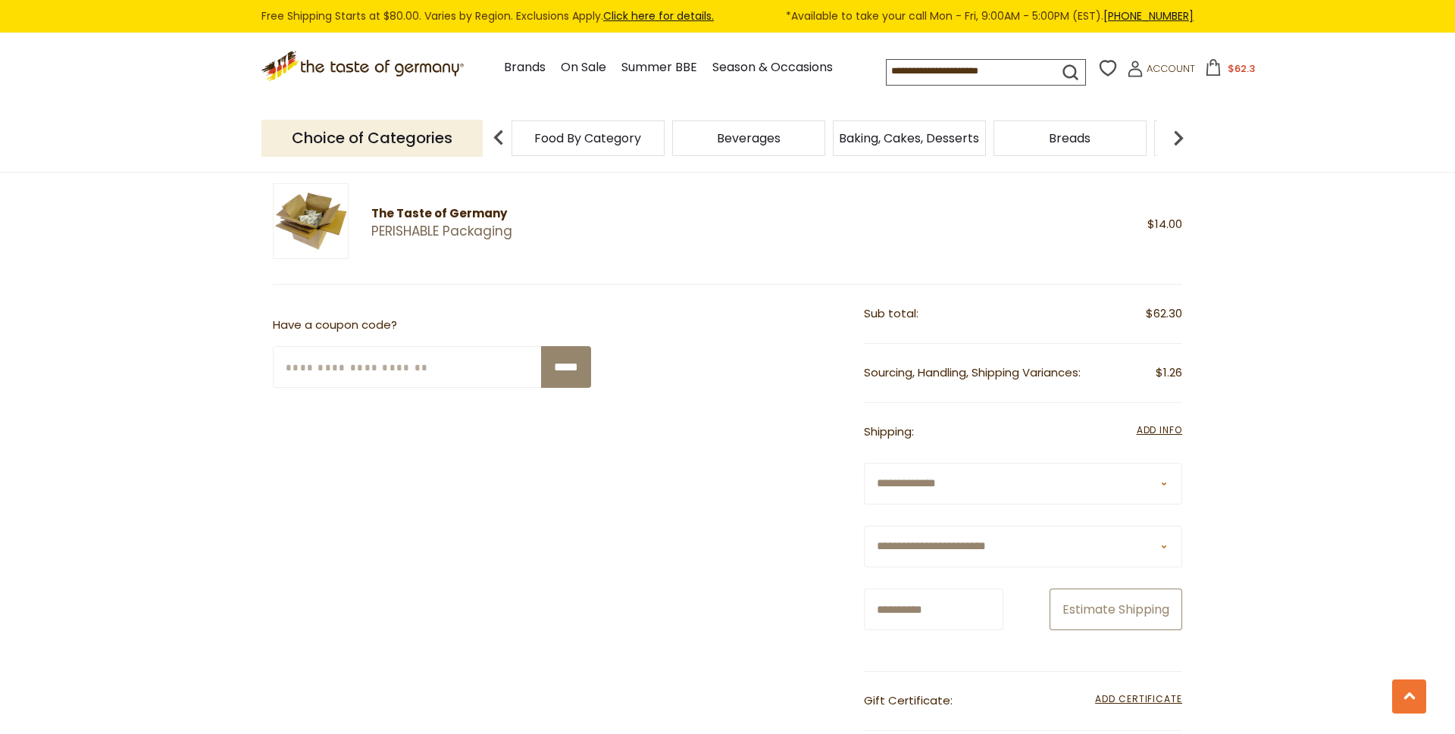
click at [1112, 630] on button "Estimate Shipping" at bounding box center [1116, 610] width 133 height 42
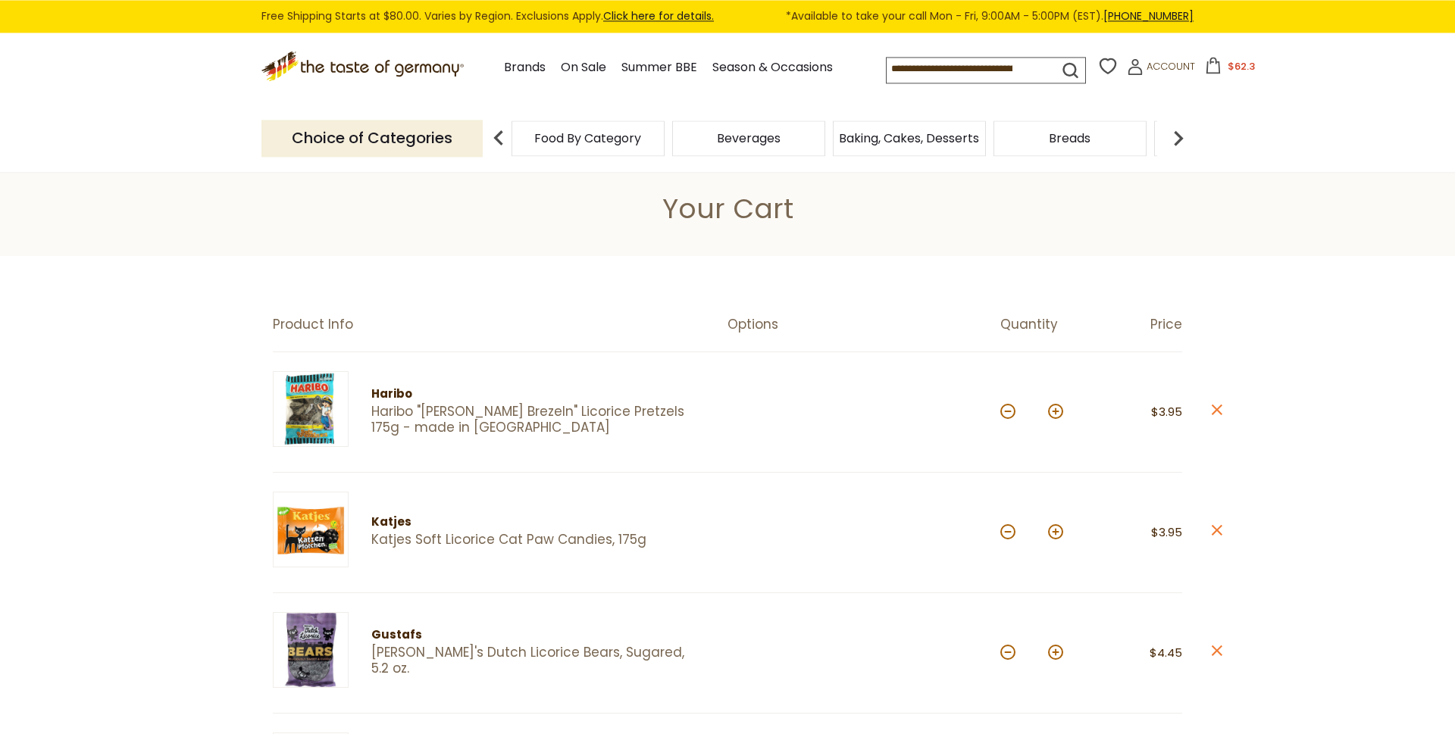
scroll to position [0, 0]
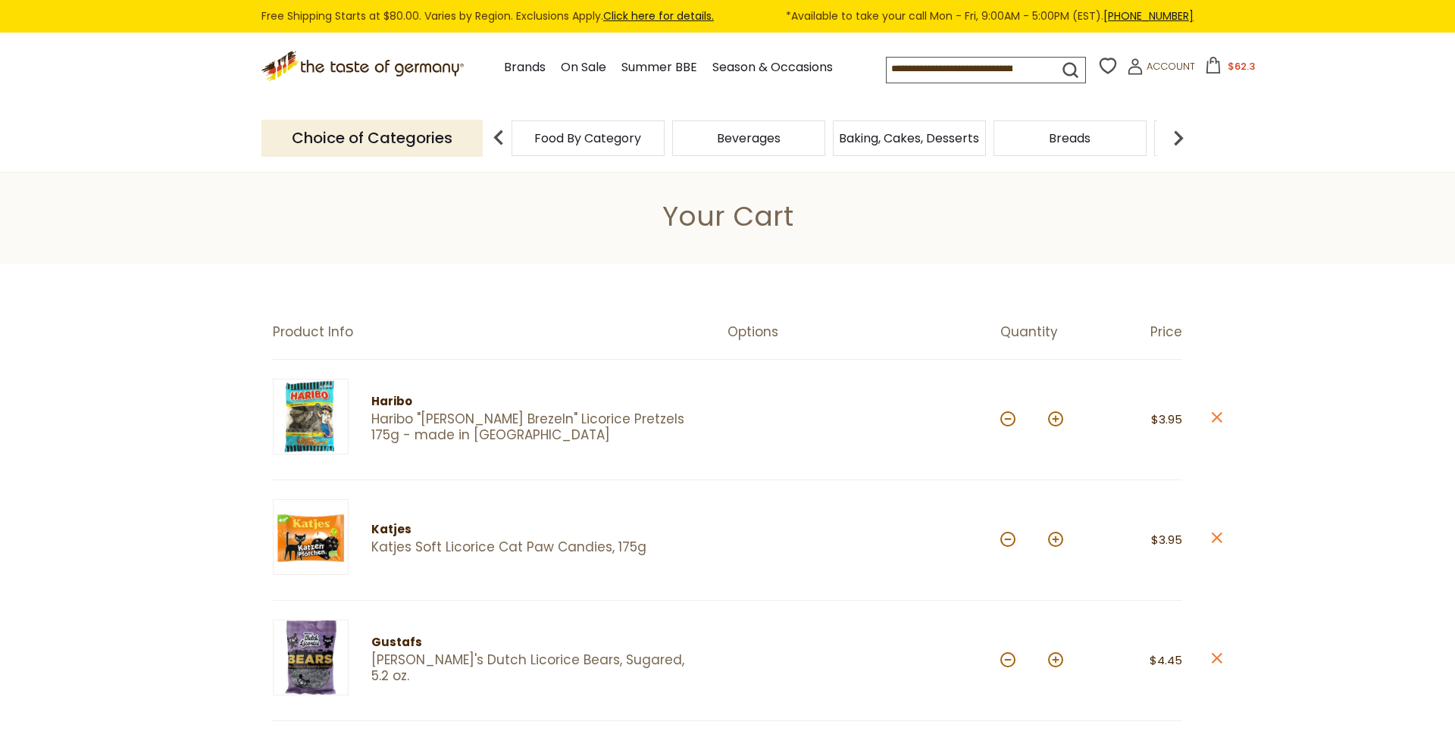
click at [915, 133] on span "Baking, Cakes, Desserts" at bounding box center [909, 138] width 140 height 11
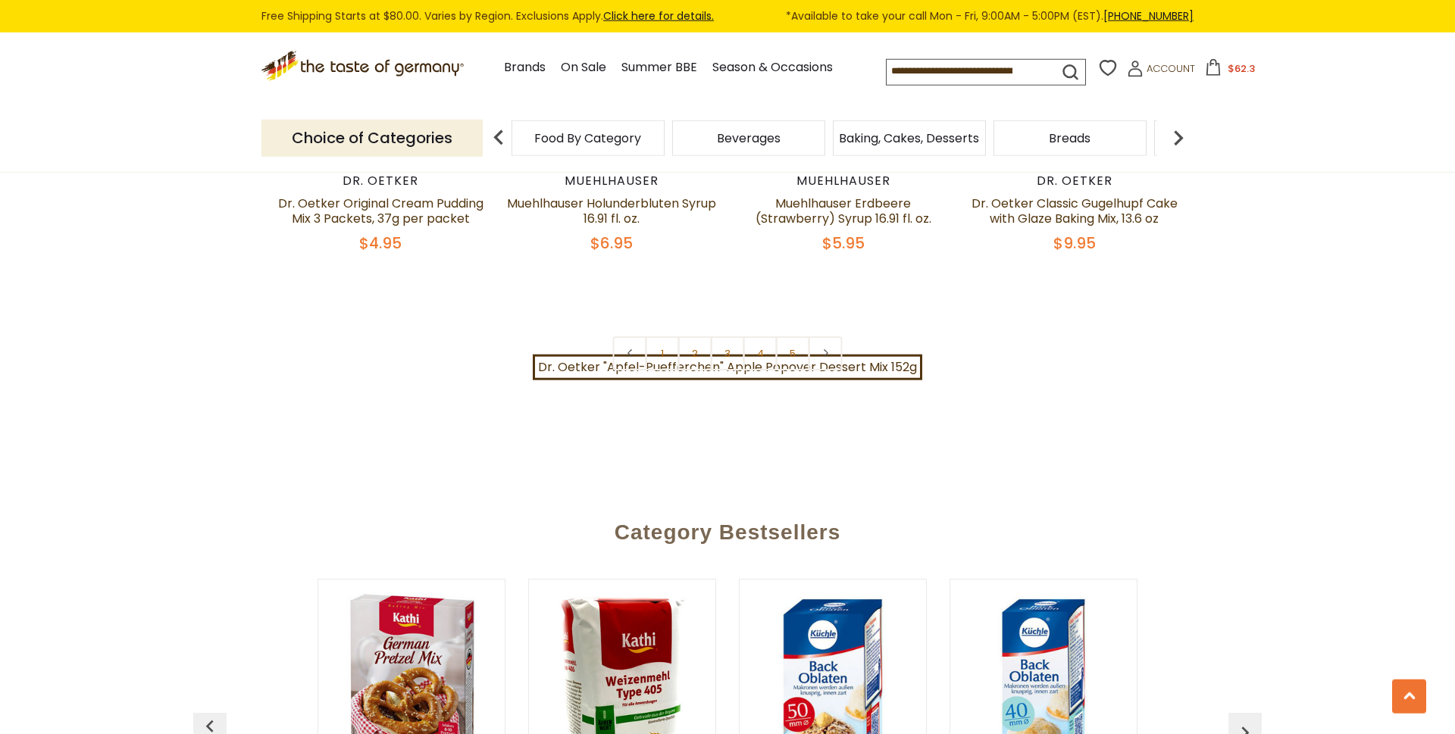
scroll to position [3736, 0]
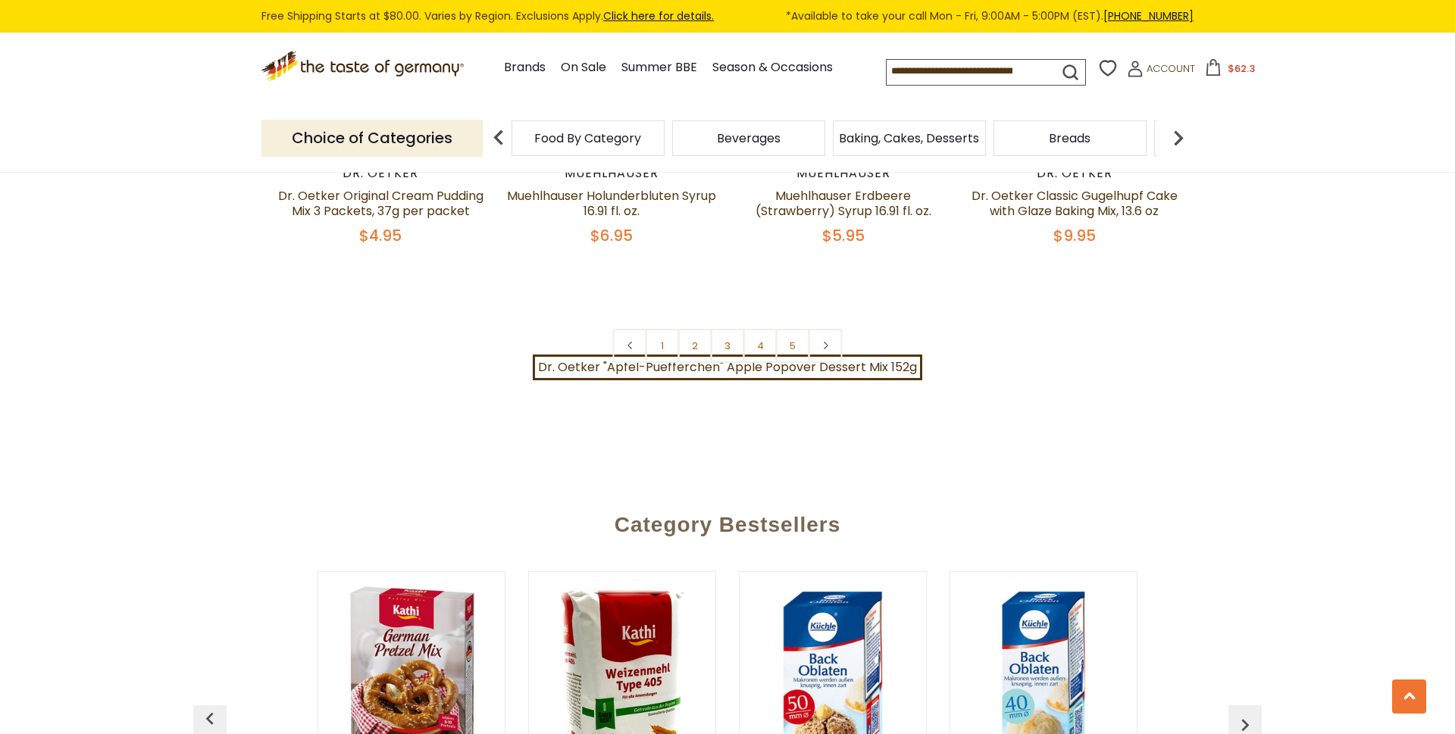
click at [945, 64] on input at bounding box center [959, 70] width 145 height 21
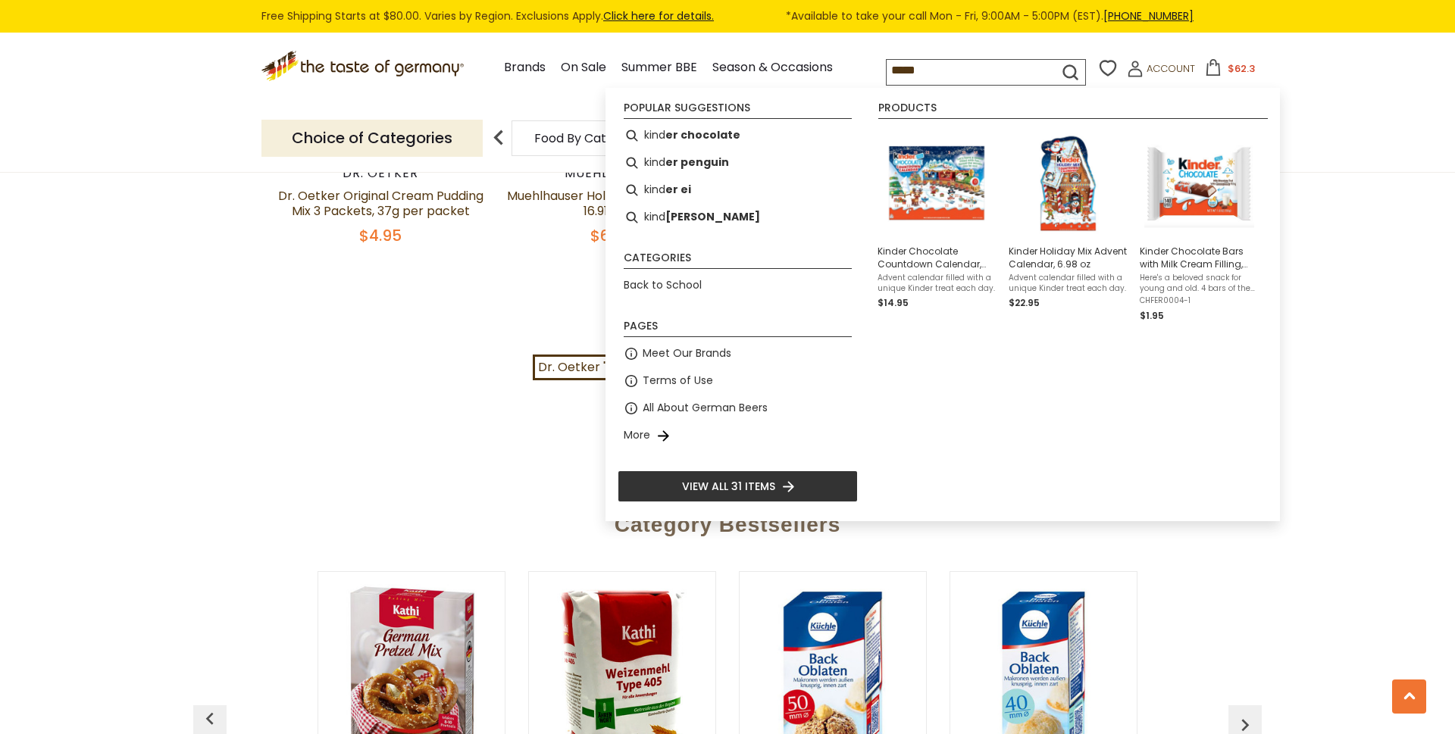
type input "******"
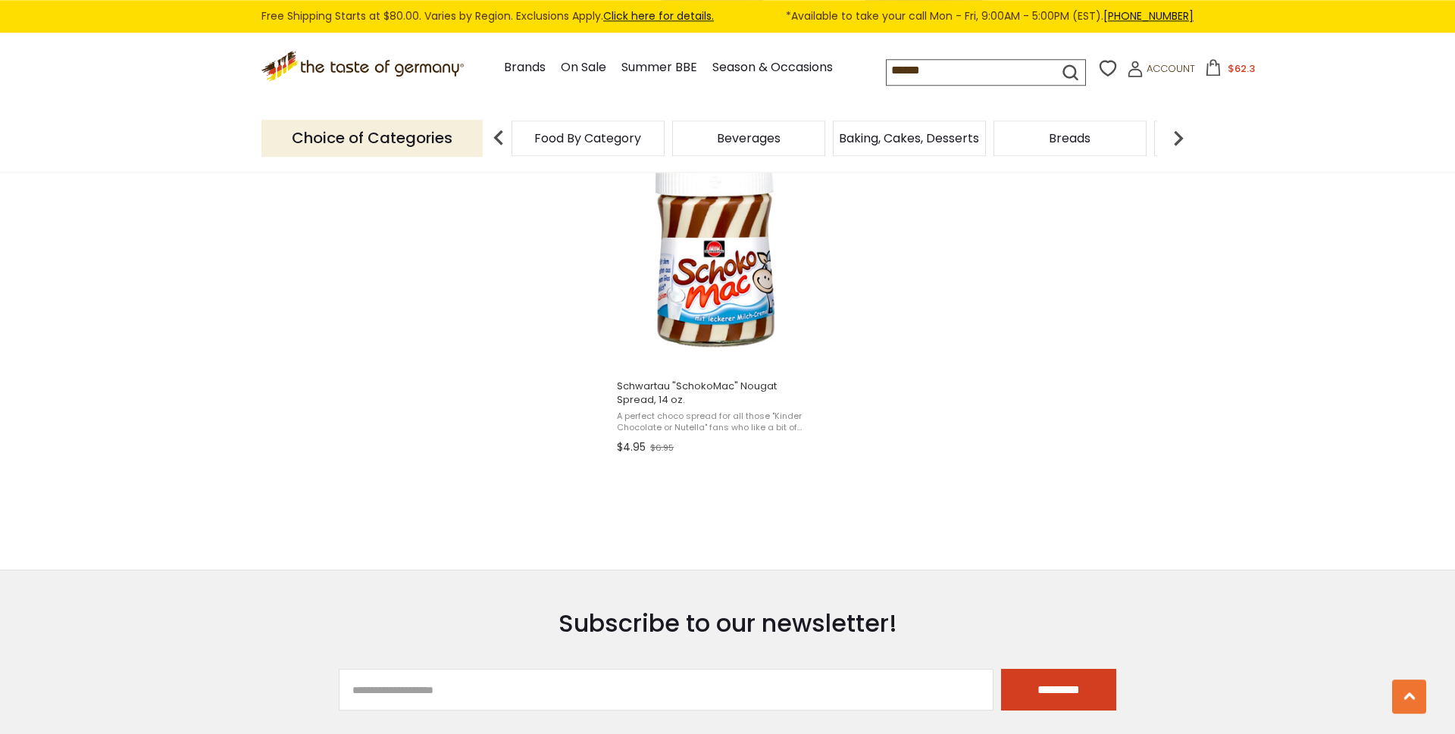
scroll to position [2319, 0]
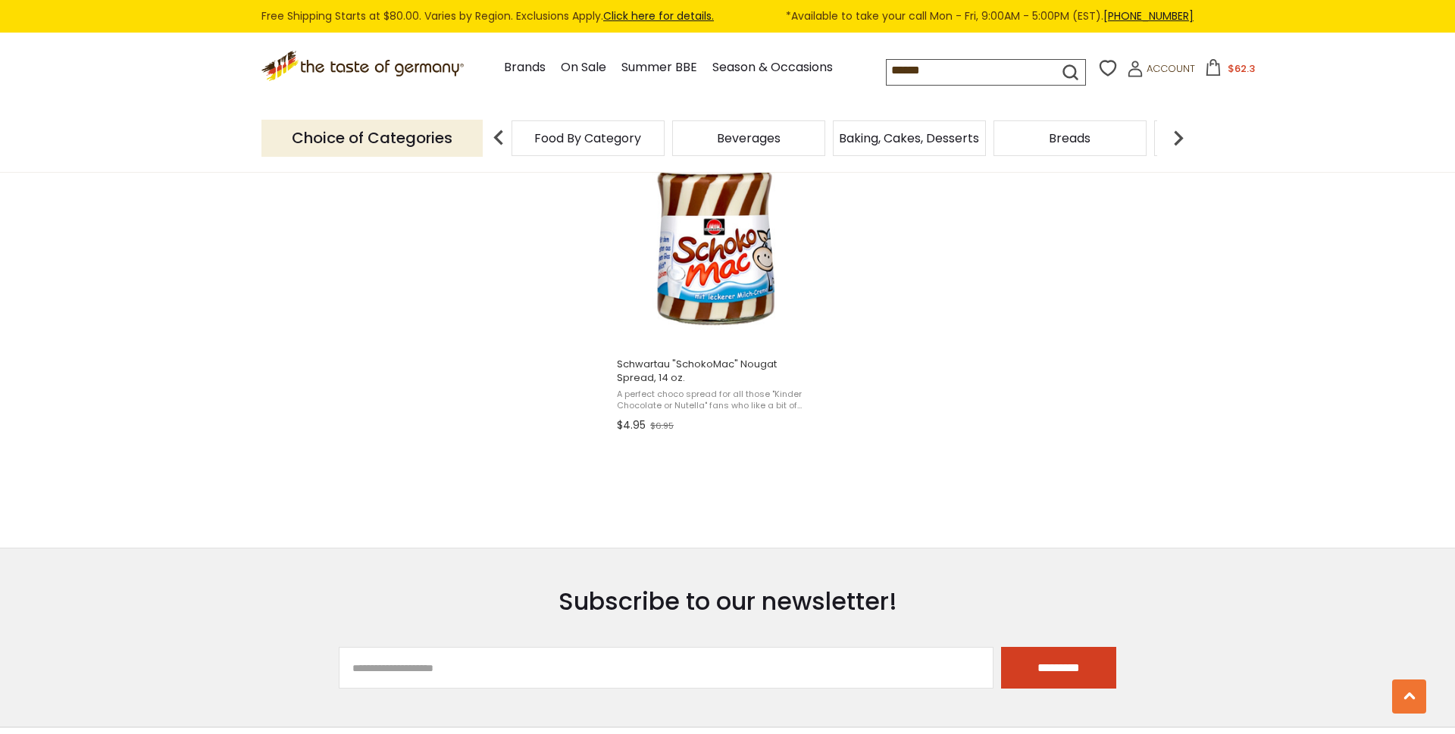
drag, startPoint x: 853, startPoint y: 68, endPoint x: 769, endPoint y: 72, distance: 83.4
click at [887, 72] on input "******" at bounding box center [959, 70] width 145 height 21
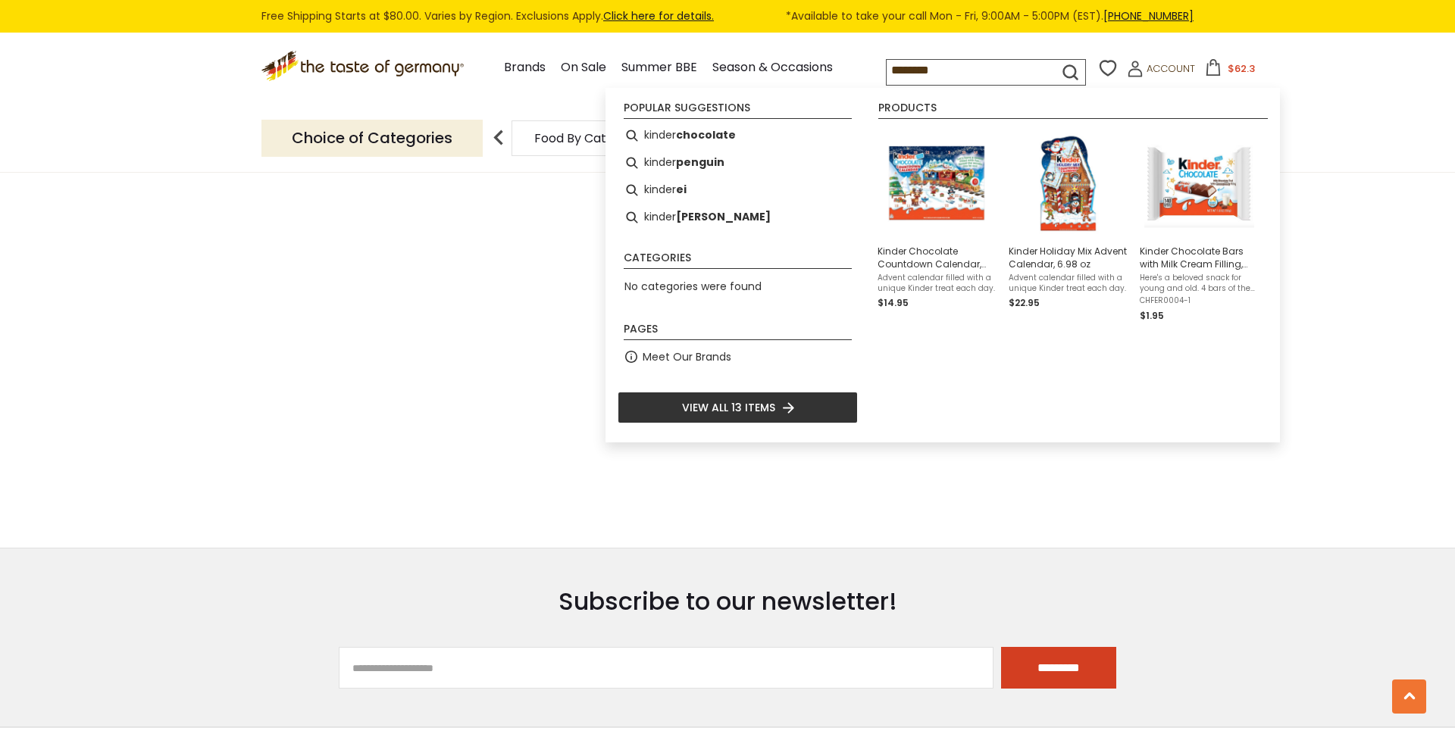
type input "*********"
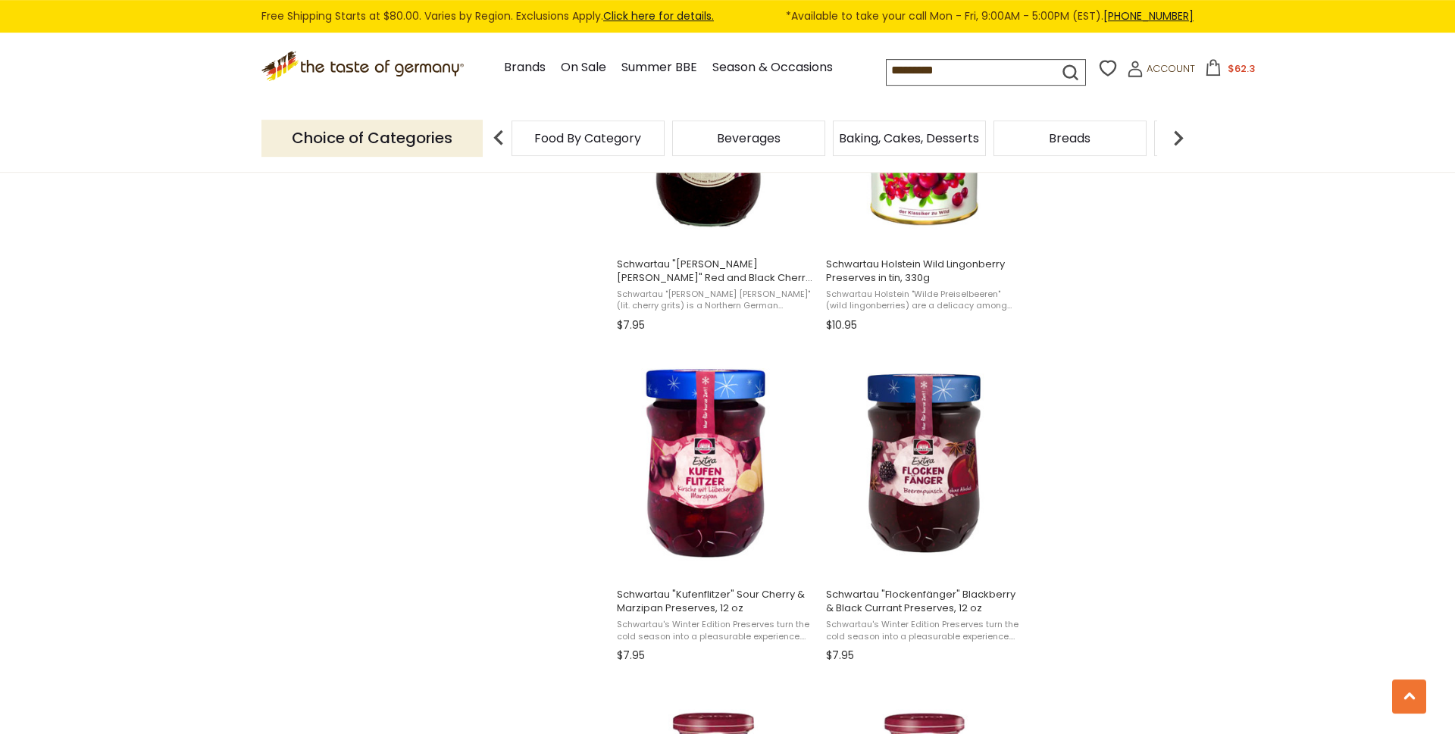
scroll to position [1417, 0]
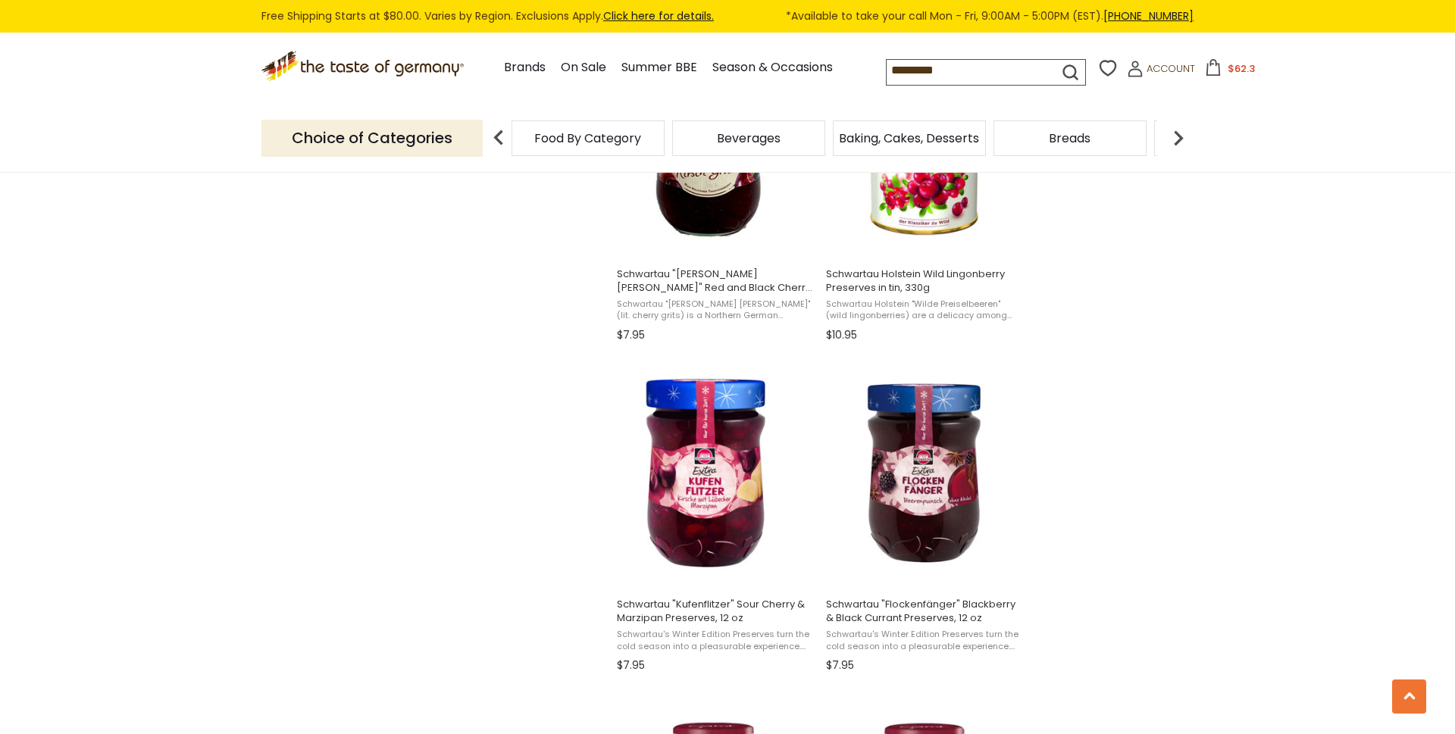
drag, startPoint x: 907, startPoint y: 73, endPoint x: 739, endPoint y: 65, distance: 168.4
click at [887, 65] on input "*********" at bounding box center [959, 70] width 145 height 21
click at [734, 55] on li "Season & Occasions" at bounding box center [780, 60] width 136 height 36
click at [727, 64] on link "Season & Occasions" at bounding box center [772, 68] width 120 height 20
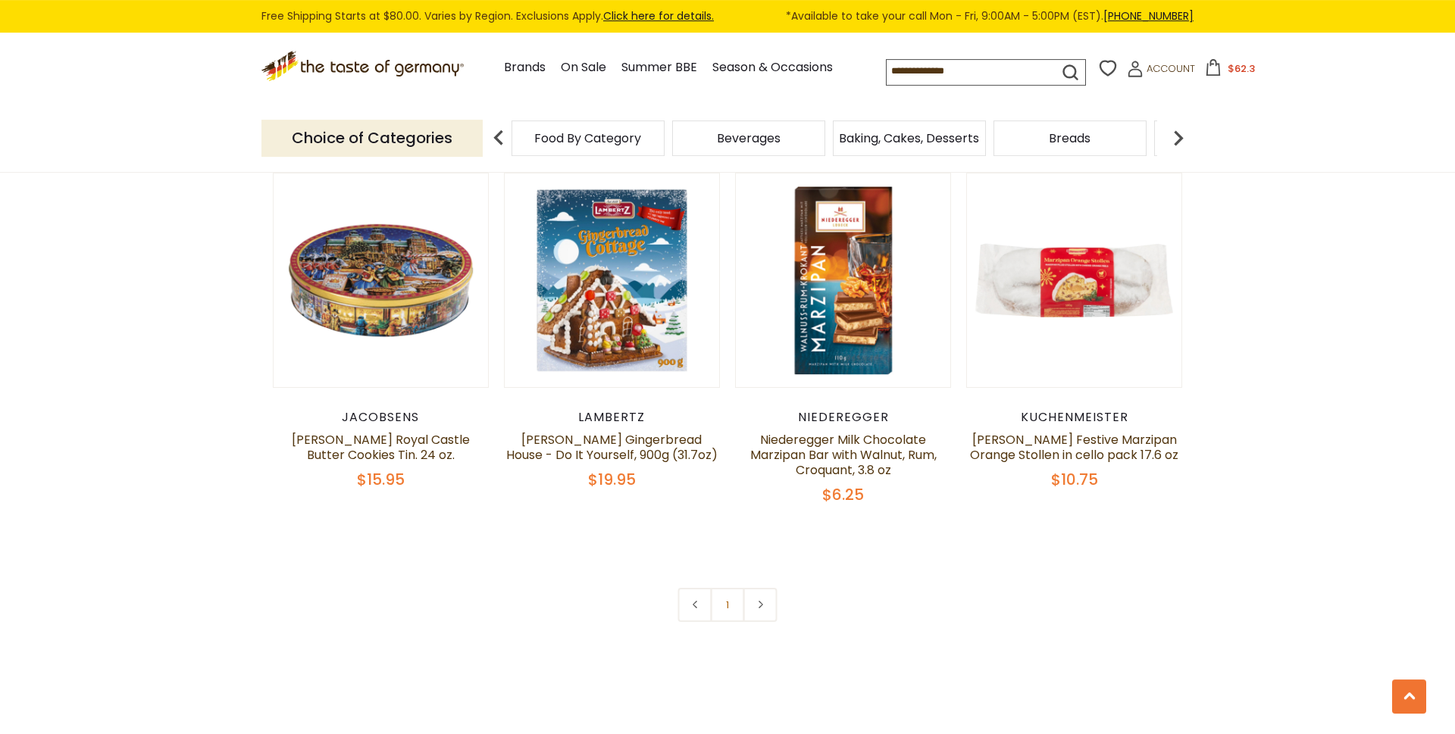
scroll to position [902, 0]
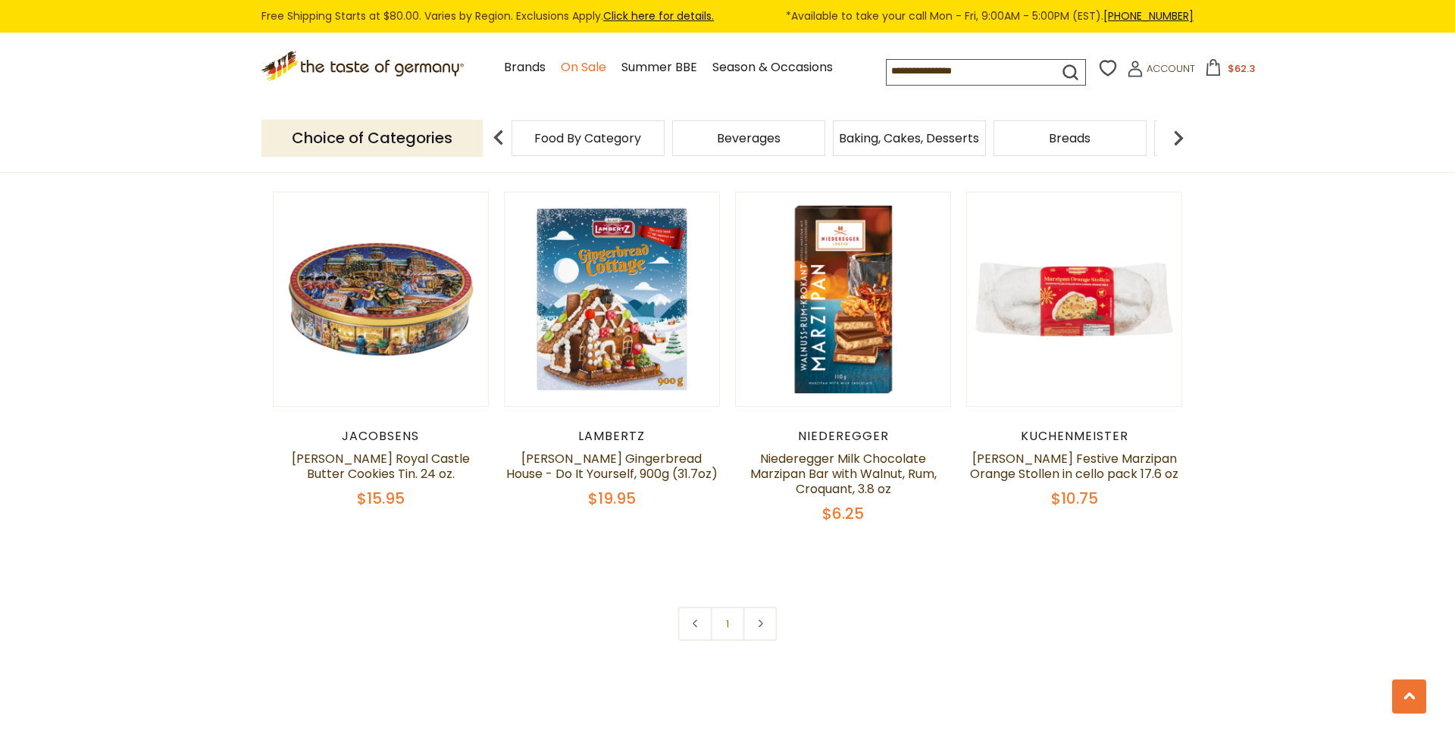
click at [561, 62] on link "On Sale" at bounding box center [583, 68] width 45 height 20
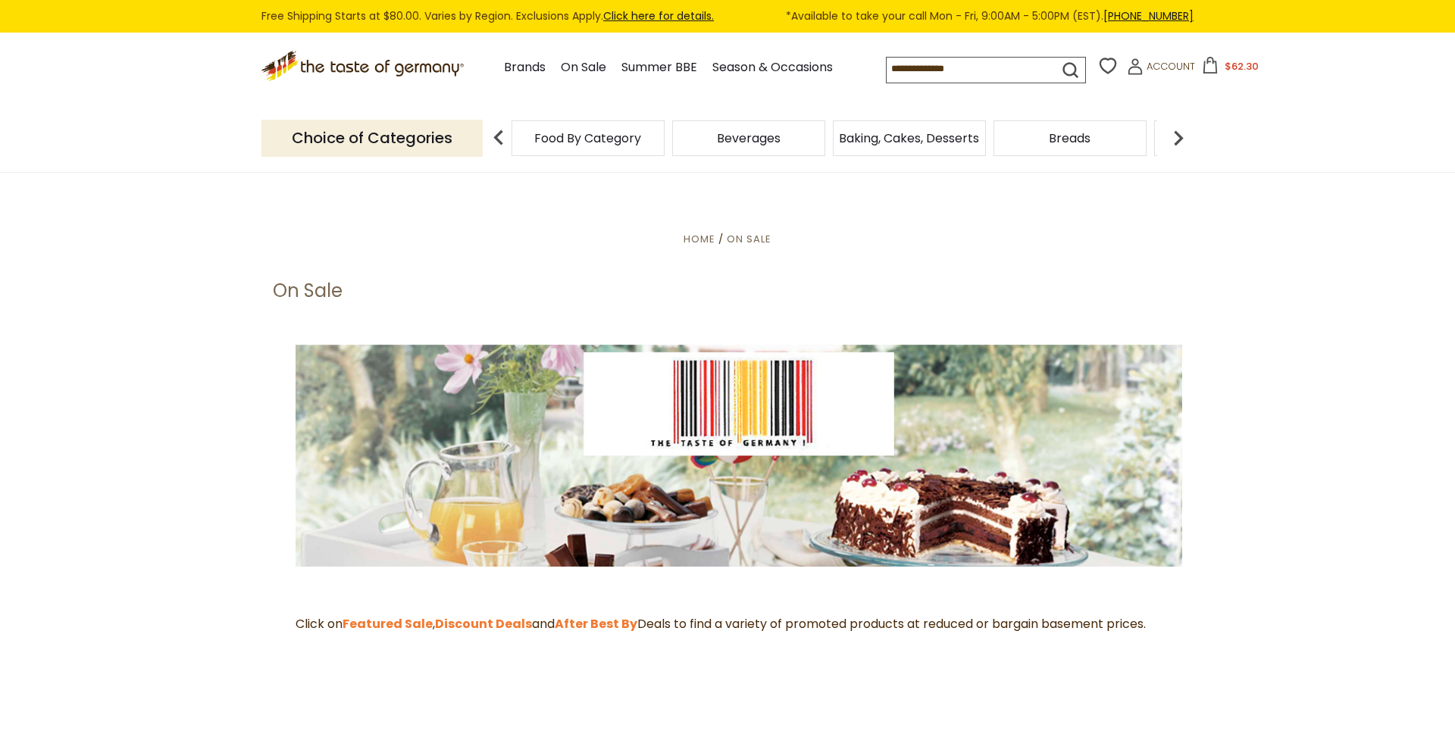
click at [621, 63] on link "Summer BBE" at bounding box center [659, 68] width 76 height 20
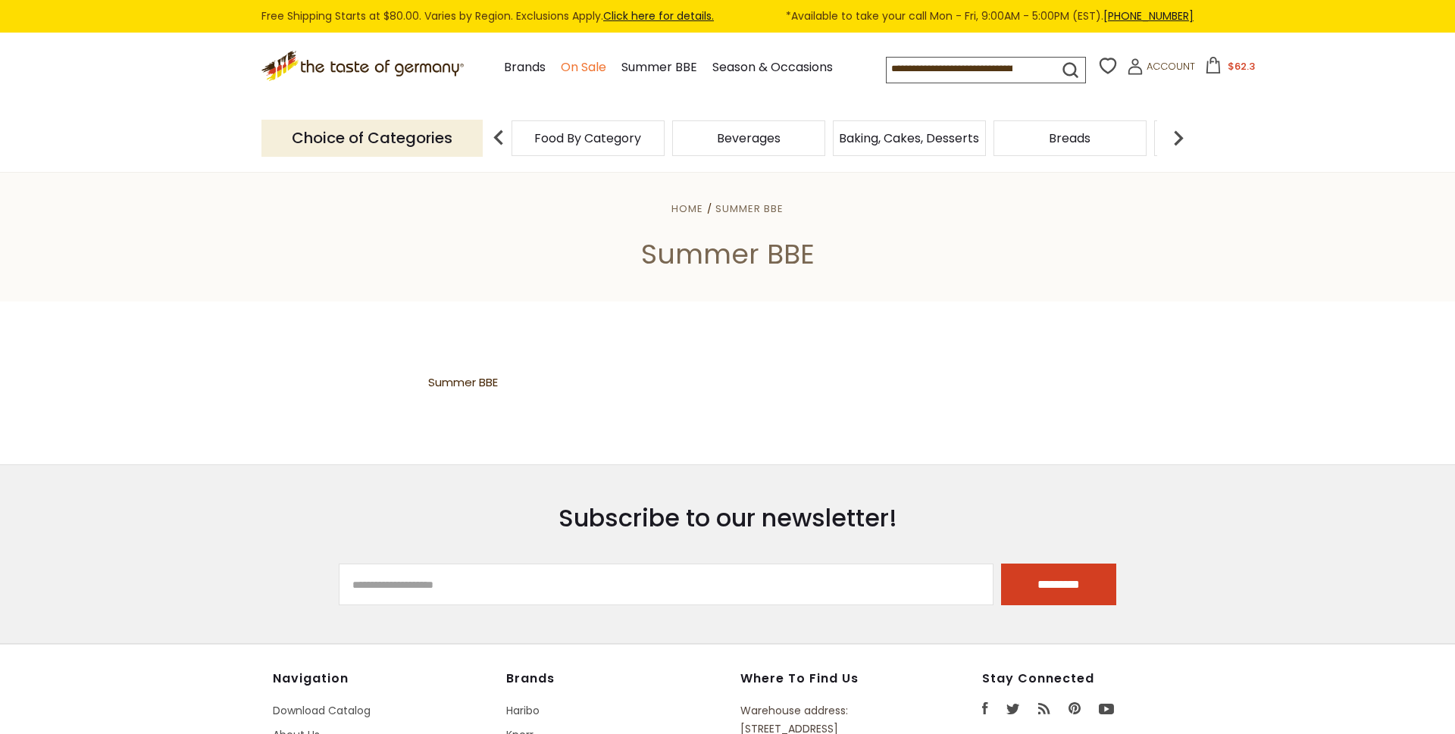
click at [561, 70] on link "On Sale" at bounding box center [583, 68] width 45 height 20
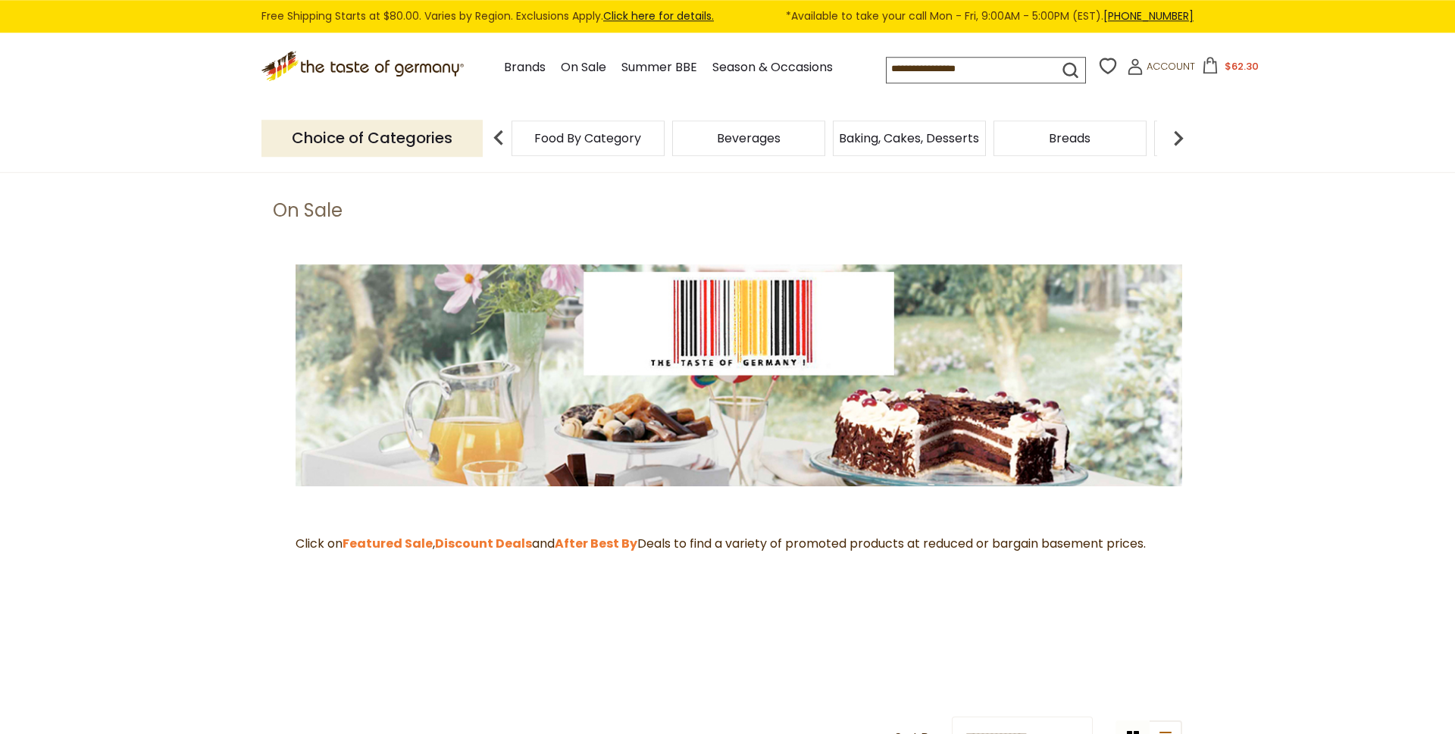
scroll to position [129, 0]
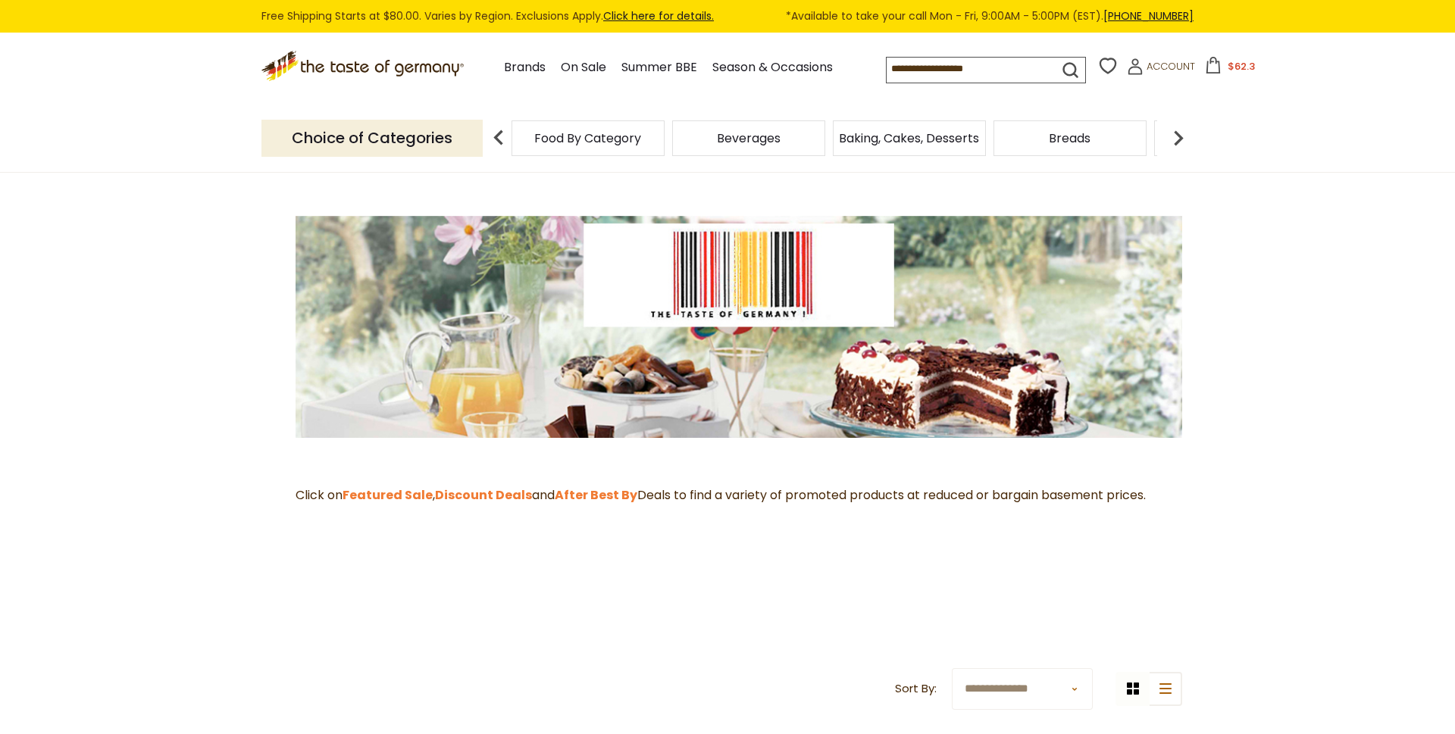
click at [807, 570] on div "Click on Featured Sale , Discount Deals and After Best By Deals to find a varie…" at bounding box center [727, 421] width 909 height 471
click at [477, 500] on strong "Discount Deals" at bounding box center [483, 495] width 97 height 17
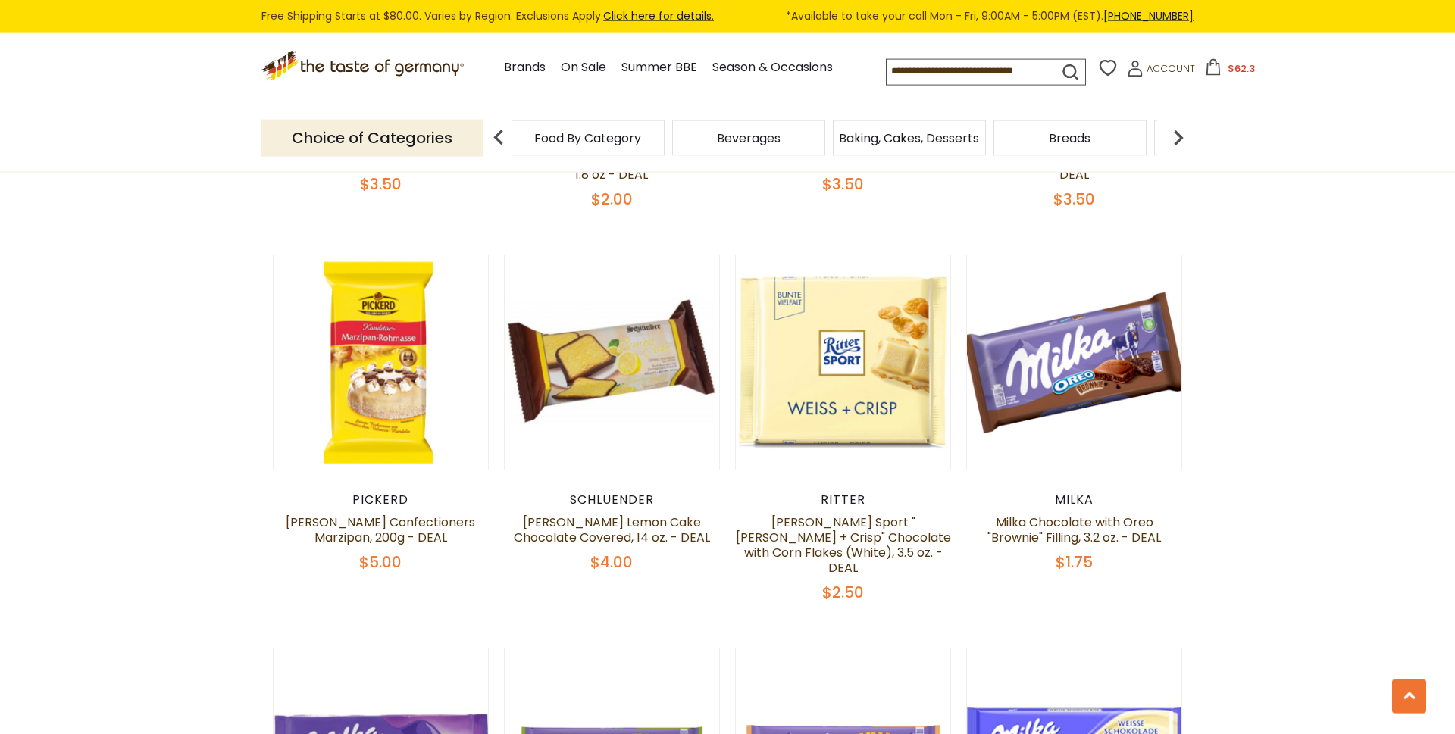
scroll to position [2061, 0]
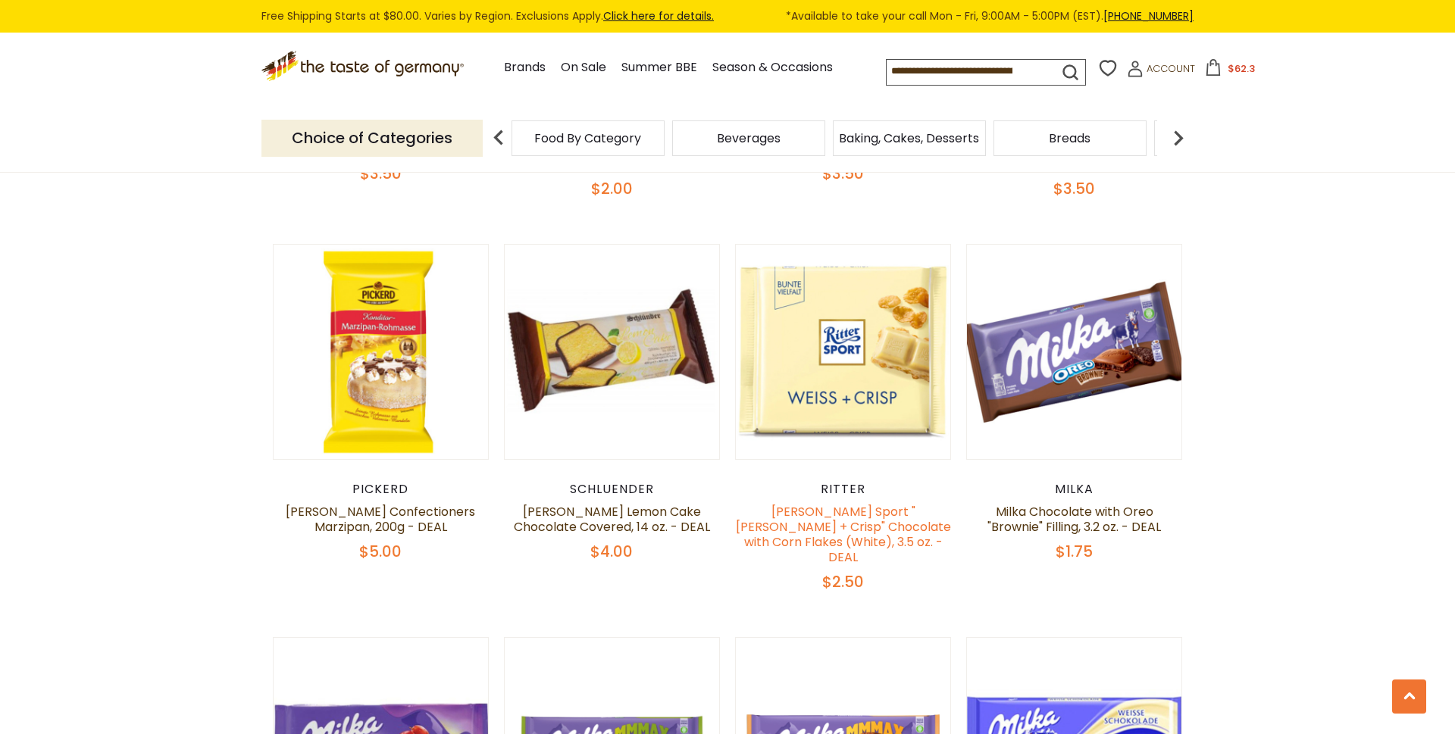
click at [864, 506] on link "[PERSON_NAME] Sport "[PERSON_NAME] + Crisp" Chocolate with Corn Flakes (White),…" at bounding box center [843, 534] width 215 height 63
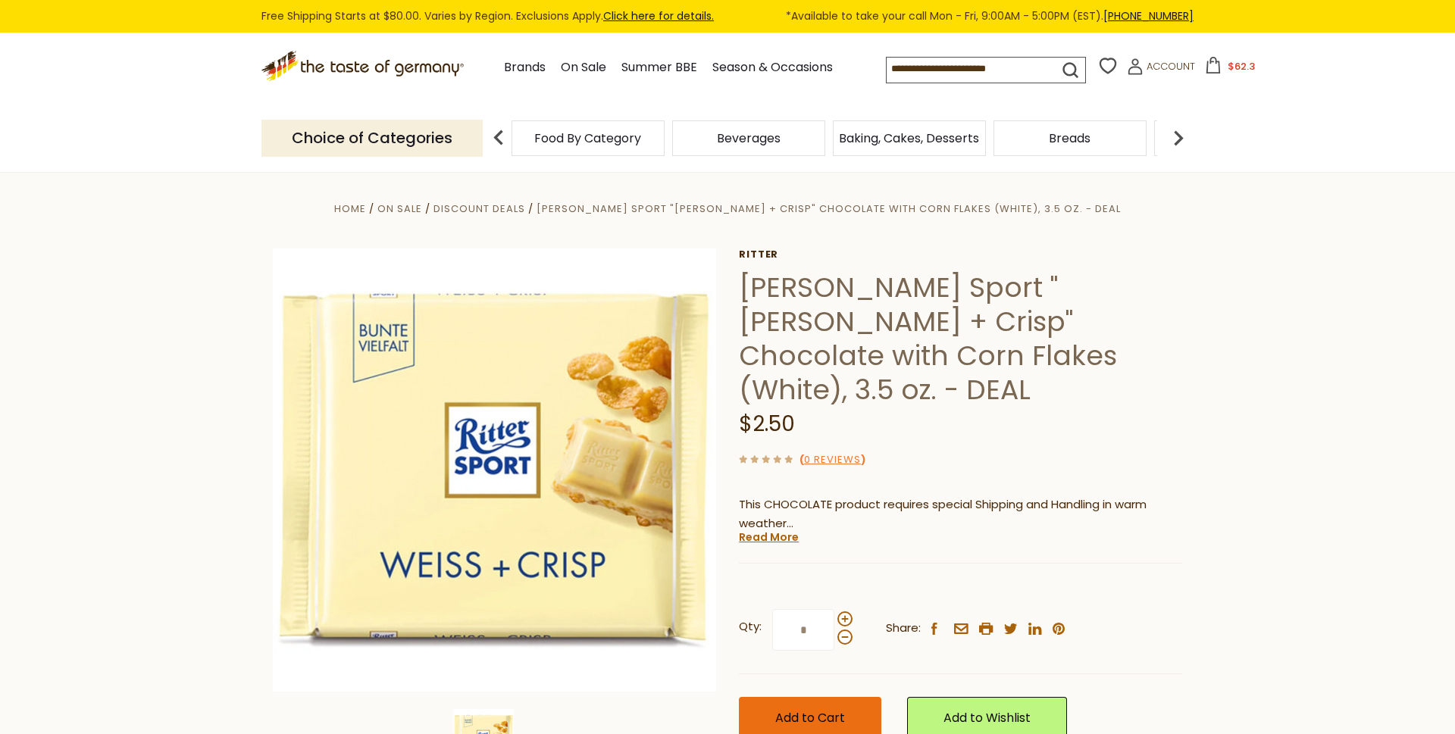
click at [830, 709] on span "Add to Cart" at bounding box center [810, 717] width 70 height 17
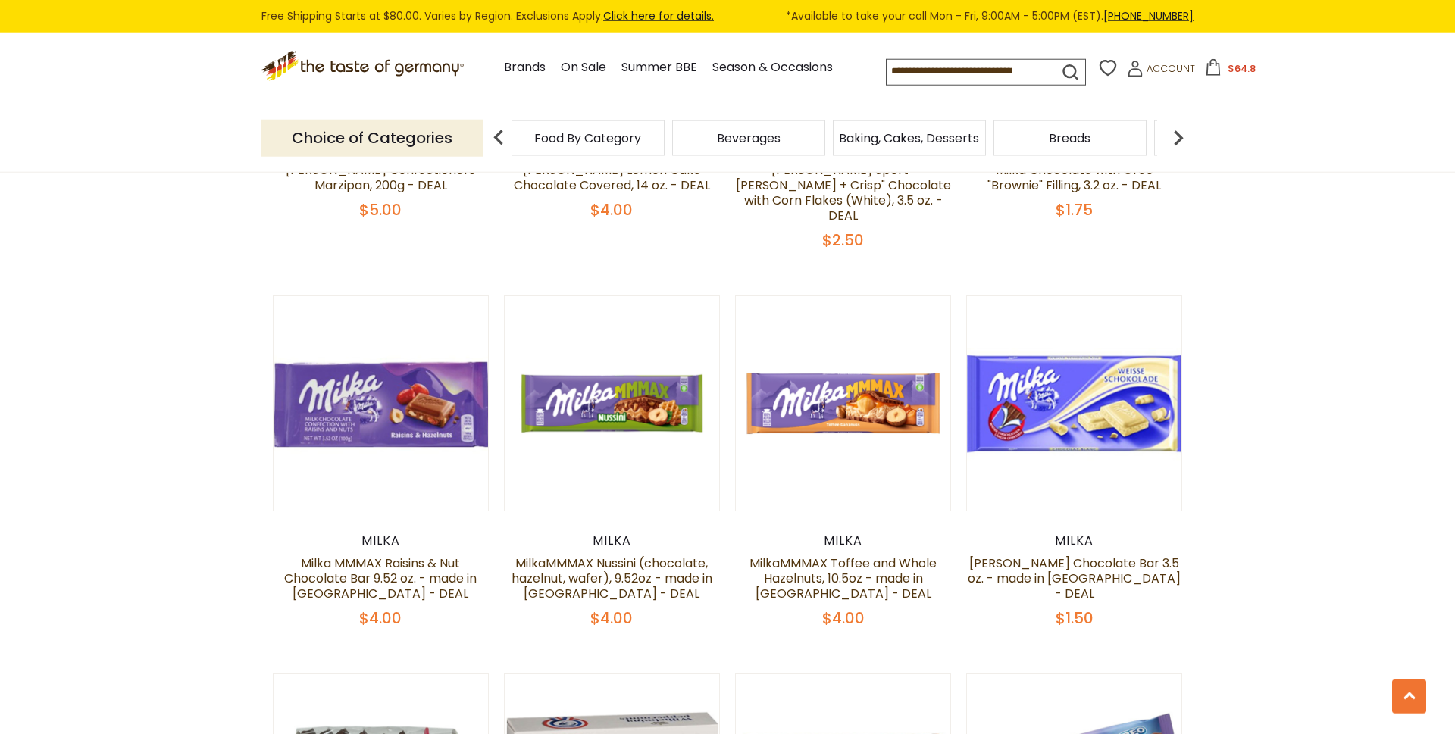
scroll to position [2448, 0]
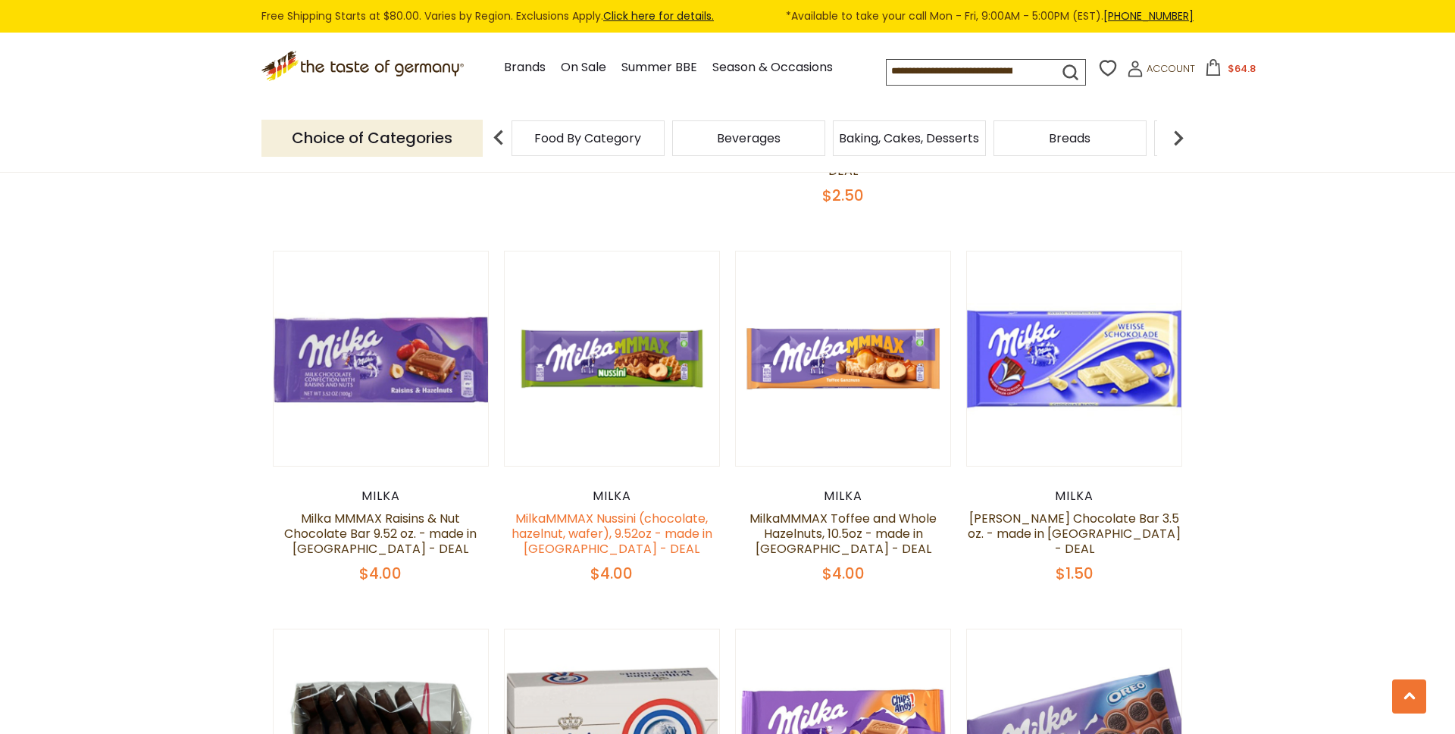
click at [696, 510] on link "MilkaMMMAX Nussini (chocolate, hazelnut, wafer), 9.52oz - made in [GEOGRAPHIC_D…" at bounding box center [612, 534] width 201 height 48
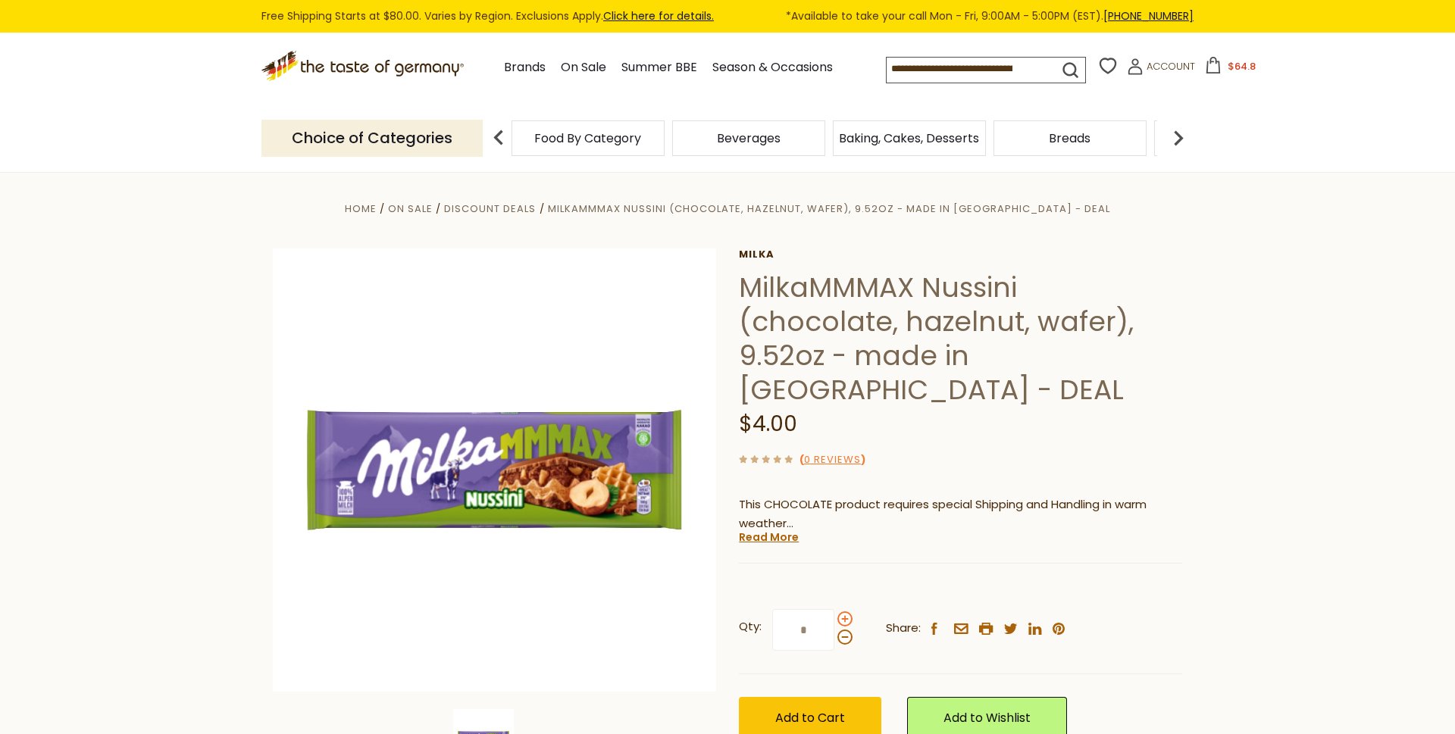
click at [846, 612] on span at bounding box center [844, 619] width 15 height 15
click at [834, 609] on input "*" at bounding box center [803, 630] width 62 height 42
click at [843, 630] on span at bounding box center [844, 637] width 15 height 15
click at [834, 609] on input "*" at bounding box center [803, 630] width 62 height 42
type input "*"
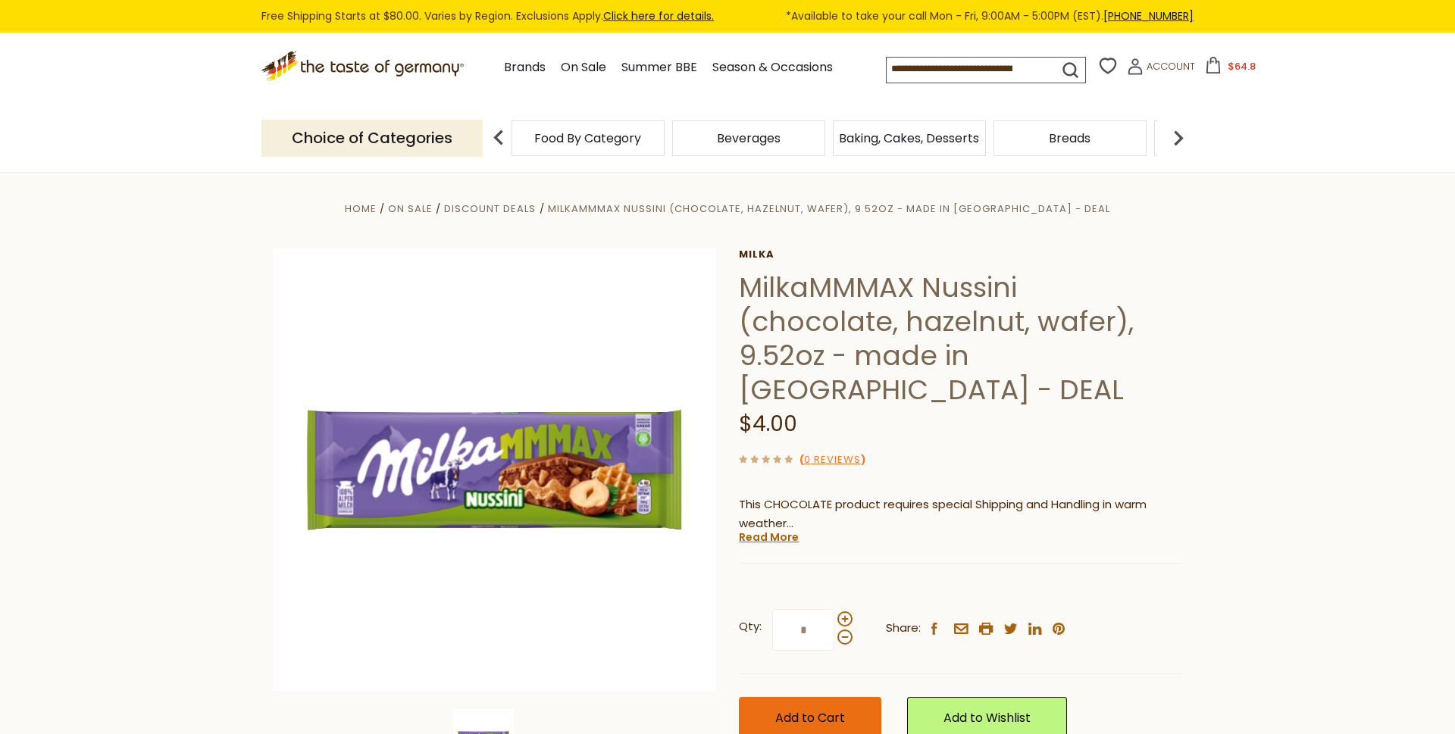
click at [809, 709] on span "Add to Cart" at bounding box center [810, 717] width 70 height 17
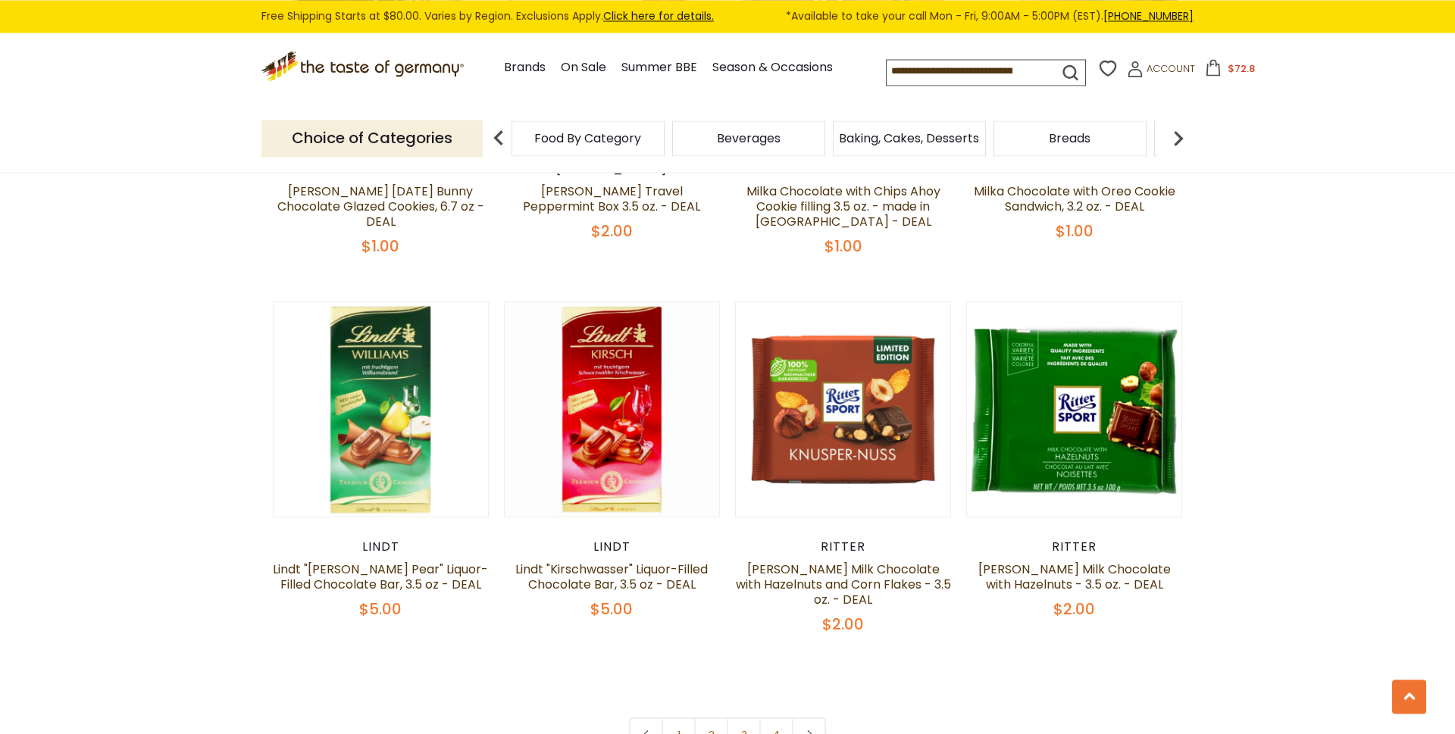
scroll to position [3221, 0]
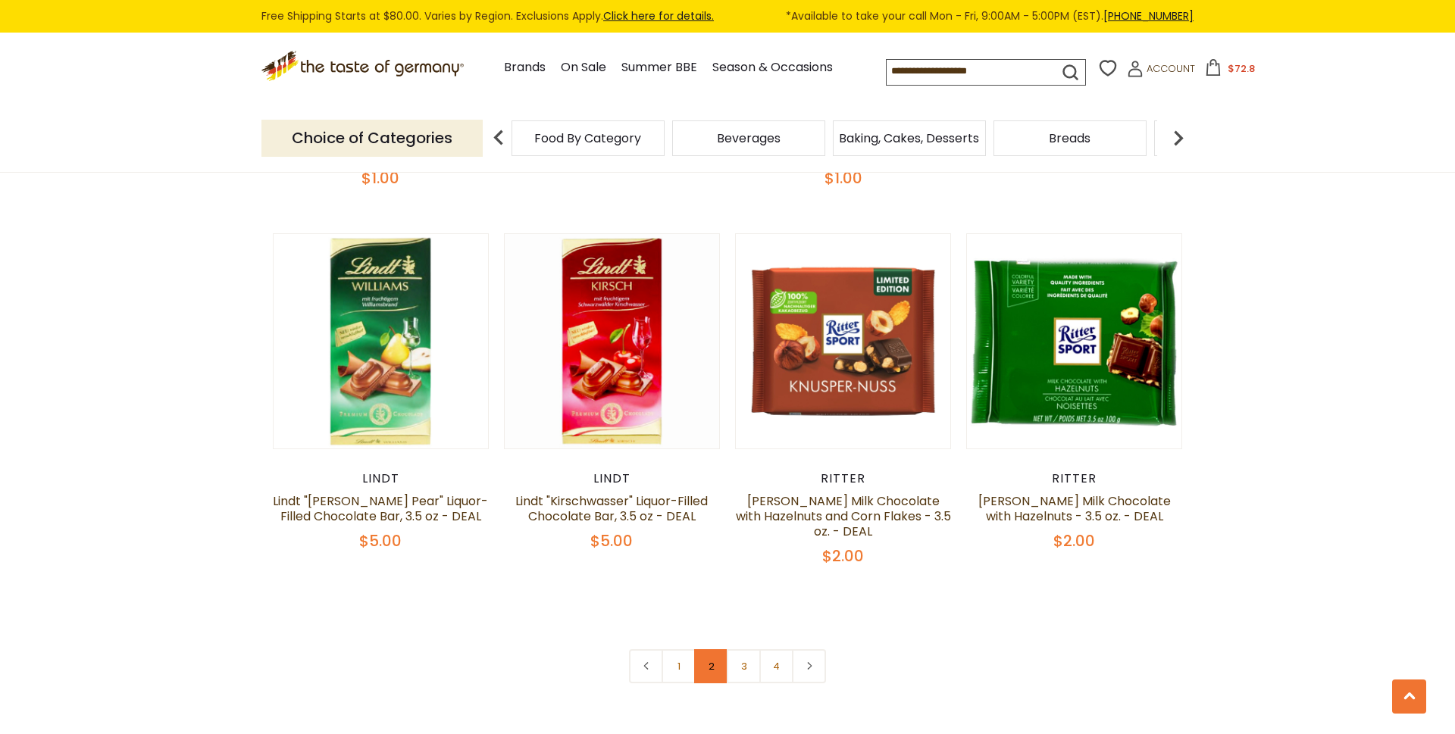
click at [722, 649] on link "2" at bounding box center [711, 666] width 34 height 34
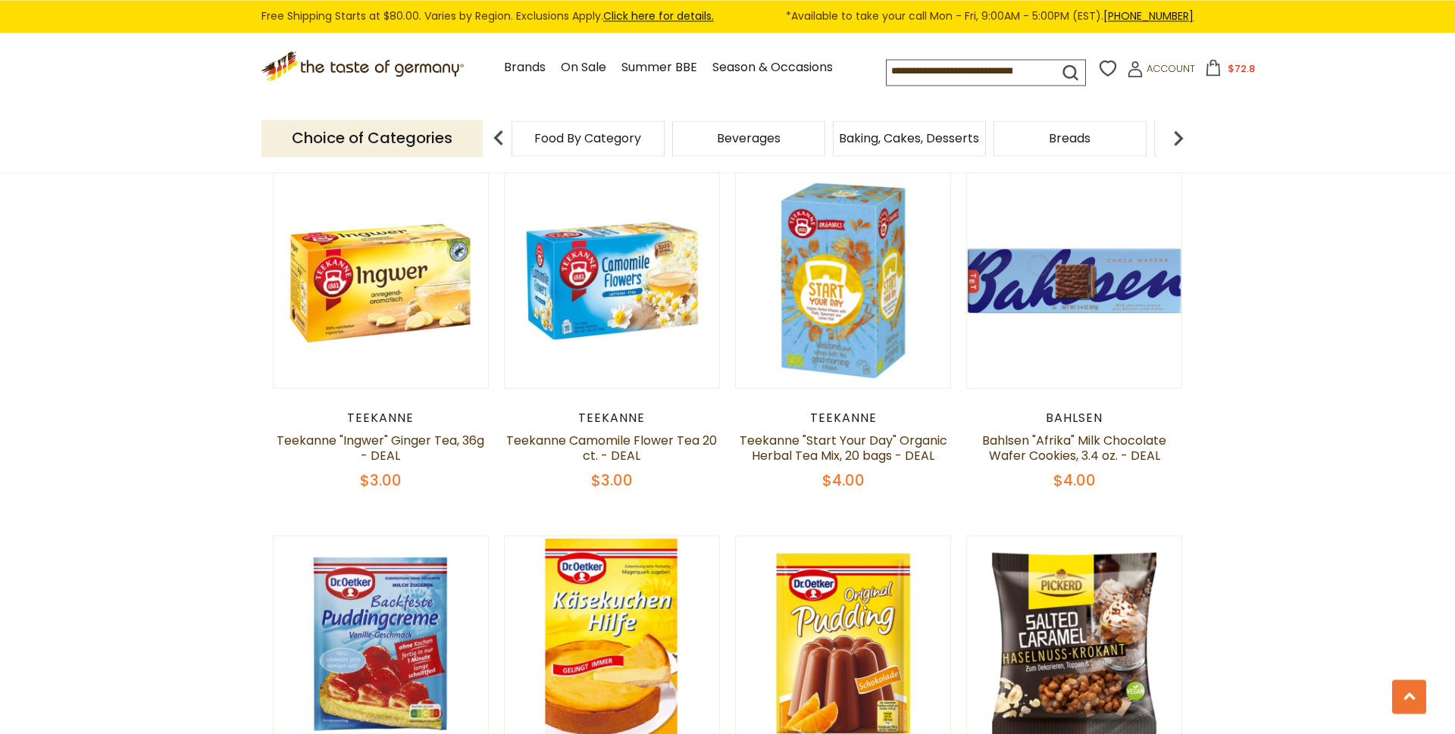
scroll to position [912, 0]
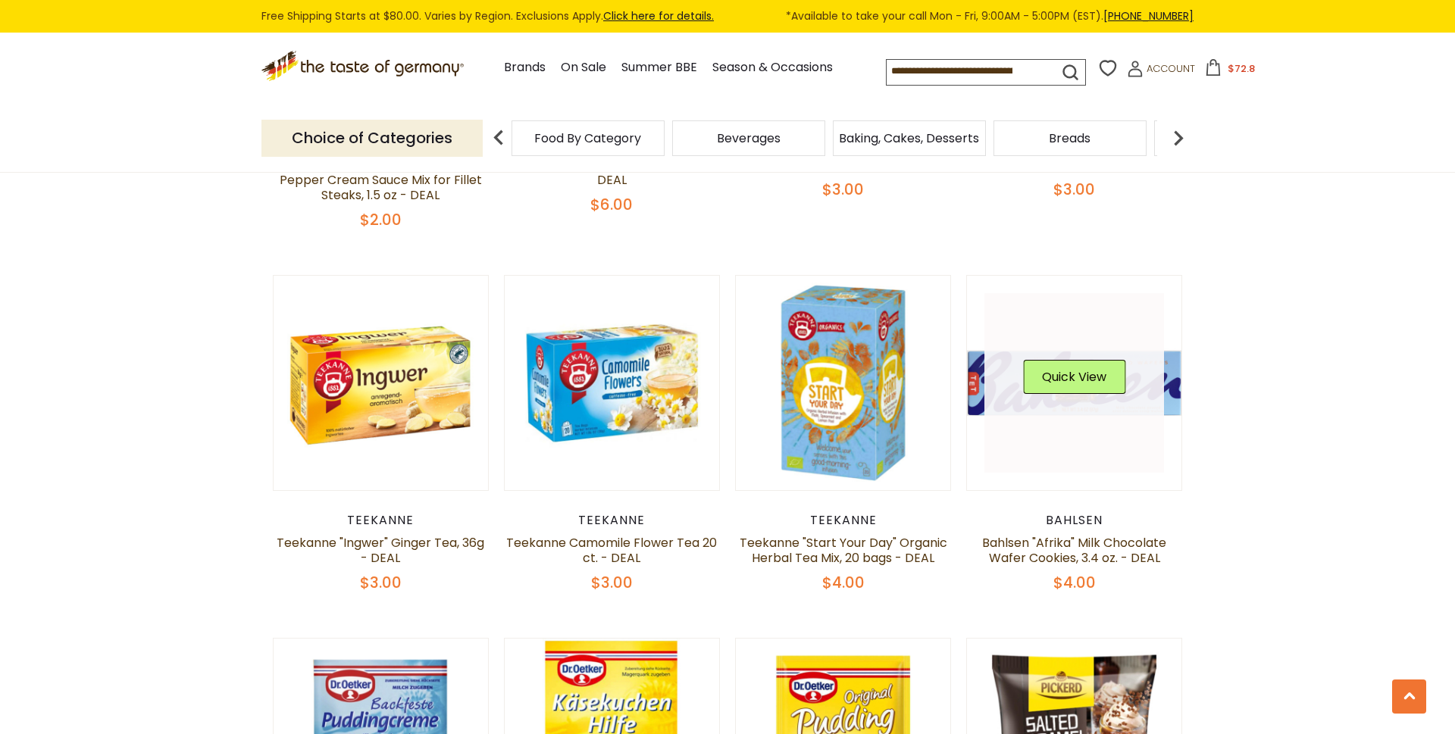
click at [1126, 409] on link at bounding box center [1074, 383] width 180 height 180
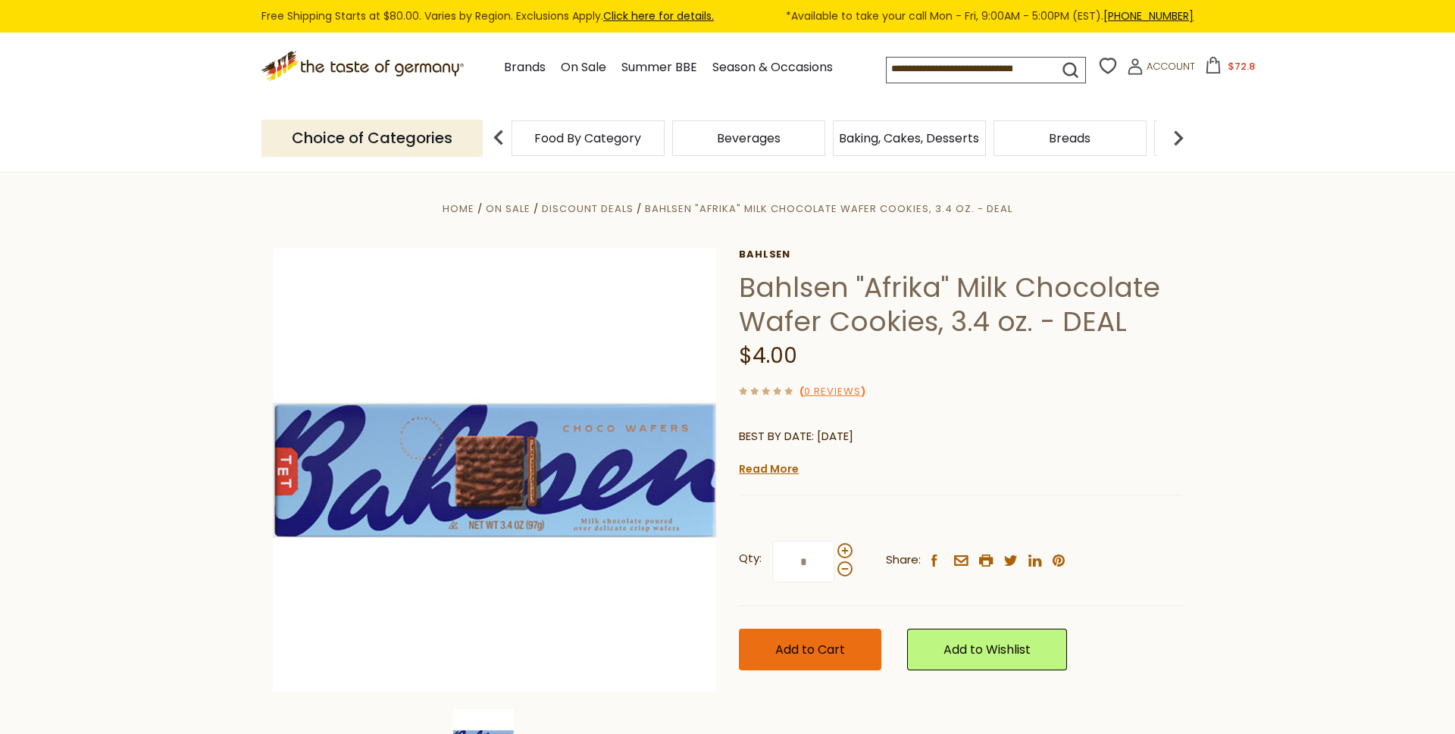
click at [807, 647] on span "Add to Cart" at bounding box center [810, 649] width 70 height 17
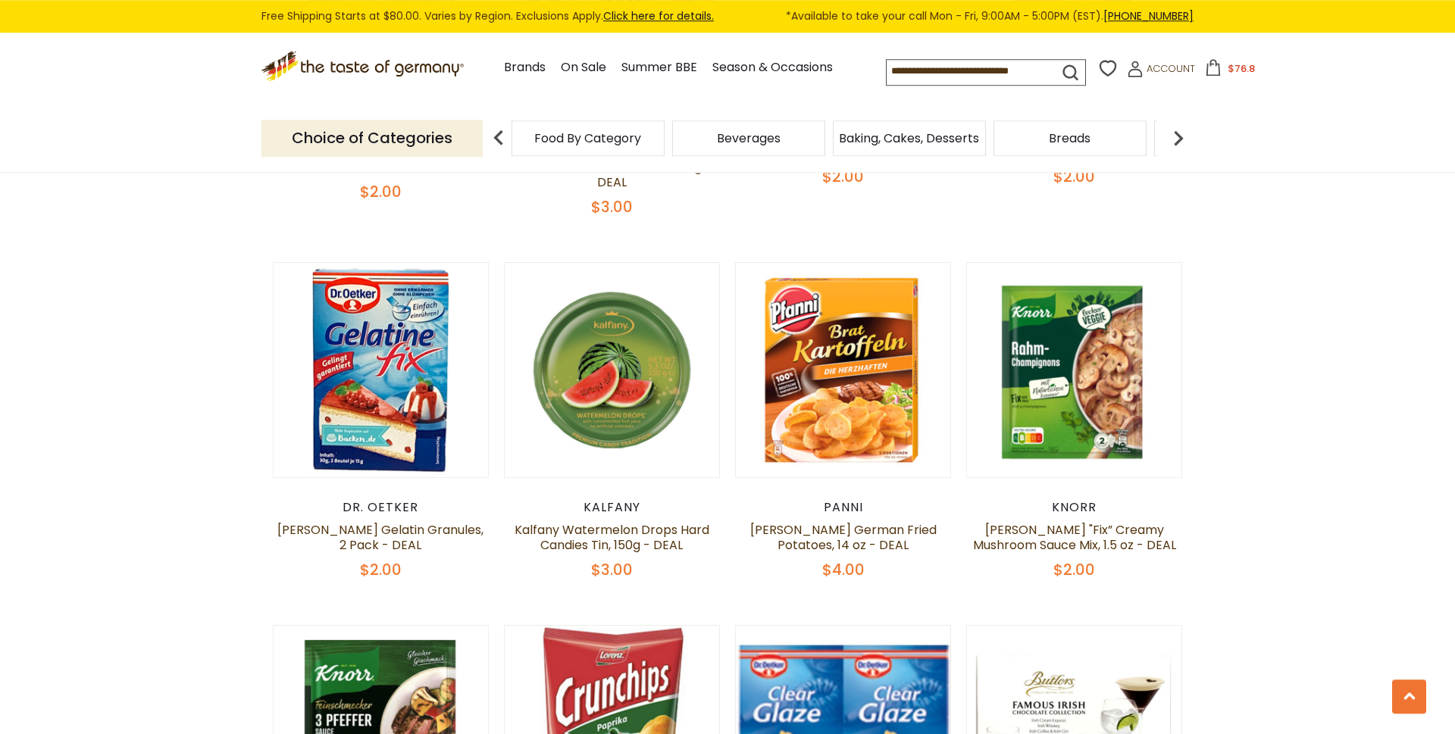
scroll to position [2071, 0]
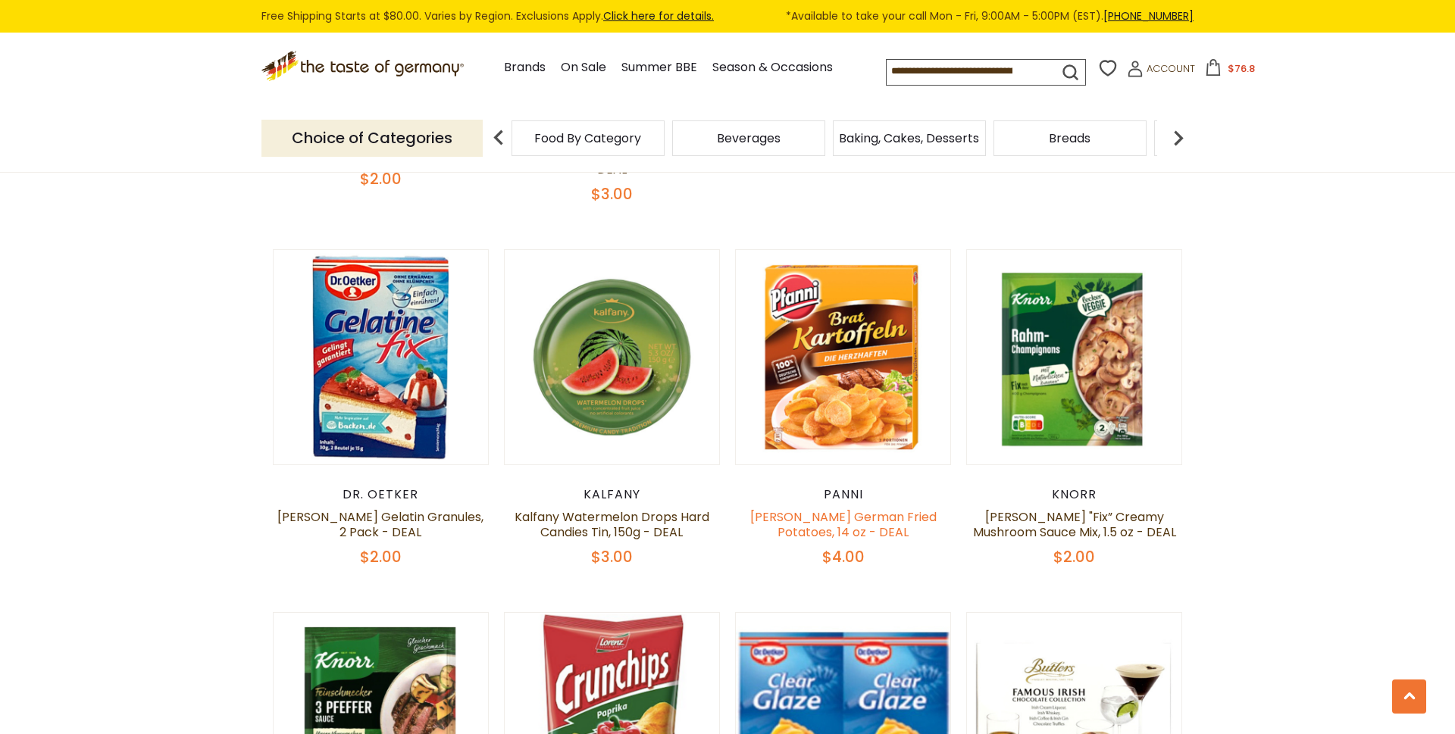
click at [865, 508] on link "[PERSON_NAME] German Fried Potatoes, 14 oz - DEAL" at bounding box center [843, 524] width 186 height 33
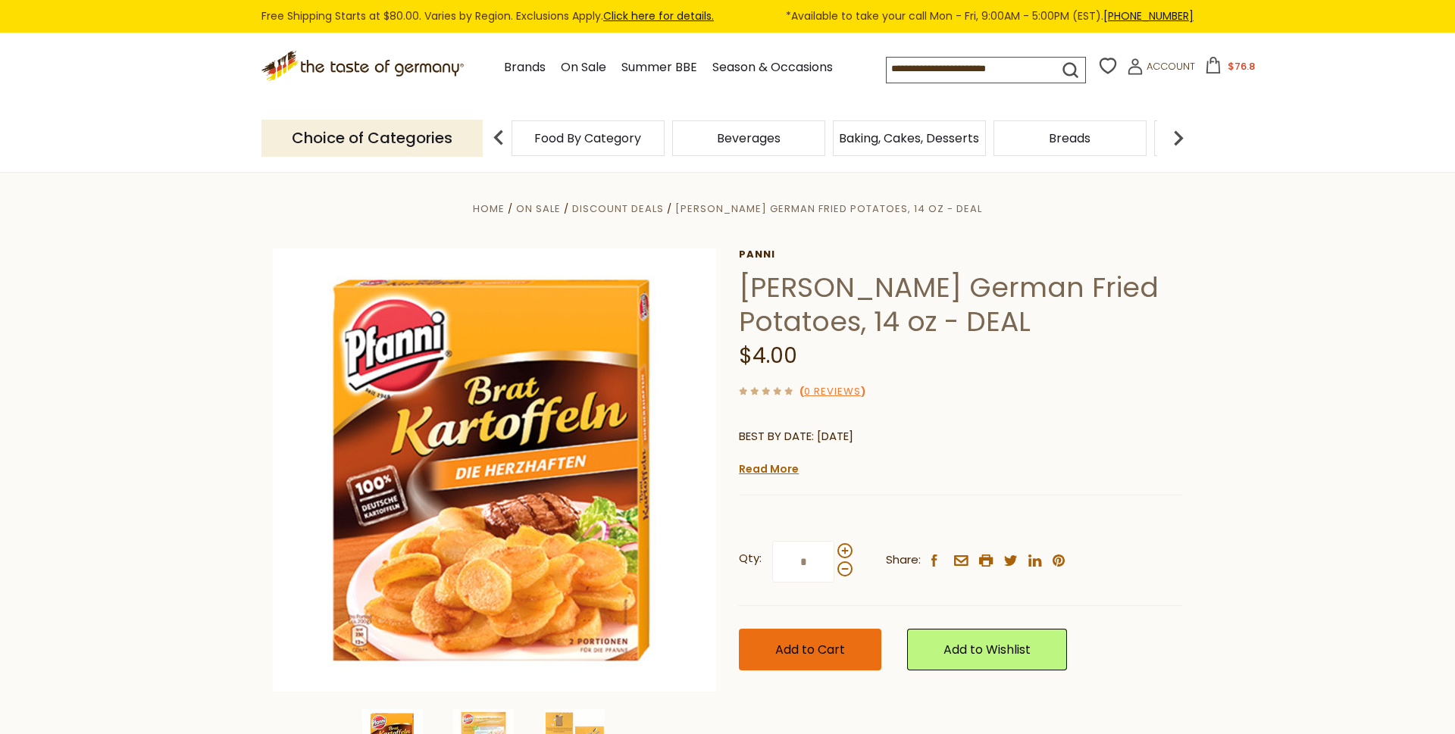
click at [823, 643] on span "Add to Cart" at bounding box center [810, 649] width 70 height 17
click at [1147, 66] on span "Account" at bounding box center [1171, 66] width 48 height 14
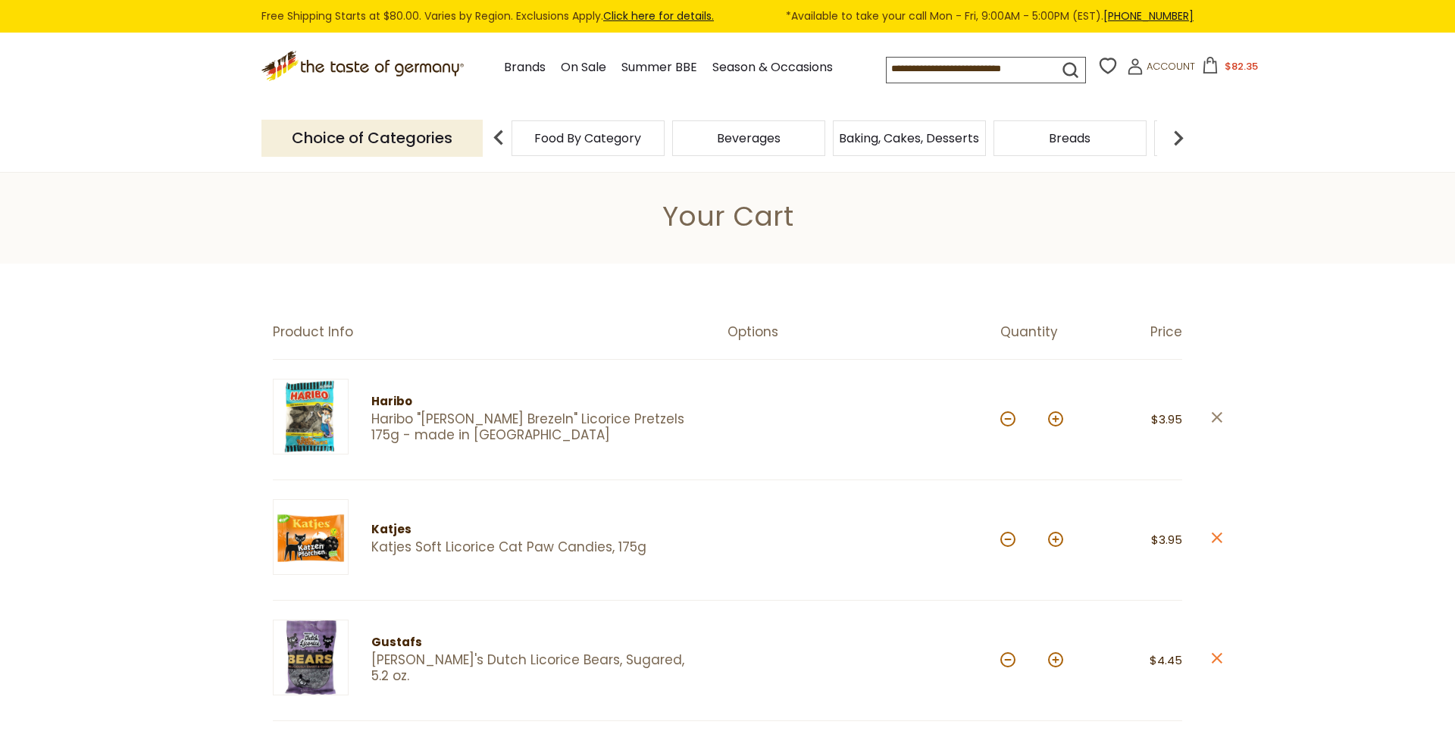
click at [1218, 415] on icon "close" at bounding box center [1216, 417] width 11 height 11
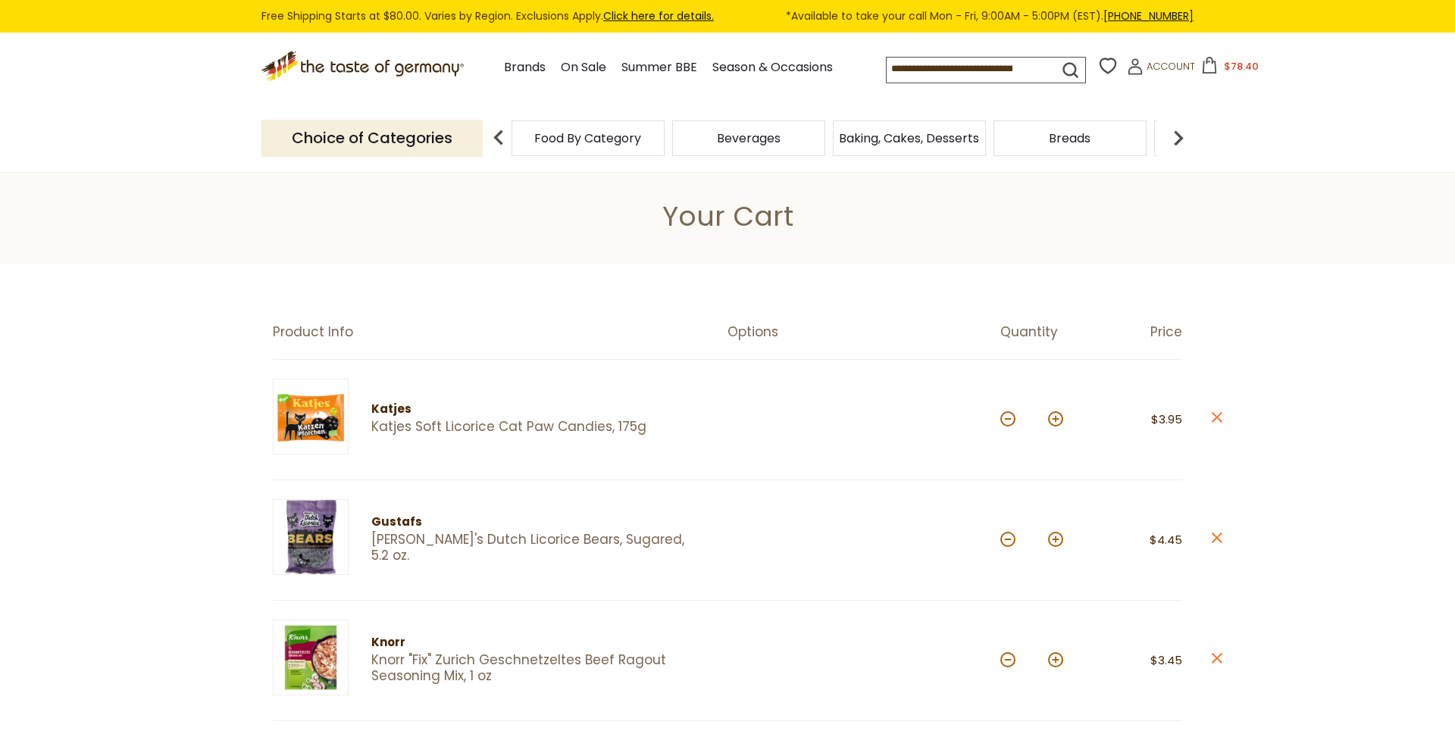
click at [1218, 415] on icon "close" at bounding box center [1216, 417] width 11 height 11
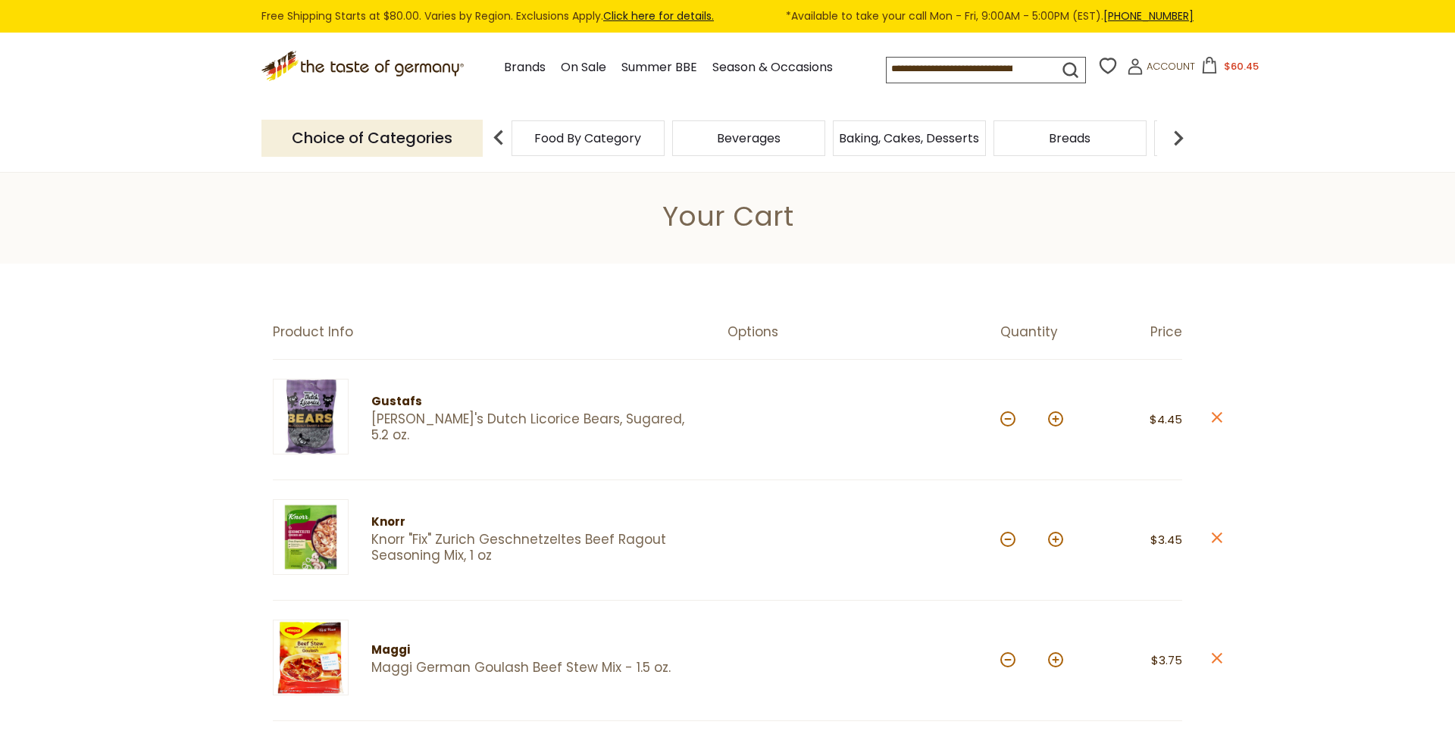
click at [1218, 415] on icon "close" at bounding box center [1216, 417] width 11 height 11
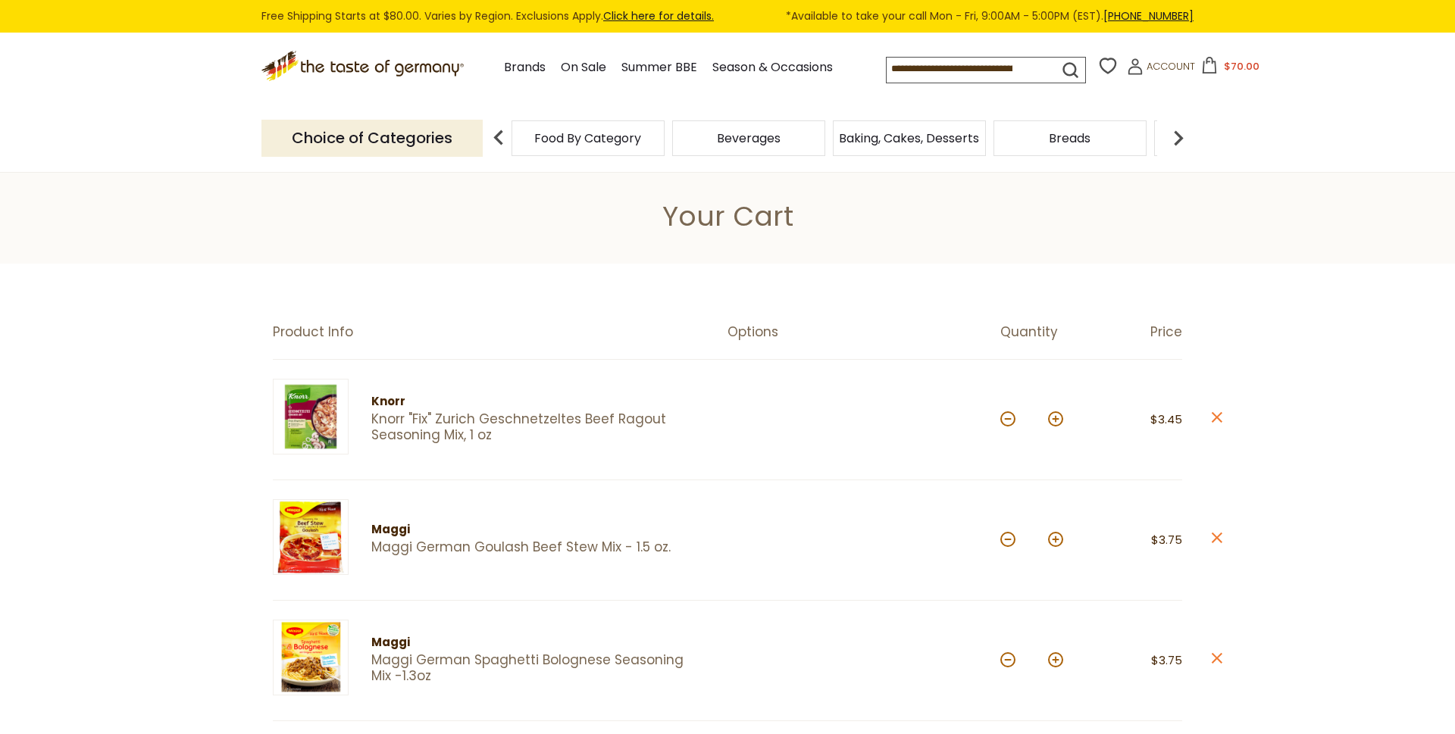
click at [1218, 415] on icon "close" at bounding box center [1216, 417] width 11 height 11
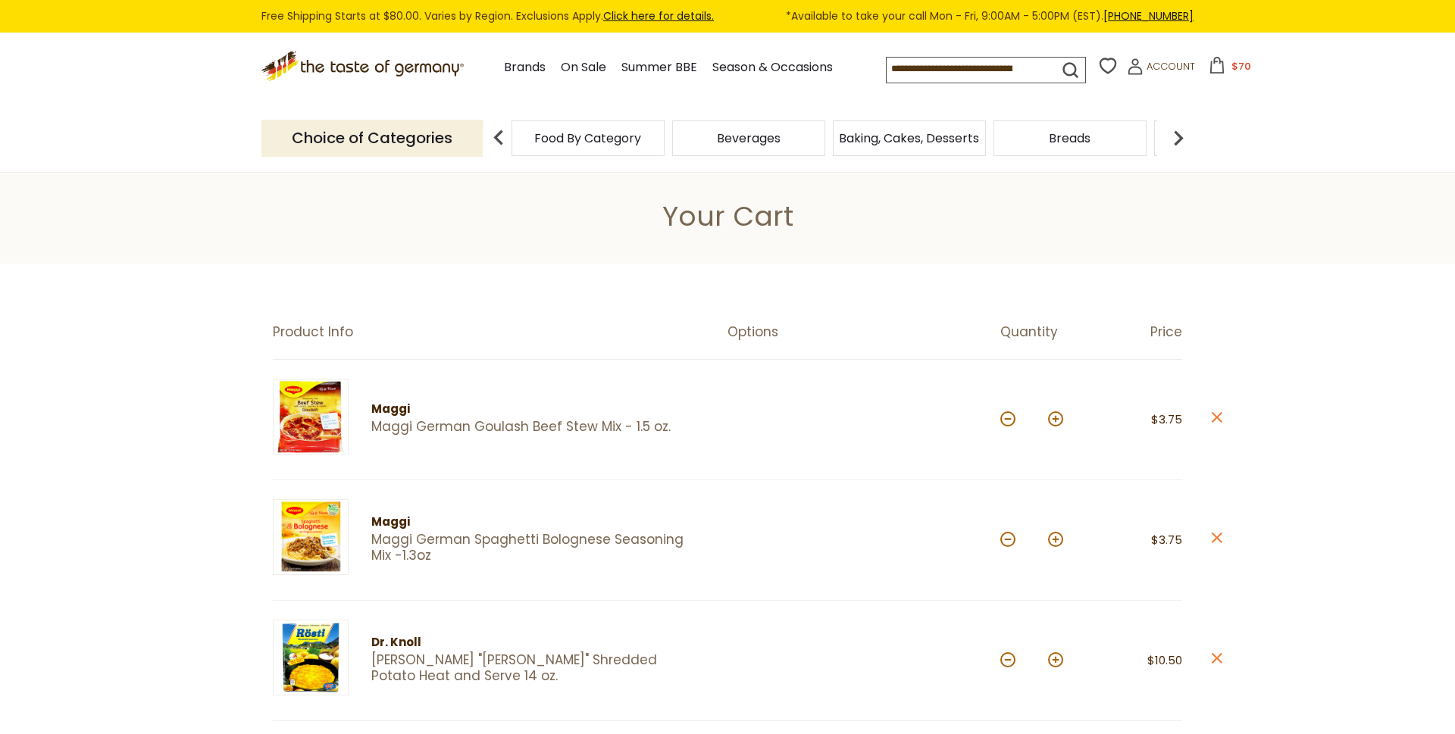
click at [1218, 415] on icon "close" at bounding box center [1216, 417] width 11 height 11
